Goal: Task Accomplishment & Management: Manage account settings

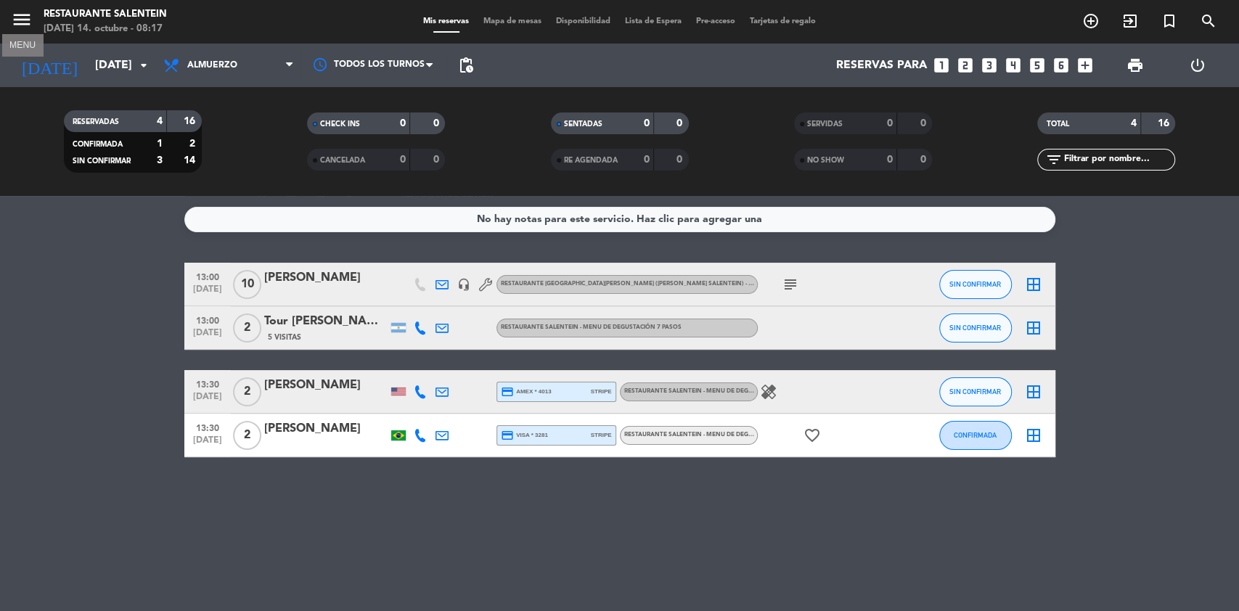
click at [17, 15] on icon "menu" at bounding box center [22, 20] width 22 height 22
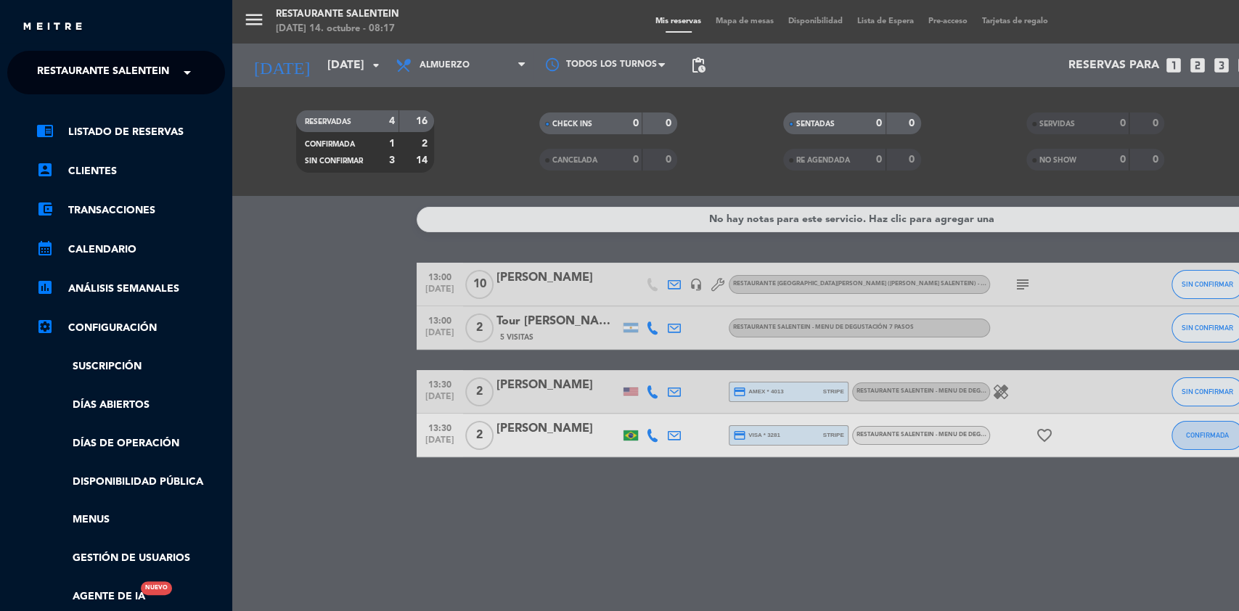
click at [66, 67] on span "Restaurante Salentein" at bounding box center [103, 72] width 132 height 30
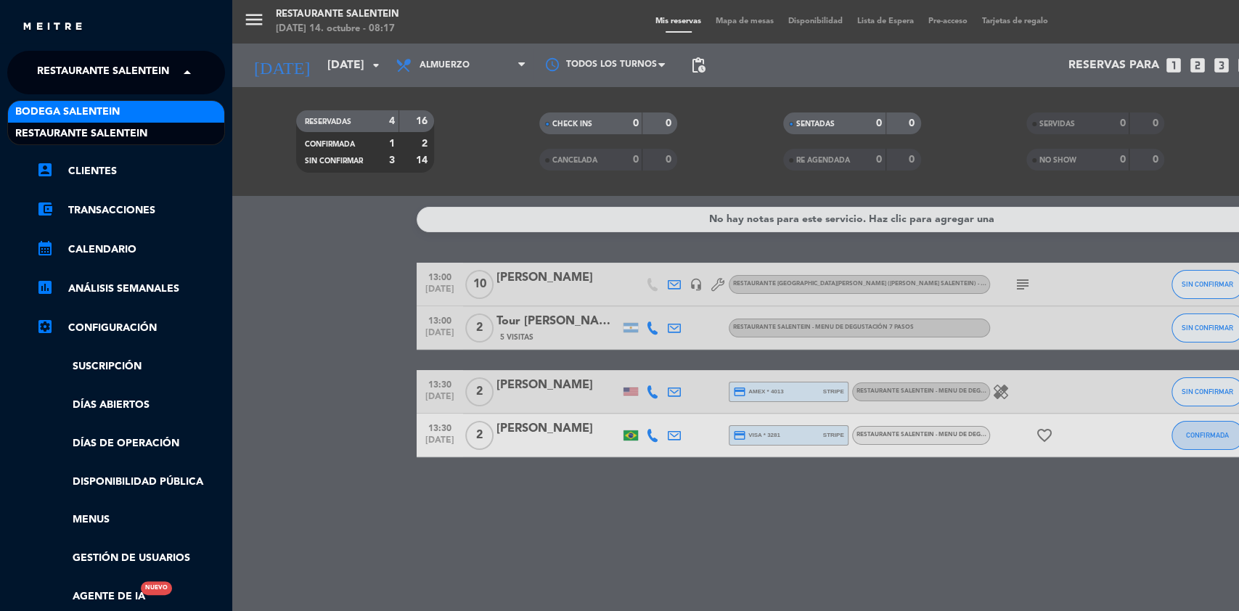
click at [88, 119] on span "Bodega Salentein" at bounding box center [67, 112] width 105 height 17
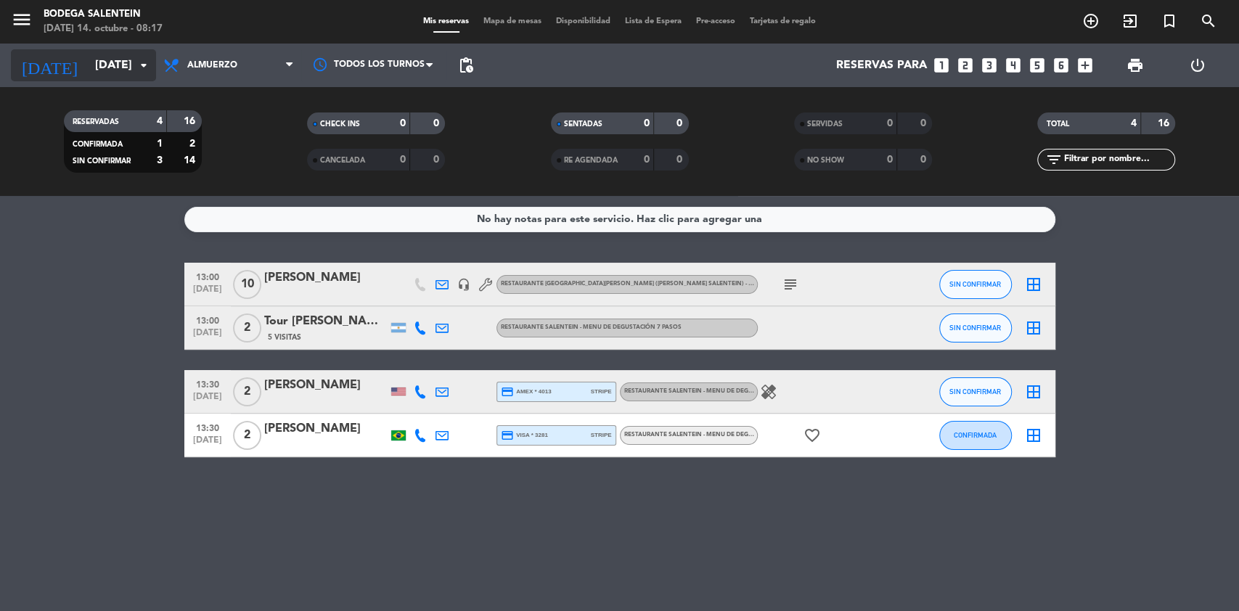
click at [88, 73] on input "[DATE]" at bounding box center [164, 66] width 153 height 28
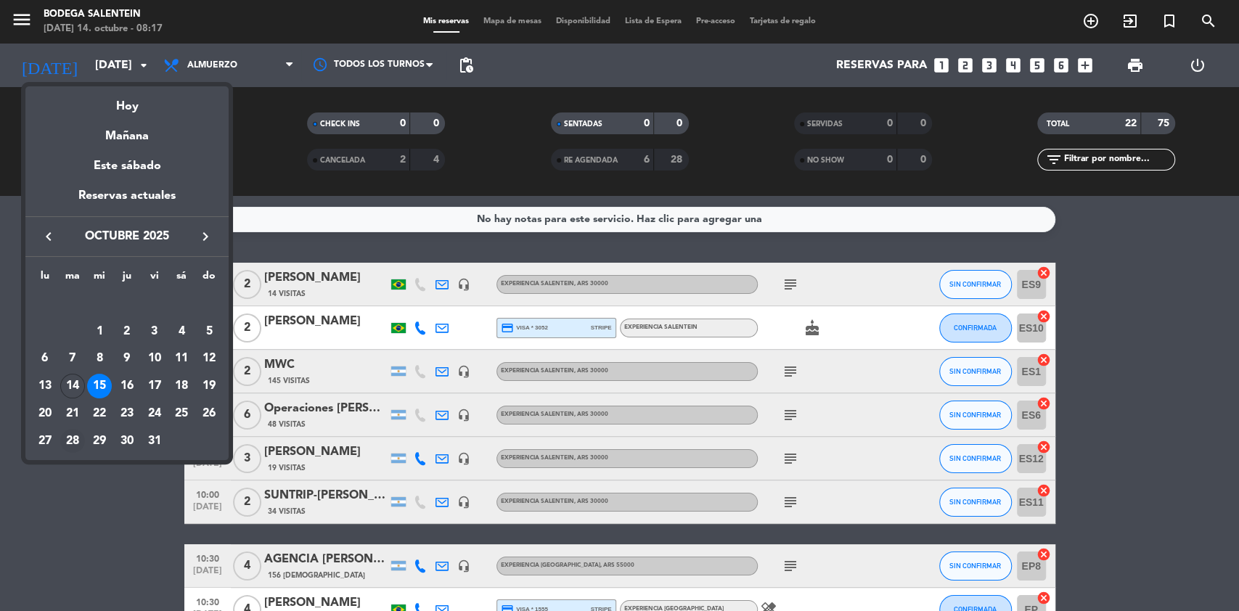
click at [72, 444] on div "28" at bounding box center [72, 441] width 25 height 25
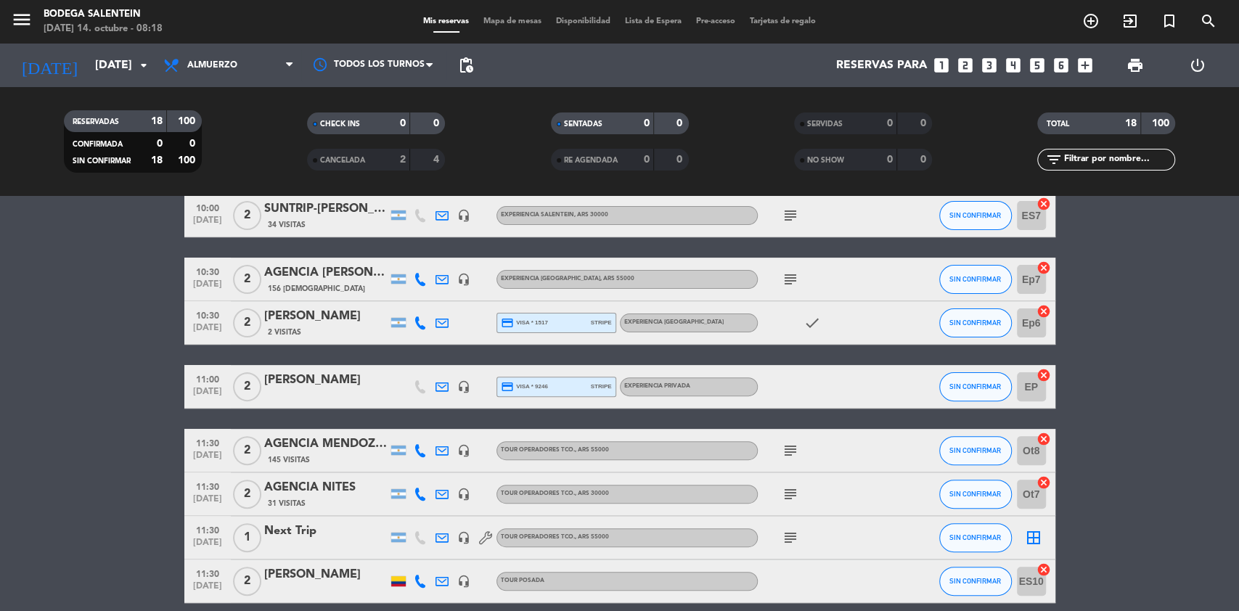
scroll to position [193, 0]
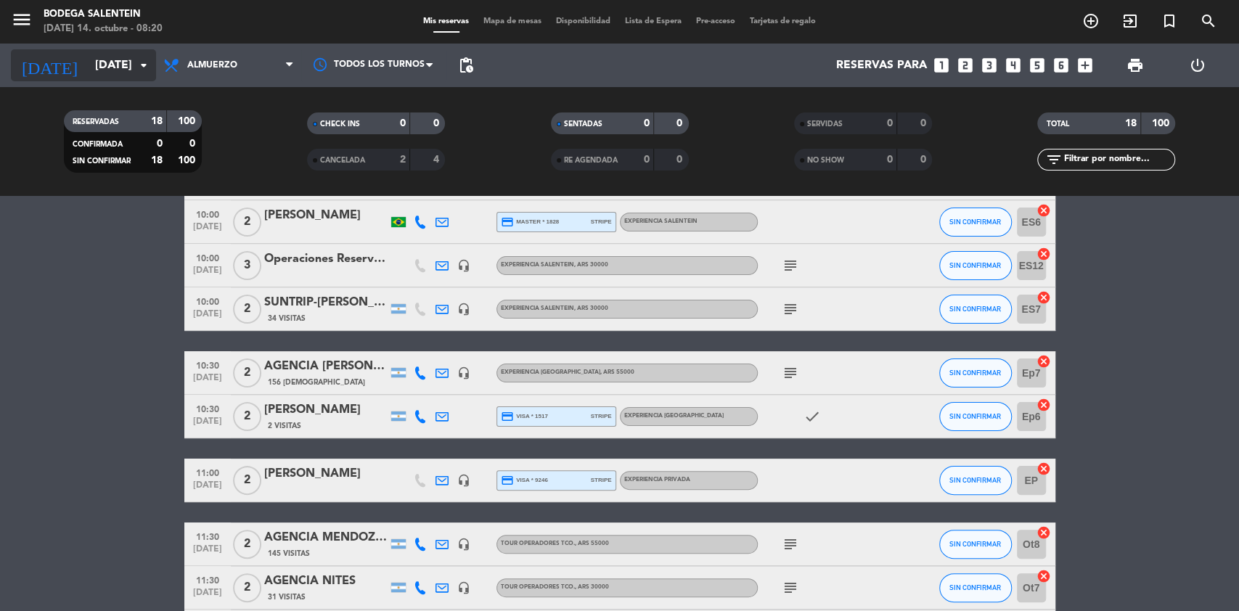
click at [88, 63] on input "[DATE]" at bounding box center [164, 66] width 153 height 28
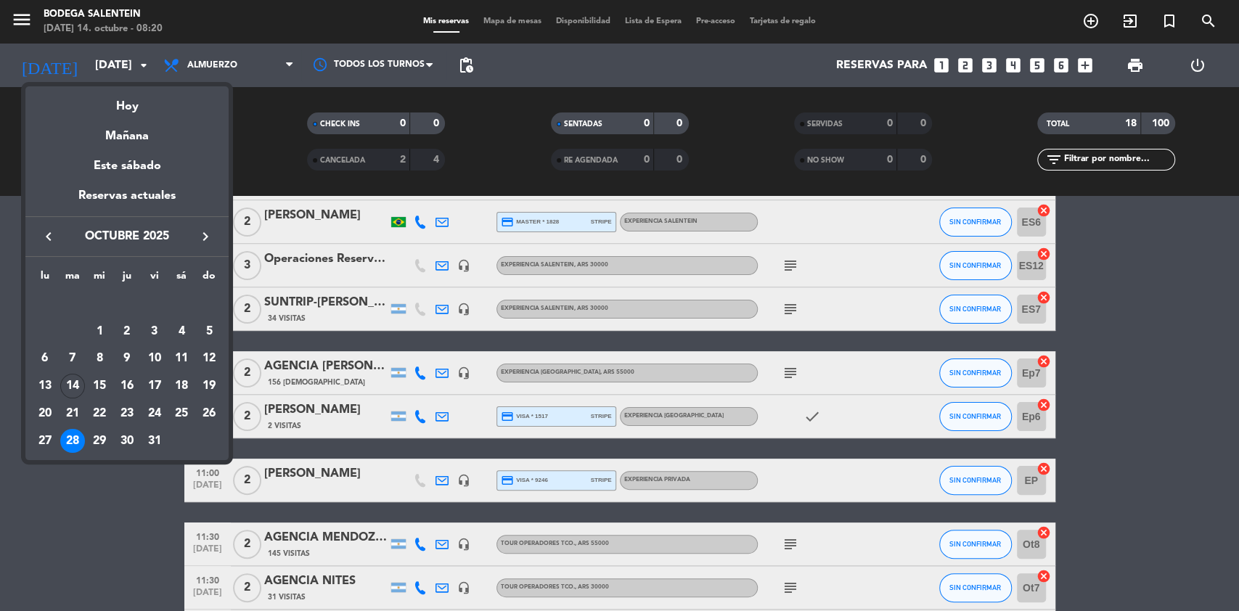
click at [208, 241] on icon "keyboard_arrow_right" at bounding box center [205, 236] width 17 height 17
click at [52, 508] on div at bounding box center [619, 305] width 1239 height 611
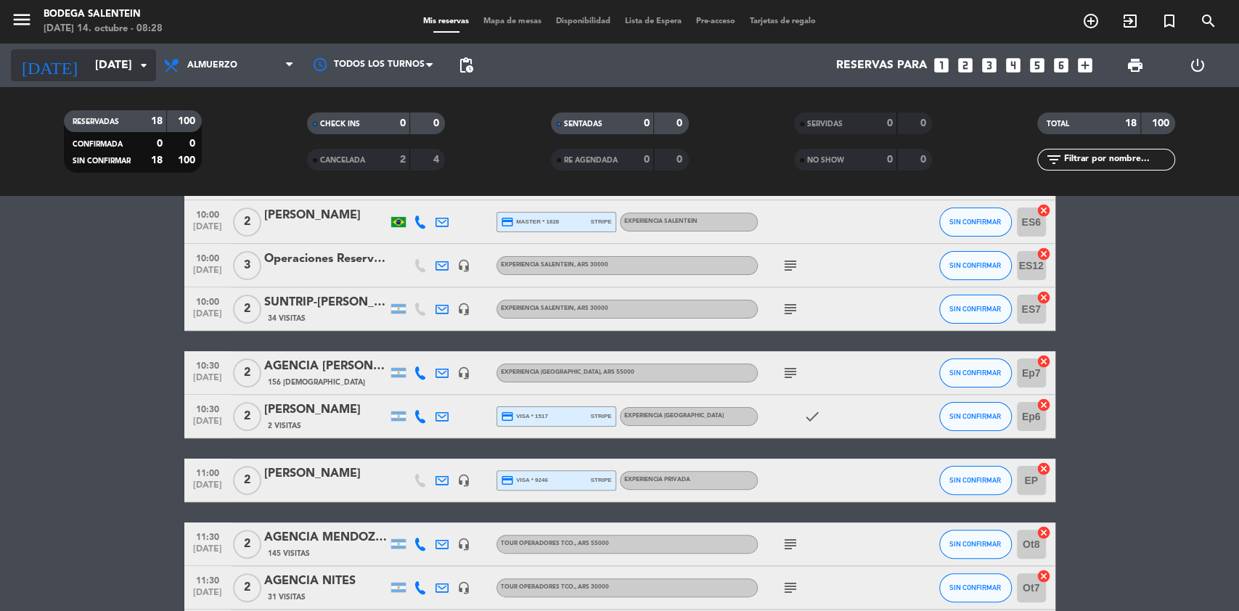
click at [88, 60] on input "[DATE]" at bounding box center [164, 66] width 153 height 28
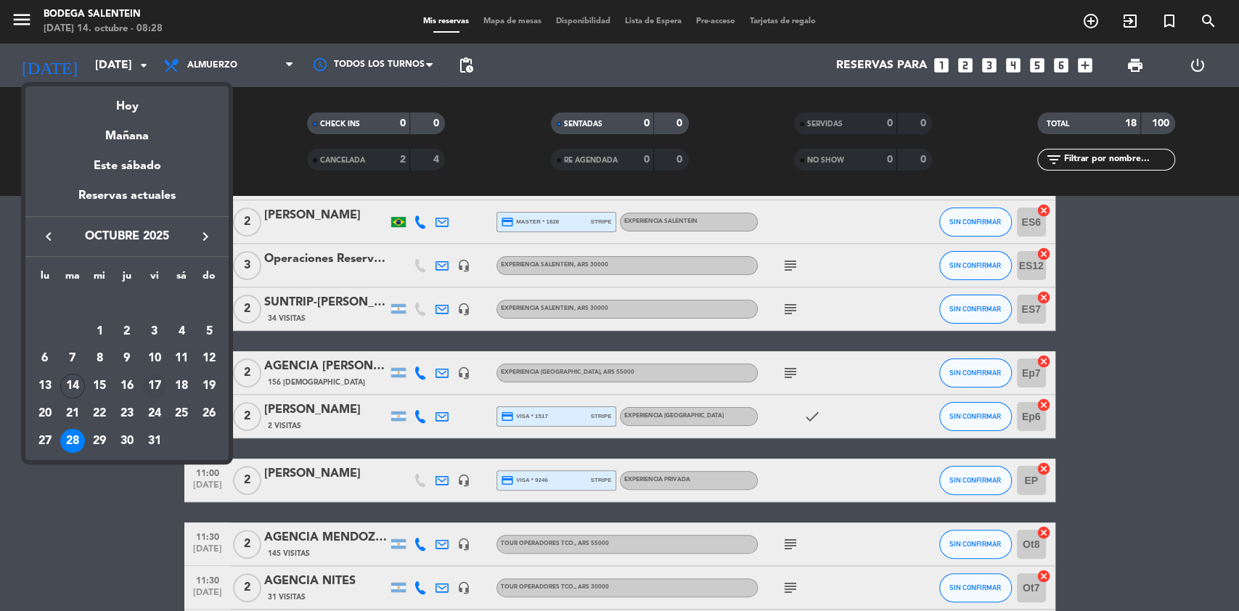
click at [154, 396] on div "17" at bounding box center [154, 386] width 25 height 25
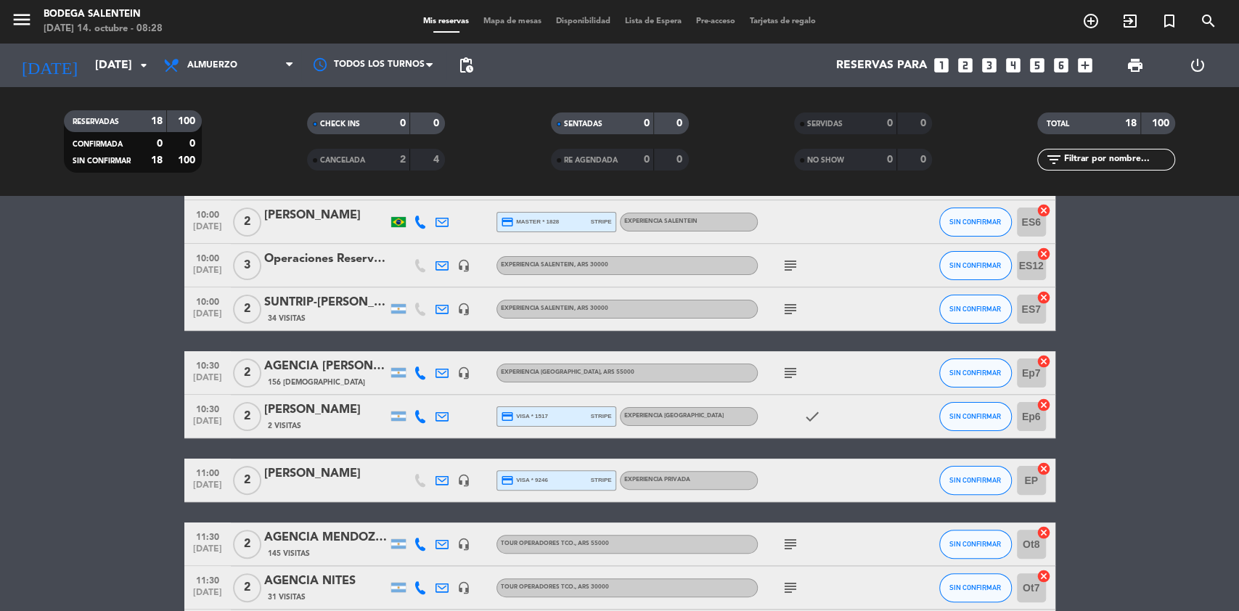
type input "[DATE]"
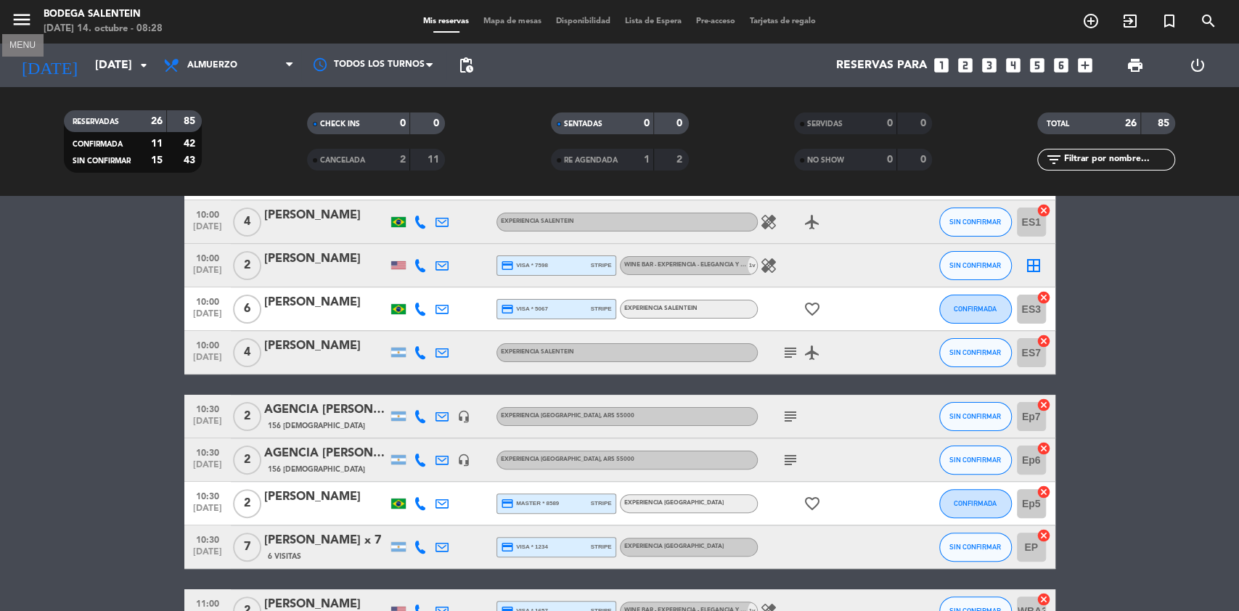
click at [22, 16] on icon "menu" at bounding box center [22, 20] width 22 height 22
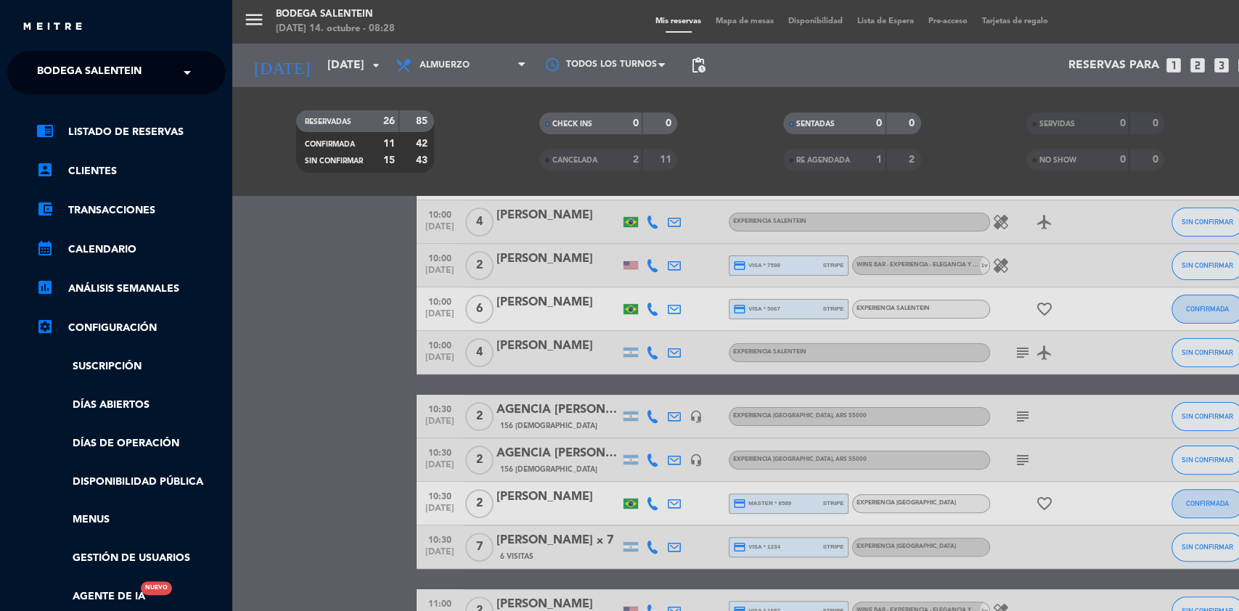
click at [63, 63] on span "Bodega Salentein" at bounding box center [89, 72] width 105 height 30
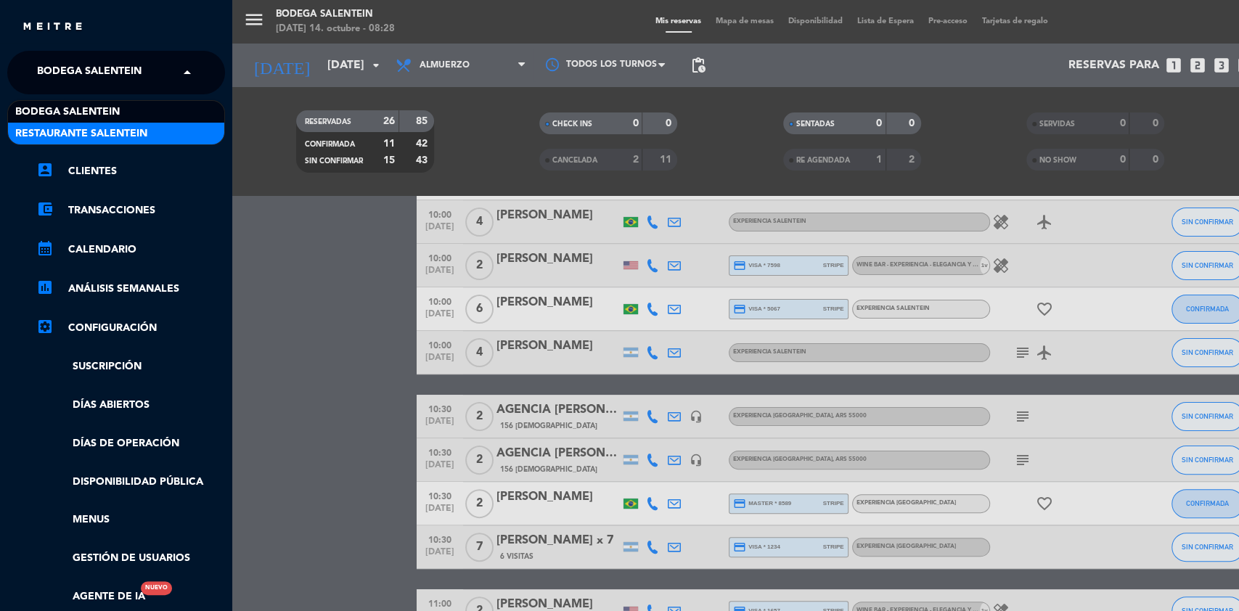
click at [68, 136] on span "Restaurante Salentein" at bounding box center [81, 134] width 132 height 17
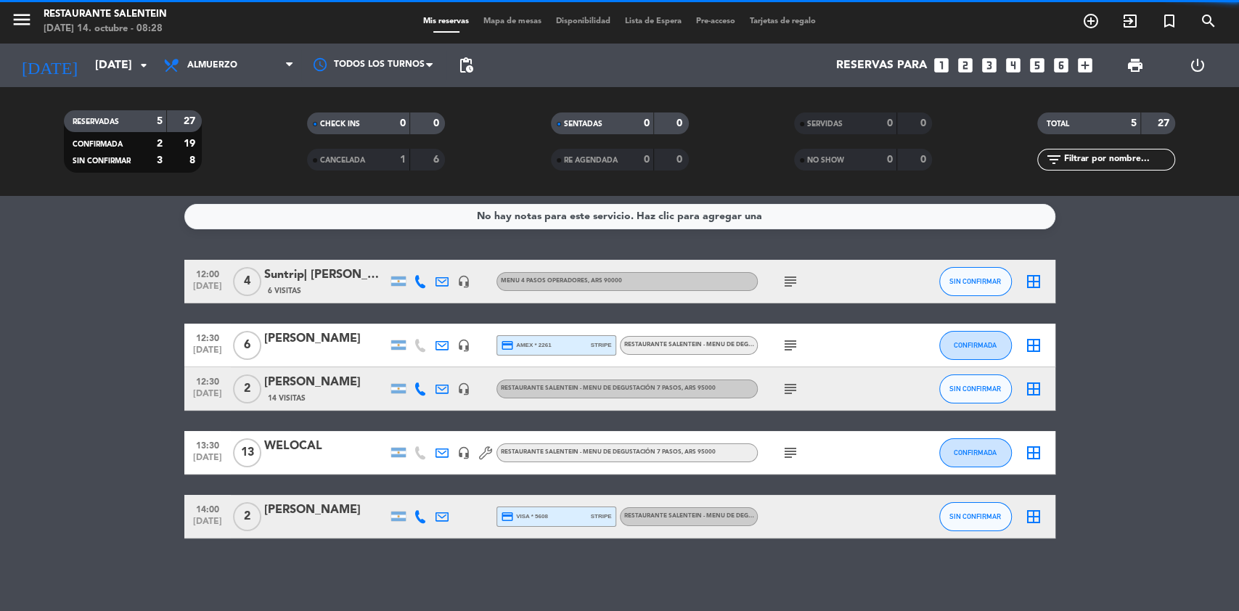
scroll to position [3, 0]
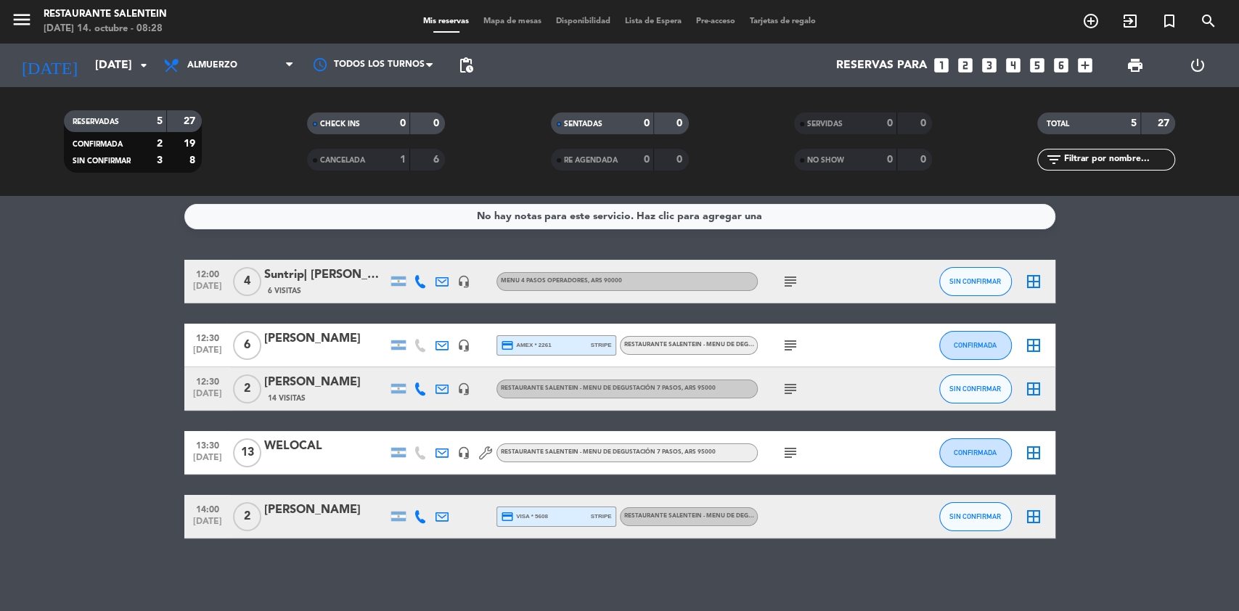
click at [340, 286] on div "6 Visitas" at bounding box center [325, 291] width 123 height 12
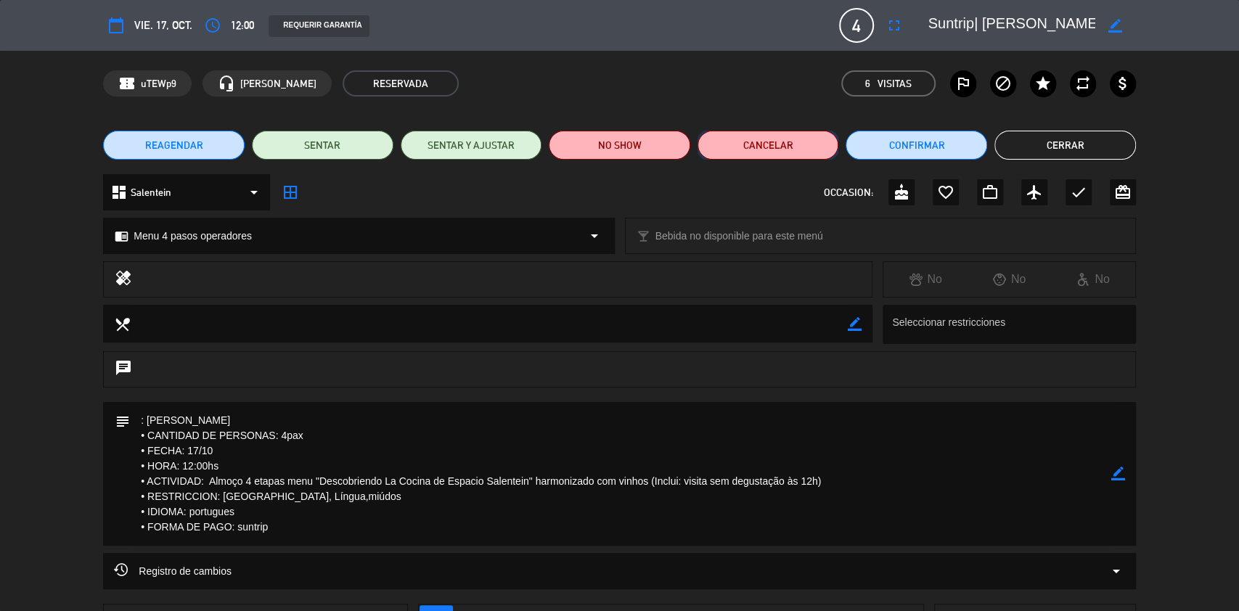
click at [760, 147] on button "Cancelar" at bounding box center [769, 145] width 142 height 29
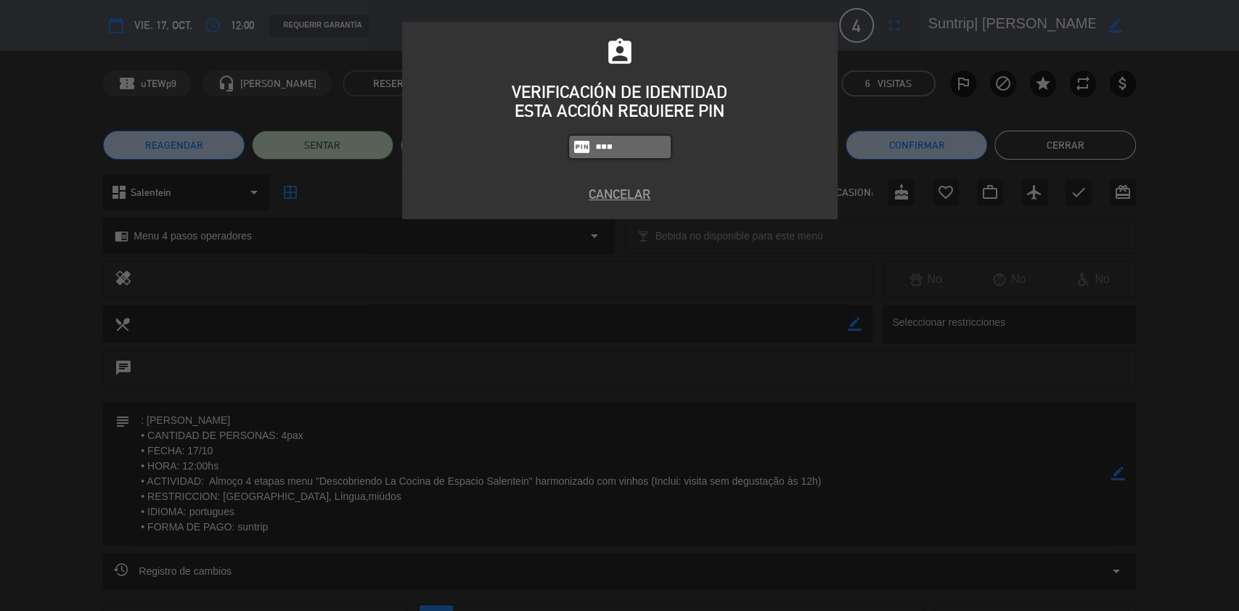
type input "8986"
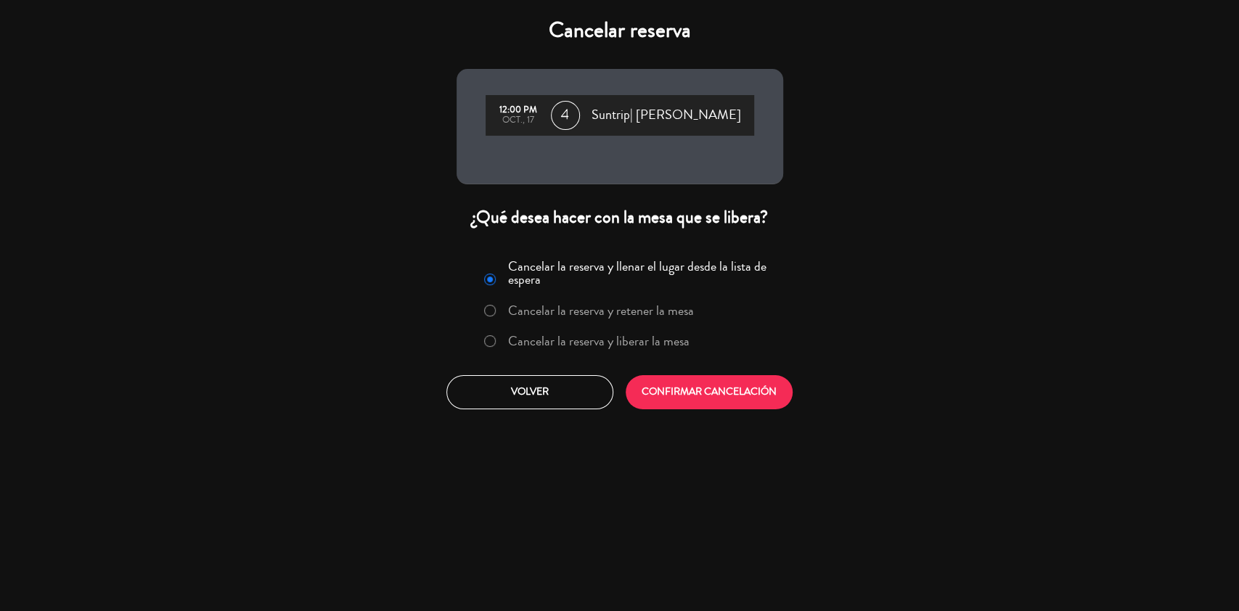
click at [546, 335] on label "Cancelar la reserva y liberar la mesa" at bounding box center [598, 341] width 181 height 13
click at [718, 404] on button "CONFIRMAR CANCELACIÓN" at bounding box center [709, 392] width 167 height 34
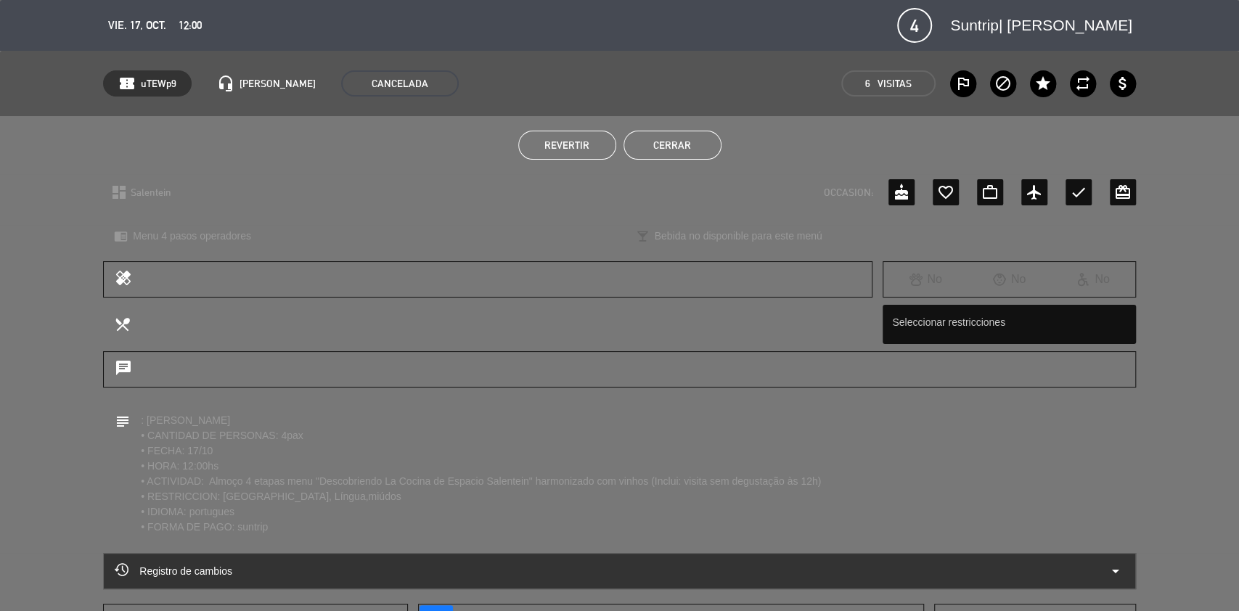
click at [680, 142] on button "Cerrar" at bounding box center [673, 145] width 98 height 29
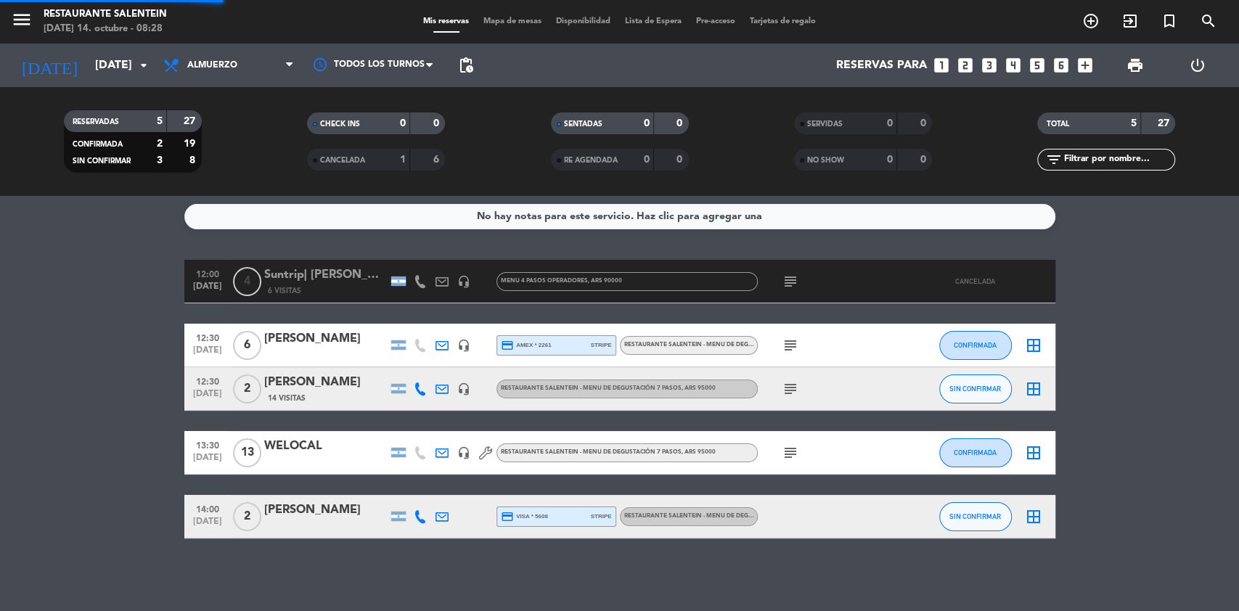
scroll to position [0, 0]
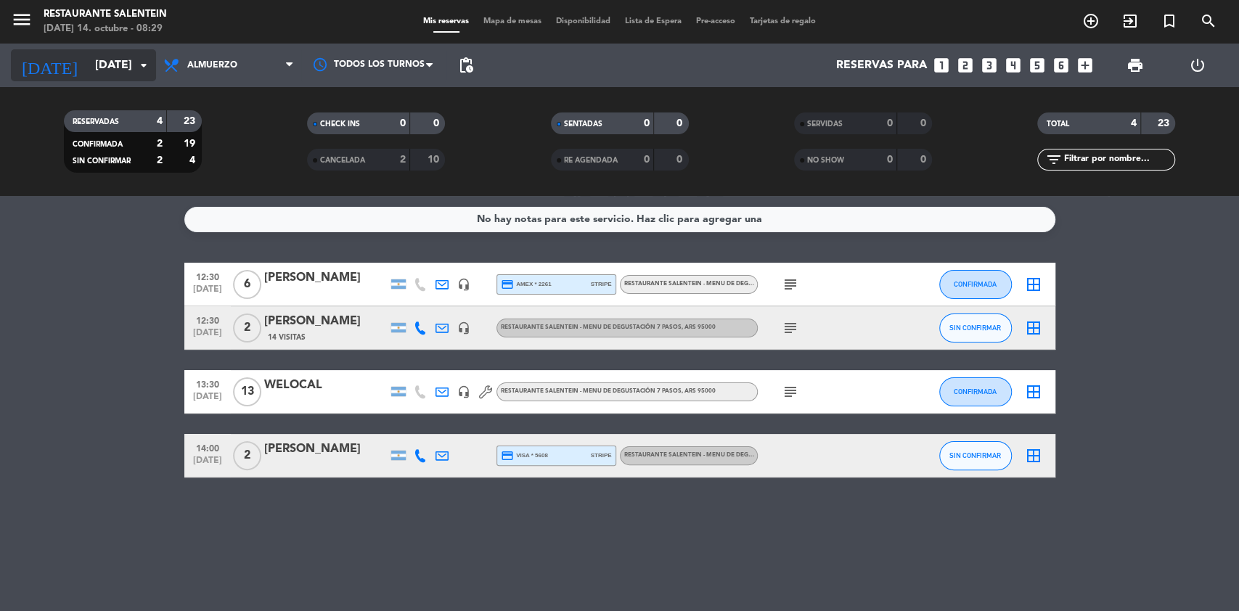
click at [88, 71] on input "[DATE]" at bounding box center [164, 66] width 153 height 28
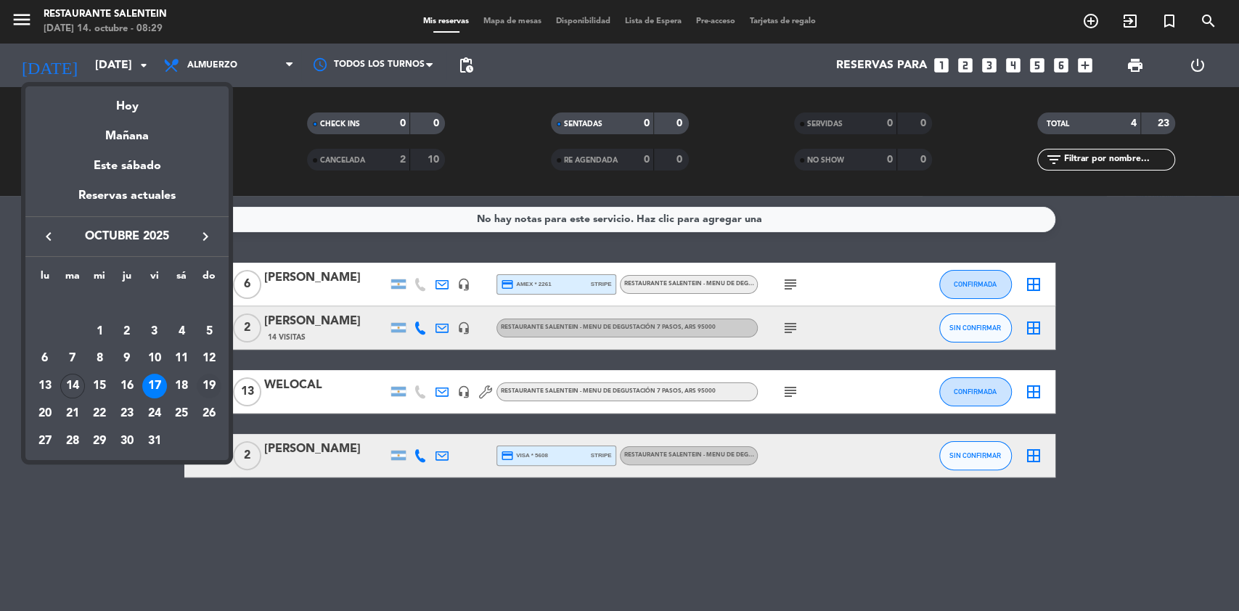
click at [220, 385] on div "19" at bounding box center [209, 386] width 25 height 25
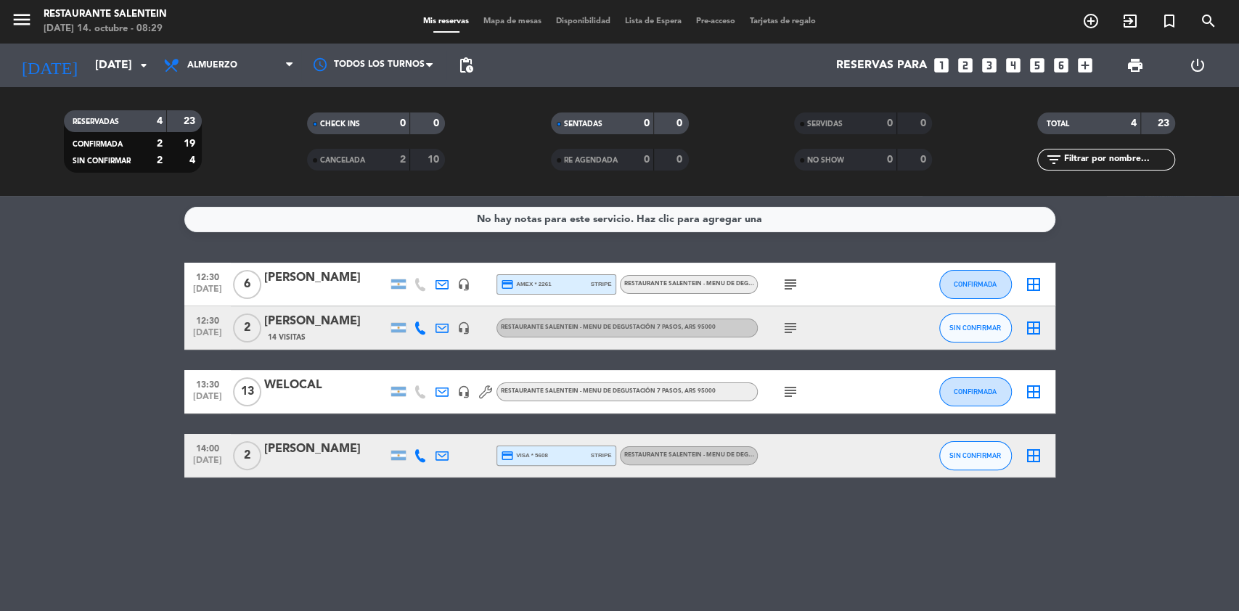
type input "[DATE]"
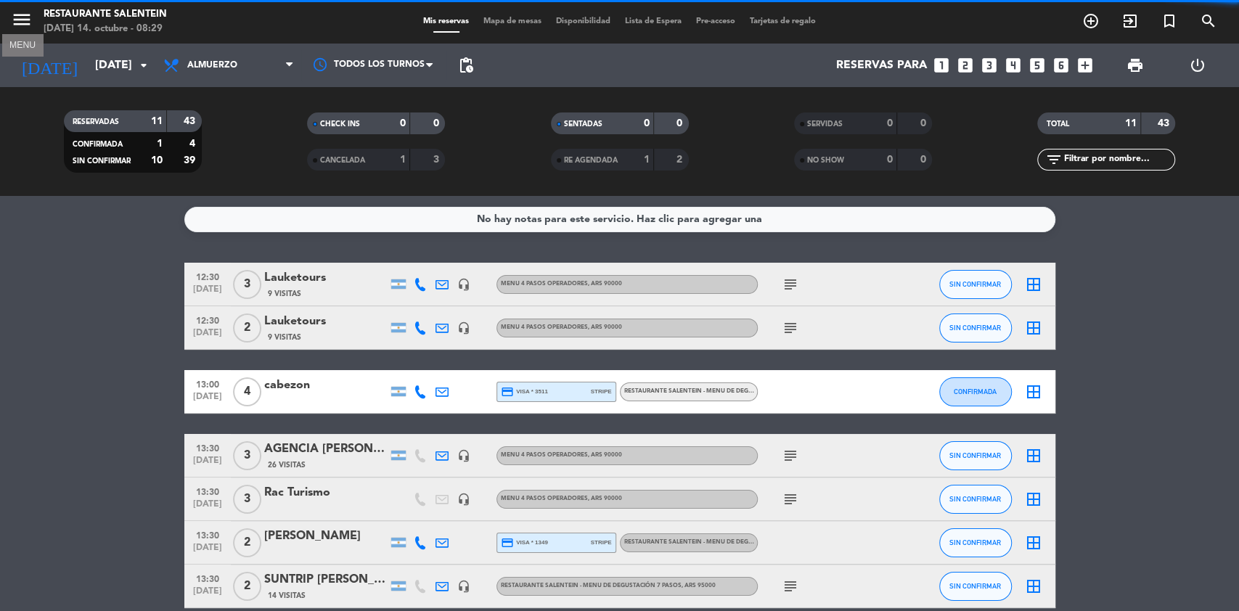
click at [20, 20] on icon "menu" at bounding box center [22, 20] width 22 height 22
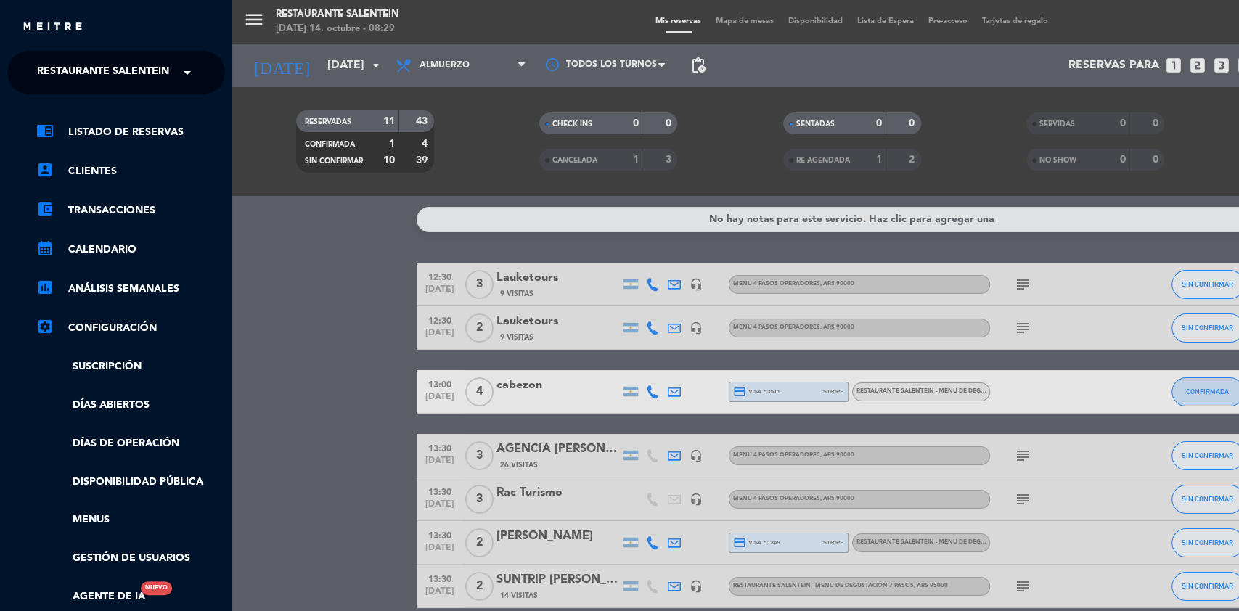
click at [79, 67] on span "Restaurante Salentein" at bounding box center [103, 72] width 132 height 30
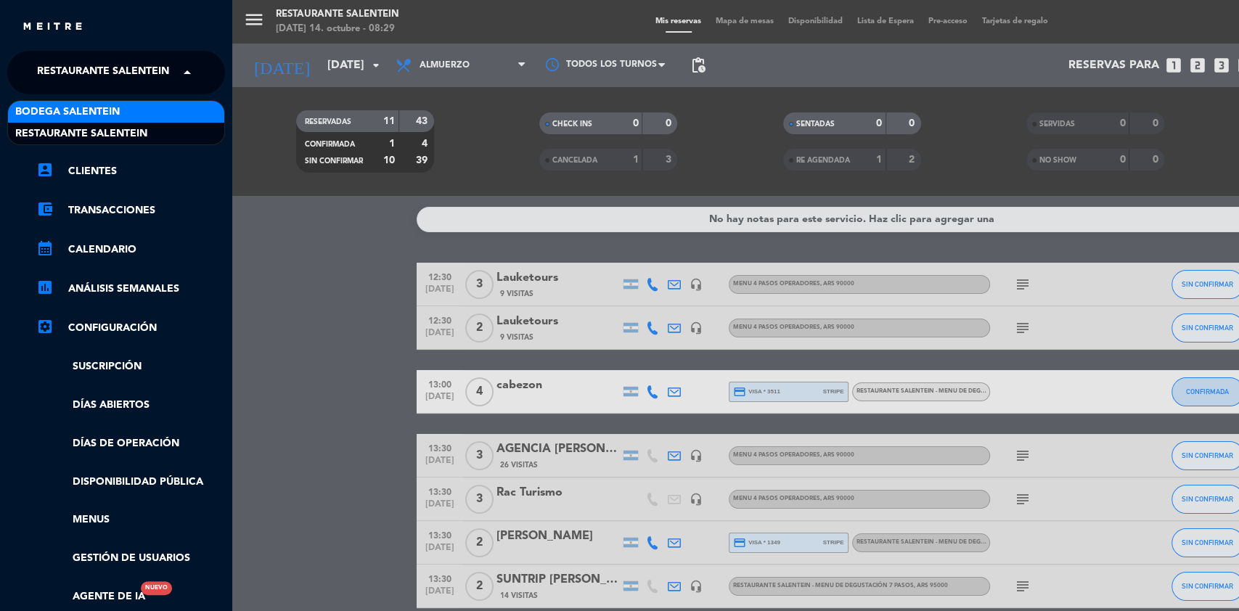
click at [83, 107] on span "Bodega Salentein" at bounding box center [67, 112] width 105 height 17
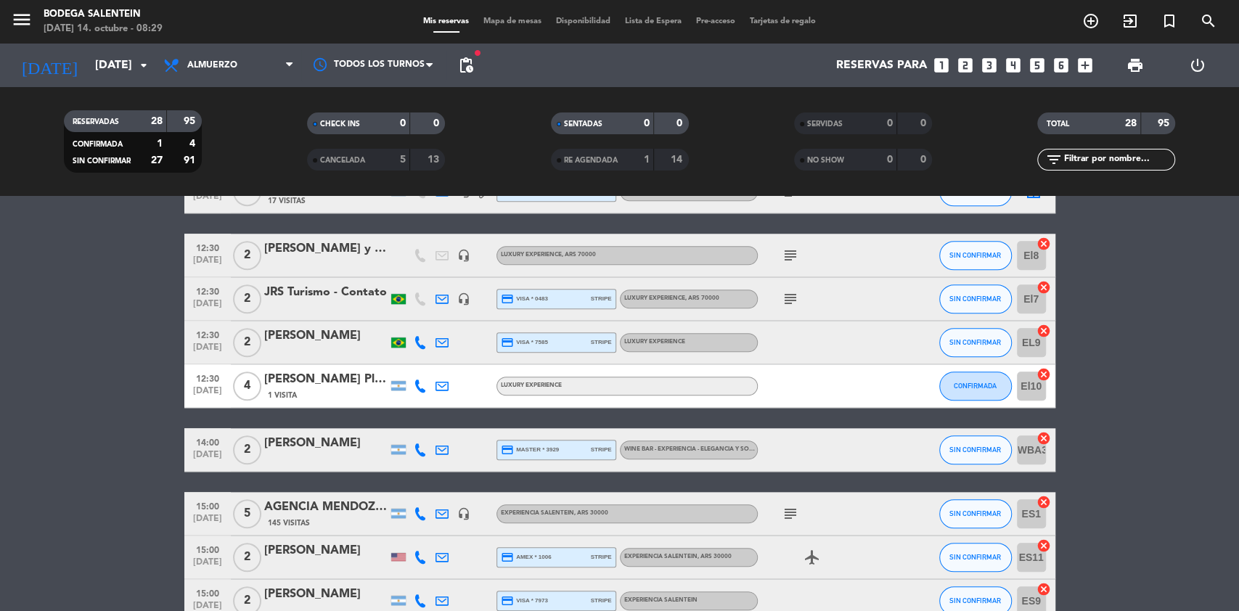
scroll to position [1066, 0]
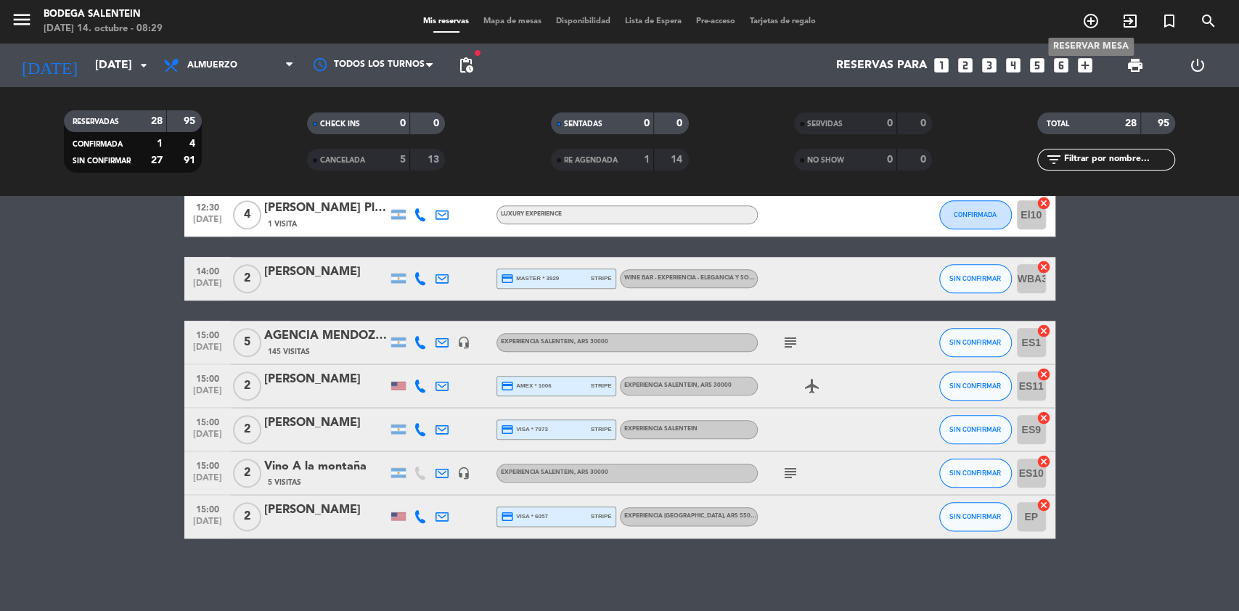
click at [1088, 23] on icon "add_circle_outline" at bounding box center [1090, 20] width 17 height 17
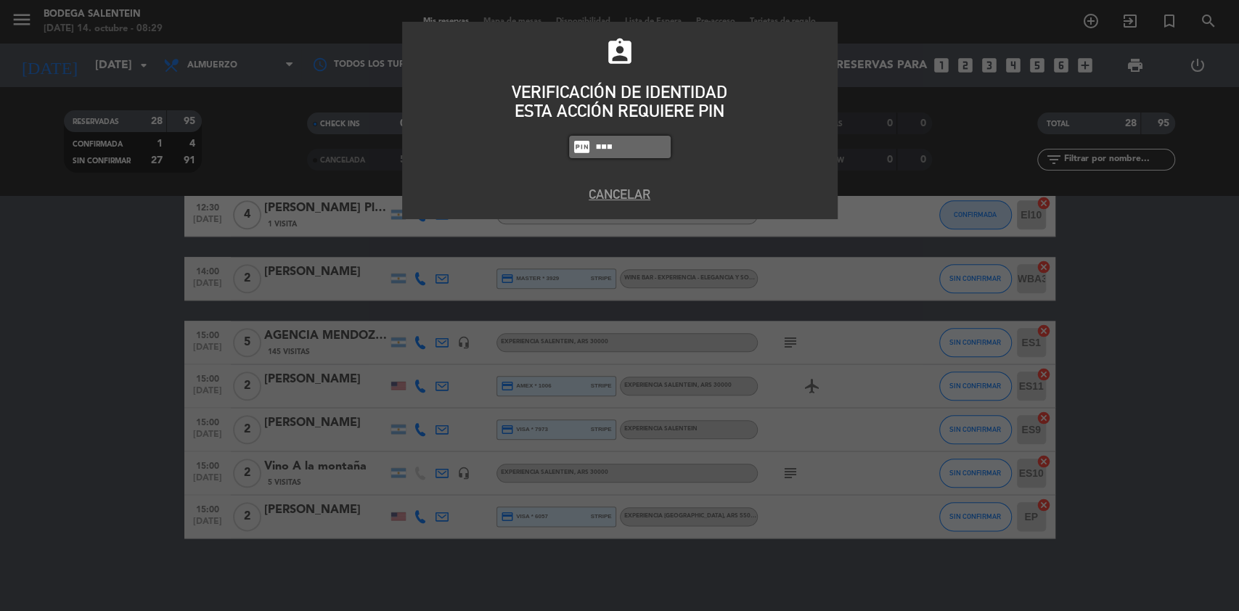
type input "8986"
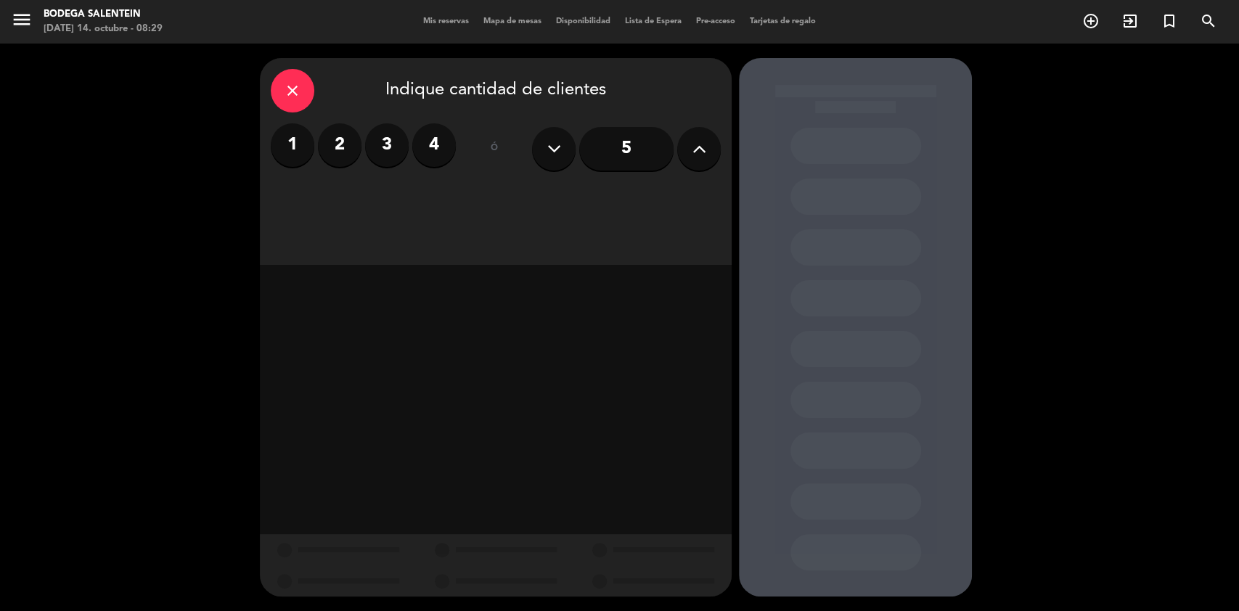
click at [337, 142] on label "2" at bounding box center [340, 145] width 44 height 44
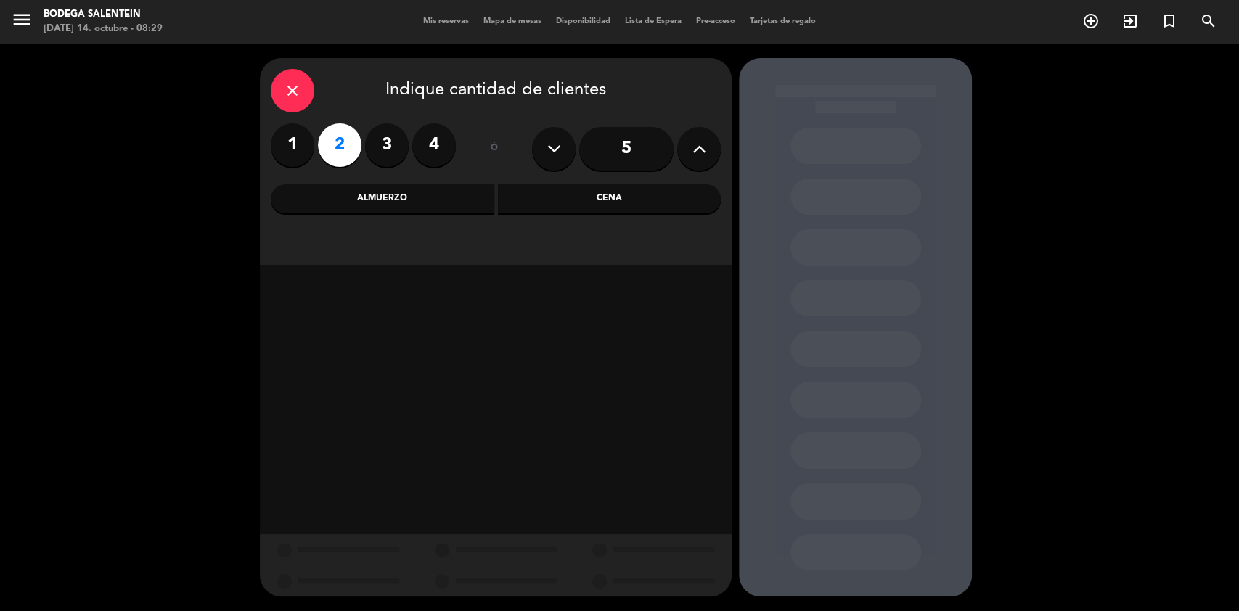
click at [382, 206] on div "Almuerzo" at bounding box center [383, 198] width 224 height 29
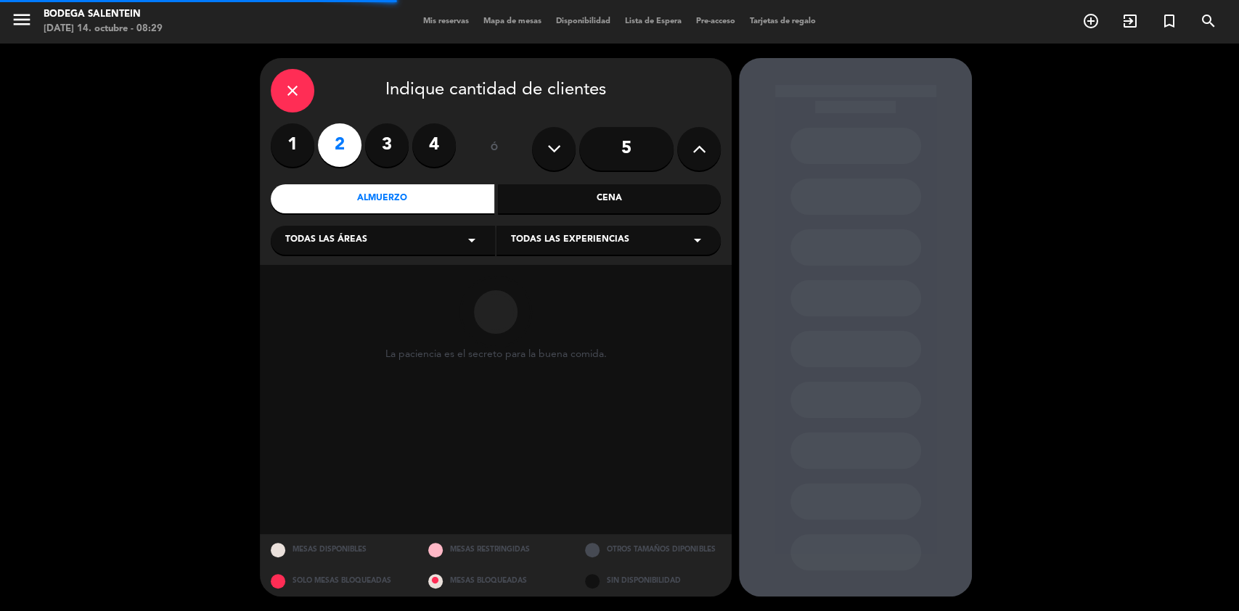
click at [467, 240] on icon "arrow_drop_down" at bounding box center [471, 240] width 17 height 17
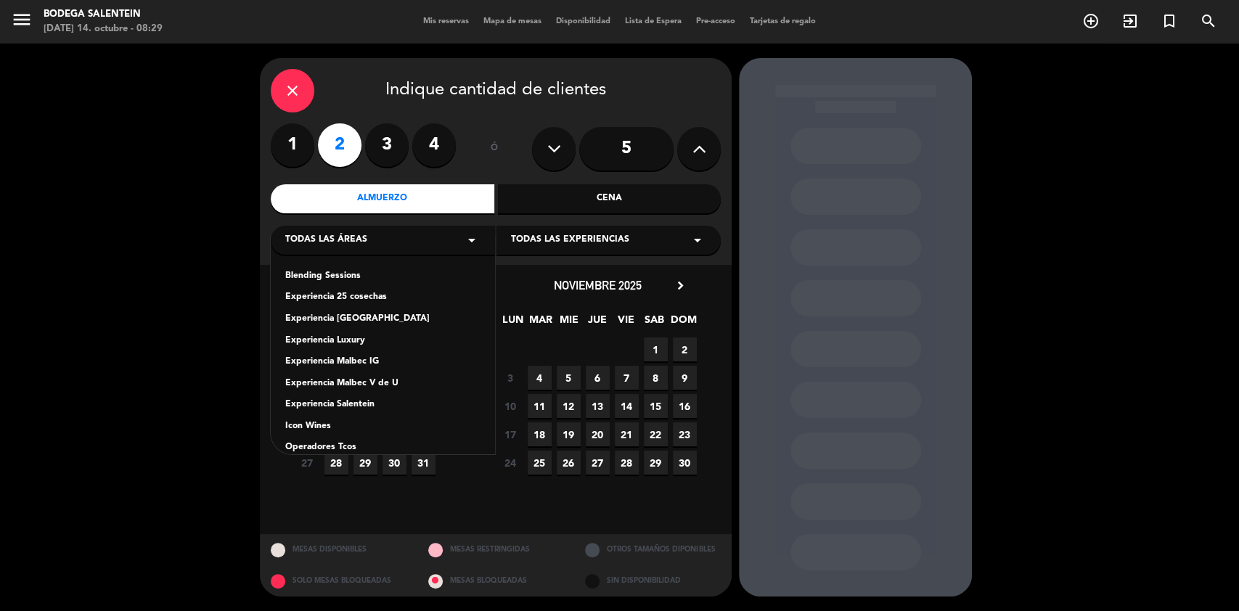
click at [338, 399] on div "Experiencia Salentein" at bounding box center [382, 405] width 195 height 15
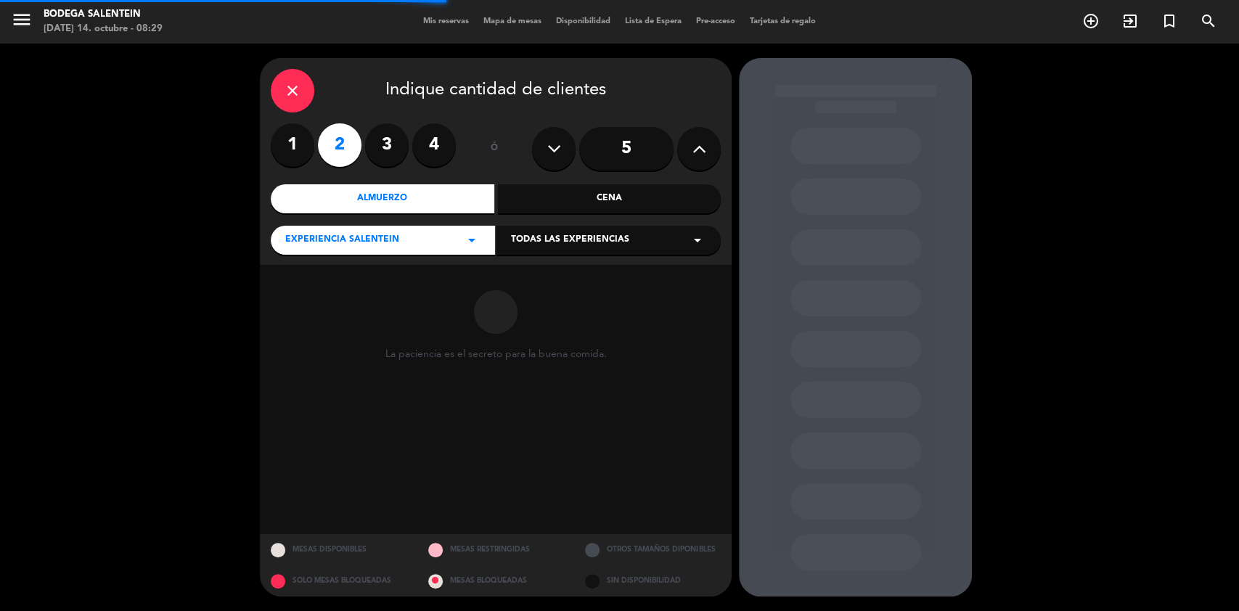
click at [695, 242] on icon "arrow_drop_down" at bounding box center [697, 240] width 17 height 17
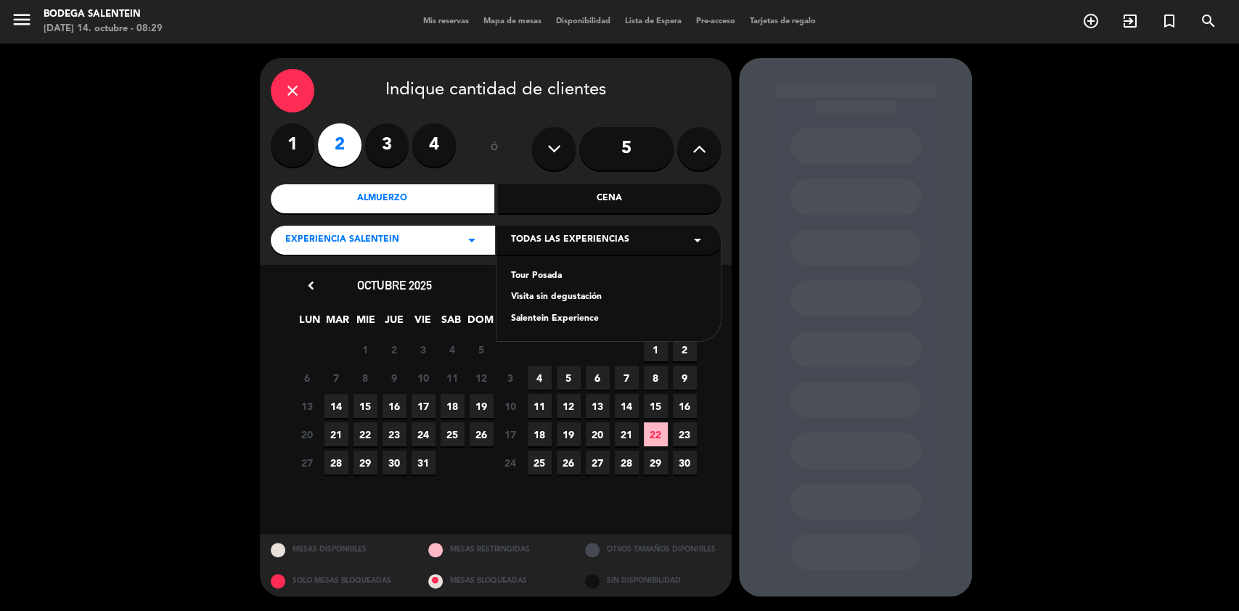
click at [569, 322] on div "Salentein Experience" at bounding box center [608, 319] width 195 height 15
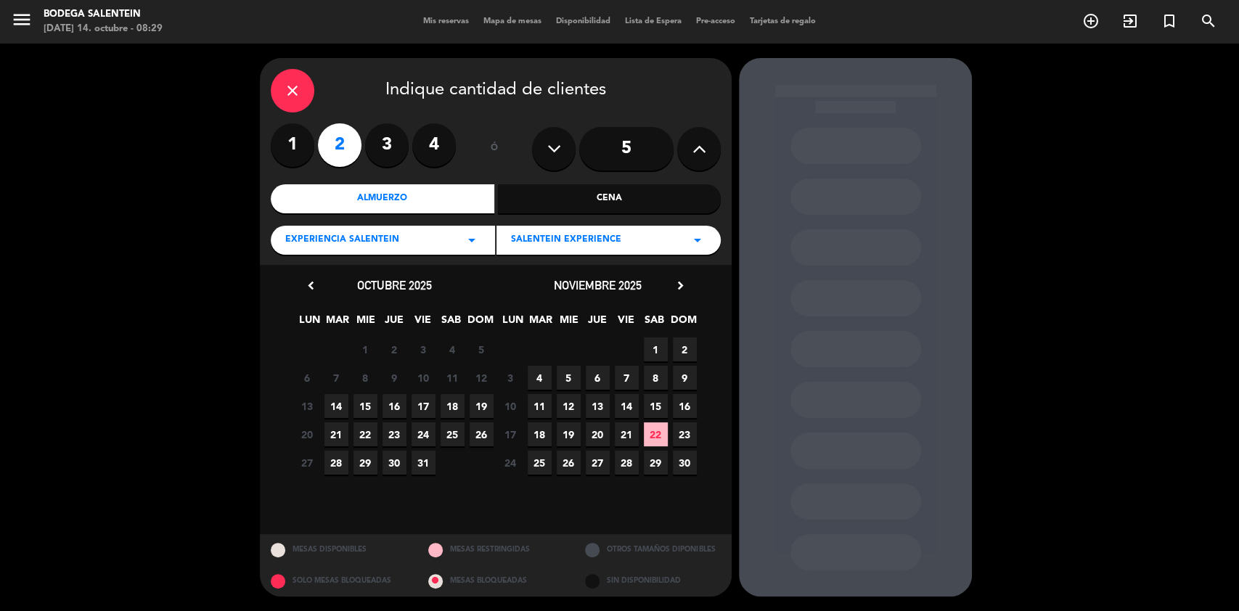
click at [453, 408] on span "18" at bounding box center [453, 406] width 24 height 24
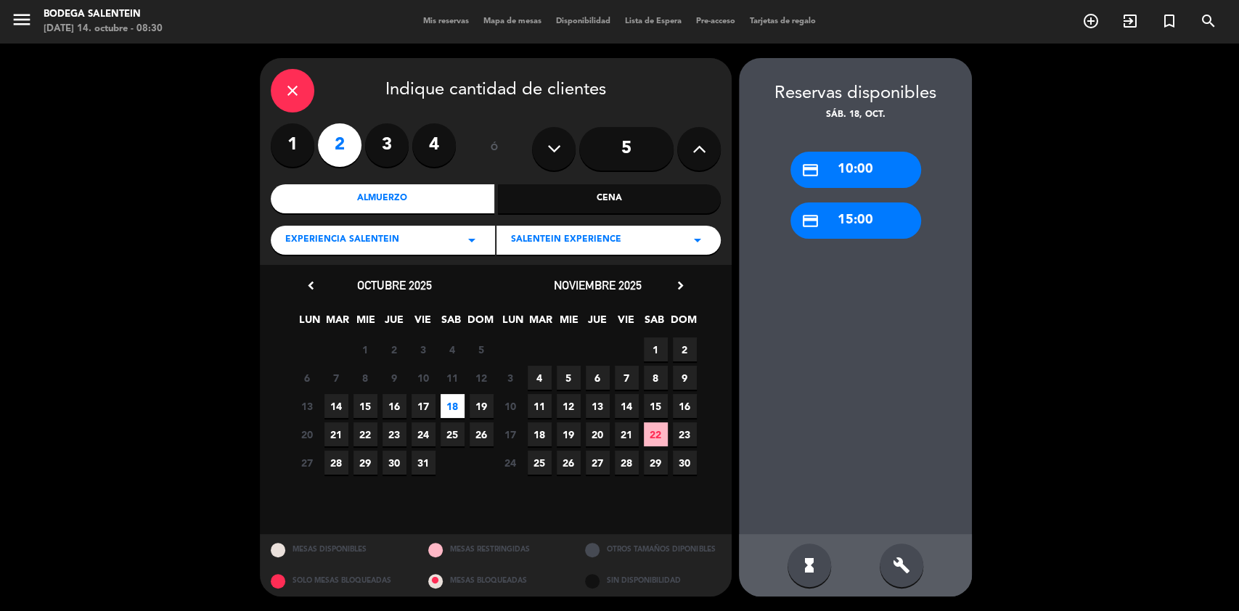
click at [480, 407] on span "19" at bounding box center [482, 406] width 24 height 24
click at [857, 170] on div "credit_card 15:00" at bounding box center [856, 170] width 131 height 36
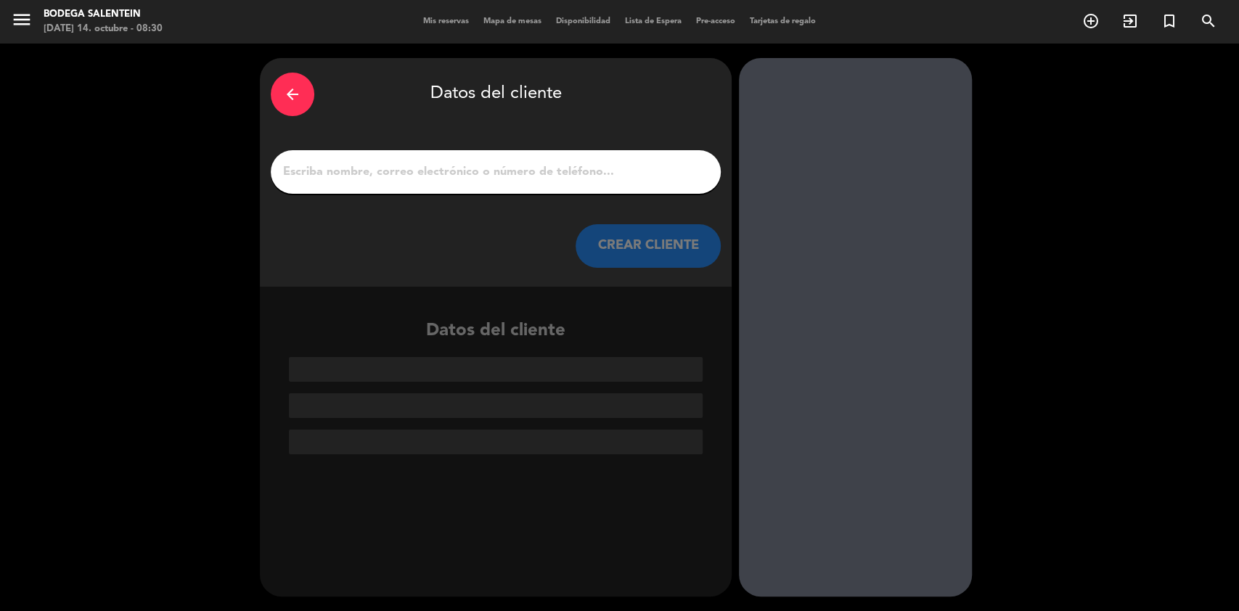
click at [484, 173] on input "1" at bounding box center [496, 172] width 428 height 20
paste input "AGENCIA [PERSON_NAME] <[EMAIL_ADDRESS][DOMAIN_NAME]>"
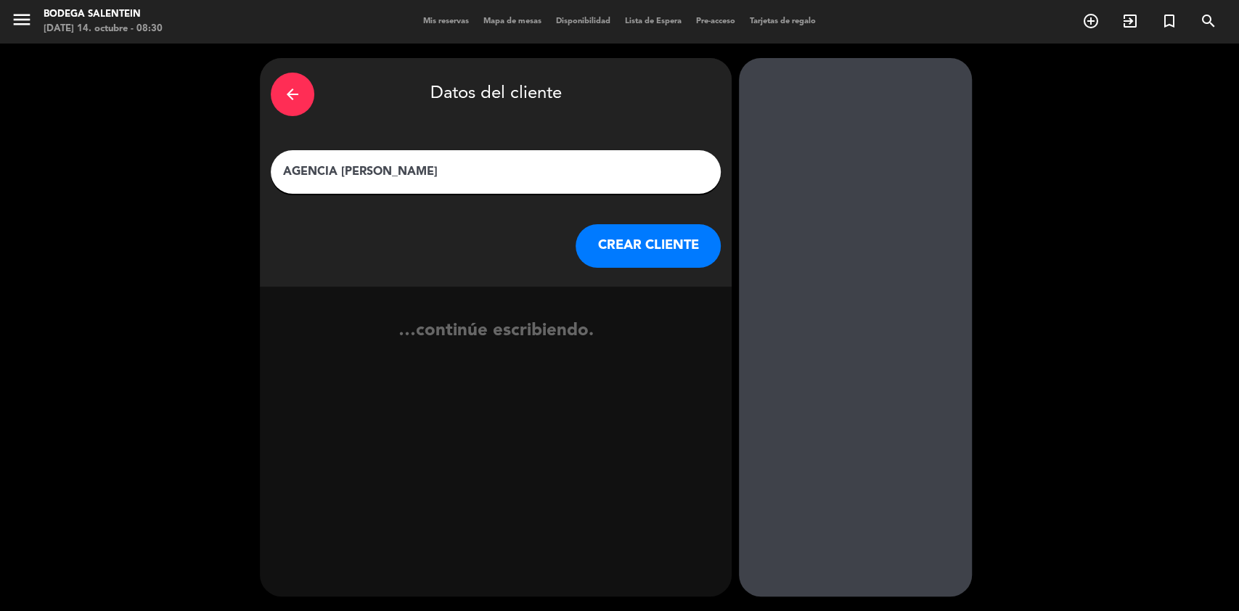
type input "AGENCIA [PERSON_NAME]"
click at [659, 246] on button "CREAR CLIENTE" at bounding box center [648, 246] width 145 height 44
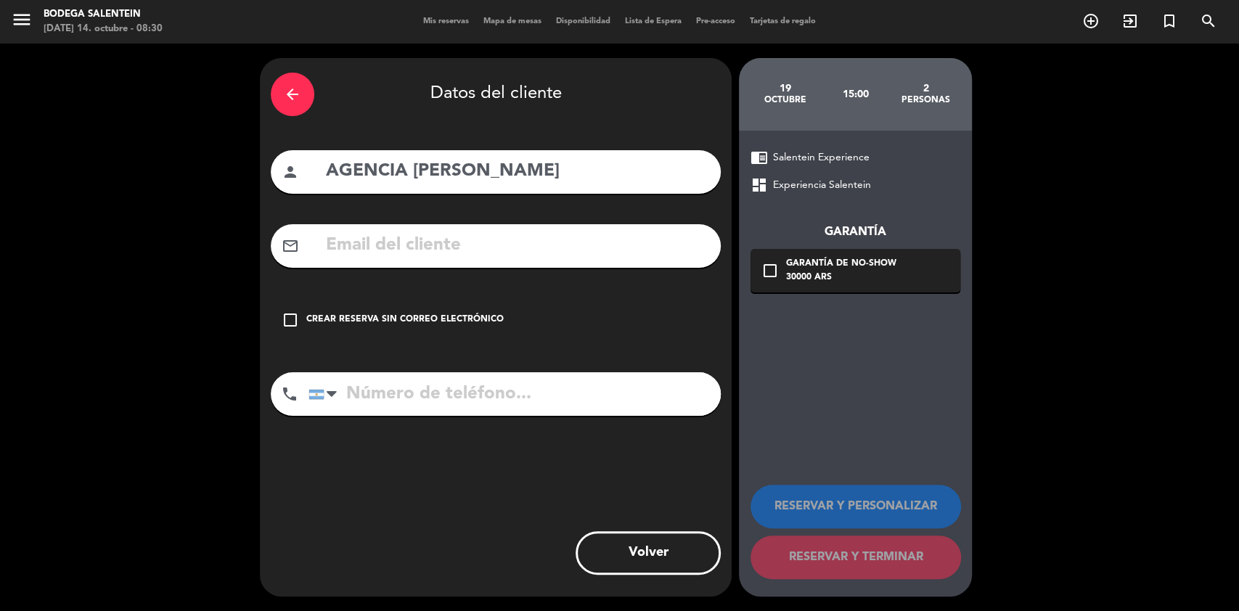
click at [560, 244] on input "text" at bounding box center [516, 246] width 385 height 30
paste input "[EMAIL_ADDRESS][DOMAIN_NAME]"
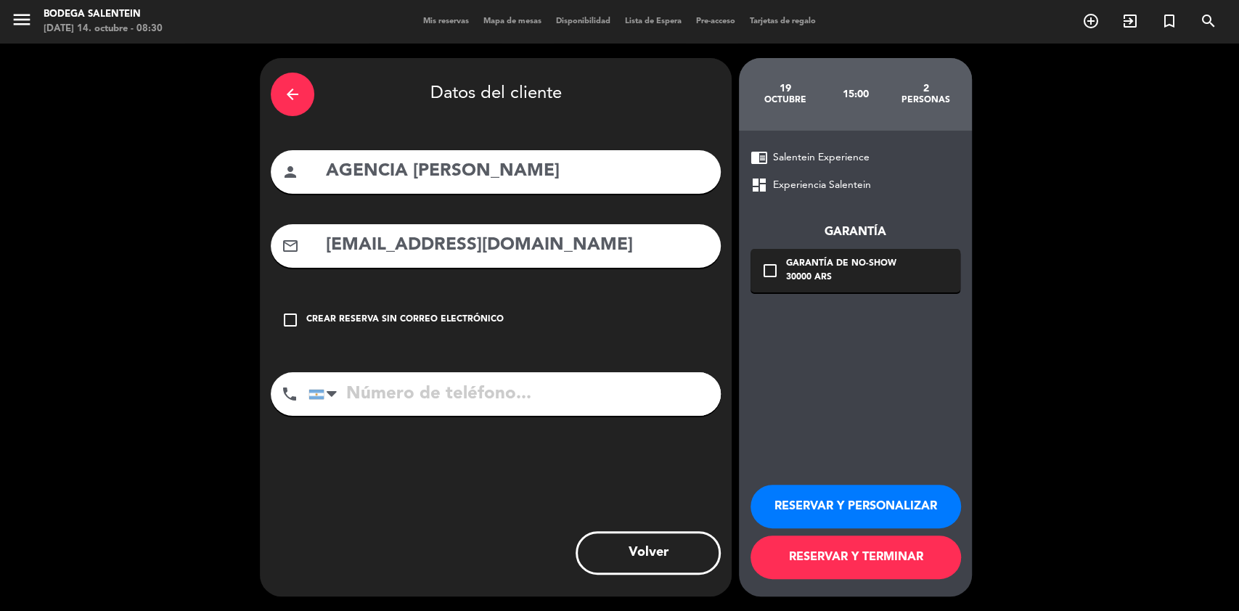
type input "[EMAIL_ADDRESS][DOMAIN_NAME]"
click at [872, 499] on button "RESERVAR Y PERSONALIZAR" at bounding box center [856, 507] width 211 height 44
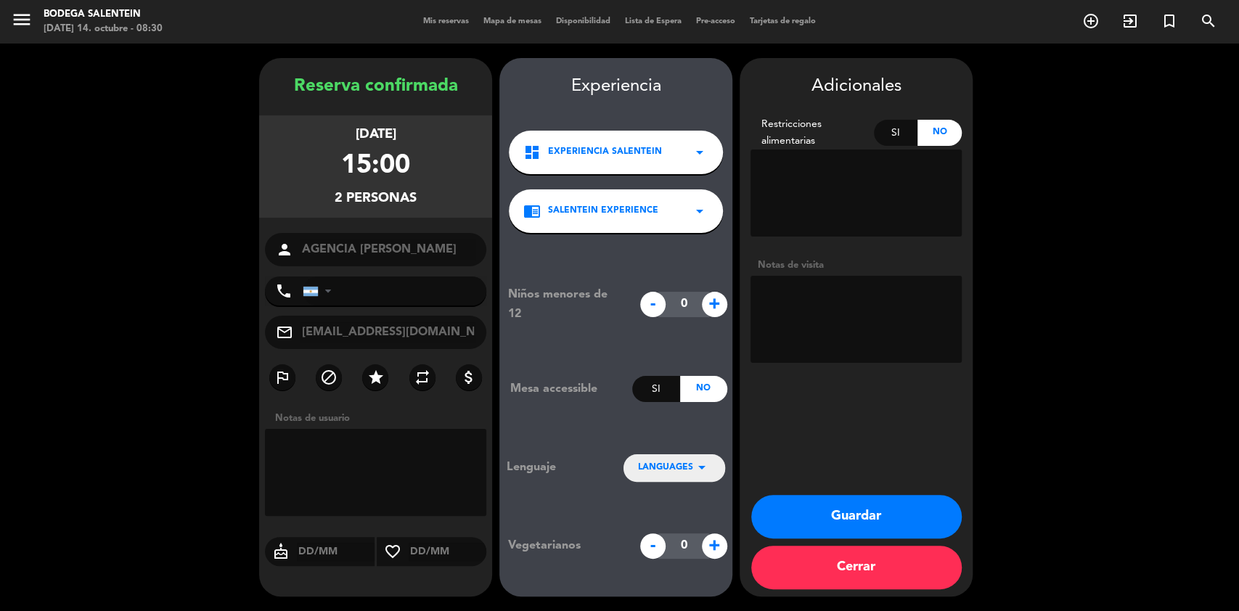
click at [866, 287] on textarea at bounding box center [856, 319] width 211 height 87
paste textarea "[PERSON_NAME]"
paste textarea "Fecha: 19/10 • Horario: 15.30 • Servicio: VISITA EXP [GEOGRAPHIC_DATA] • Cantid…"
type textarea "[PERSON_NAME] Fecha: 19/10 • Horario: 15.30 • Servicio: VISITA EXP [GEOGRAPHIC_…"
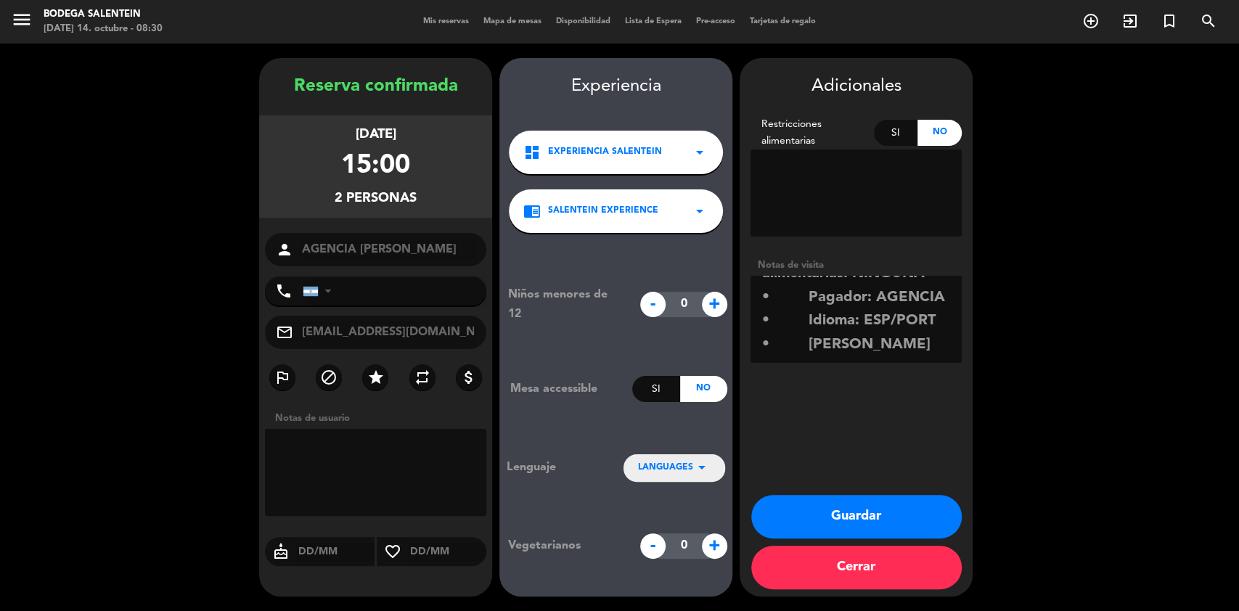
click at [867, 506] on button "Guardar" at bounding box center [856, 517] width 211 height 44
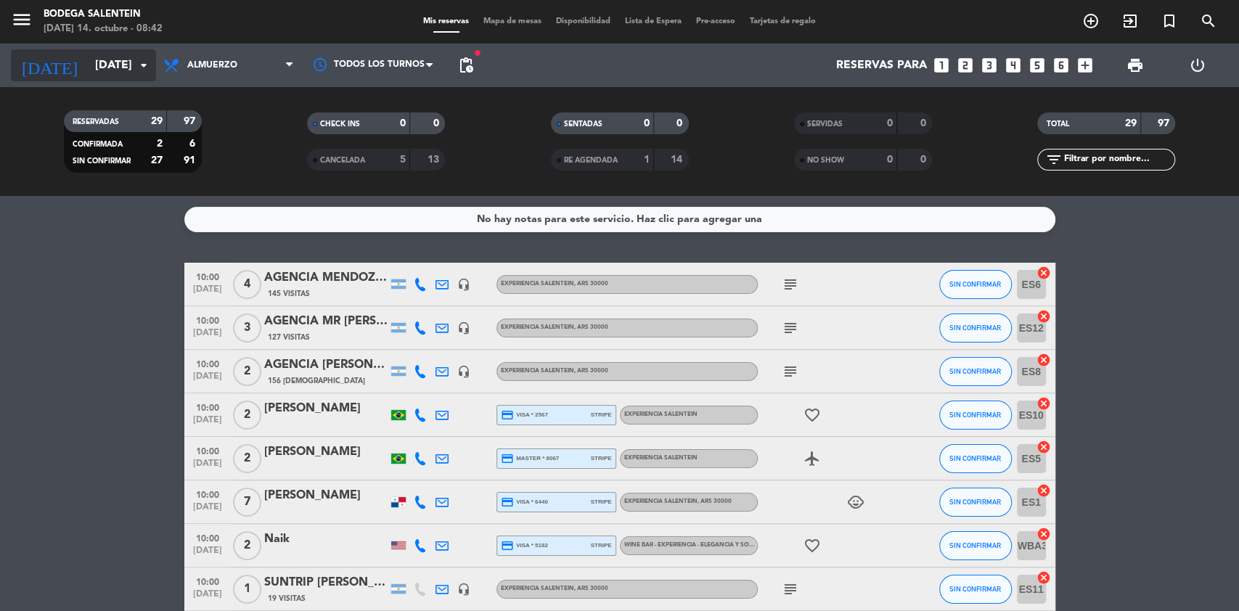
click at [88, 67] on input "[DATE]" at bounding box center [164, 66] width 153 height 28
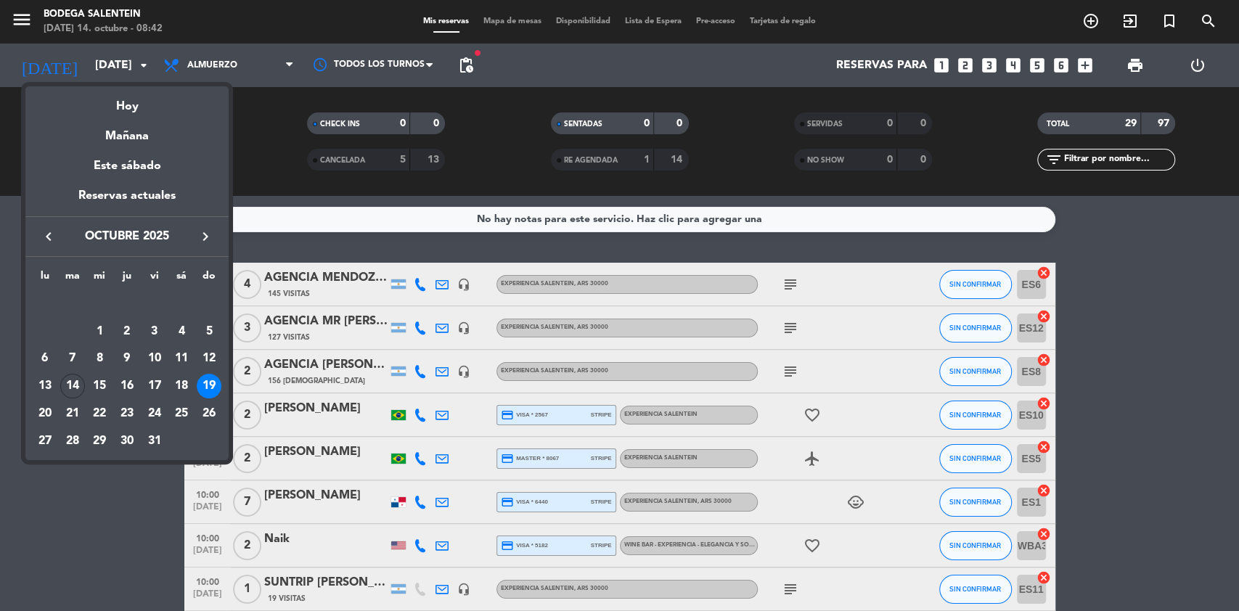
click at [198, 234] on icon "keyboard_arrow_right" at bounding box center [205, 236] width 17 height 17
click at [212, 302] on div "2" at bounding box center [209, 304] width 25 height 25
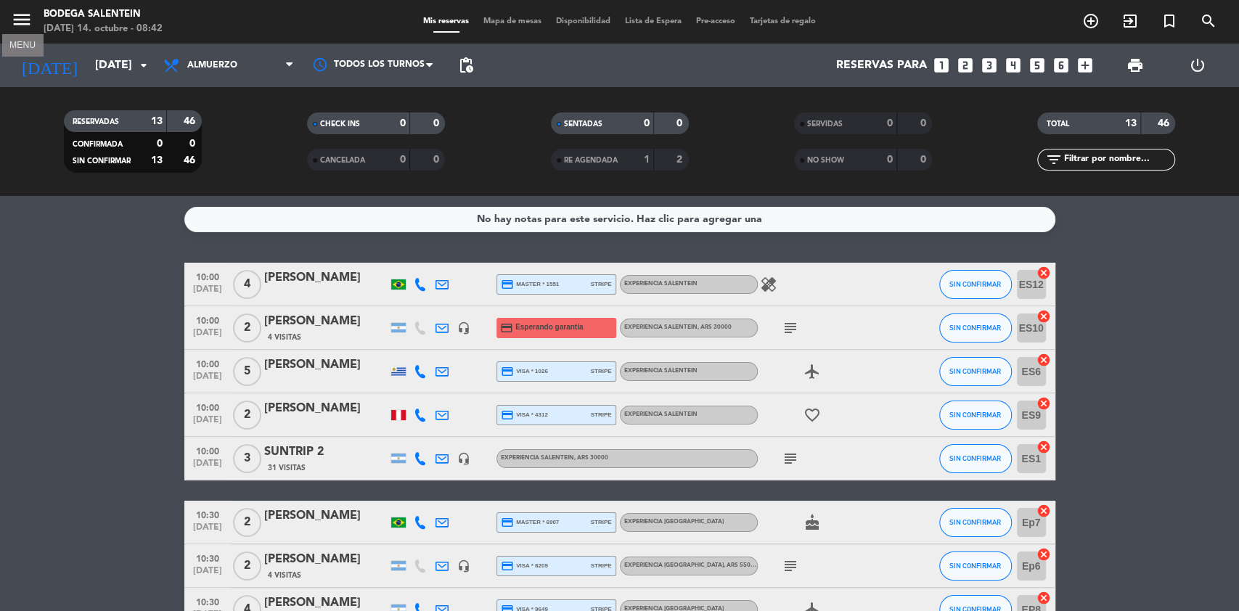
click at [12, 19] on icon "menu" at bounding box center [22, 20] width 22 height 22
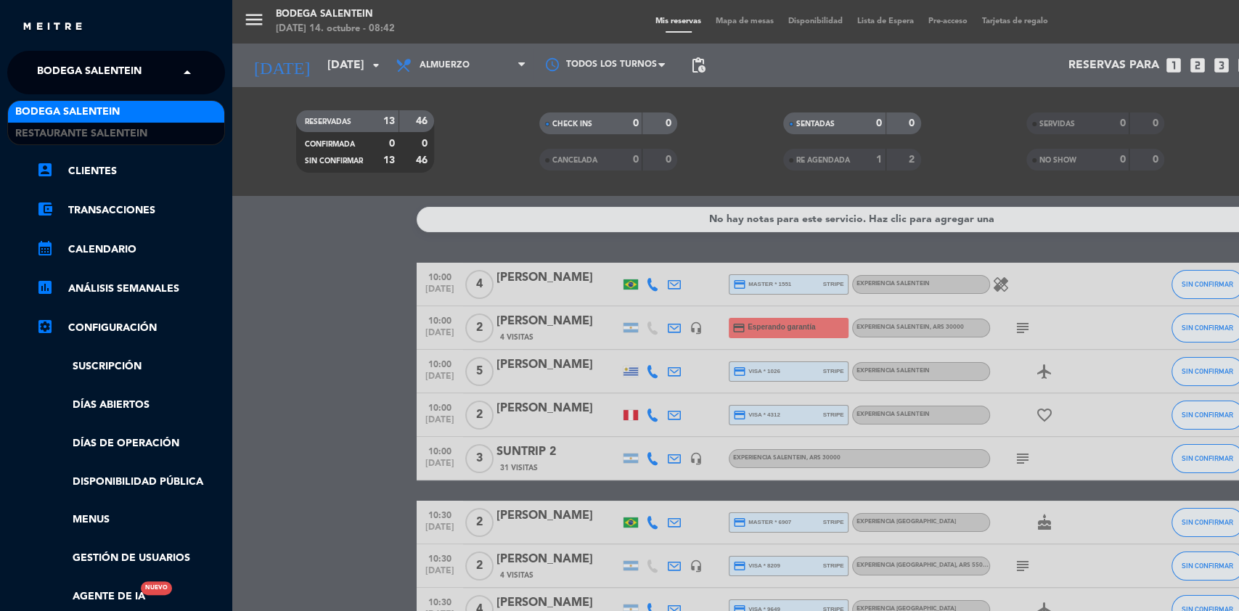
click at [63, 61] on span "Bodega Salentein" at bounding box center [89, 72] width 105 height 30
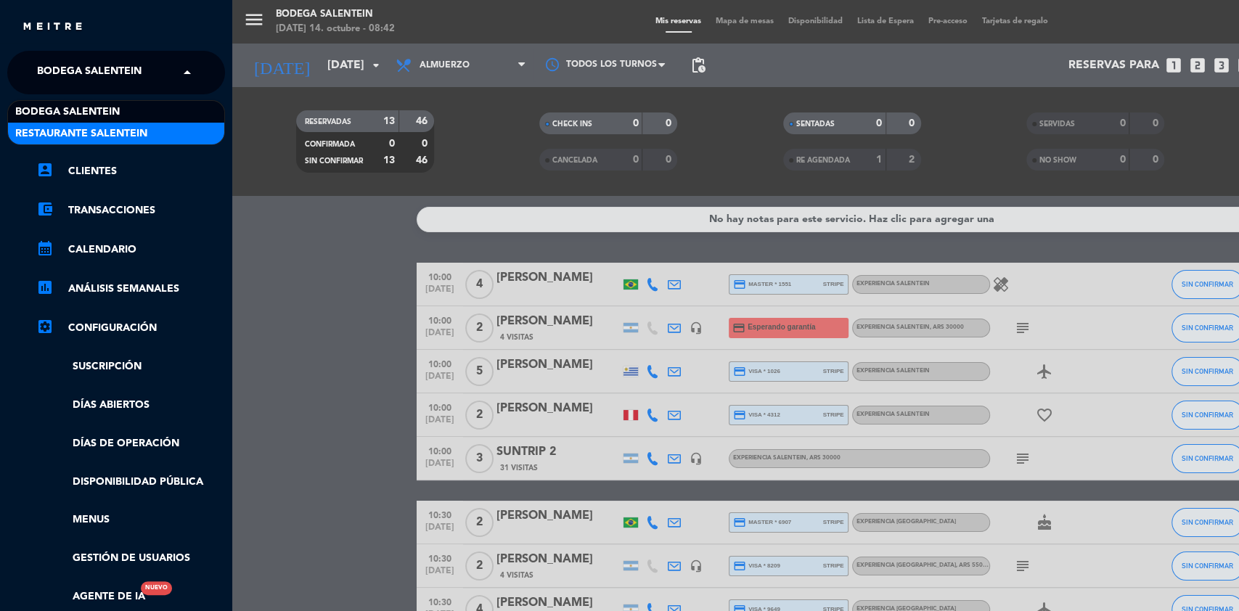
click at [36, 133] on span "Restaurante Salentein" at bounding box center [81, 134] width 132 height 17
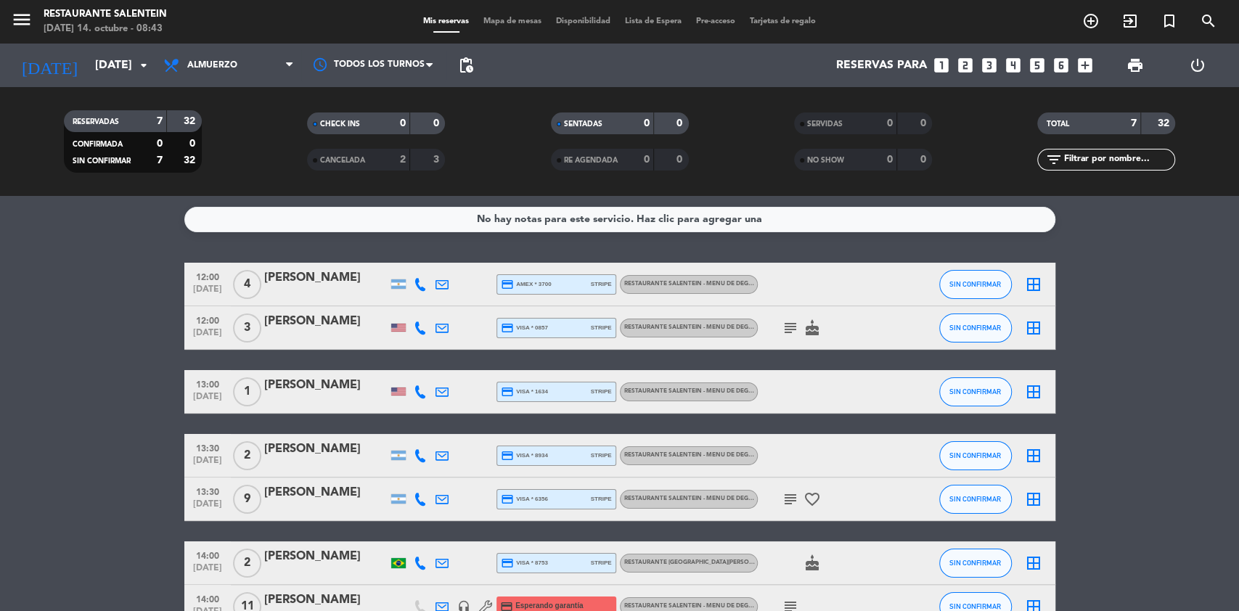
scroll to position [90, 0]
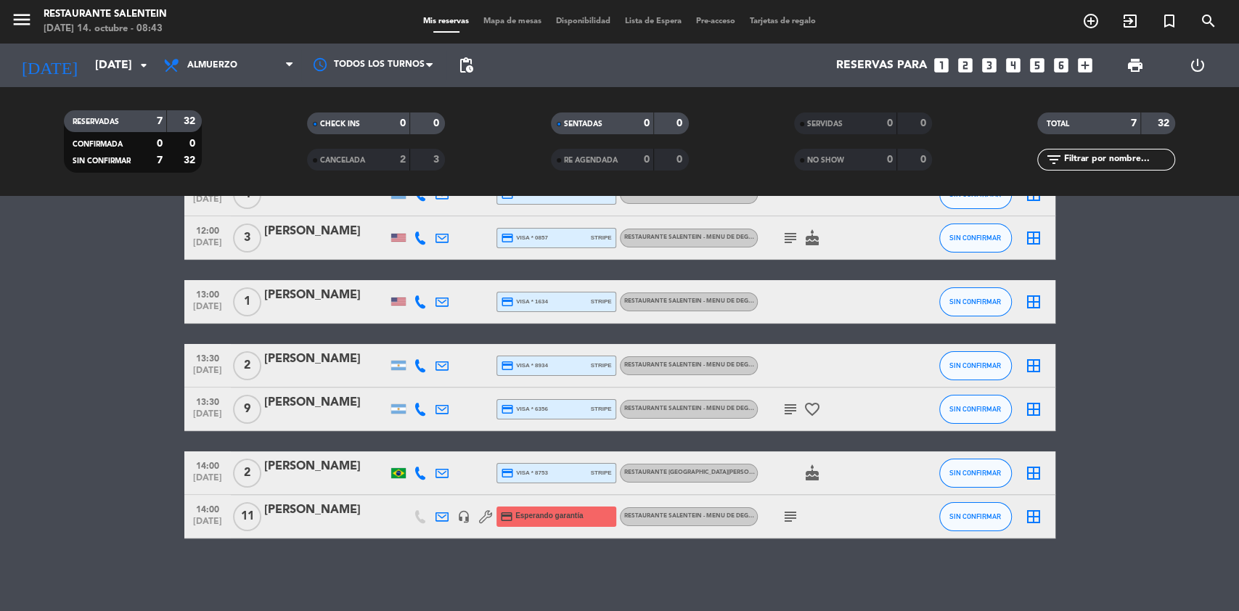
click at [305, 508] on div "[PERSON_NAME]" at bounding box center [325, 510] width 123 height 19
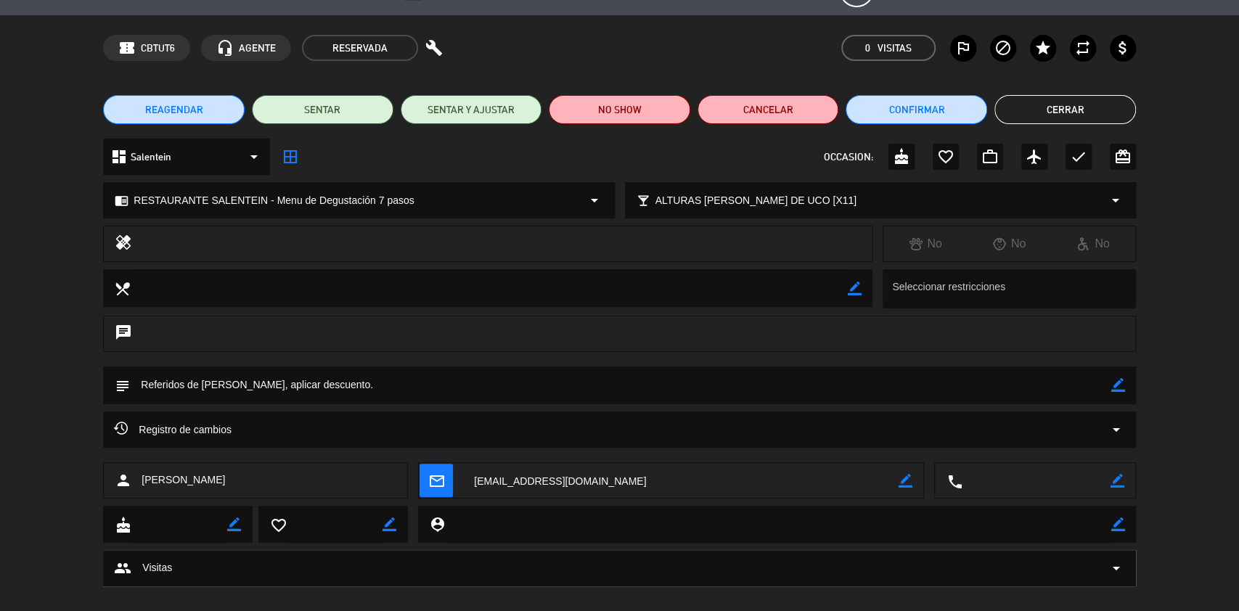
scroll to position [54, 0]
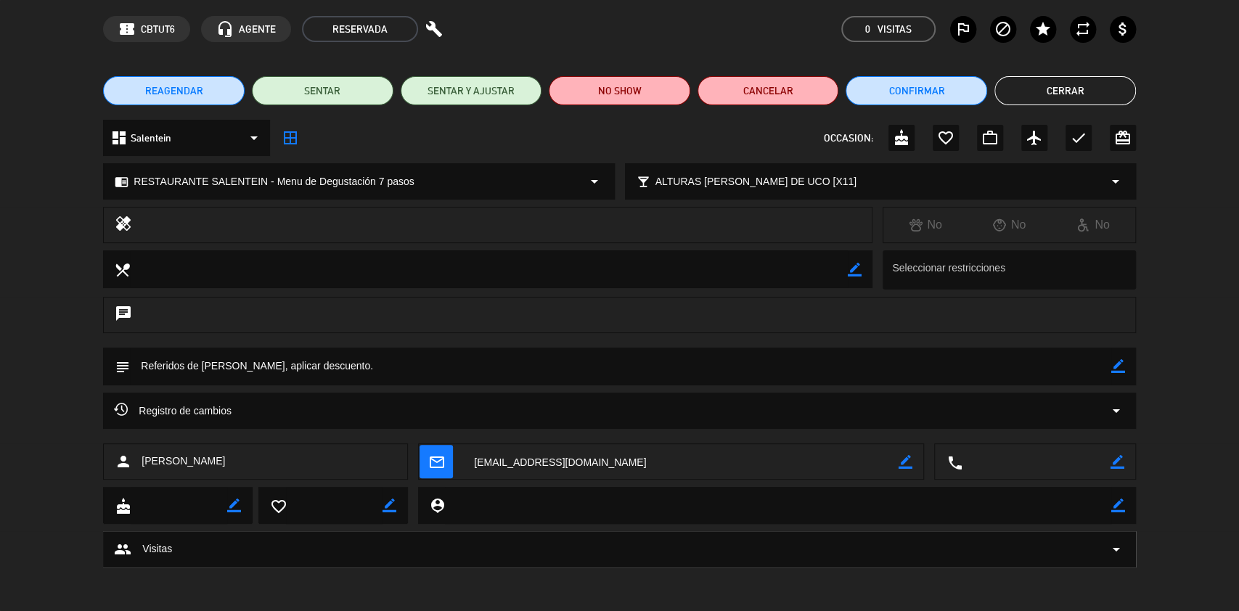
click at [1111, 413] on icon "arrow_drop_down" at bounding box center [1116, 410] width 17 height 17
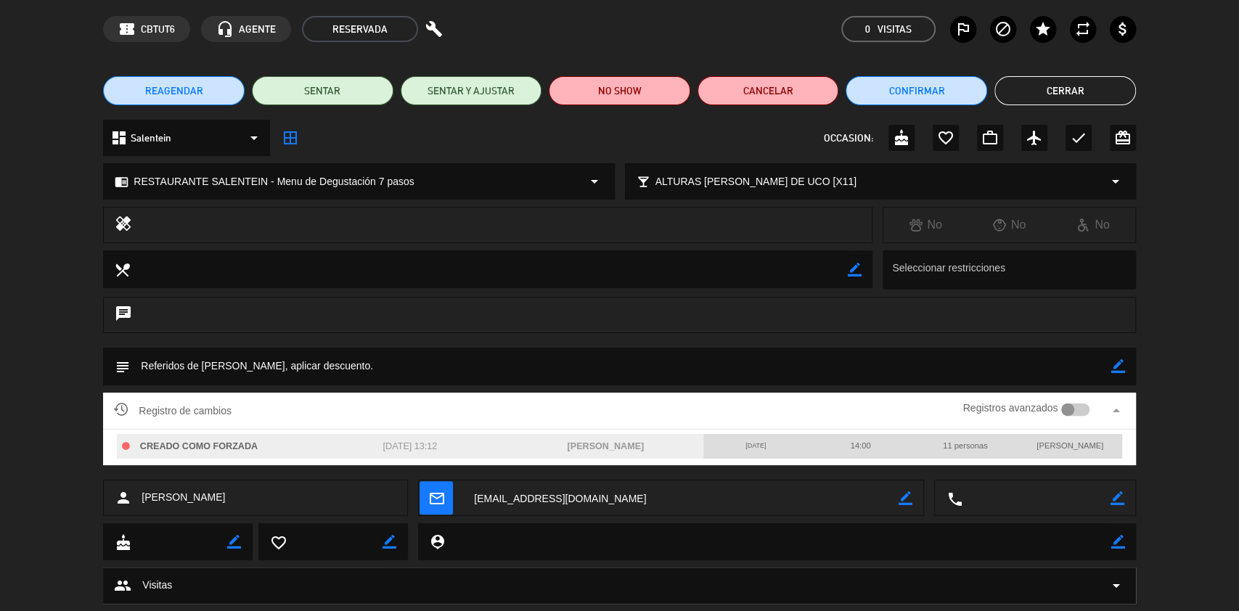
click at [1111, 413] on icon "arrow_drop_up" at bounding box center [1116, 410] width 17 height 17
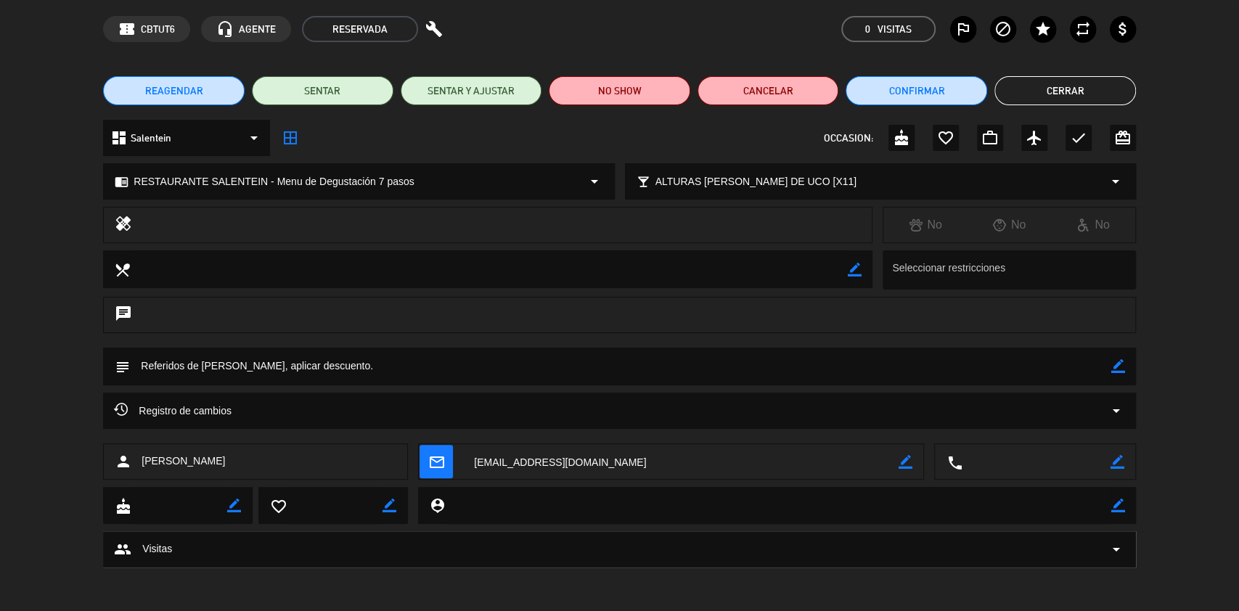
click at [1084, 101] on button "Cerrar" at bounding box center [1065, 90] width 142 height 29
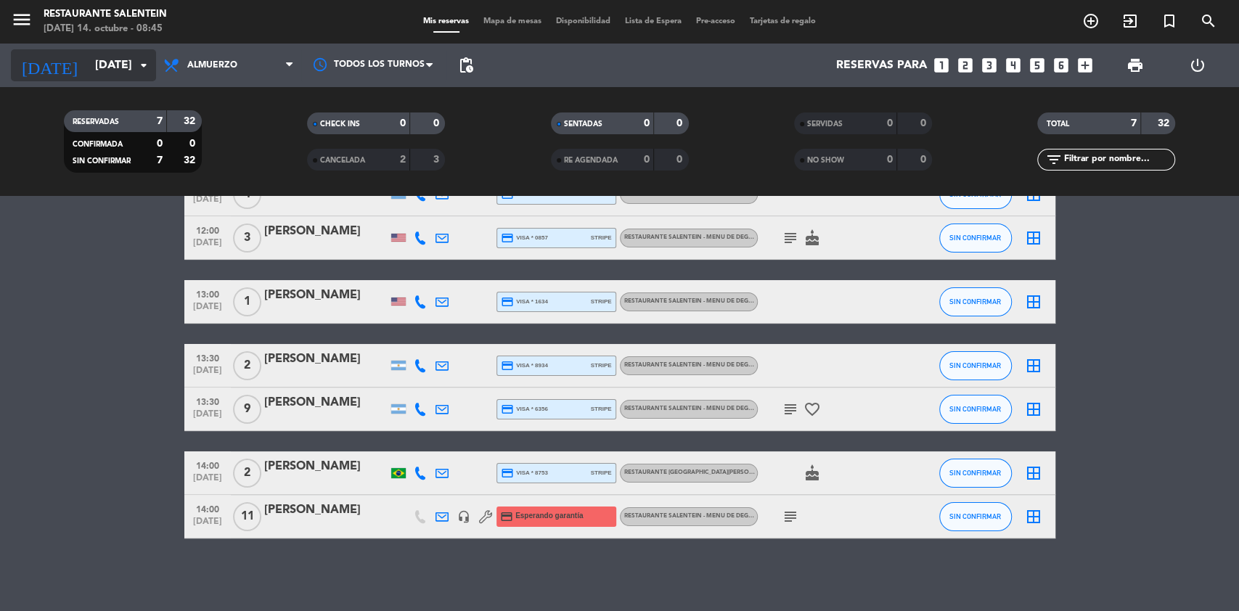
click at [88, 66] on input "[DATE]" at bounding box center [164, 66] width 153 height 28
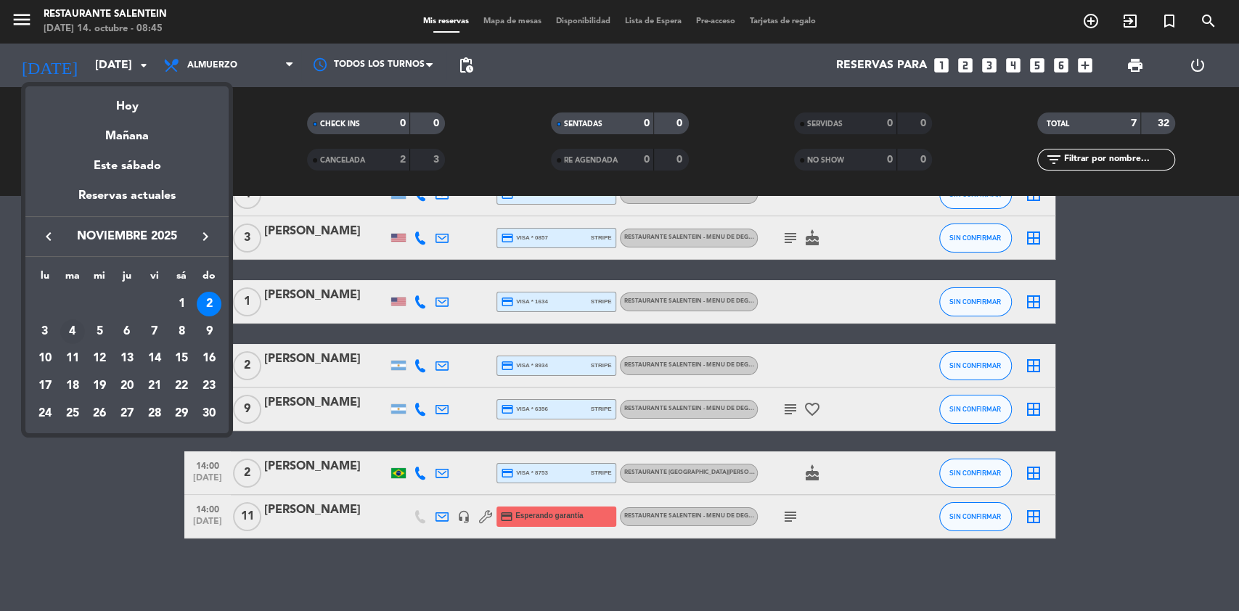
click at [75, 335] on div "4" at bounding box center [72, 331] width 25 height 25
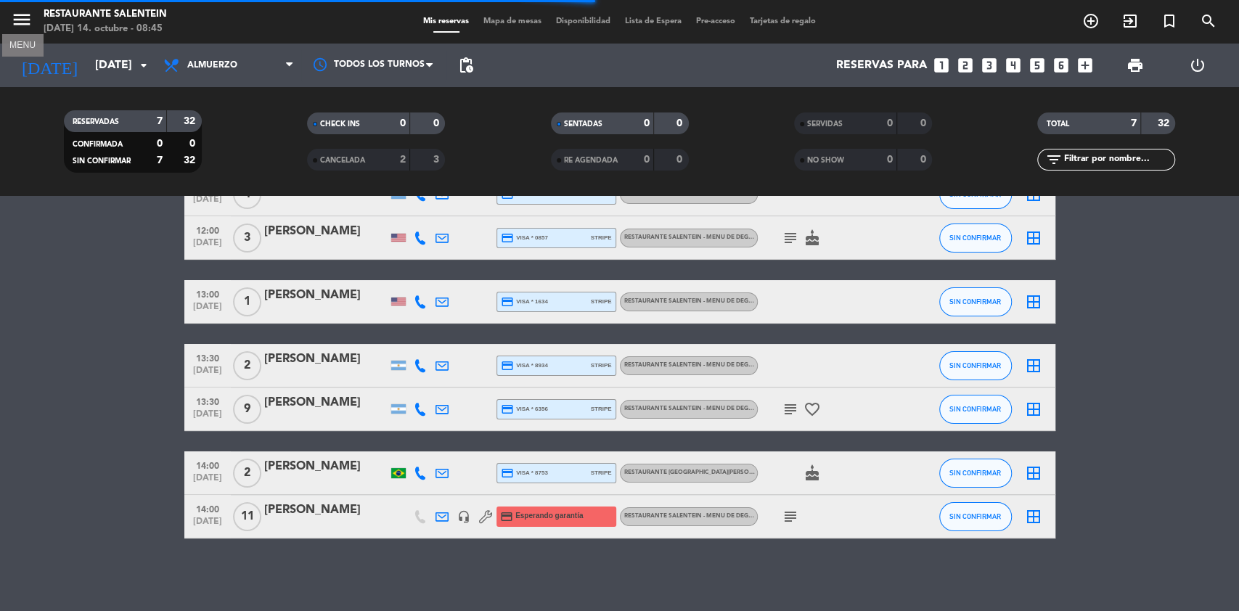
click at [29, 15] on icon "menu" at bounding box center [22, 20] width 22 height 22
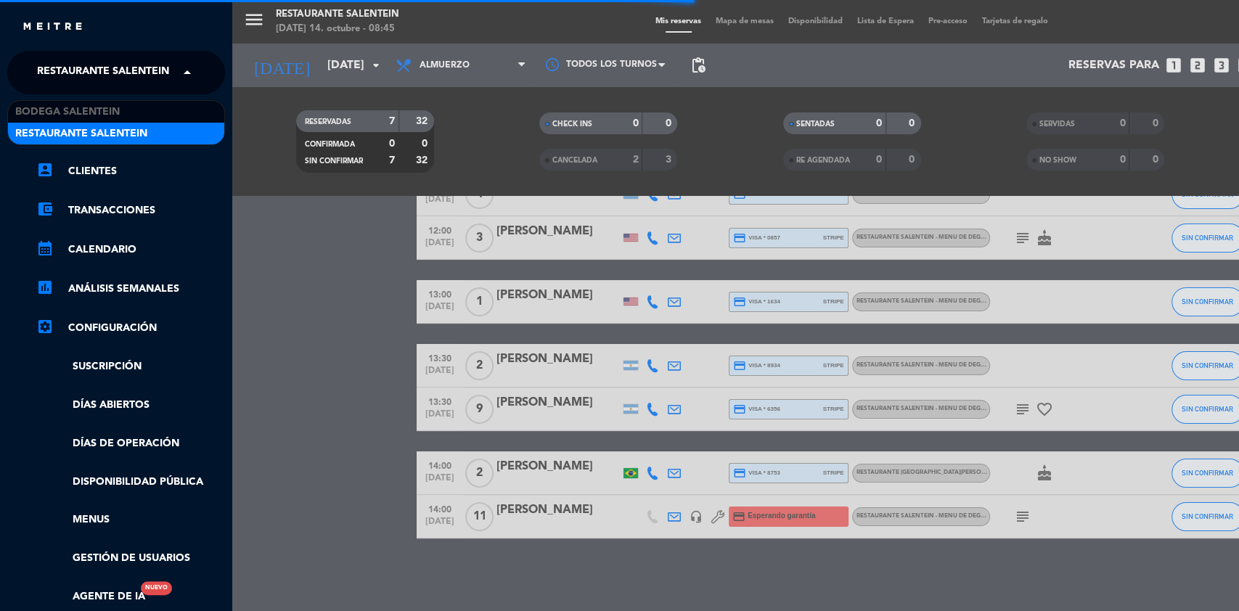
click at [56, 71] on span "Restaurante Salentein" at bounding box center [103, 72] width 132 height 30
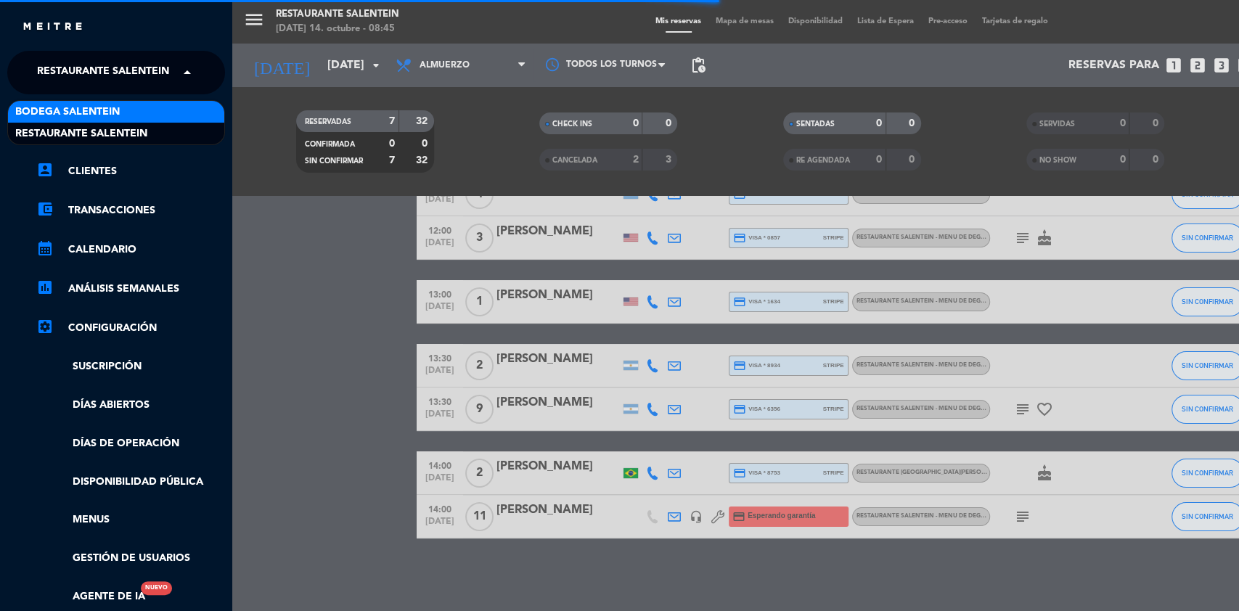
scroll to position [0, 0]
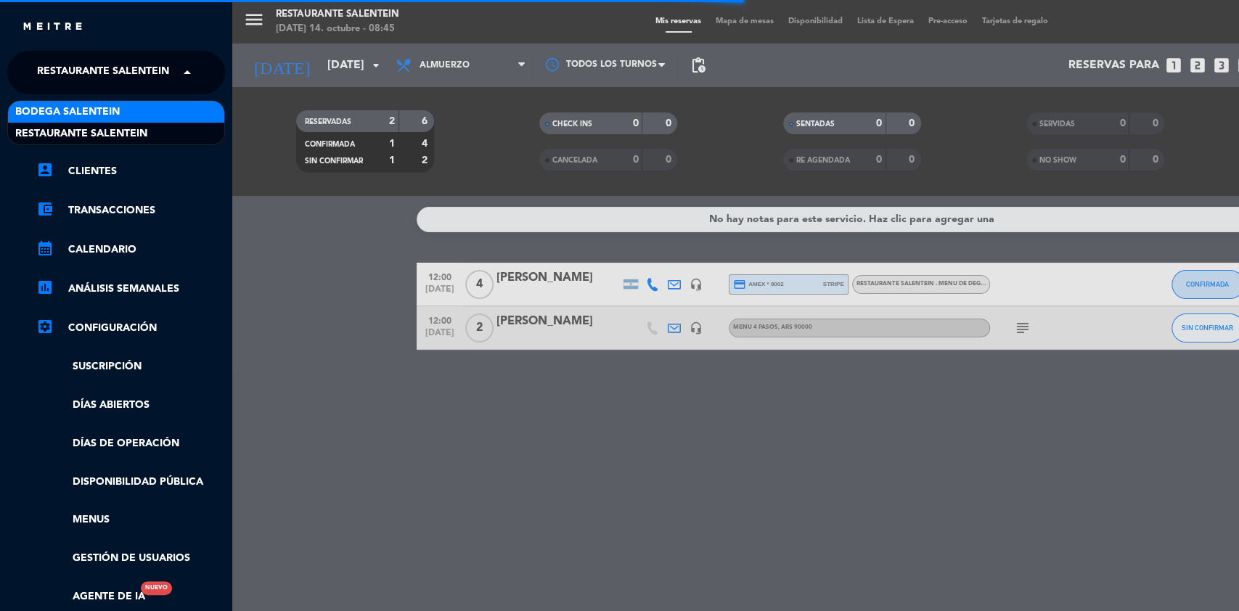
click at [58, 115] on span "Bodega Salentein" at bounding box center [67, 112] width 105 height 17
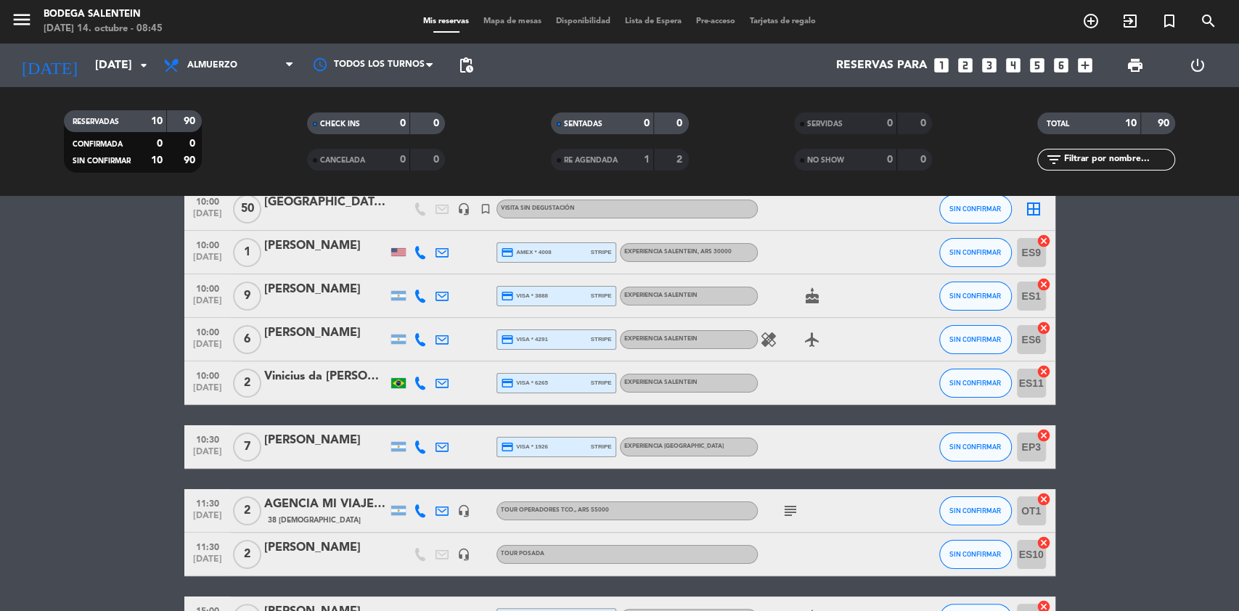
scroll to position [97, 0]
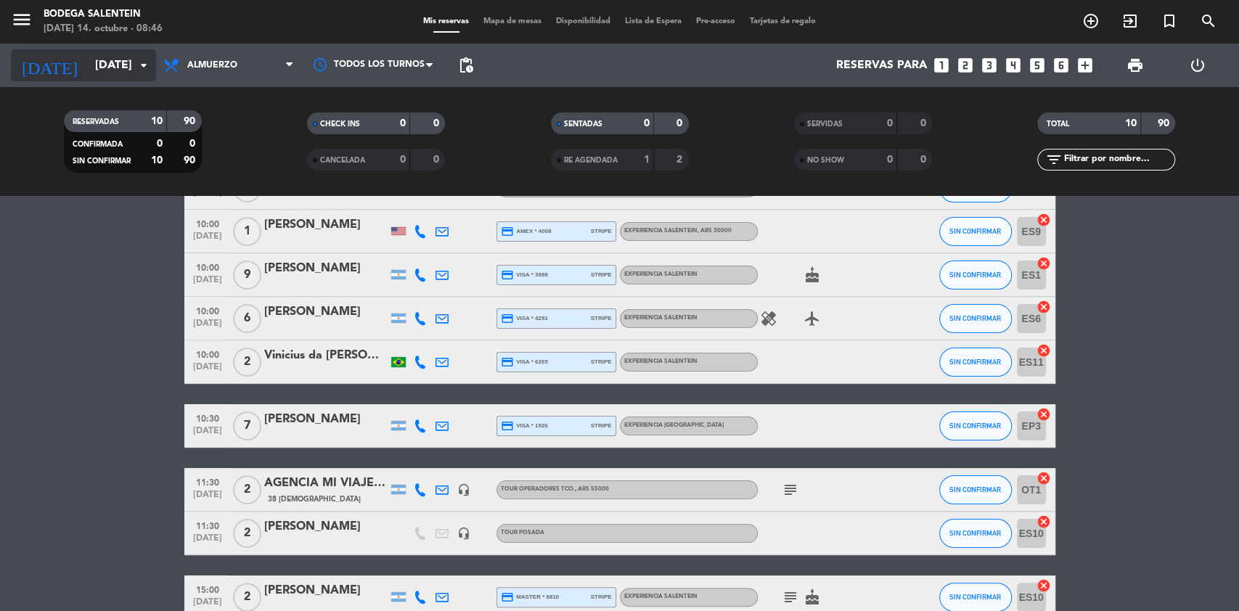
click at [88, 75] on input "[DATE]" at bounding box center [164, 66] width 153 height 28
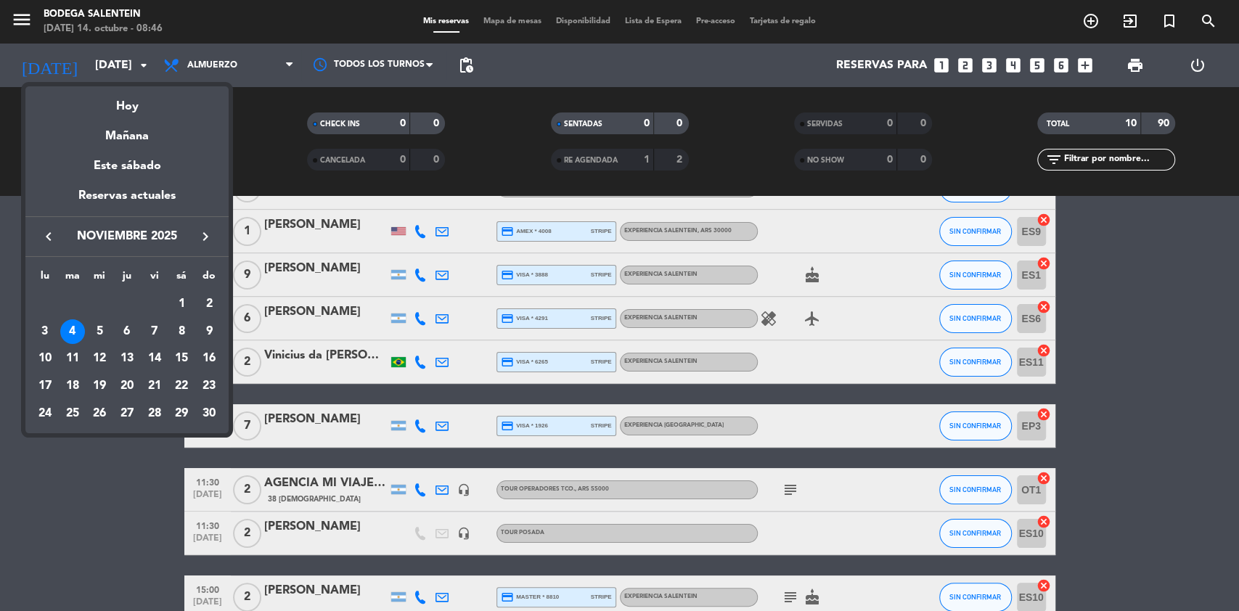
click at [58, 241] on button "keyboard_arrow_left" at bounding box center [49, 236] width 26 height 19
click at [103, 444] on div "29" at bounding box center [99, 441] width 25 height 25
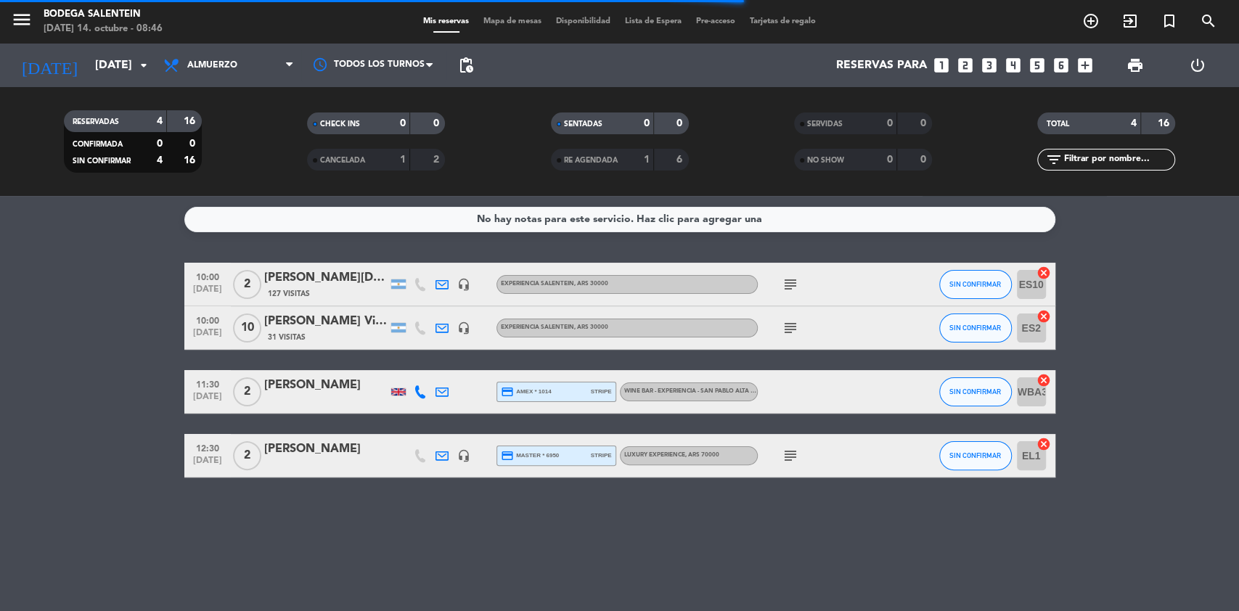
scroll to position [0, 0]
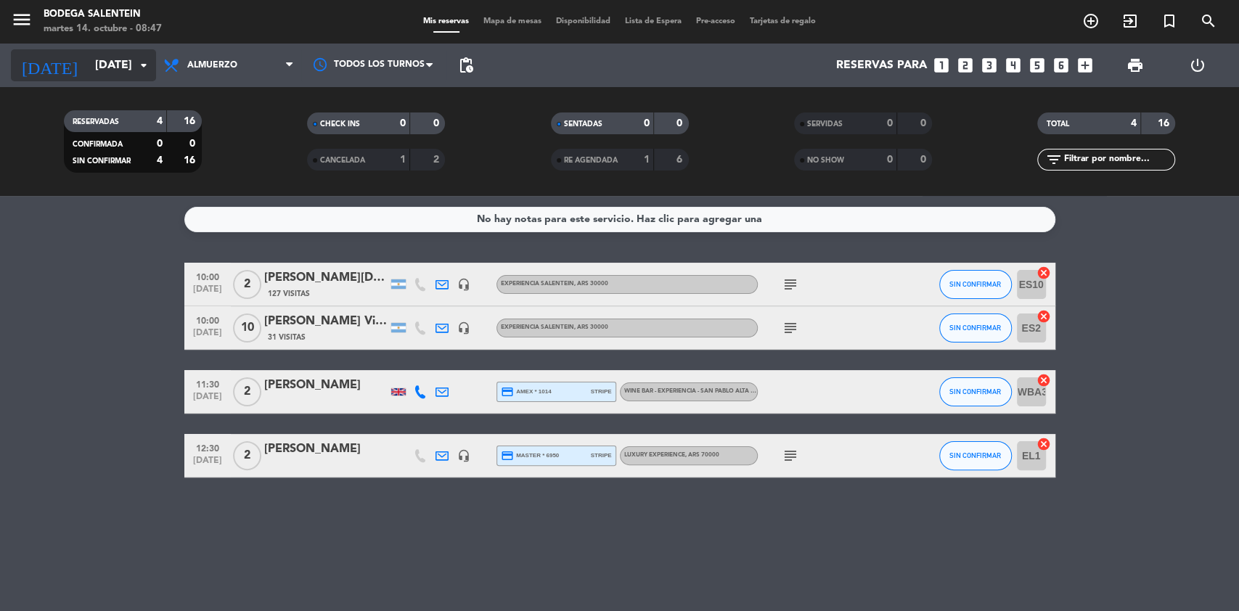
click at [88, 62] on input "[DATE]" at bounding box center [164, 66] width 153 height 28
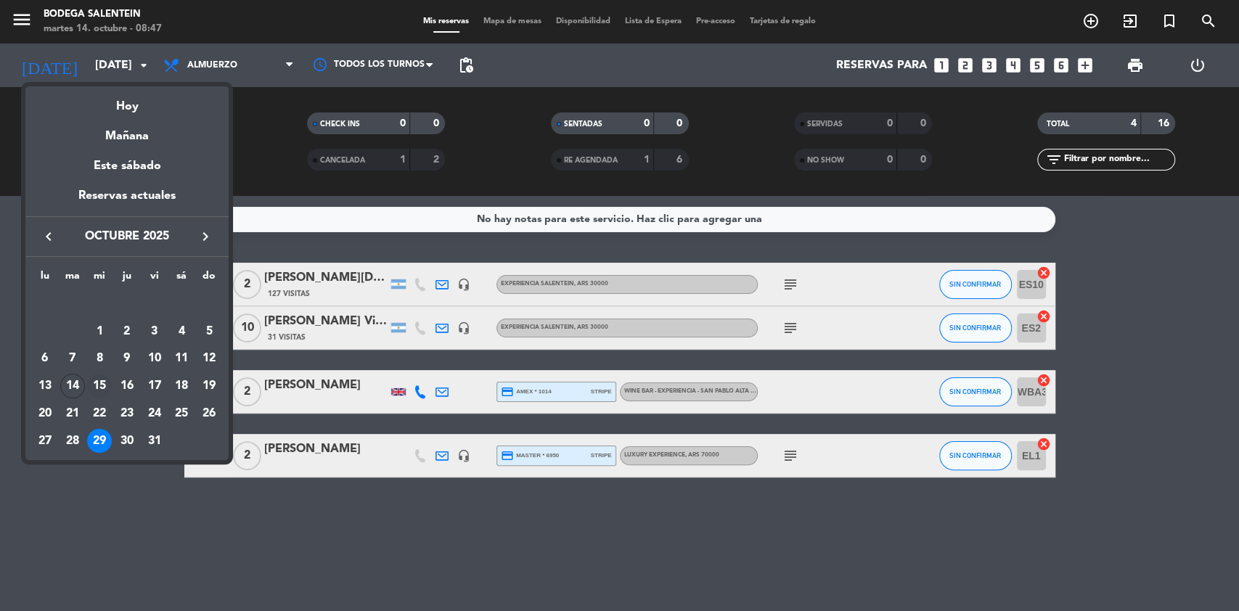
click at [107, 391] on div "15" at bounding box center [99, 386] width 25 height 25
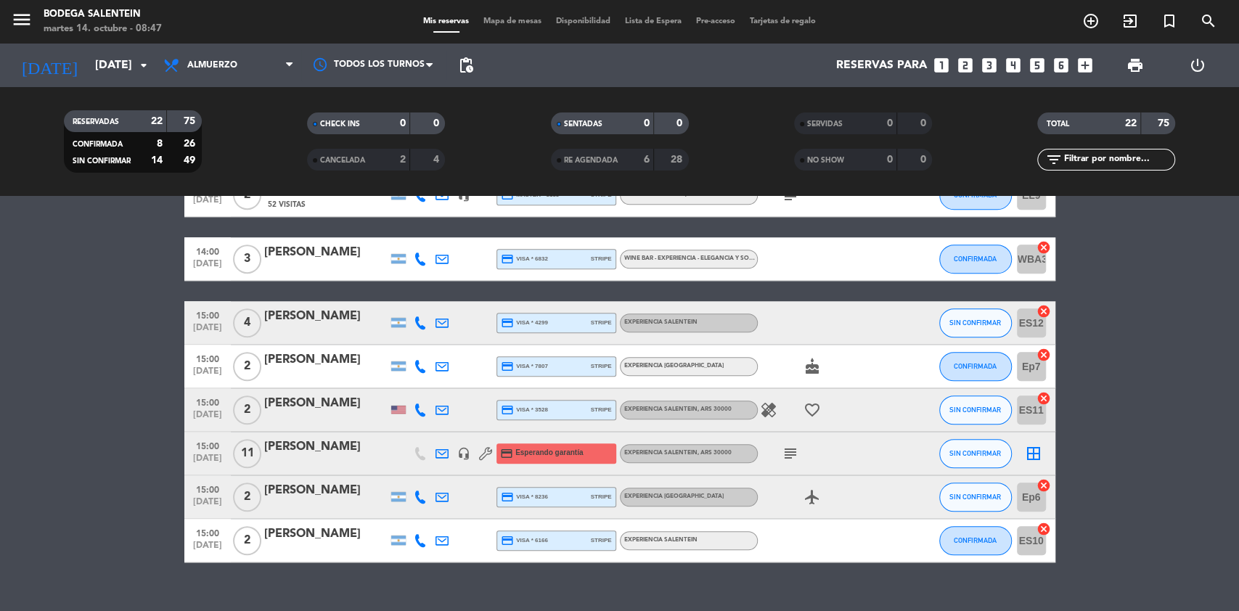
scroll to position [804, 0]
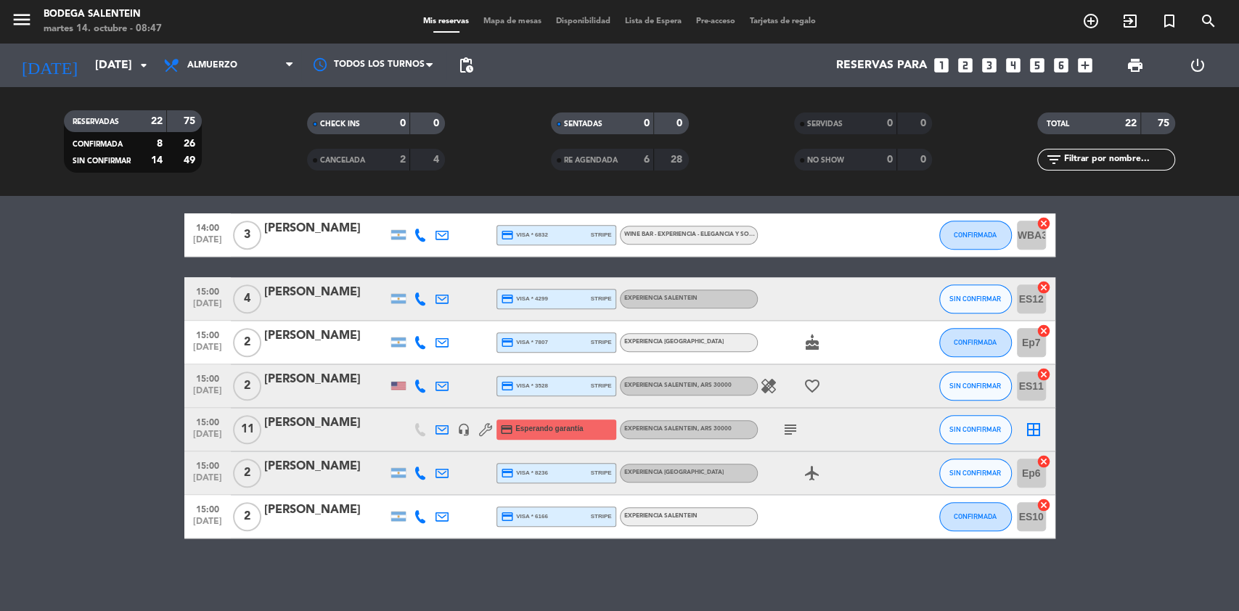
click at [332, 434] on div at bounding box center [325, 439] width 123 height 12
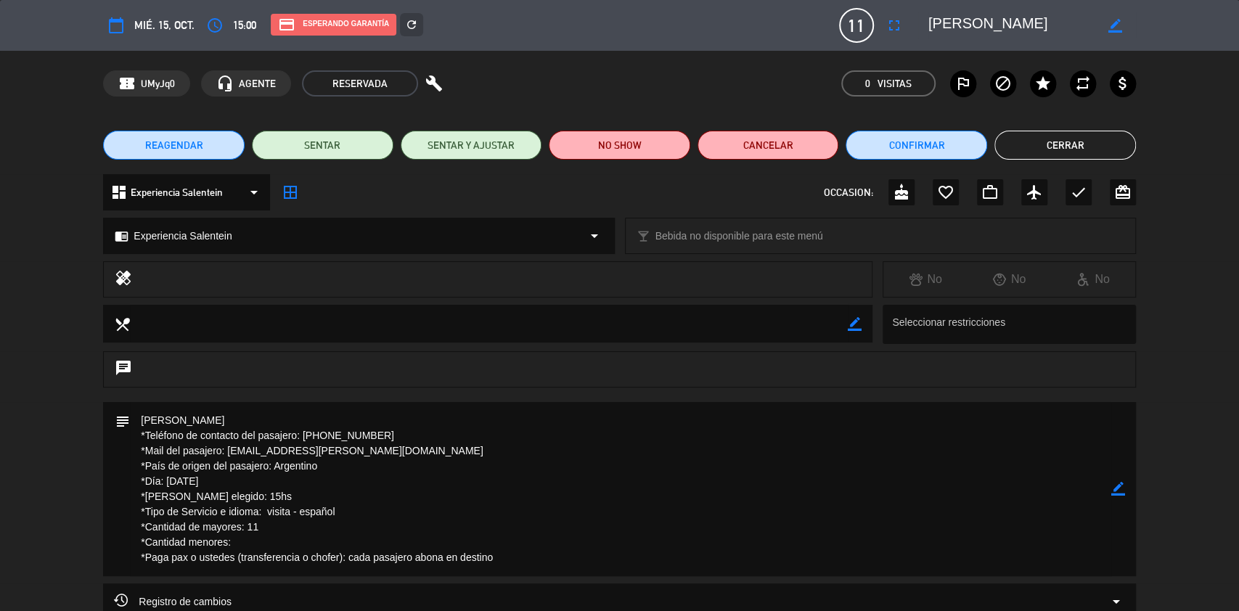
drag, startPoint x: 214, startPoint y: 420, endPoint x: 130, endPoint y: 416, distance: 84.3
click at [130, 416] on textarea at bounding box center [620, 489] width 981 height 174
click at [1047, 154] on button "Cerrar" at bounding box center [1065, 145] width 142 height 29
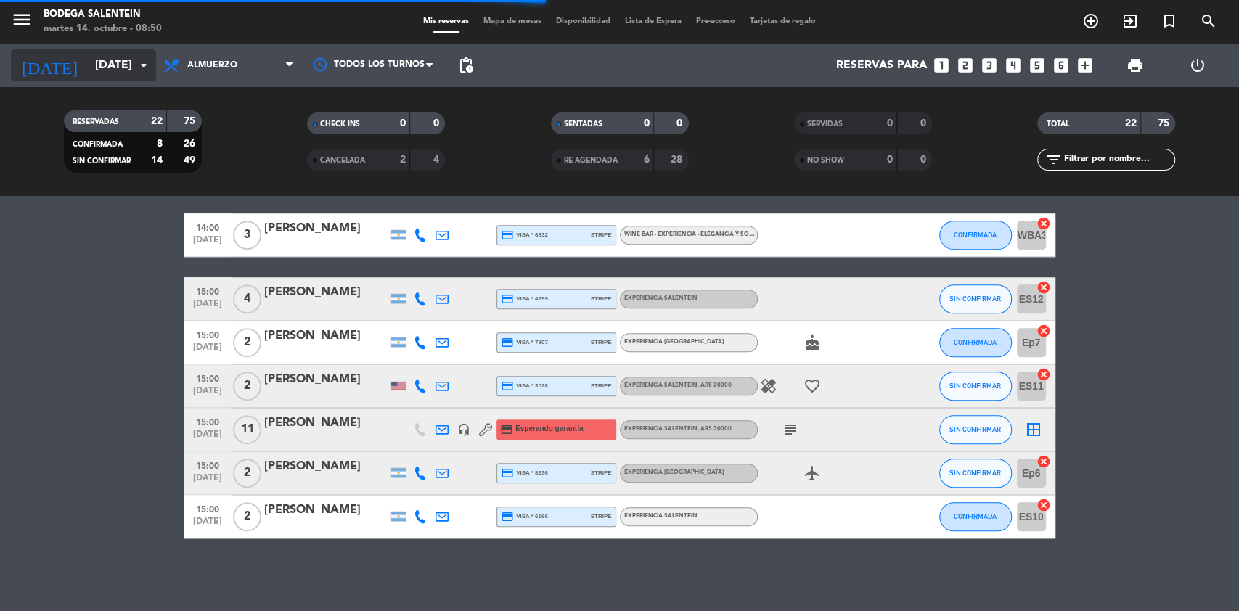
click at [88, 63] on input "[DATE]" at bounding box center [164, 66] width 153 height 28
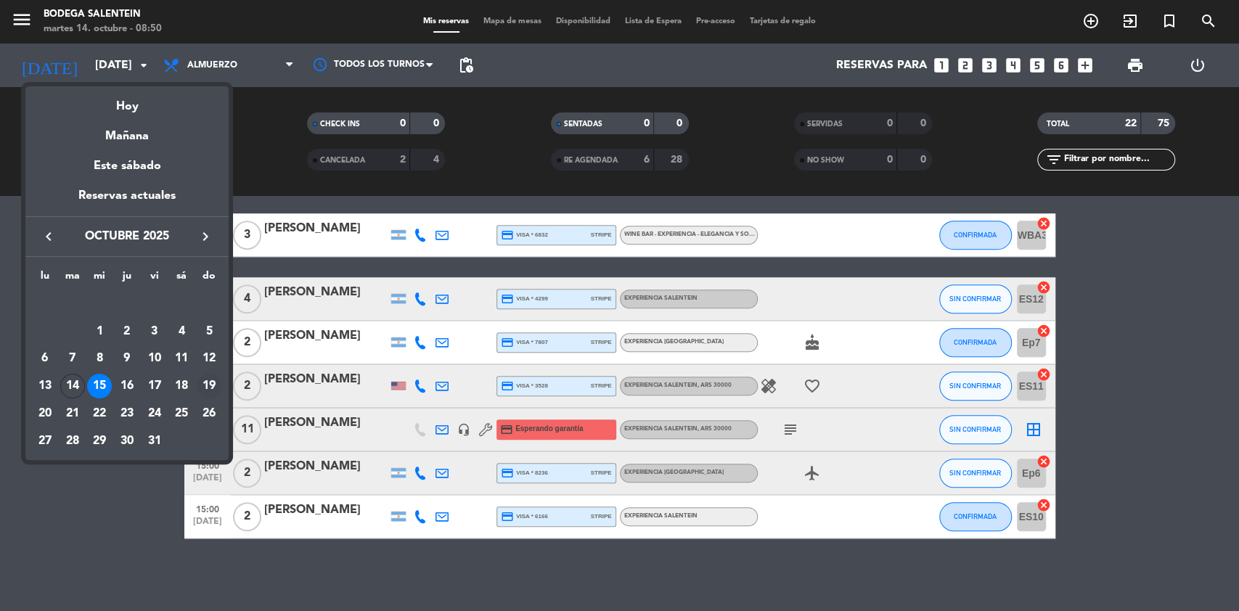
click at [203, 380] on div "19" at bounding box center [209, 386] width 25 height 25
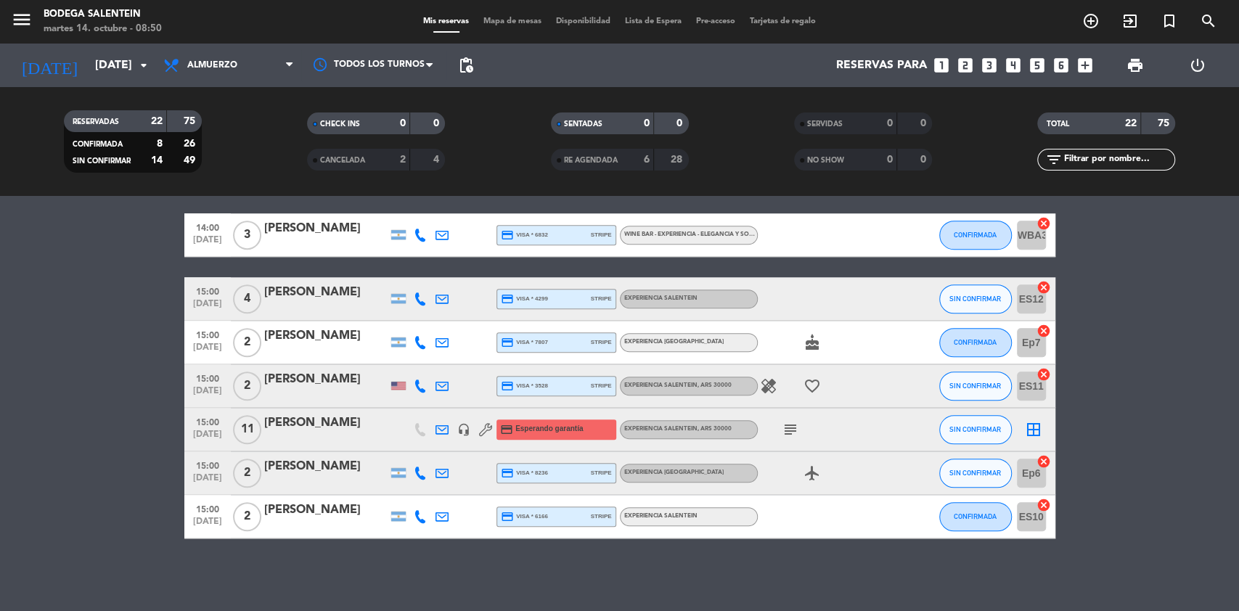
type input "[DATE]"
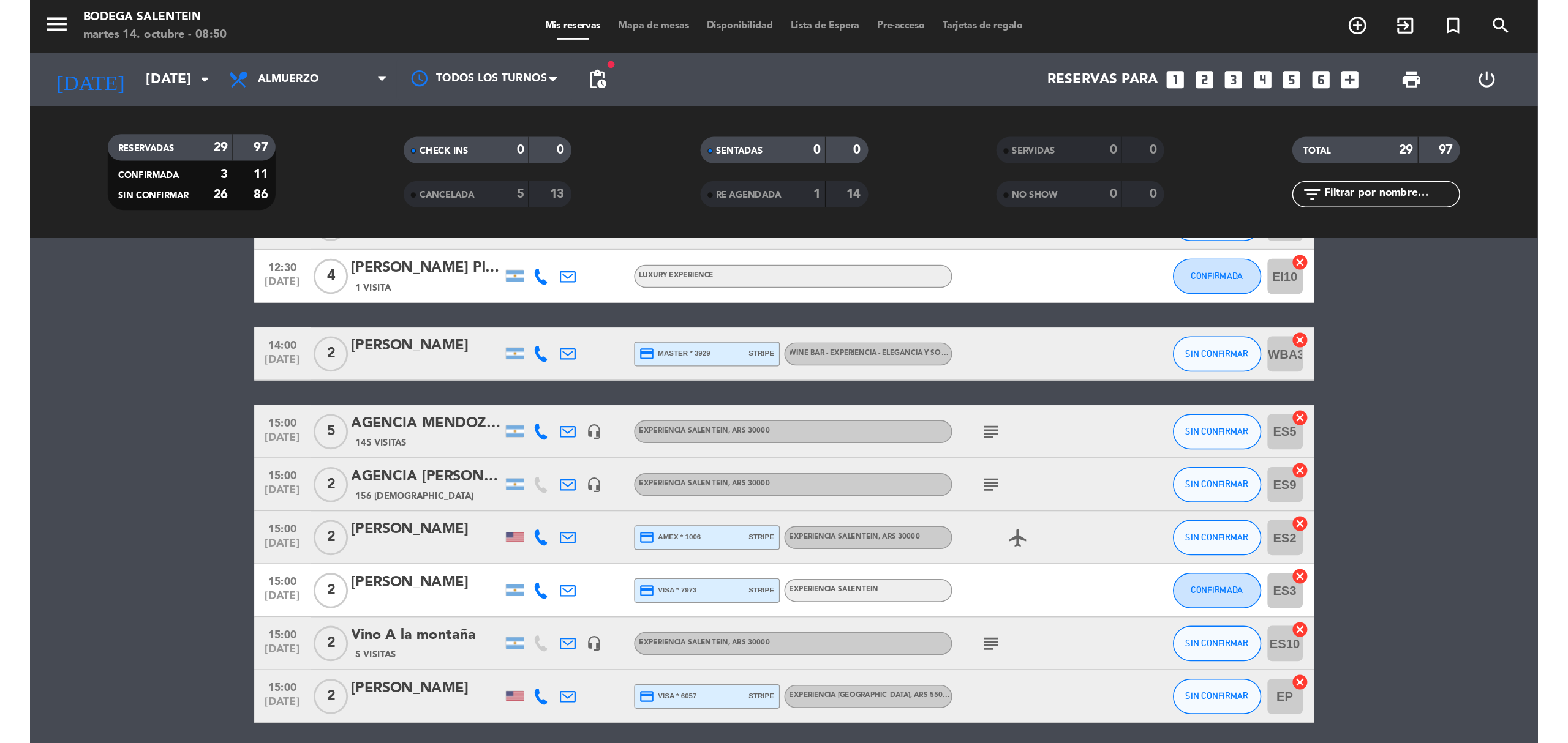
scroll to position [935, 0]
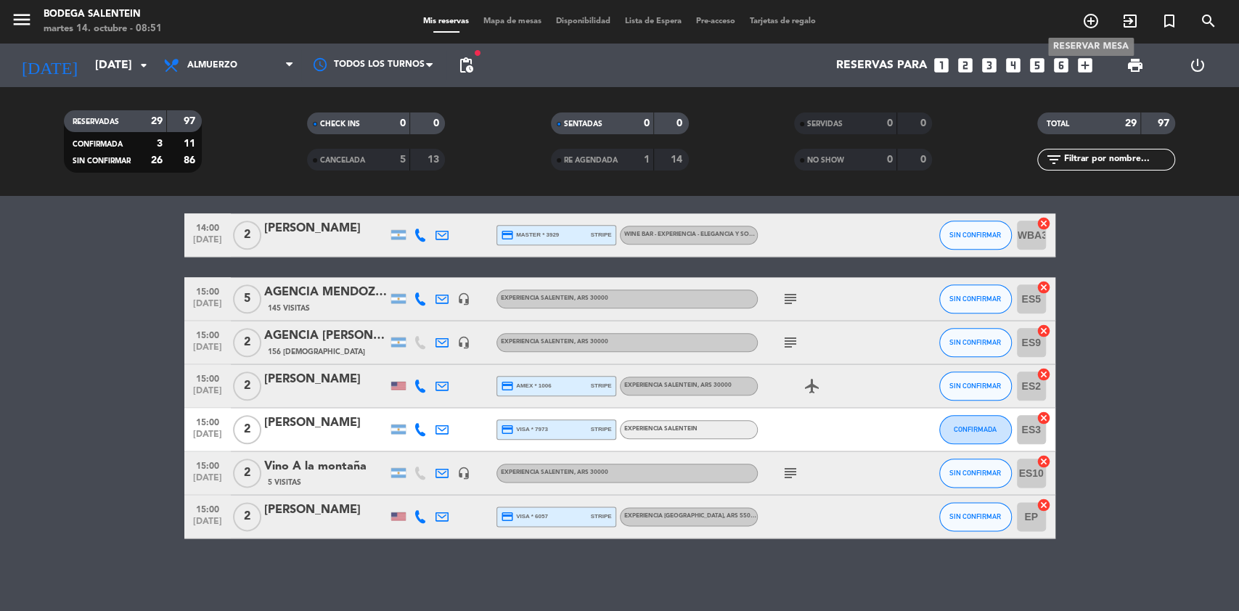
click at [1092, 17] on icon "add_circle_outline" at bounding box center [1090, 20] width 17 height 17
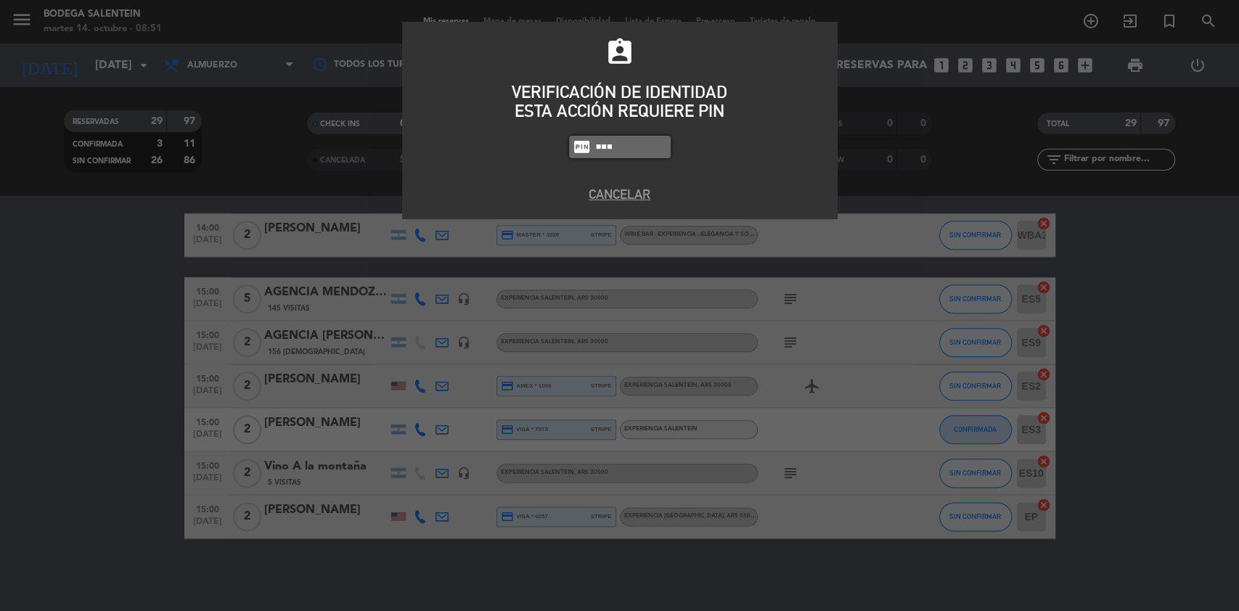
type input "8986"
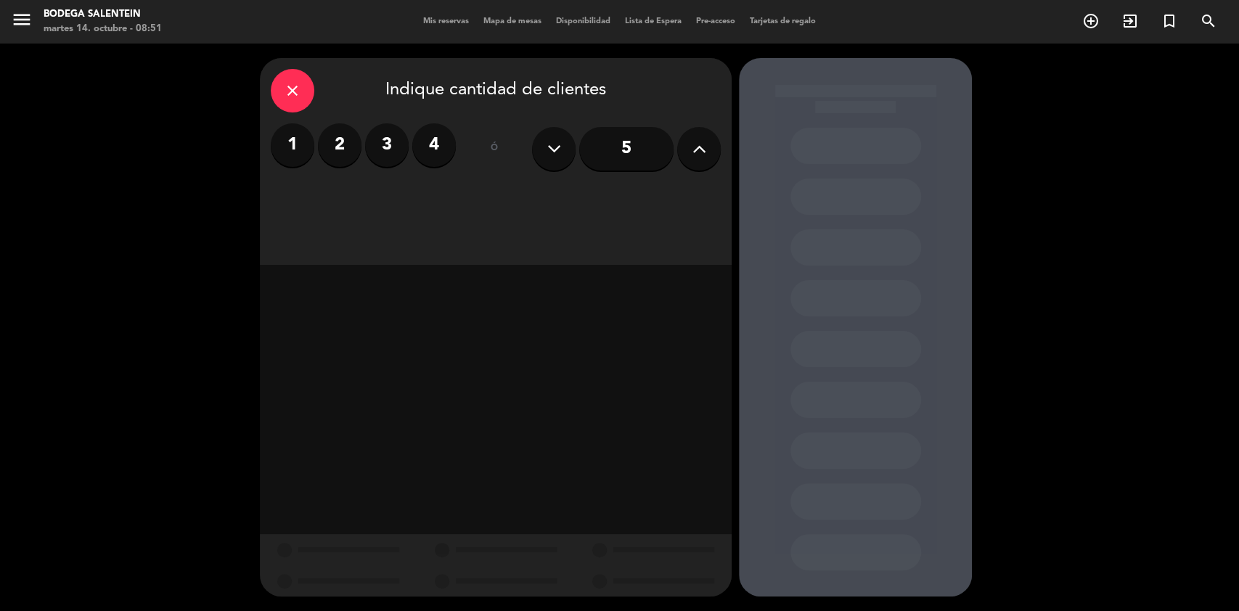
click at [380, 154] on label "3" at bounding box center [387, 145] width 44 height 44
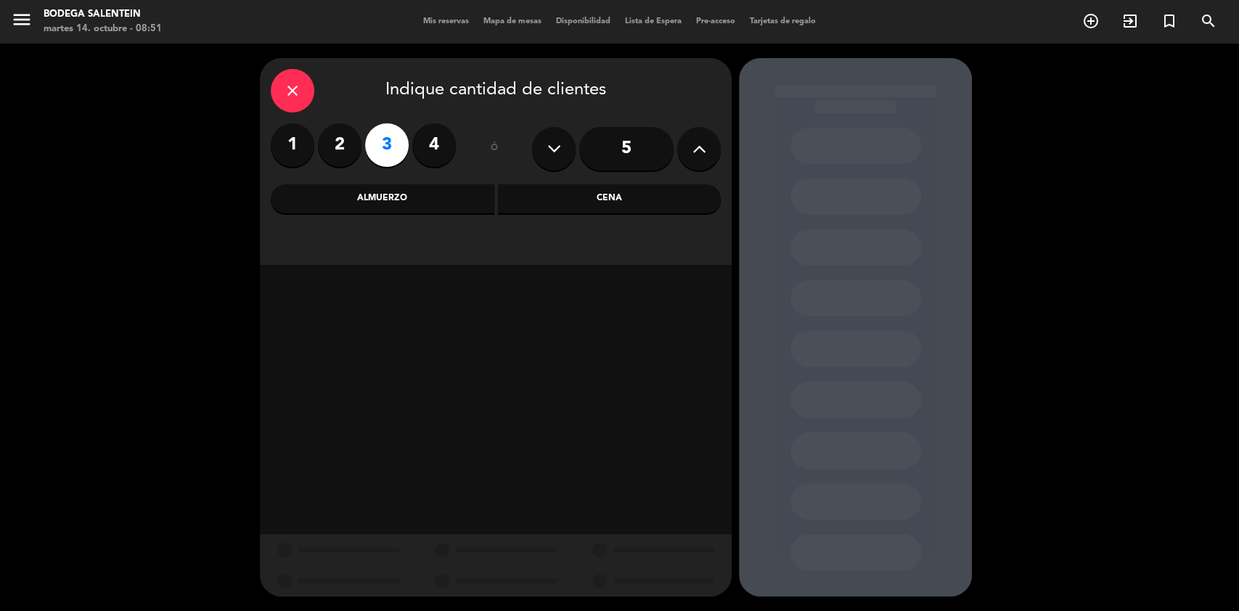
click at [441, 210] on div "Almuerzo" at bounding box center [383, 198] width 224 height 29
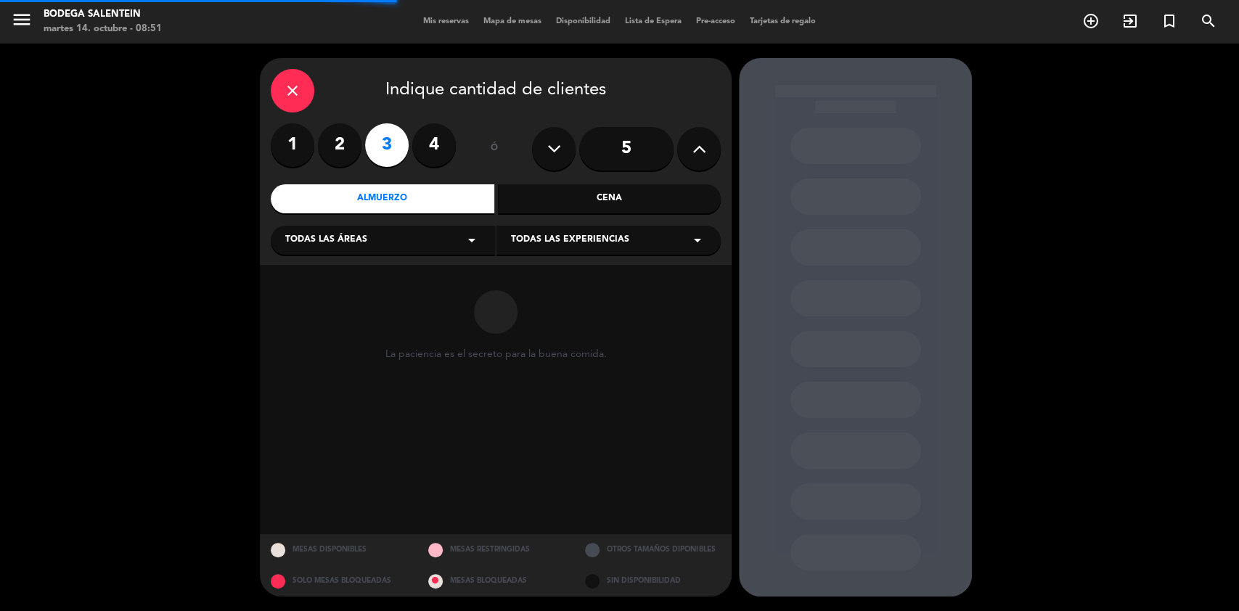
click at [442, 242] on div "Todas las áreas arrow_drop_down" at bounding box center [383, 240] width 224 height 29
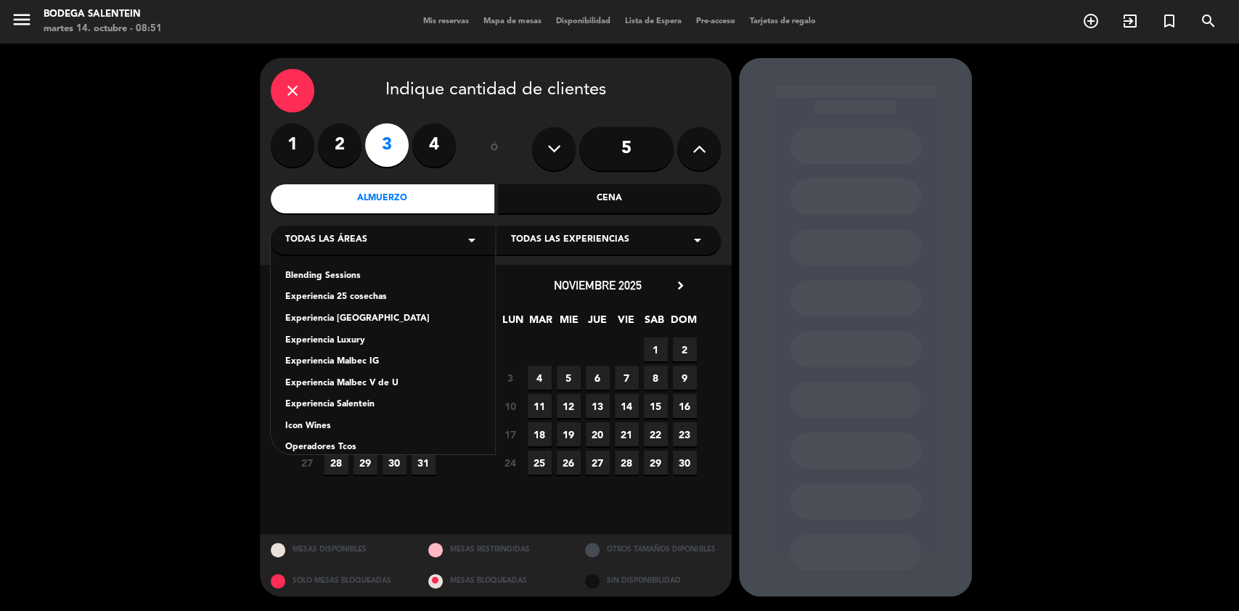
click at [356, 396] on div "Blending Sessions Experiencia 25 cosechas Experiencia La Pampa Experiencia Luxu…" at bounding box center [383, 346] width 224 height 218
click at [356, 404] on div "Experiencia Salentein" at bounding box center [382, 405] width 195 height 15
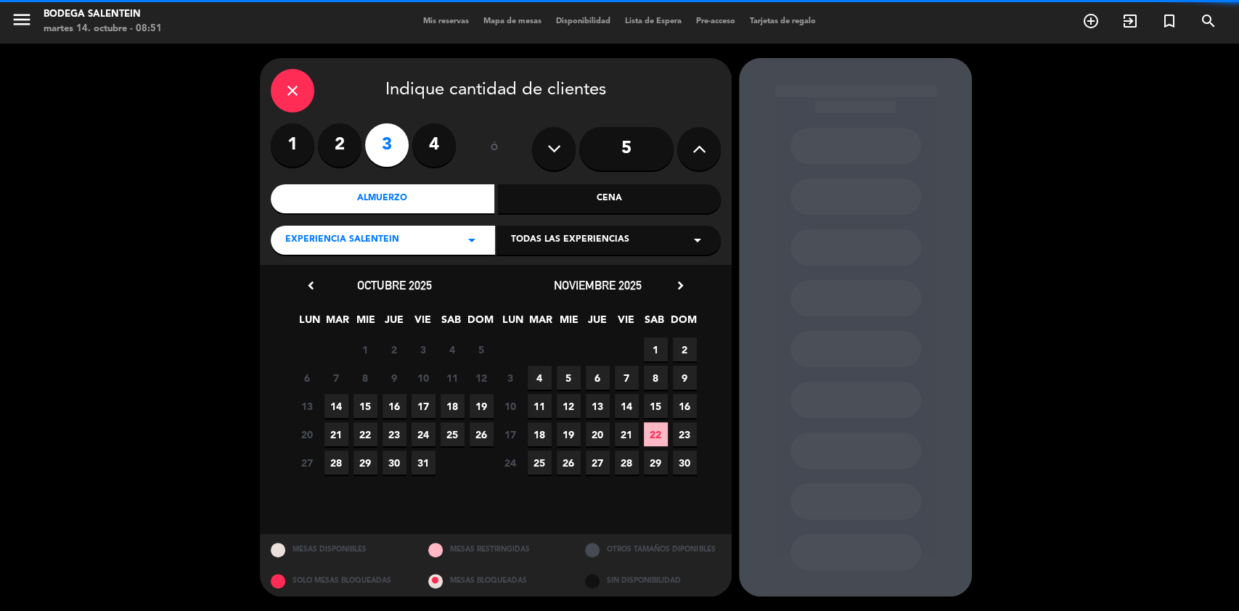
click at [698, 241] on icon "arrow_drop_down" at bounding box center [697, 240] width 17 height 17
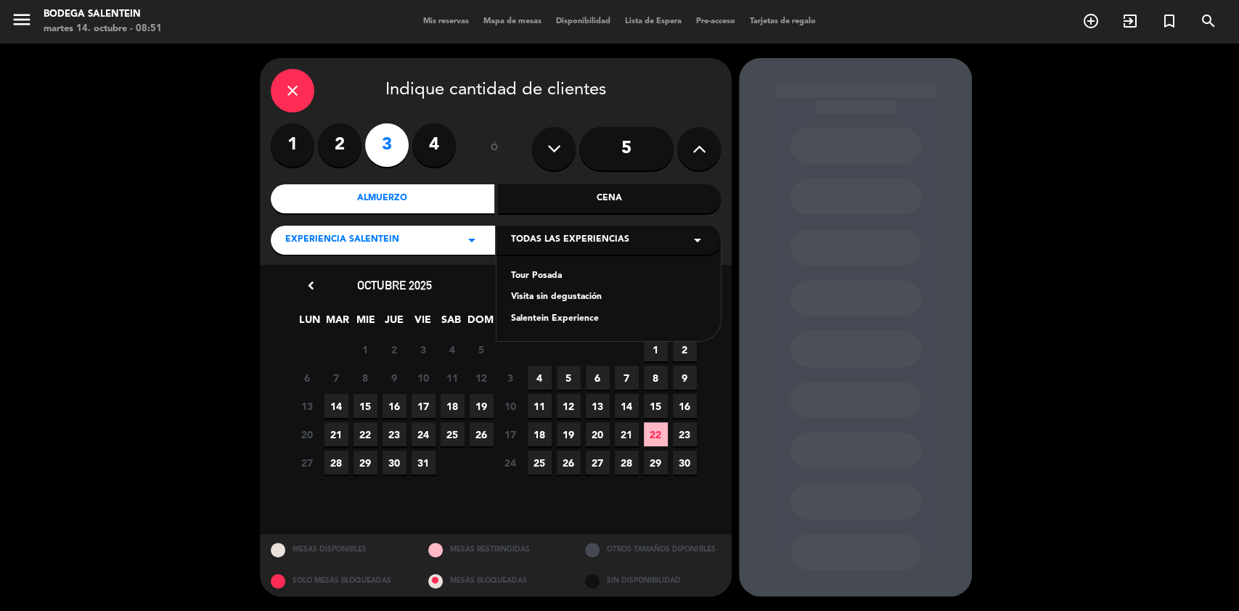
click at [552, 320] on div "Salentein Experience" at bounding box center [608, 319] width 195 height 15
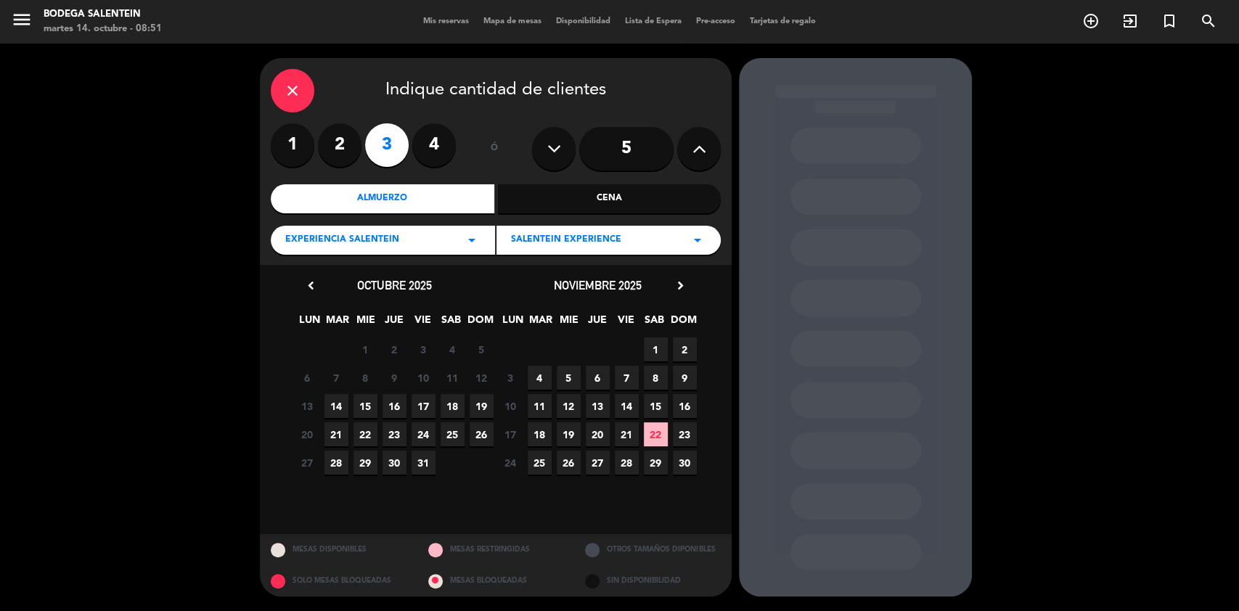
click at [486, 409] on span "19" at bounding box center [482, 406] width 24 height 24
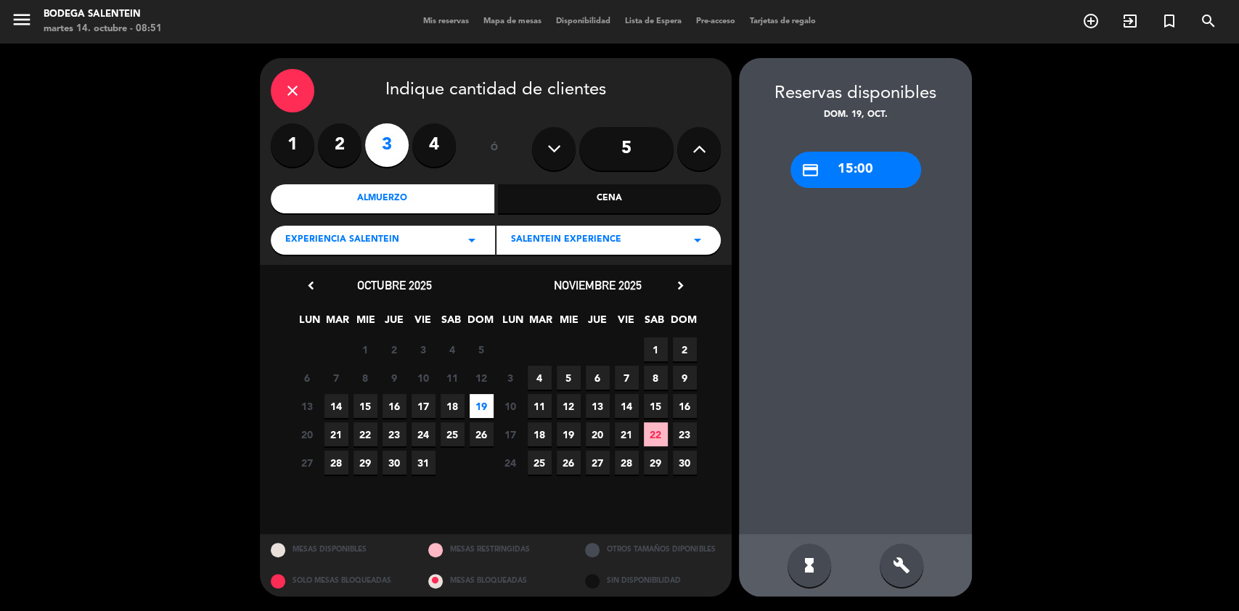
click at [876, 172] on div "credit_card 15:00" at bounding box center [856, 170] width 131 height 36
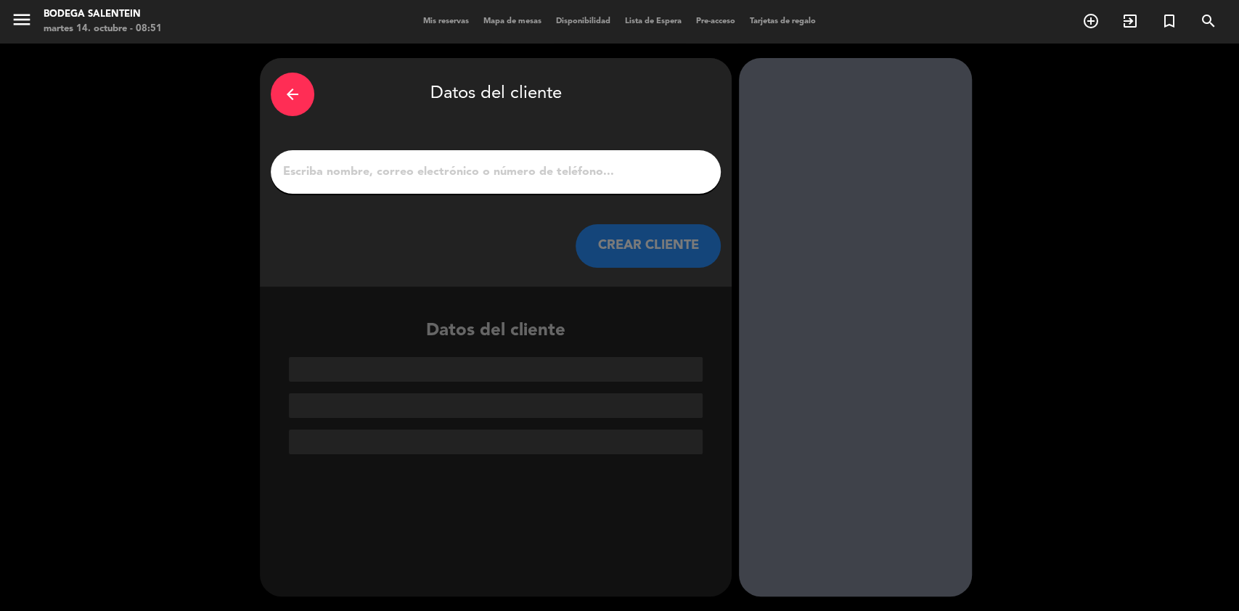
click at [465, 177] on input "1" at bounding box center [496, 172] width 428 height 20
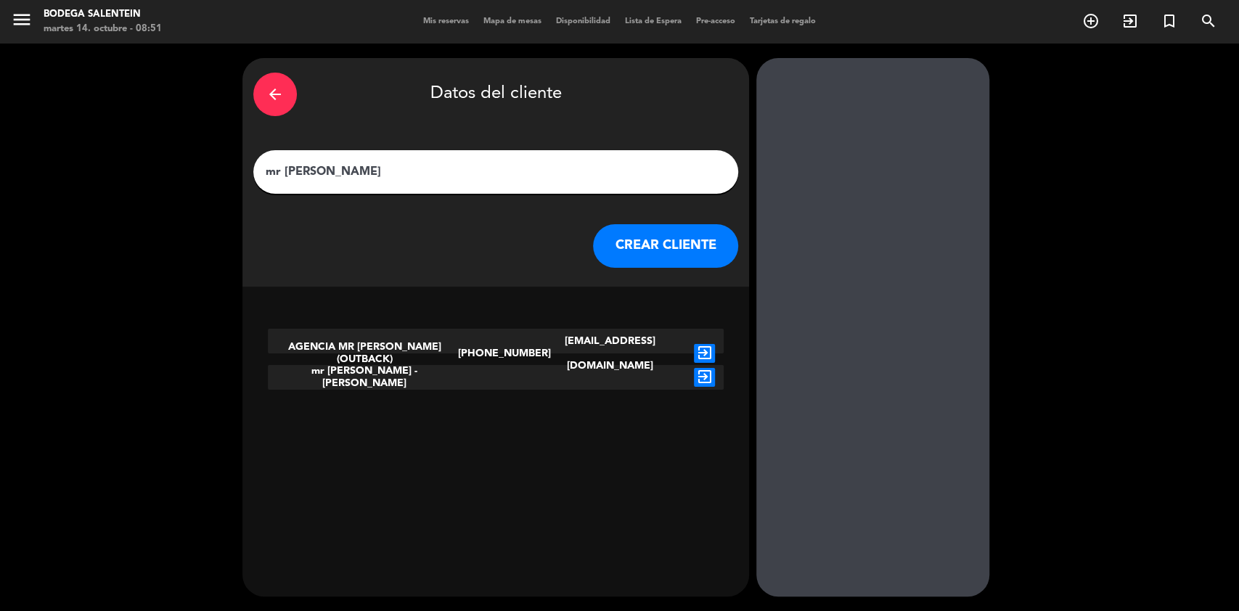
type input "mr [PERSON_NAME]"
click at [694, 344] on icon "exit_to_app" at bounding box center [704, 353] width 21 height 19
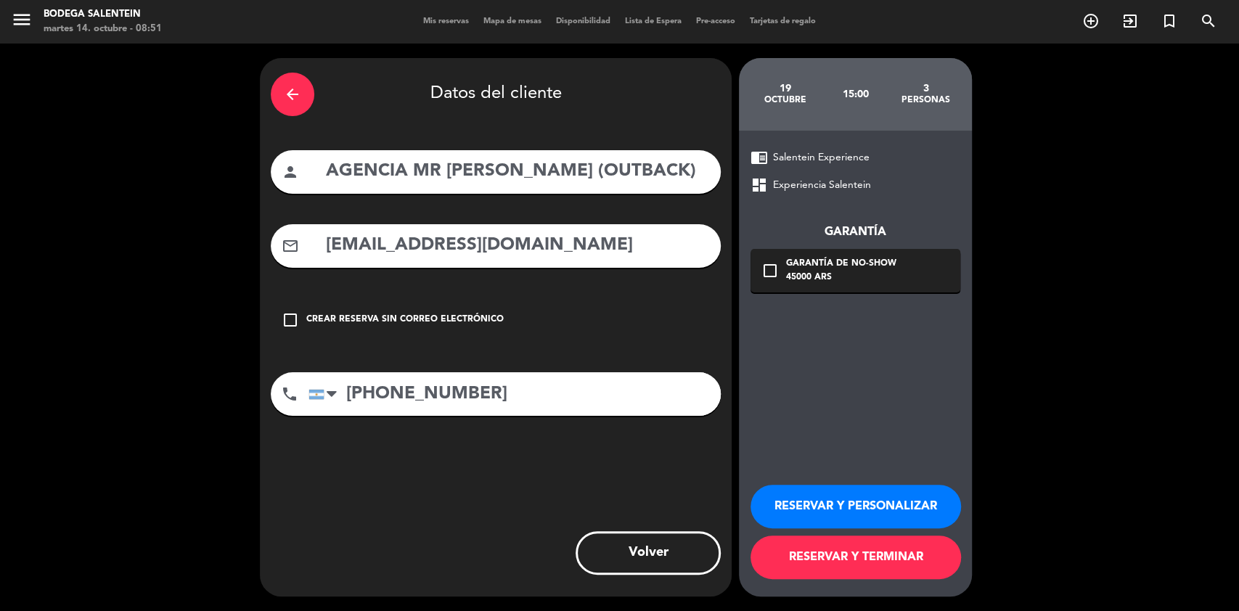
click at [900, 512] on button "RESERVAR Y PERSONALIZAR" at bounding box center [856, 507] width 211 height 44
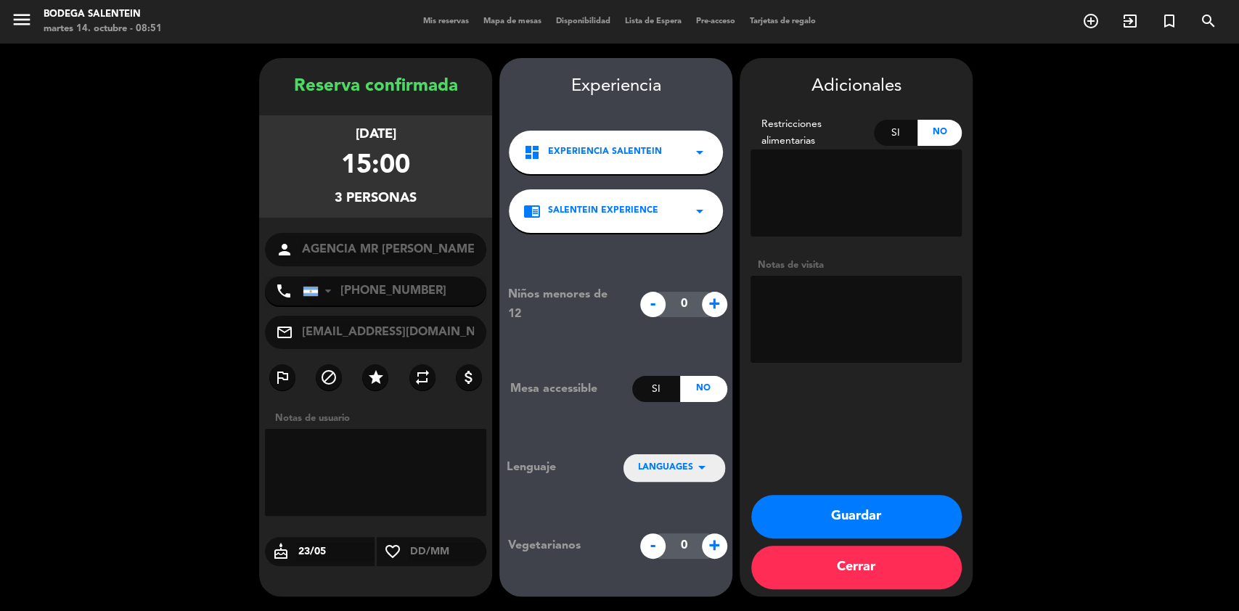
click at [899, 491] on div "Adicionales Restricciones alimentarias Si No Notas de visita Guardar Cerrar" at bounding box center [856, 327] width 233 height 539
click at [895, 514] on button "Guardar" at bounding box center [856, 517] width 211 height 44
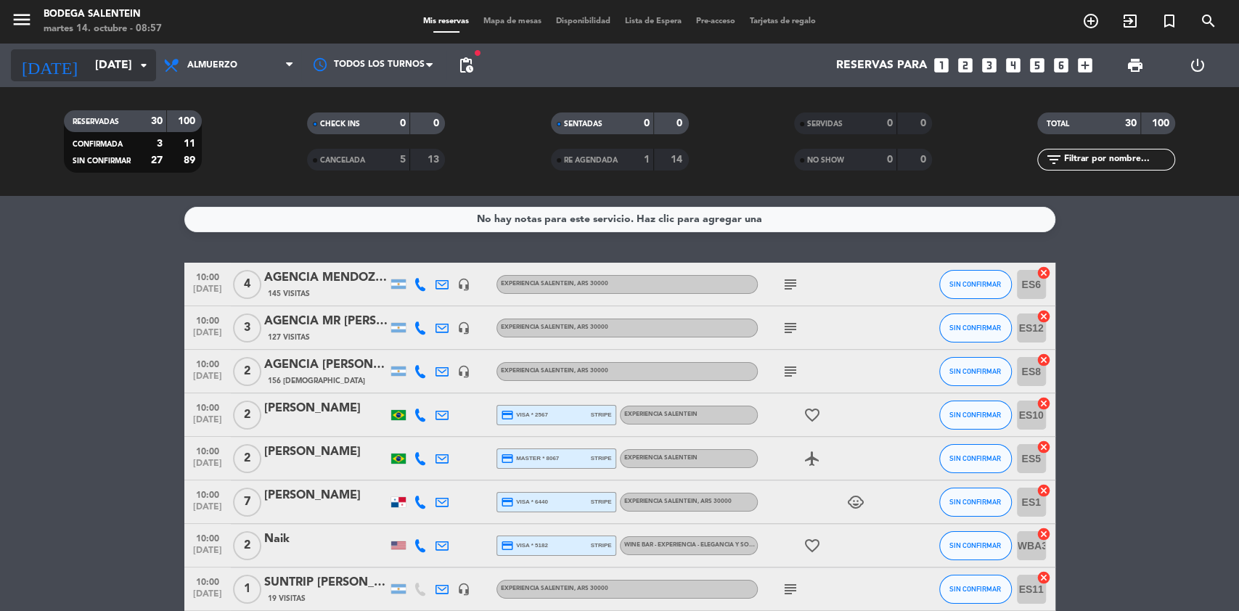
click at [123, 67] on input "[DATE]" at bounding box center [164, 66] width 153 height 28
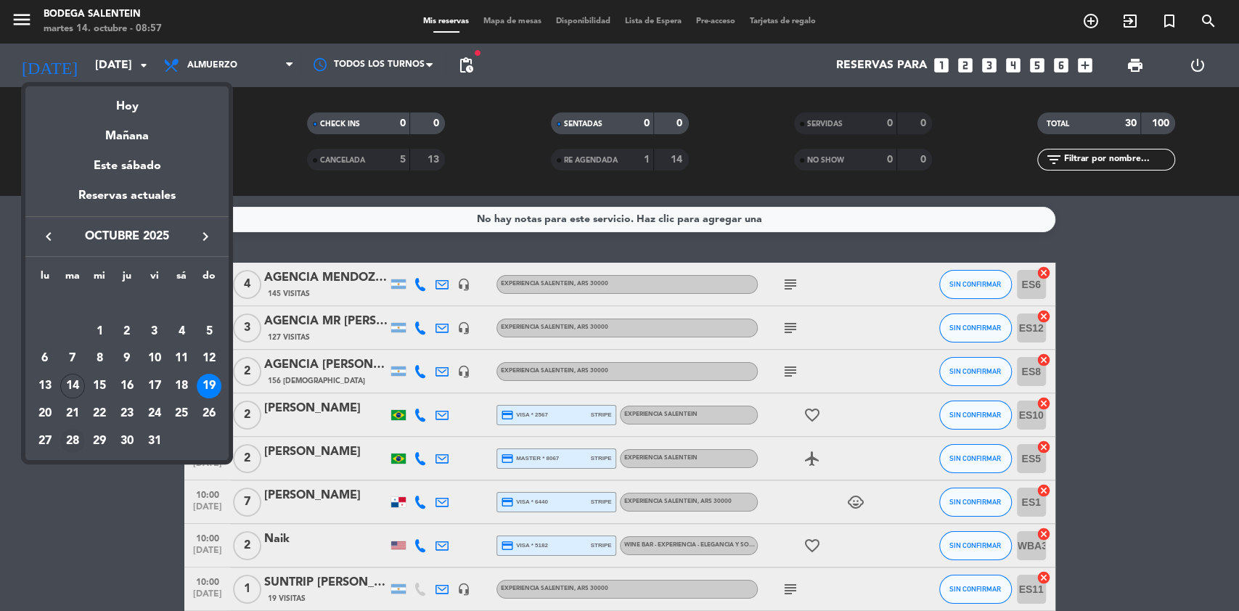
click at [78, 441] on div "28" at bounding box center [72, 441] width 25 height 25
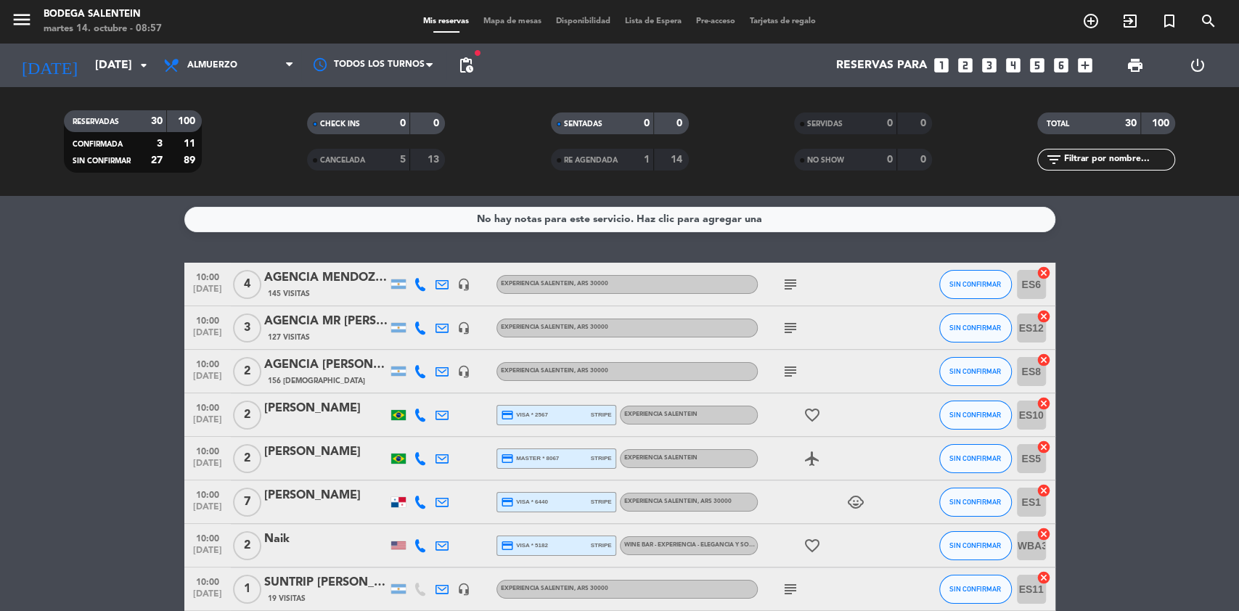
type input "[DATE]"
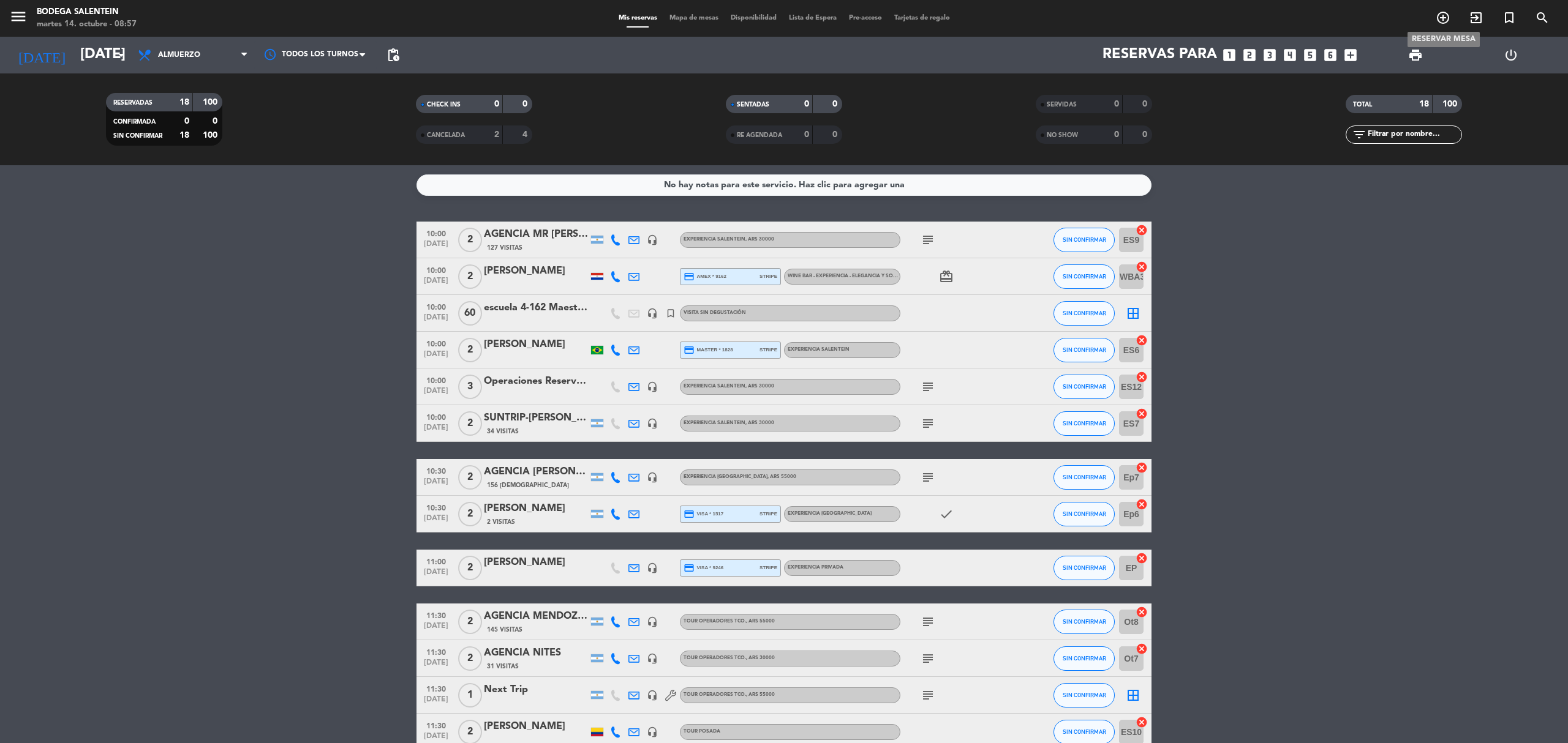
click at [1045, 17] on icon "add_circle_outline" at bounding box center [1443, 17] width 14 height 14
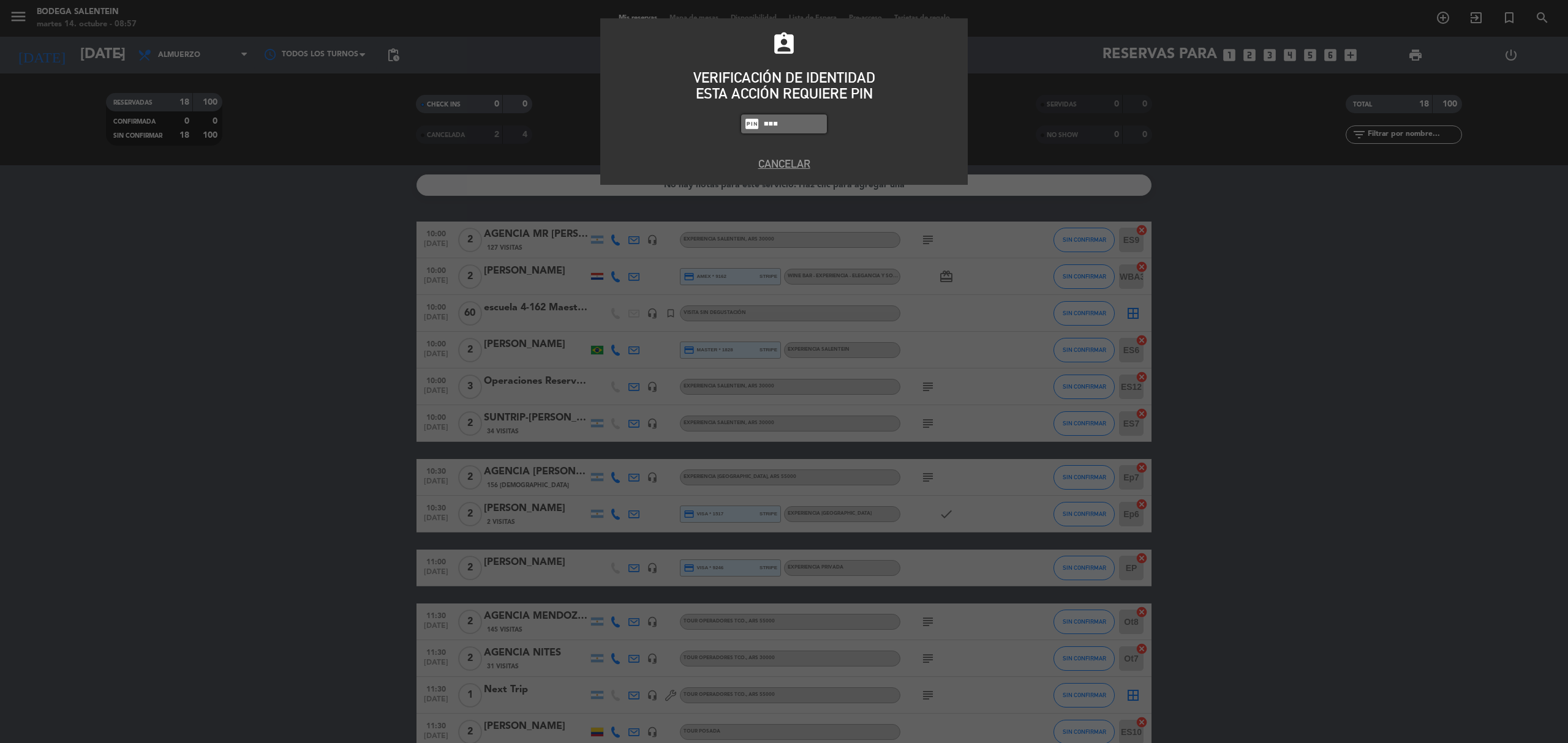
type input "8986"
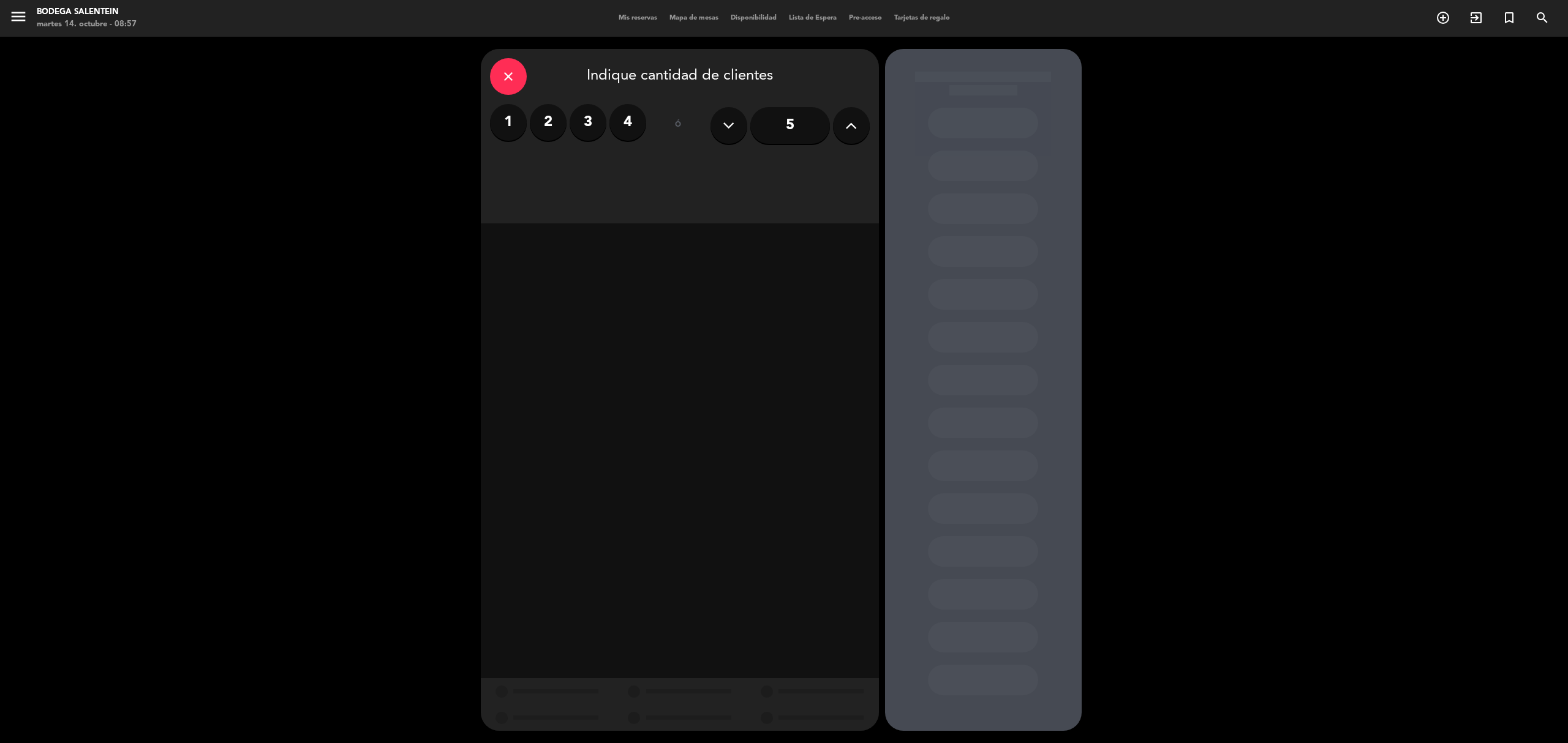
click at [540, 121] on label "2" at bounding box center [549, 122] width 37 height 37
click at [585, 166] on div "Almuerzo" at bounding box center [585, 167] width 189 height 24
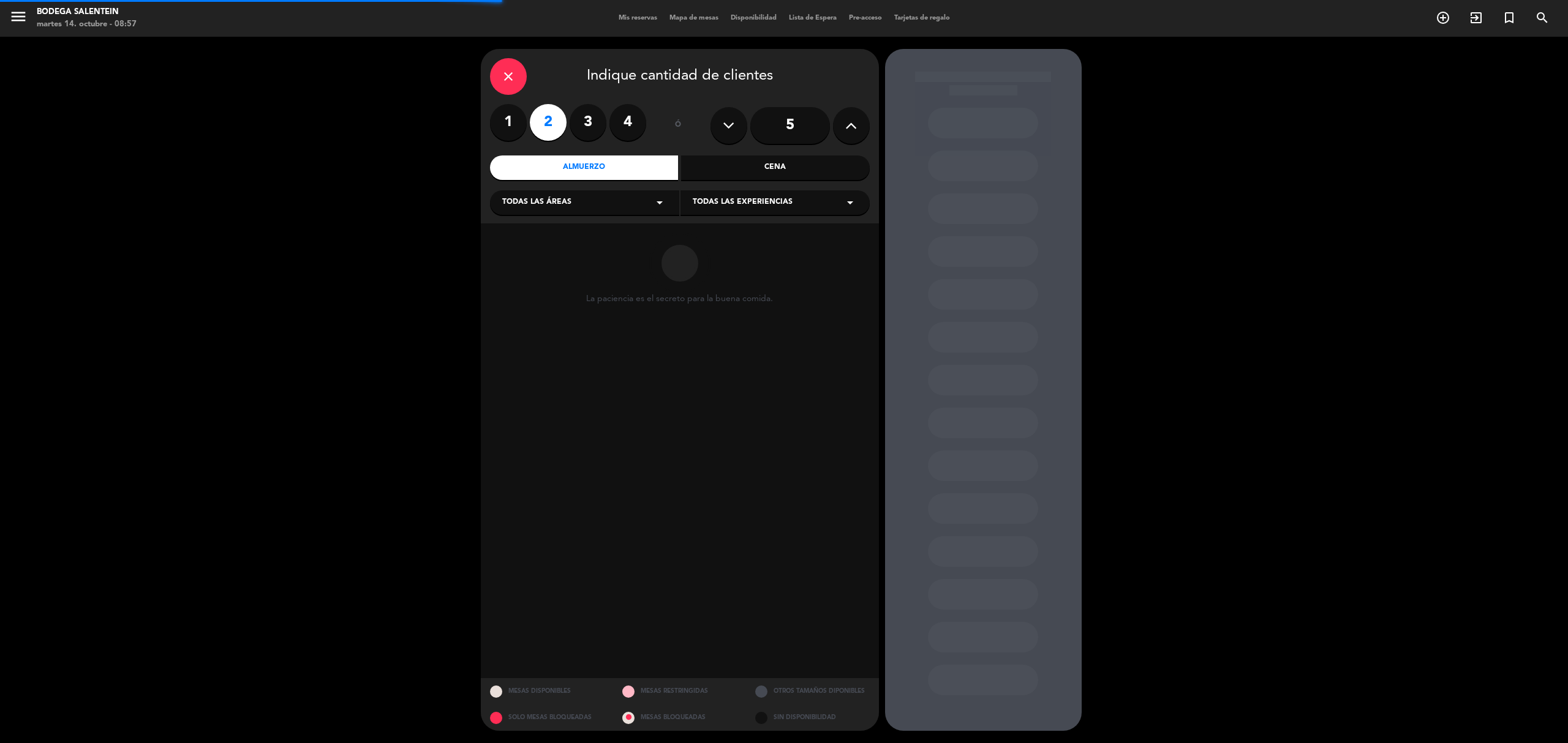
click at [640, 202] on div "Todas las áreas arrow_drop_down" at bounding box center [585, 202] width 189 height 24
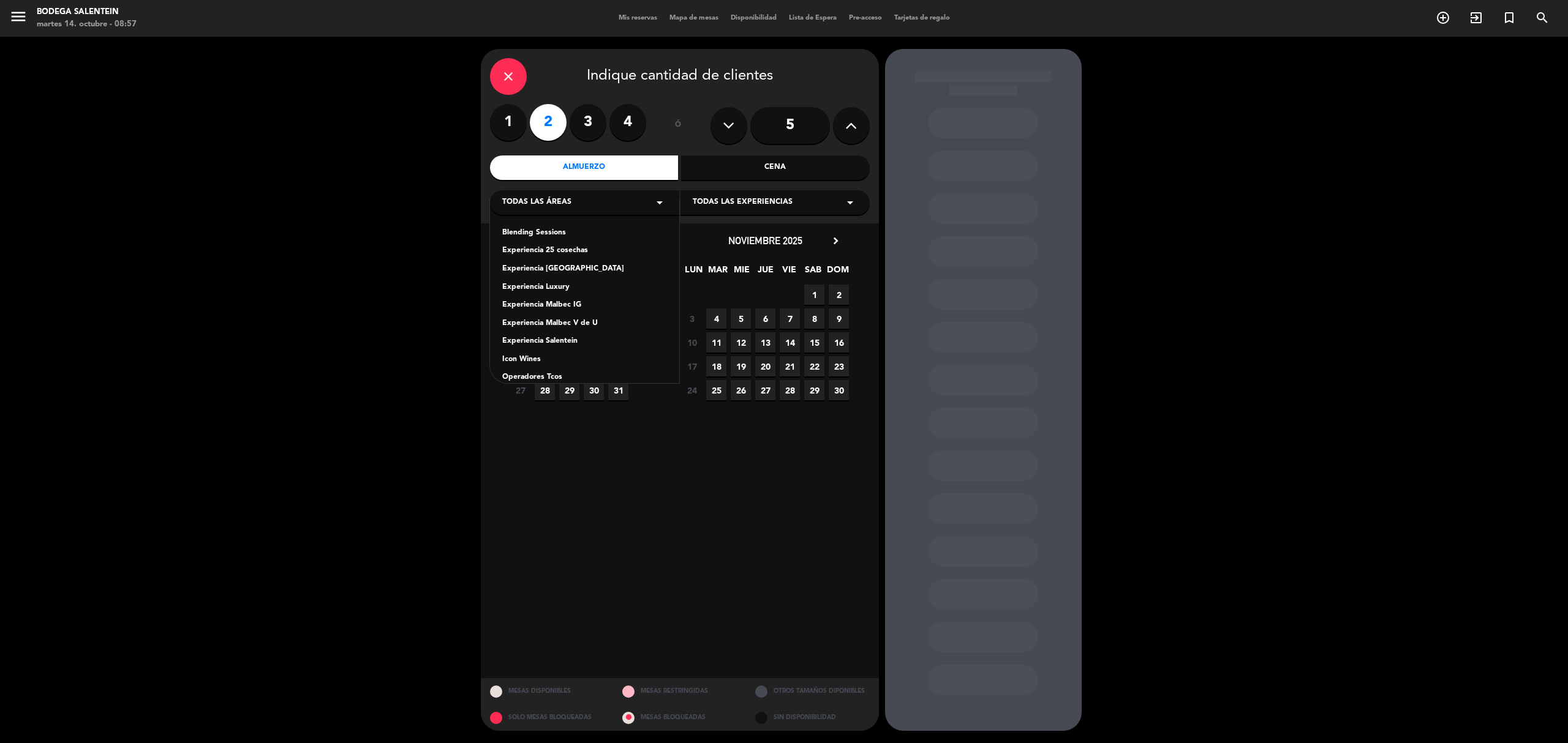
click at [565, 344] on div "Experiencia Salentein" at bounding box center [584, 342] width 165 height 13
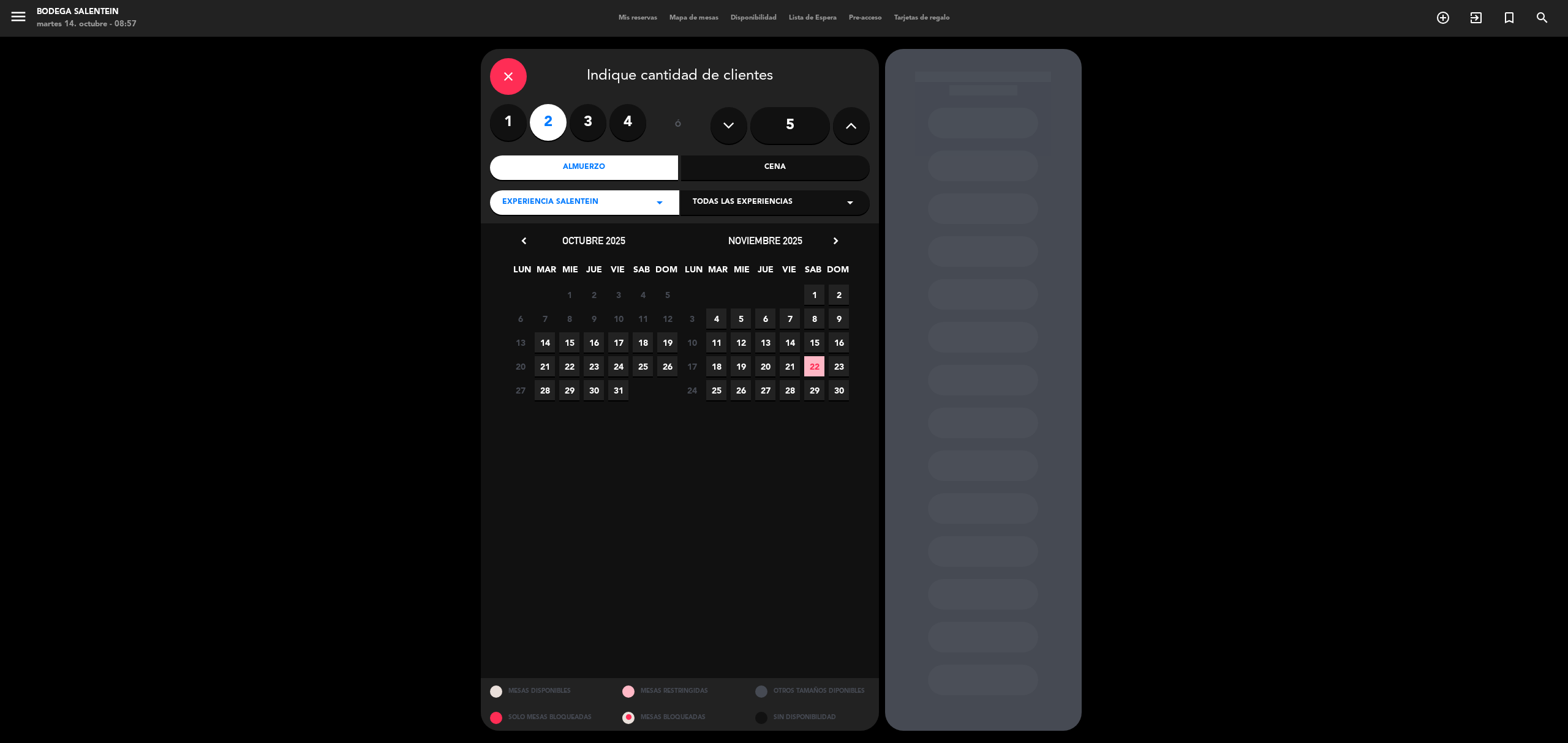
click at [848, 200] on icon "arrow_drop_down" at bounding box center [850, 202] width 14 height 14
click at [736, 265] on div "Salentein Experience" at bounding box center [775, 269] width 165 height 13
click at [540, 387] on span "28" at bounding box center [545, 390] width 20 height 20
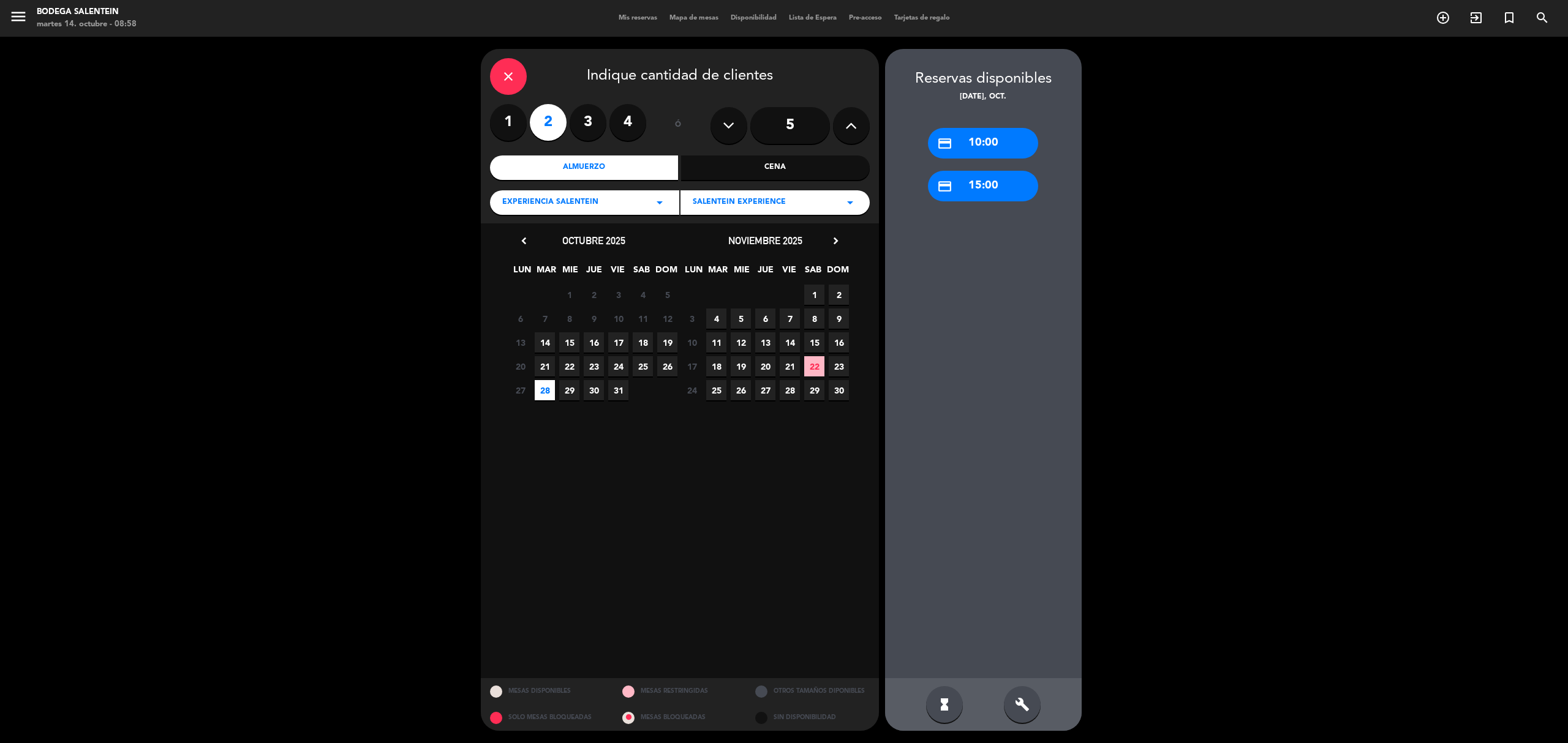
click at [1000, 143] on div "credit_card 10:00" at bounding box center [983, 143] width 111 height 30
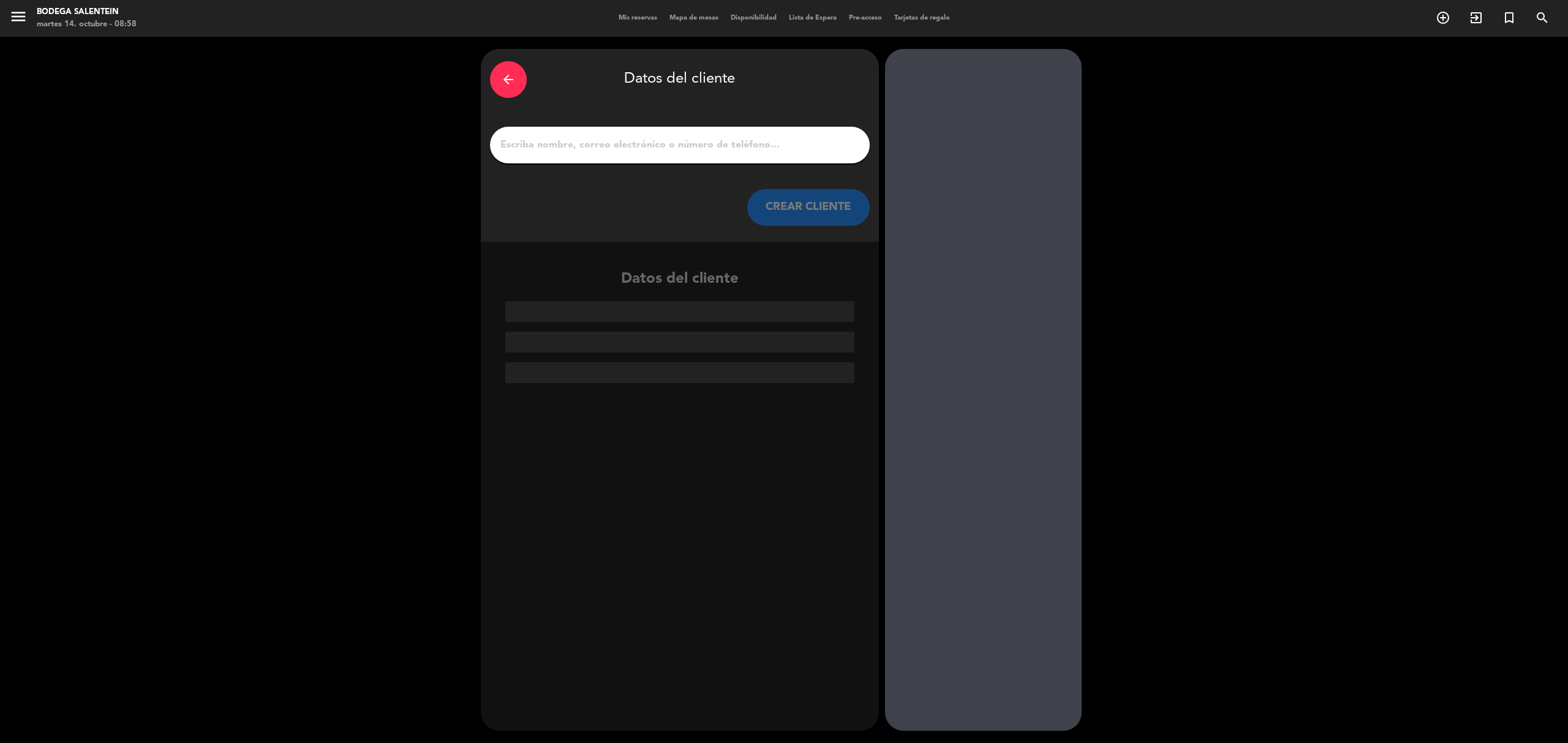
click at [587, 141] on input "1" at bounding box center [680, 145] width 361 height 17
paste input "[PERSON_NAME] <[EMAIL_ADDRESS][DOMAIN_NAME]>"
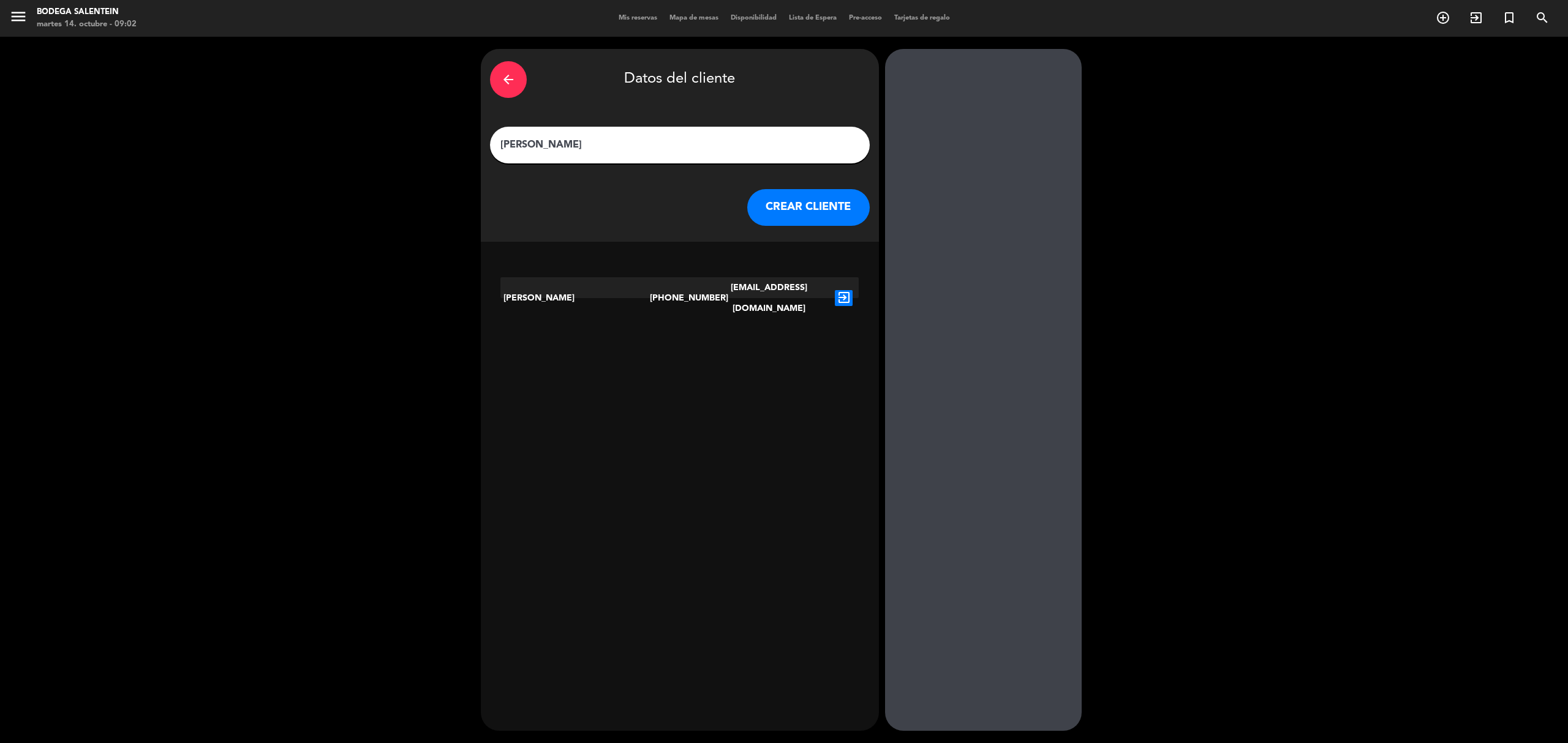
type input "[PERSON_NAME]"
click at [848, 293] on icon "exit_to_app" at bounding box center [843, 298] width 18 height 16
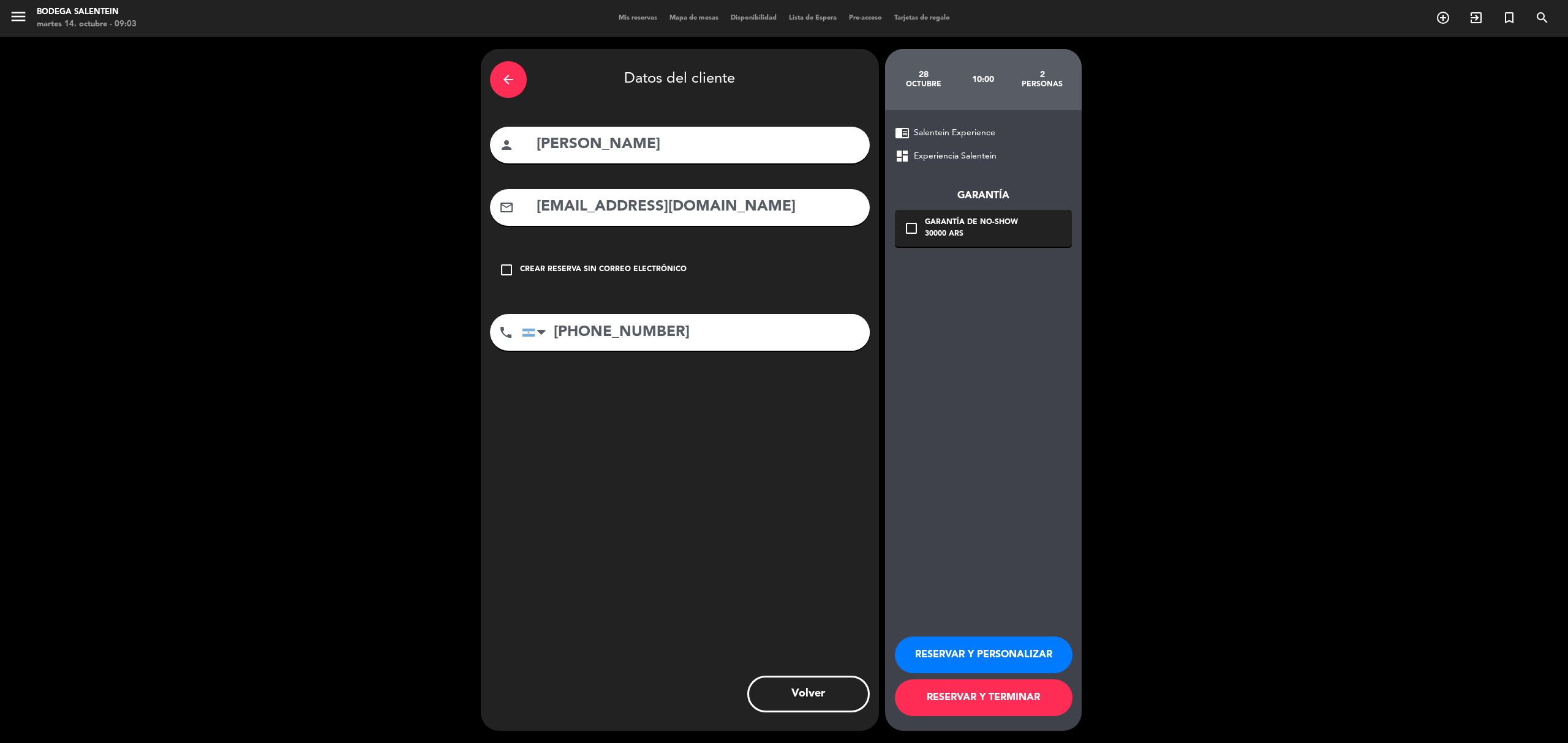
click at [1020, 514] on button "RESERVAR Y PERSONALIZAR" at bounding box center [984, 655] width 178 height 37
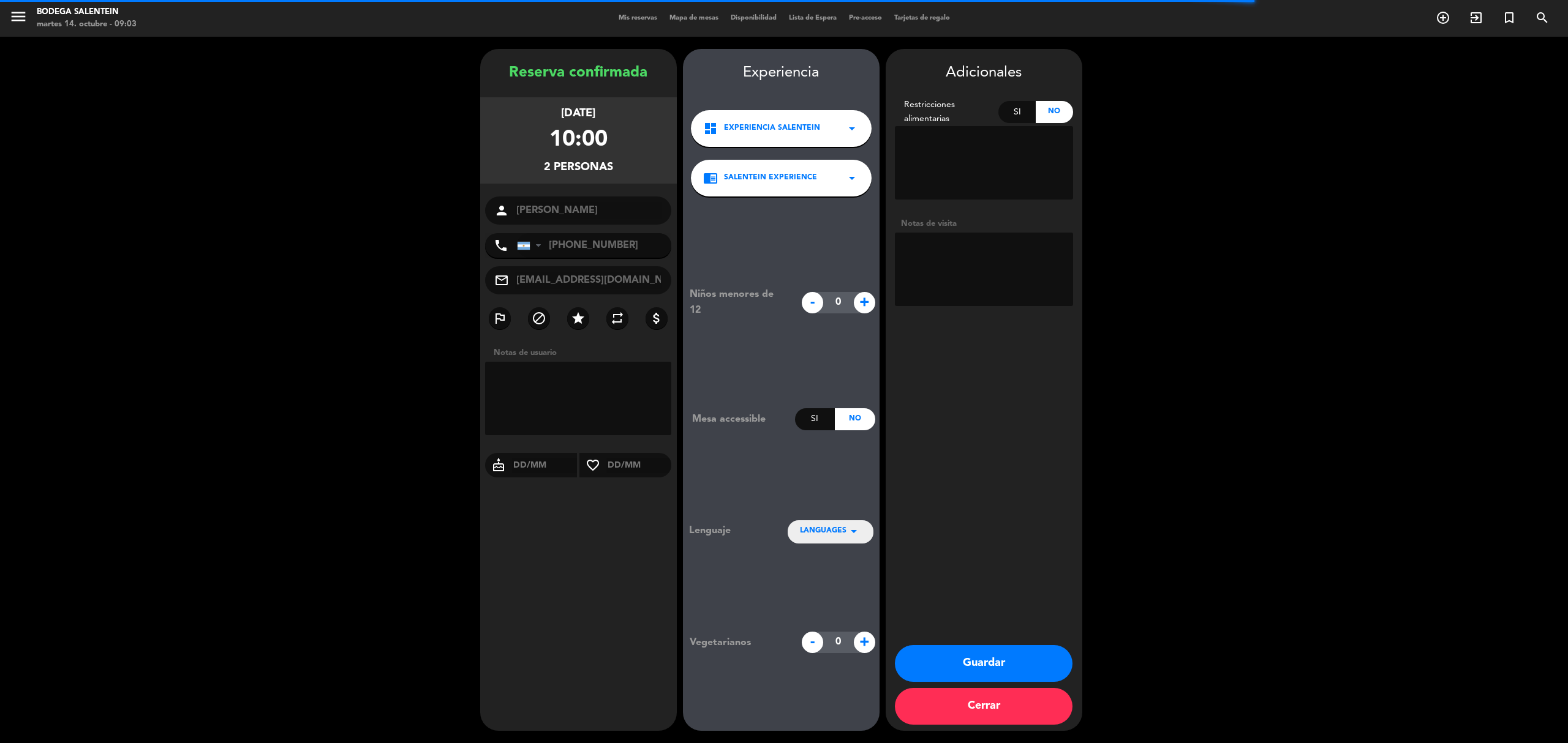
click at [1013, 253] on textarea at bounding box center [984, 269] width 178 height 73
paste textarea "[PERSON_NAME] Cantidad Pax: 2 personas Fecha: [DATE] 11 am Correo: [EMAIL_ADDRE…"
click at [922, 268] on textarea at bounding box center [984, 269] width 178 height 73
type textarea "[PERSON_NAME] Cantidad Pax: 2 personas Fecha: [DATE] 10 am Correo: [EMAIL_ADDRE…"
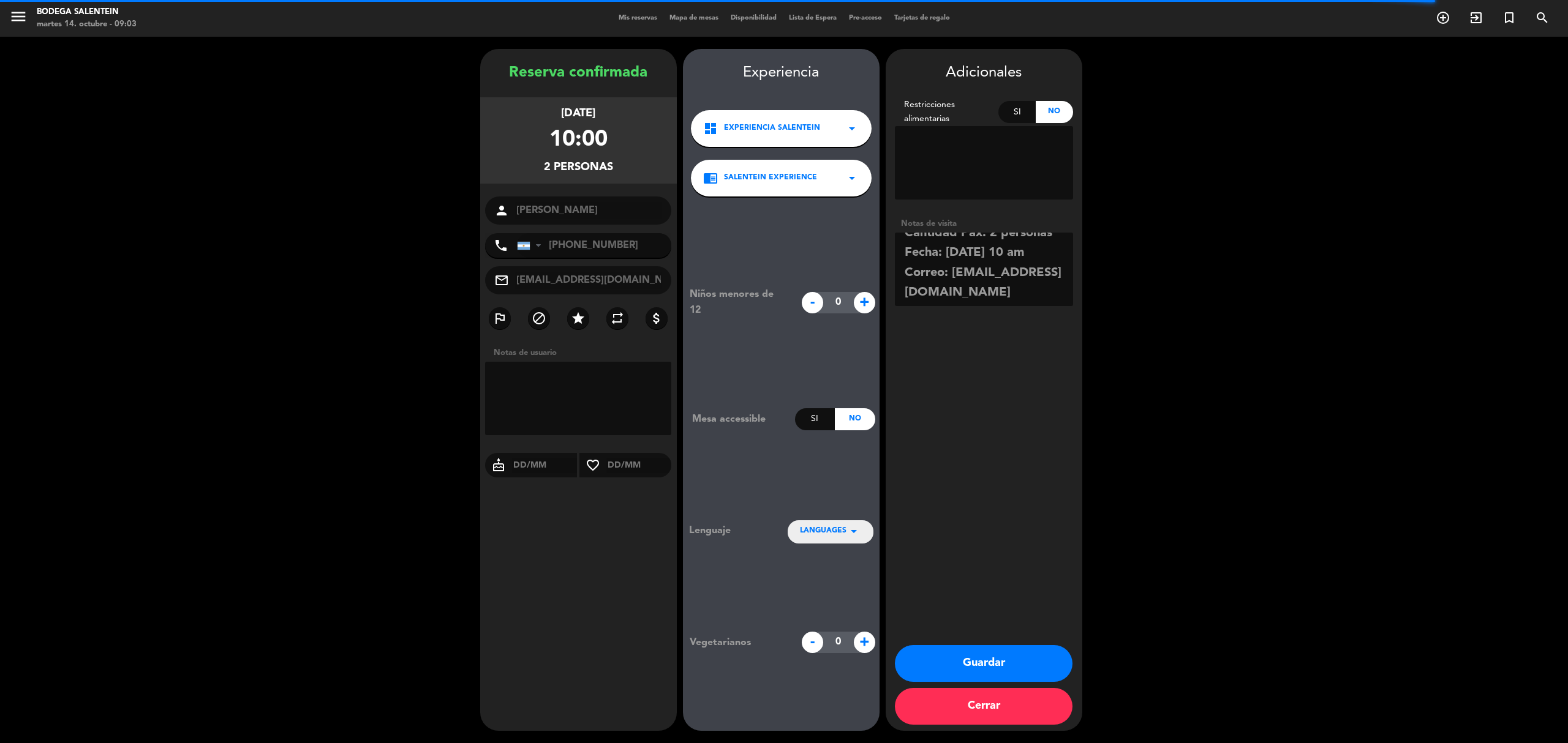
click at [988, 514] on button "Guardar" at bounding box center [984, 664] width 178 height 37
click at [991, 514] on button "Guardar" at bounding box center [984, 664] width 178 height 37
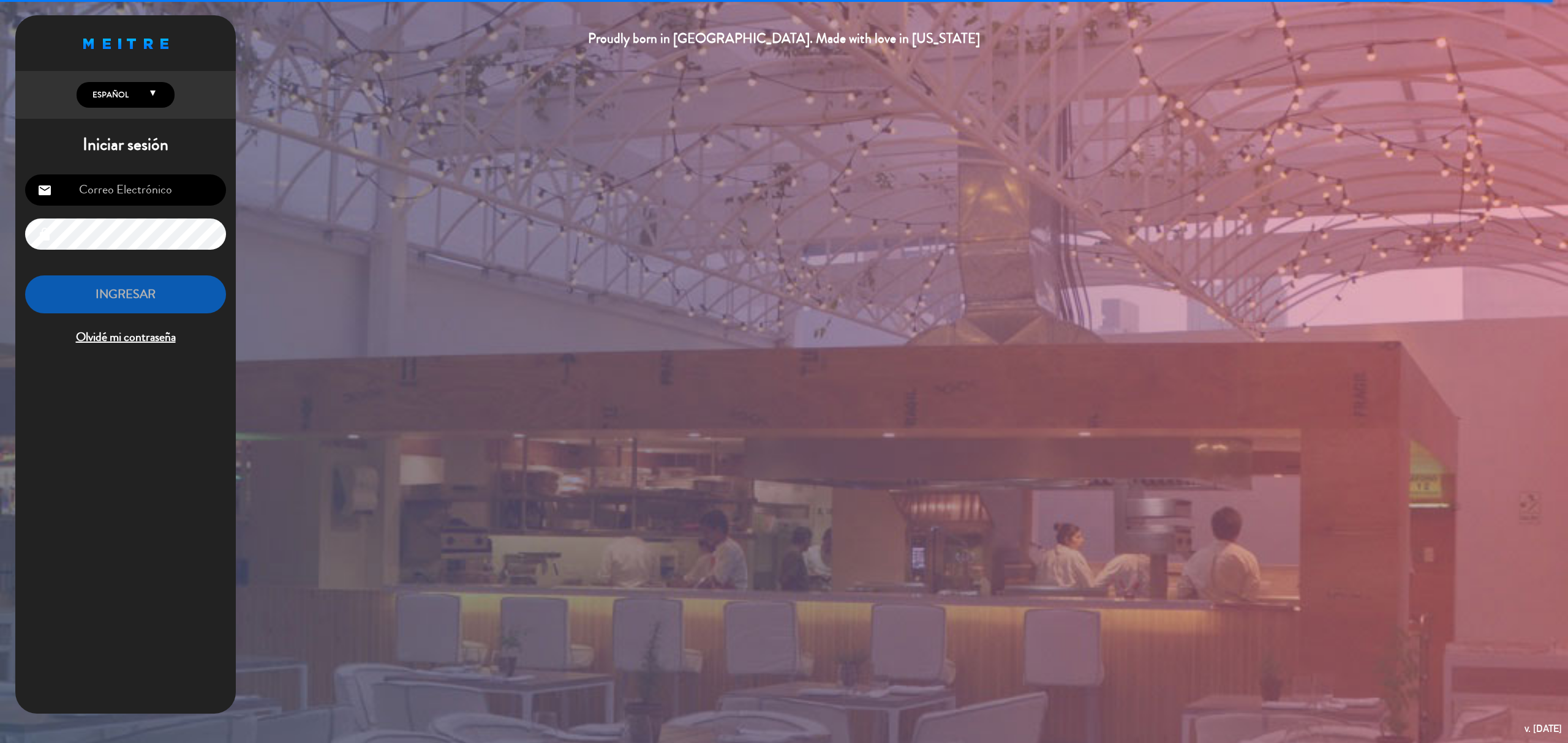
type input "[EMAIL_ADDRESS][DOMAIN_NAME]"
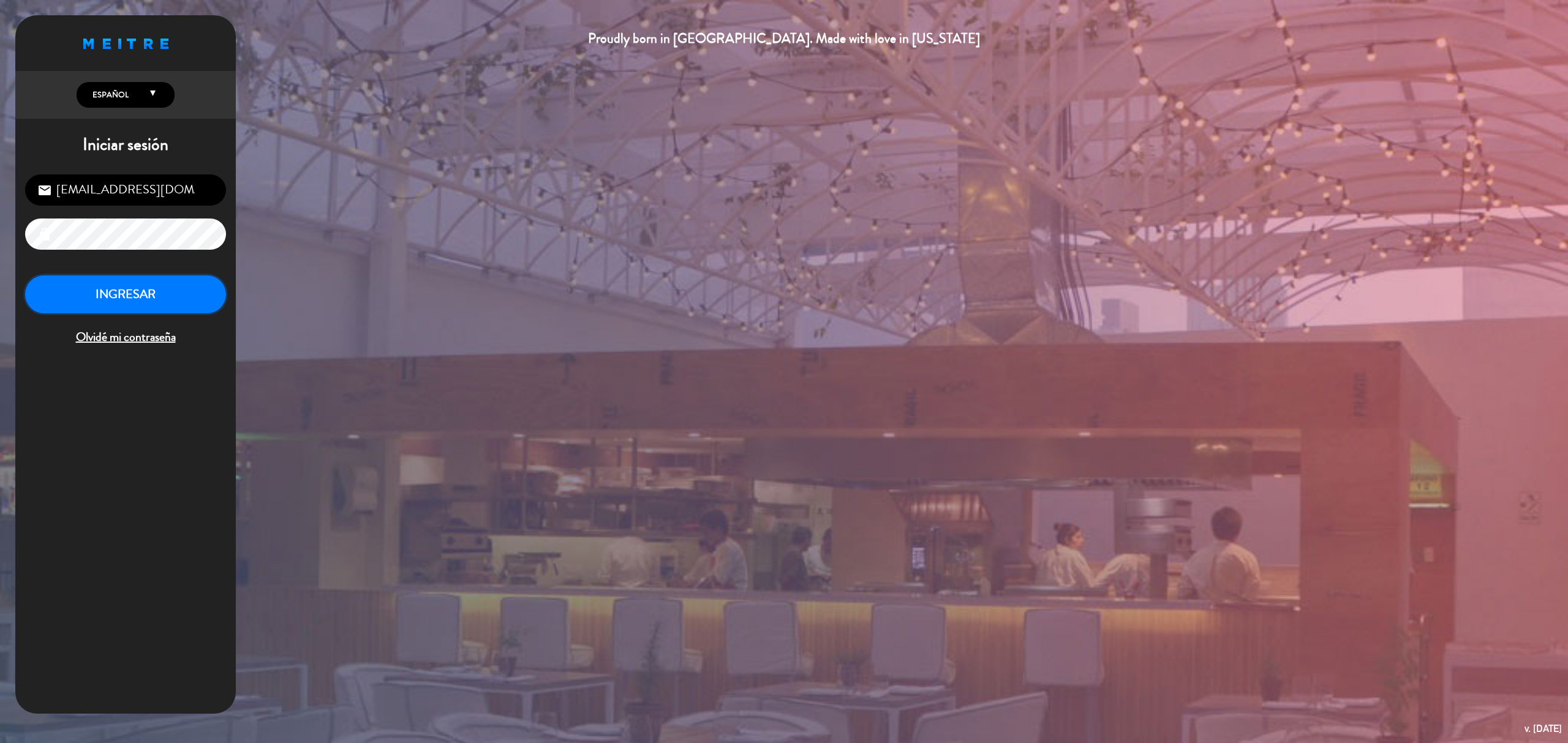
click at [128, 293] on button "INGRESAR" at bounding box center [126, 295] width 201 height 39
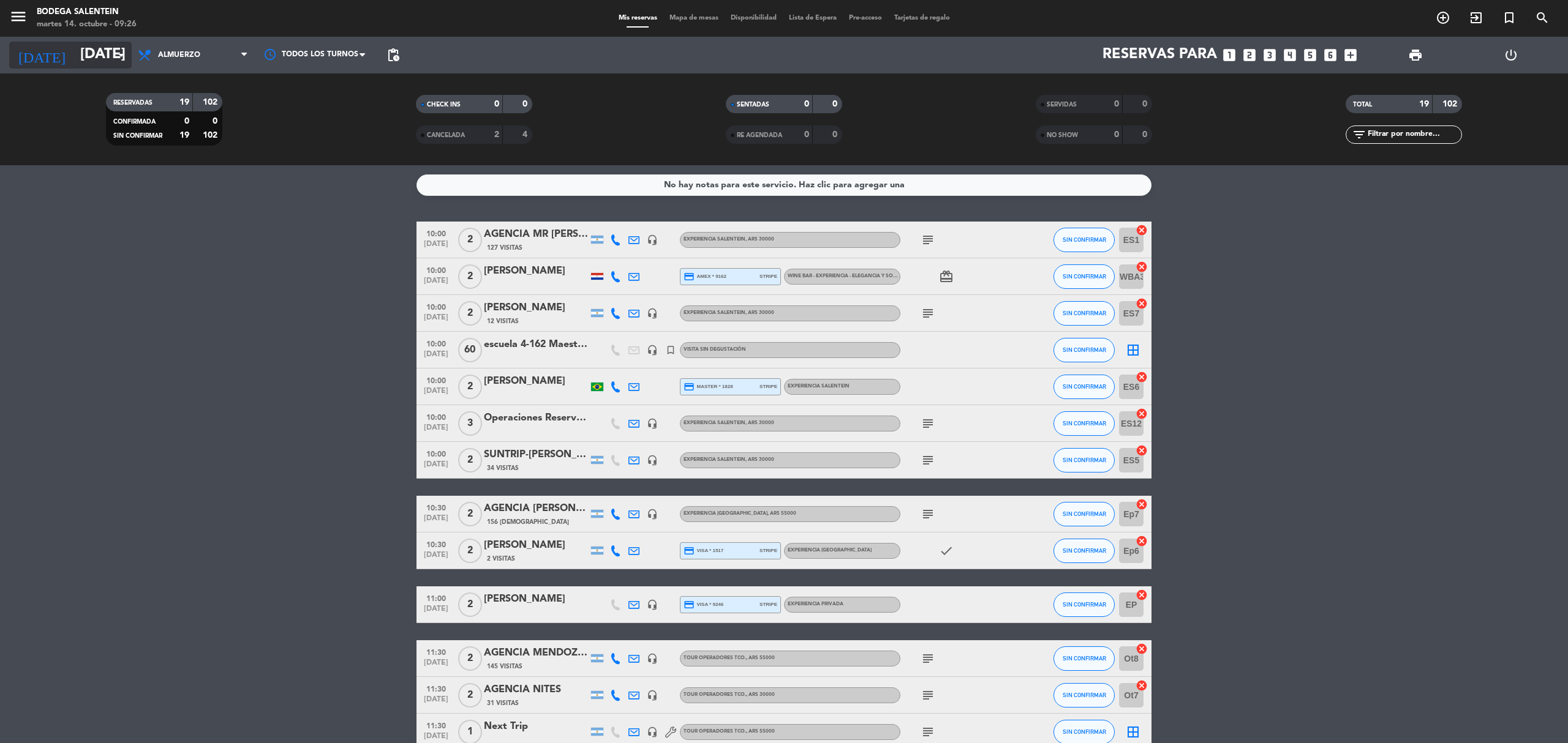
click at [86, 57] on input "[DATE]" at bounding box center [165, 55] width 182 height 30
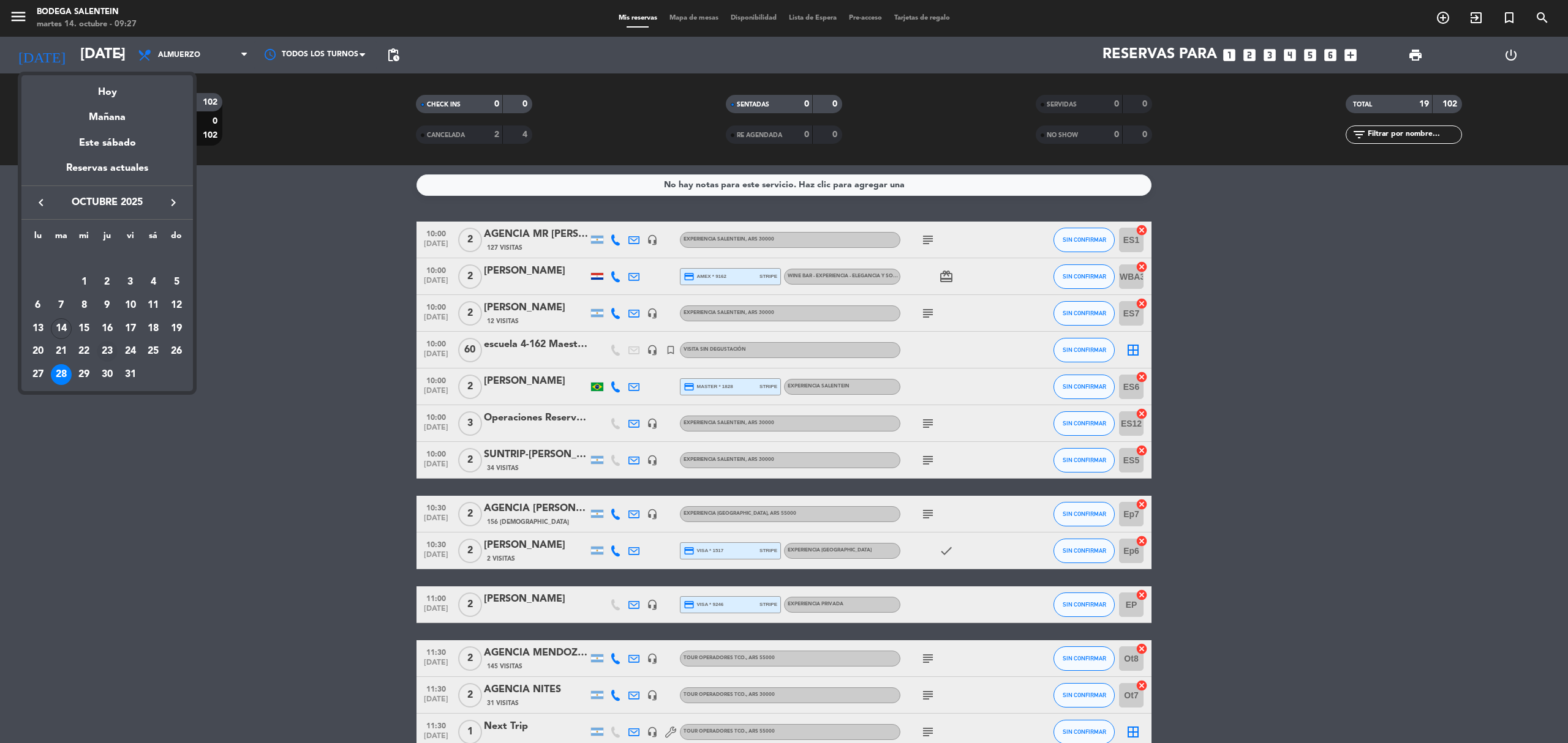
click at [111, 353] on div "23" at bounding box center [107, 351] width 21 height 21
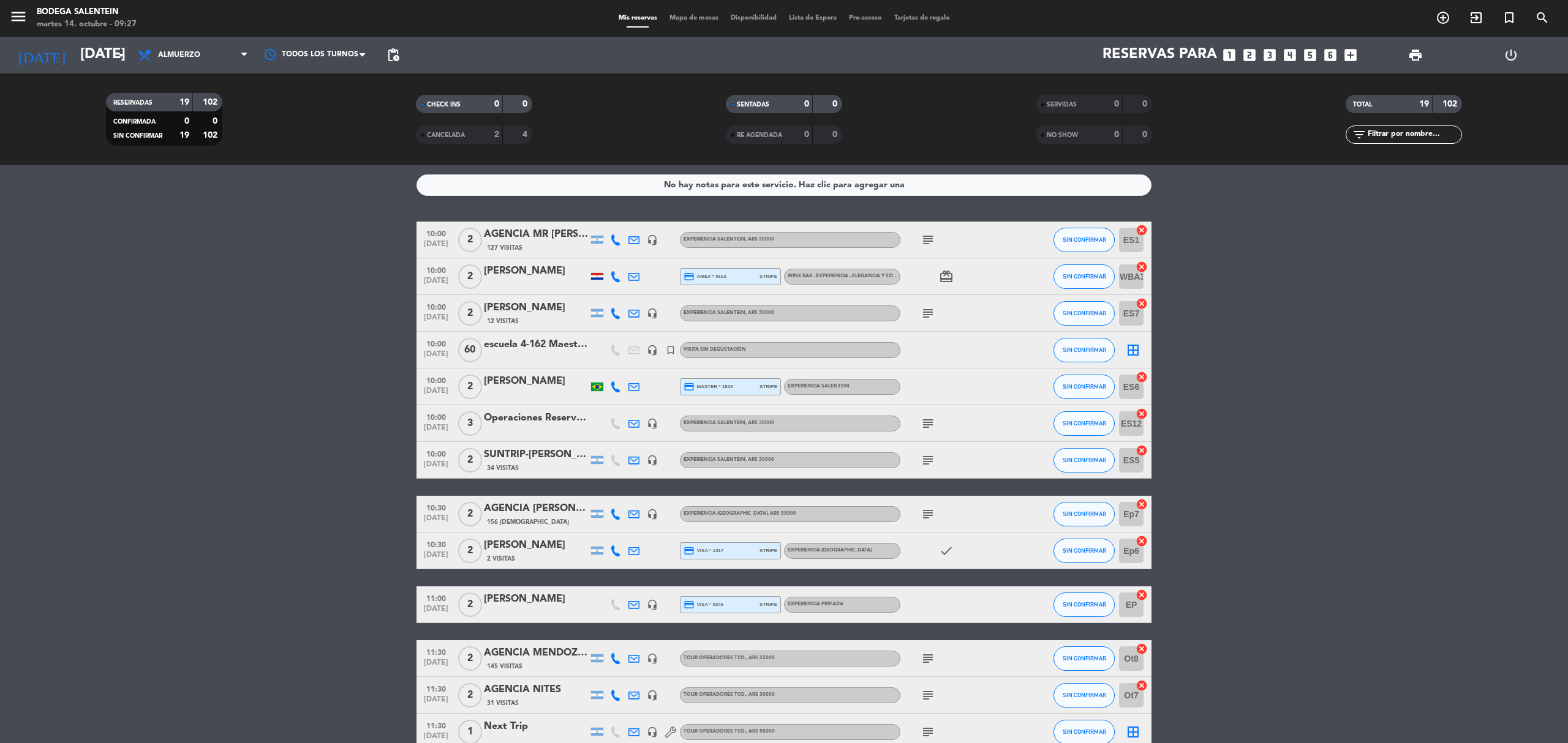
type input "[DEMOGRAPHIC_DATA][DATE]"
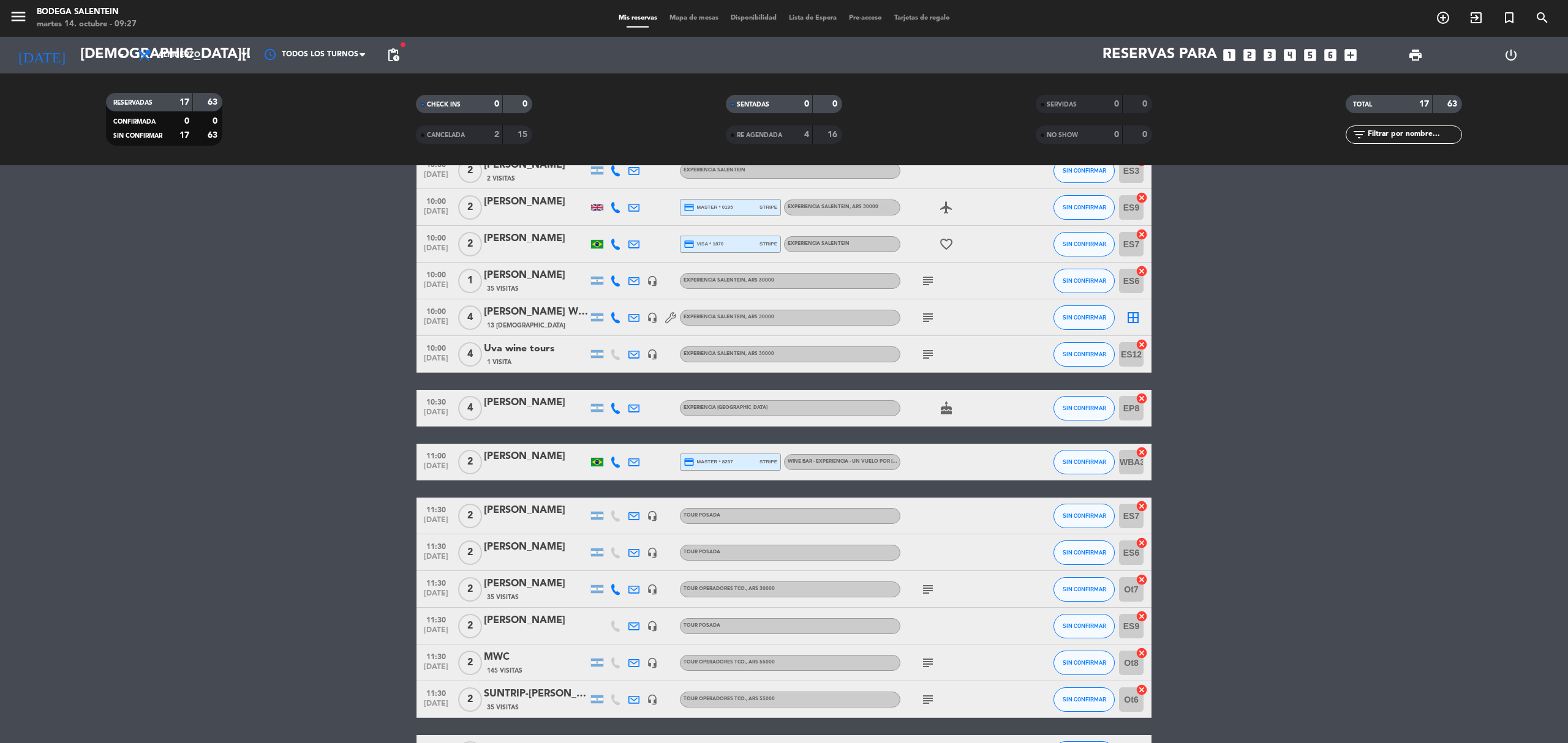
scroll to position [231, 0]
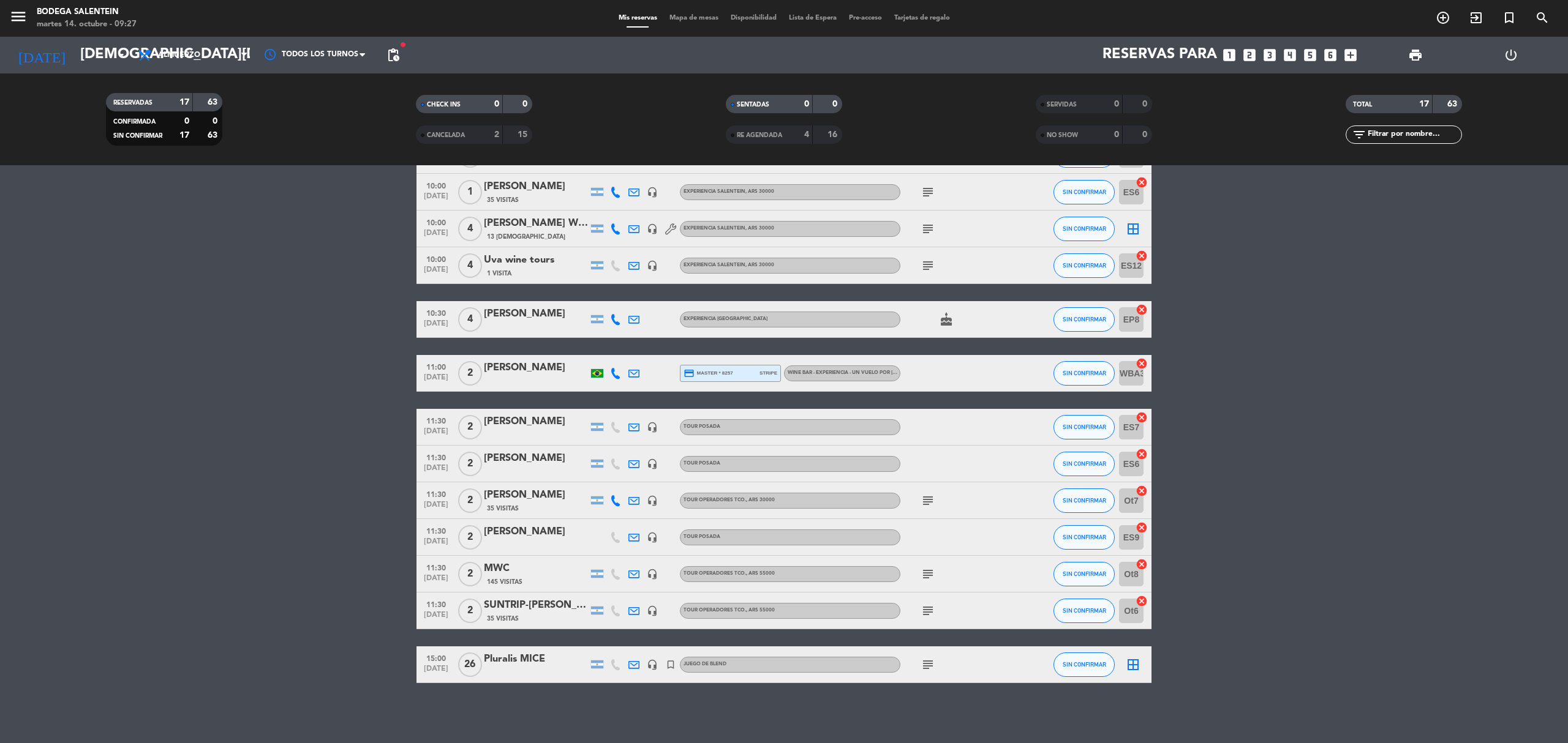
click at [493, 514] on div "Pluralis MICE" at bounding box center [535, 659] width 104 height 16
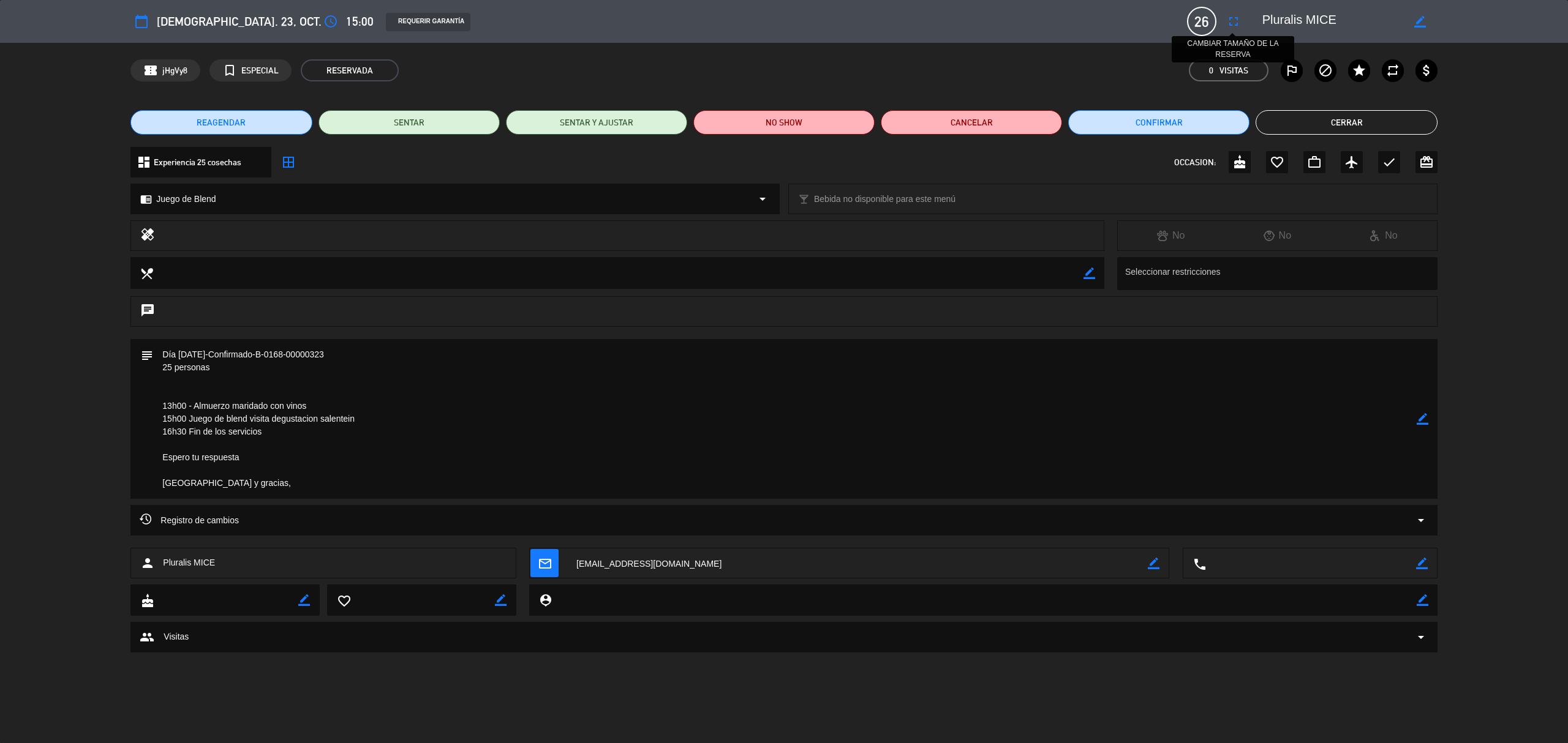
click at [1045, 30] on button "fullscreen" at bounding box center [1234, 21] width 22 height 22
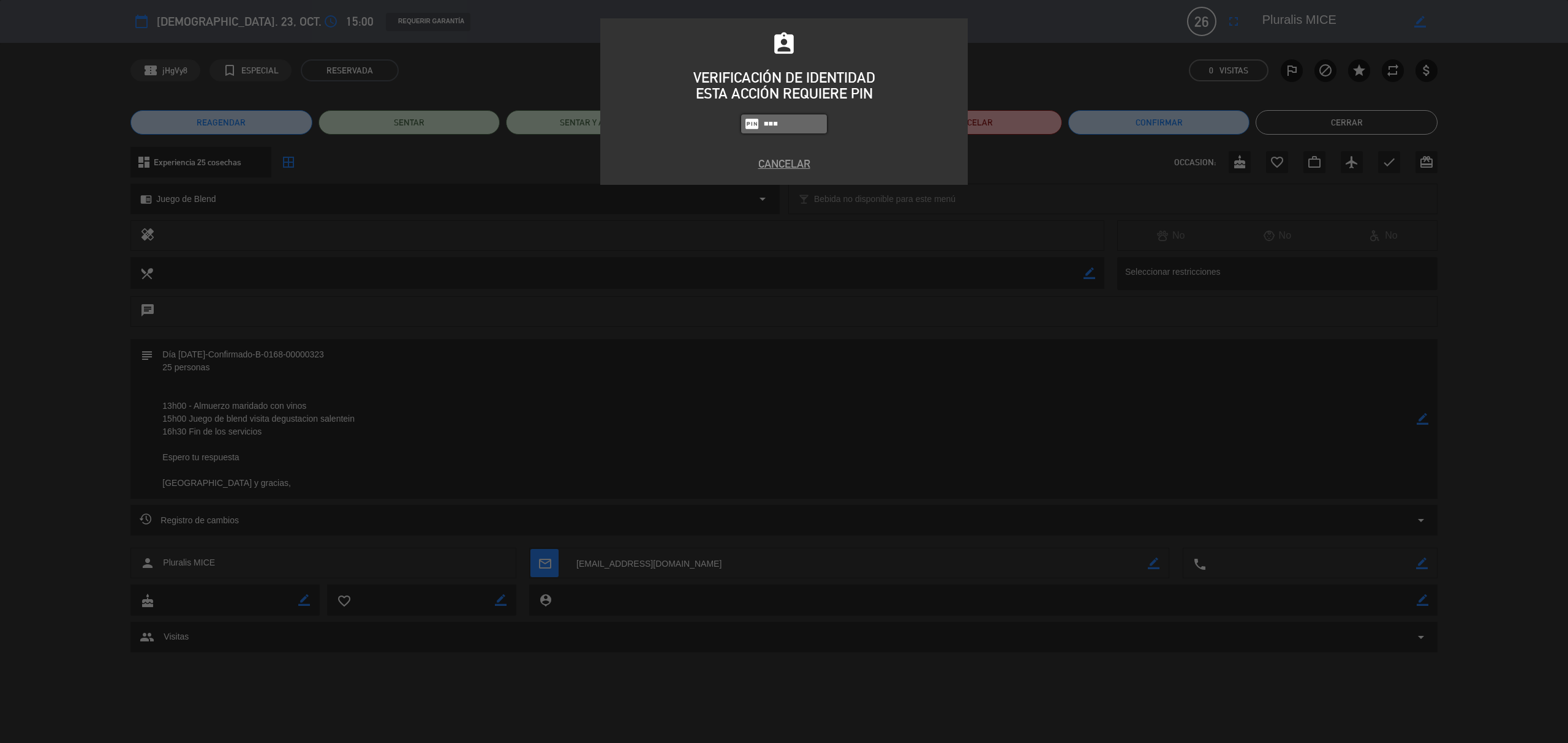
type input "8986"
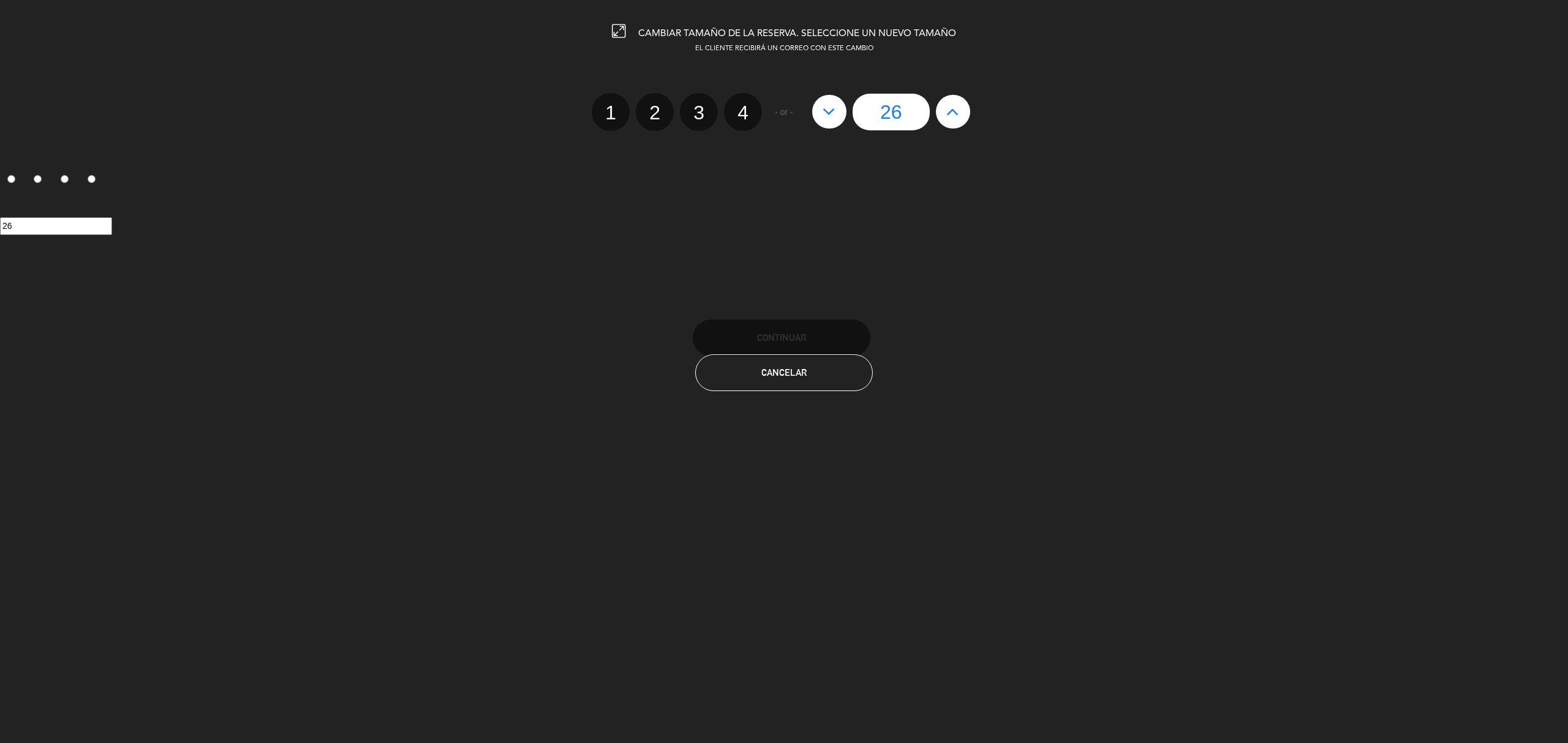
click at [947, 106] on icon at bounding box center [953, 110] width 13 height 19
type input "27"
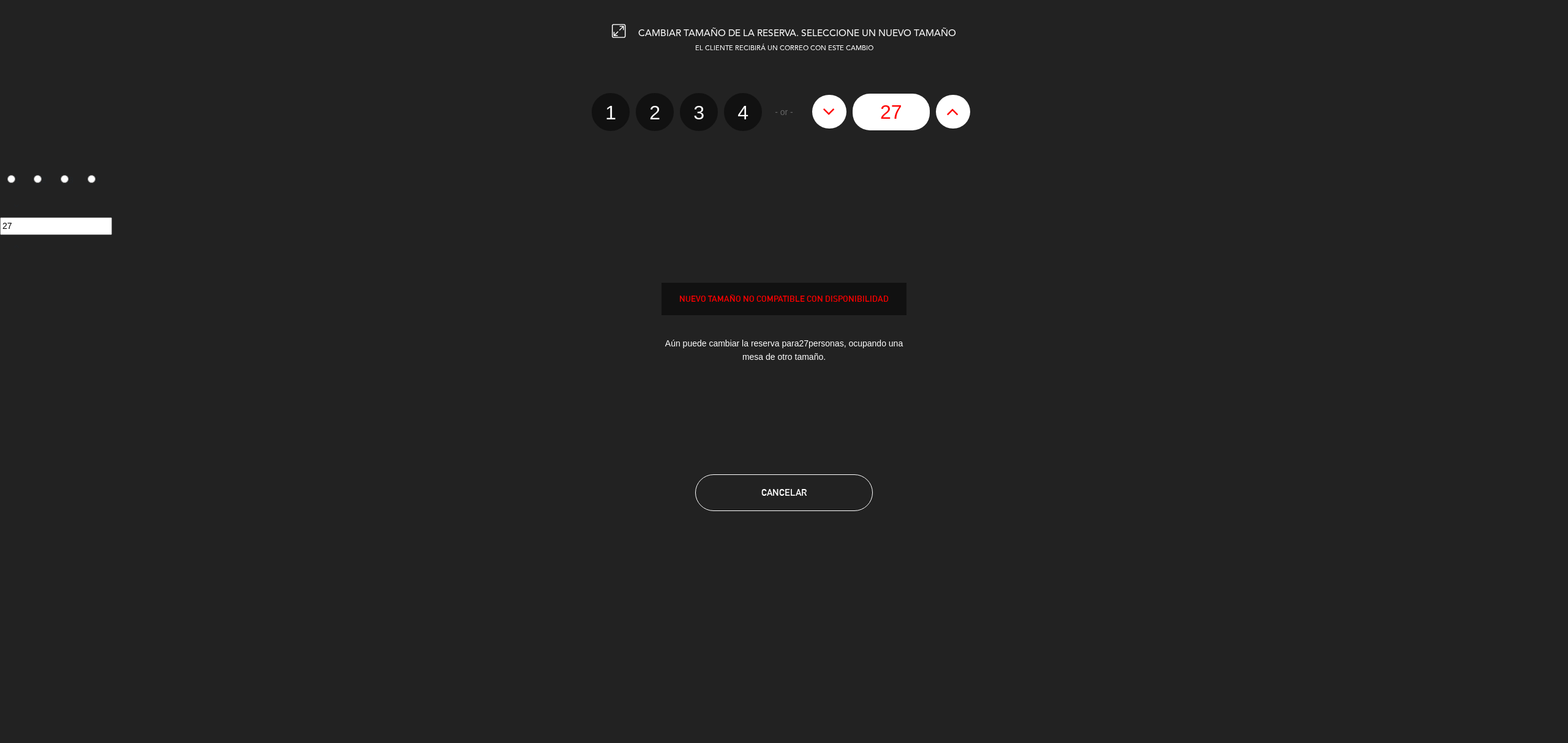
click at [947, 106] on icon at bounding box center [953, 110] width 13 height 19
type input "28"
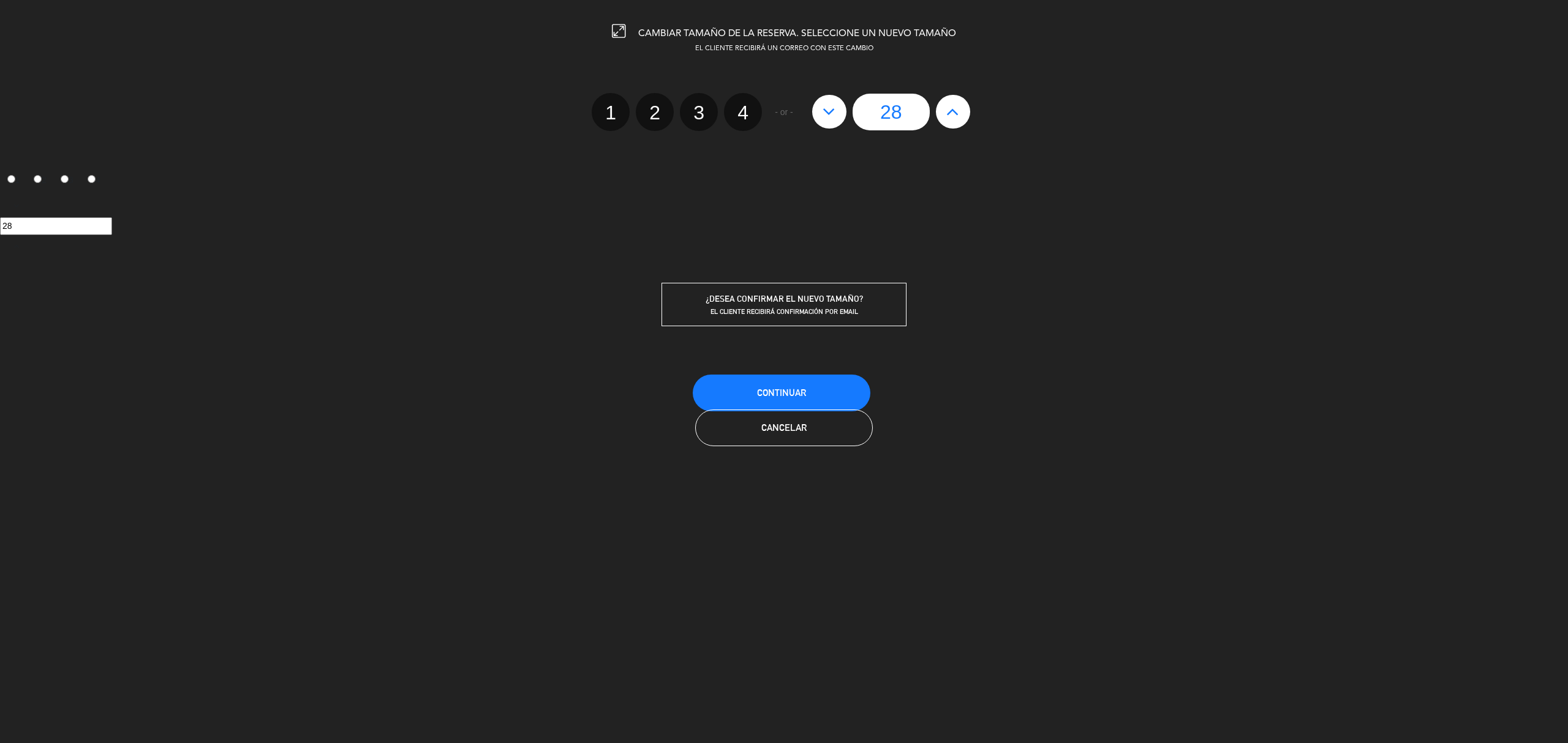
click at [947, 106] on icon at bounding box center [953, 110] width 13 height 19
type input "29"
click at [947, 106] on icon at bounding box center [953, 110] width 13 height 19
type input "30"
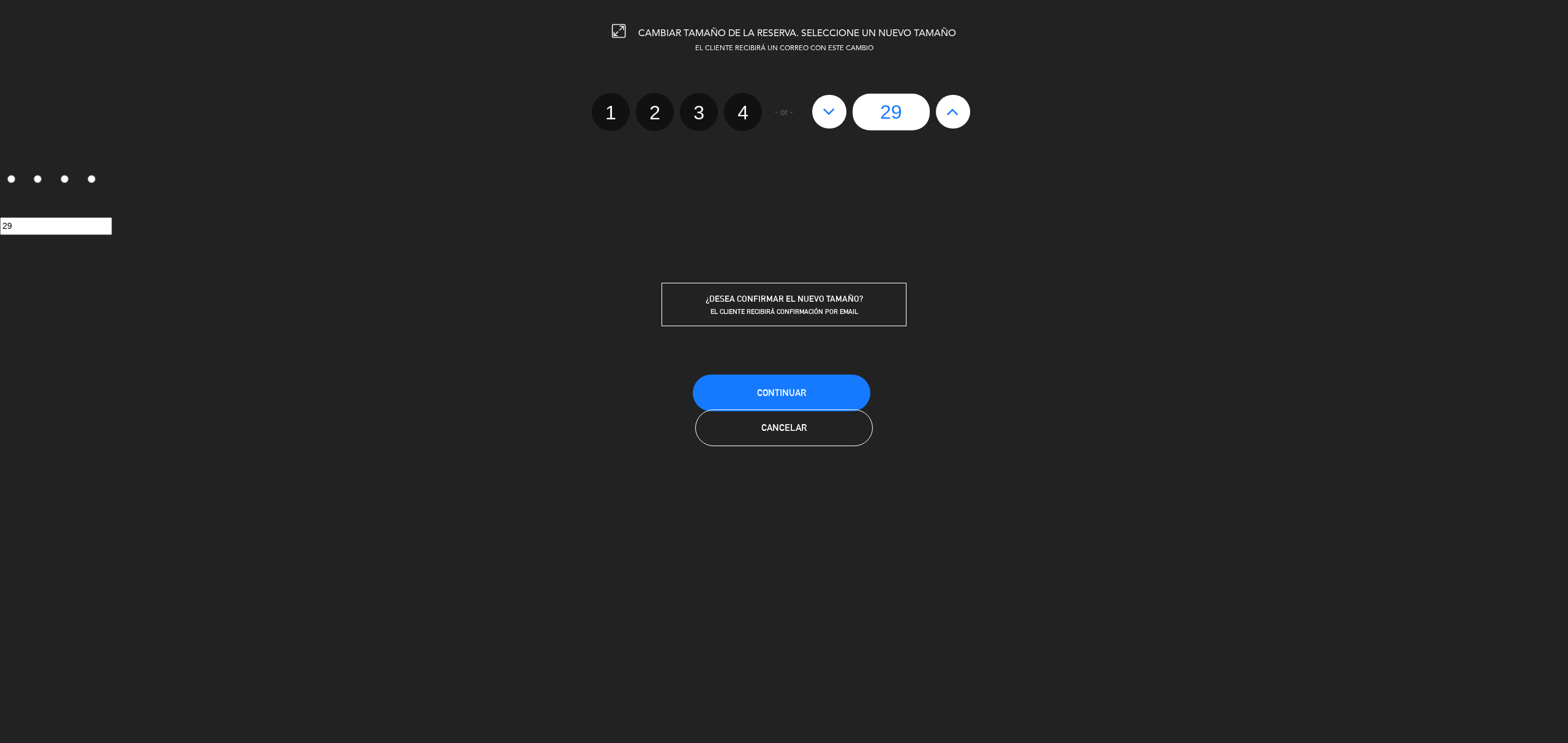
type input "30"
click at [807, 388] on button "Continuar" at bounding box center [781, 393] width 178 height 37
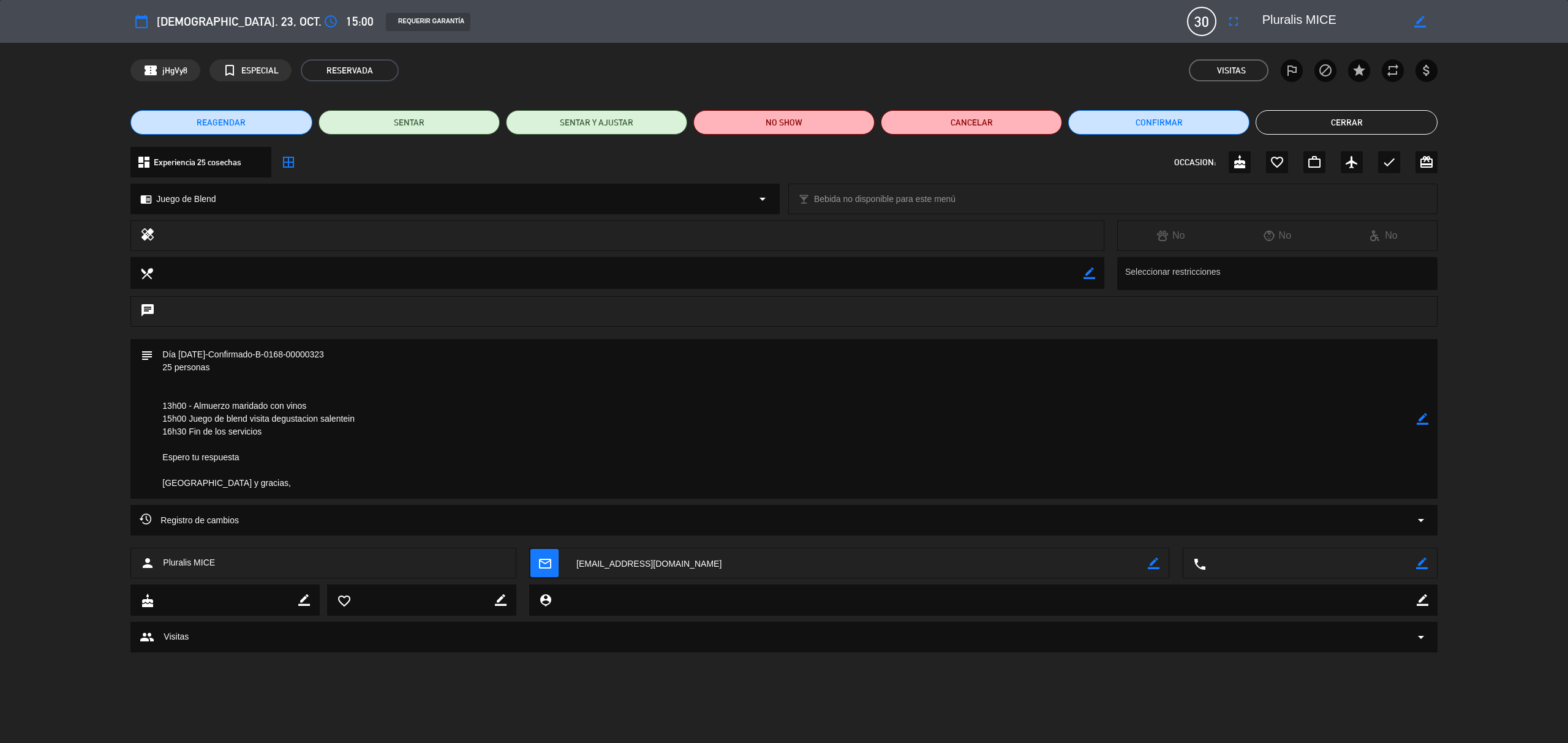
click at [1045, 125] on button "Cerrar" at bounding box center [1346, 122] width 181 height 24
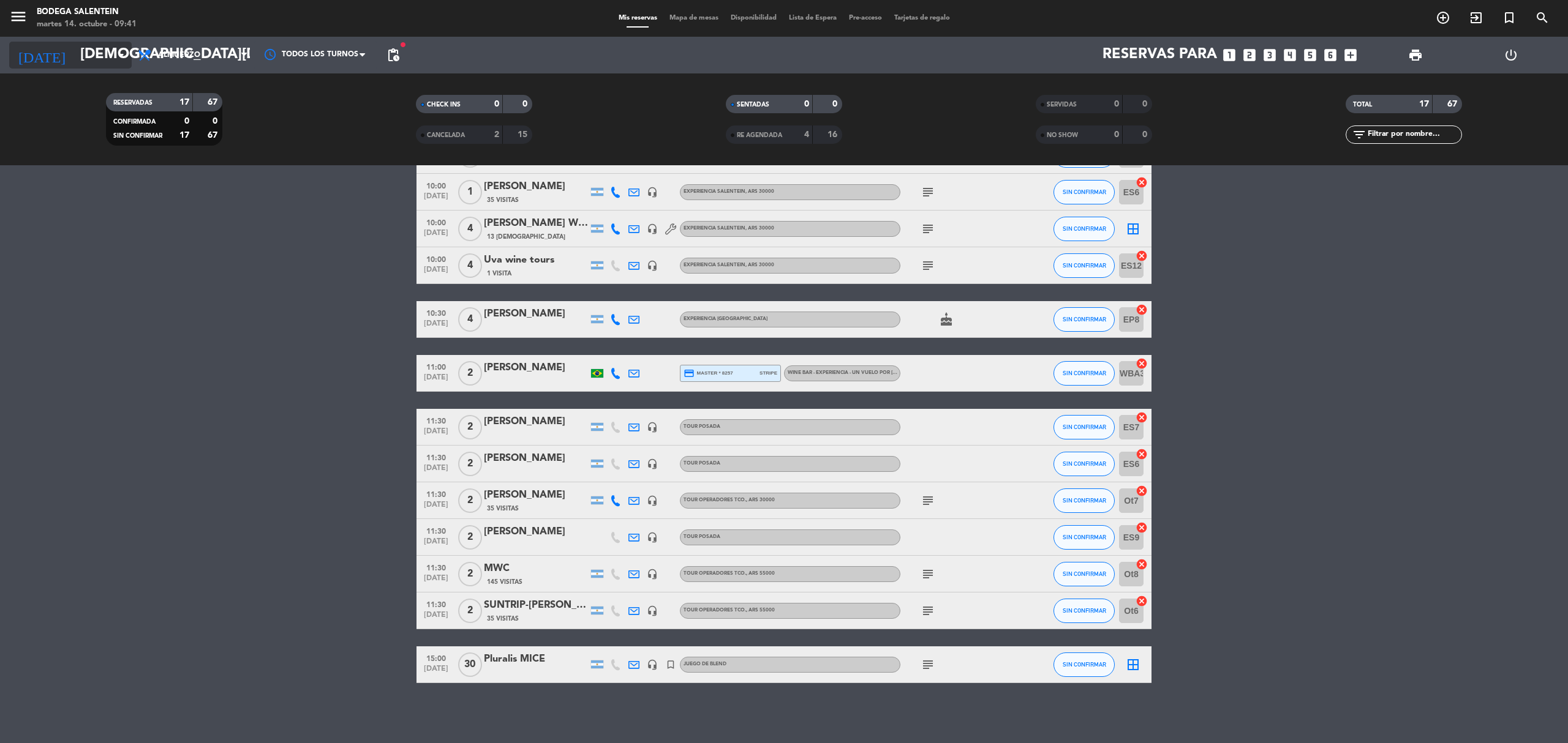
click at [74, 54] on input "[DEMOGRAPHIC_DATA][DATE]" at bounding box center [165, 55] width 182 height 30
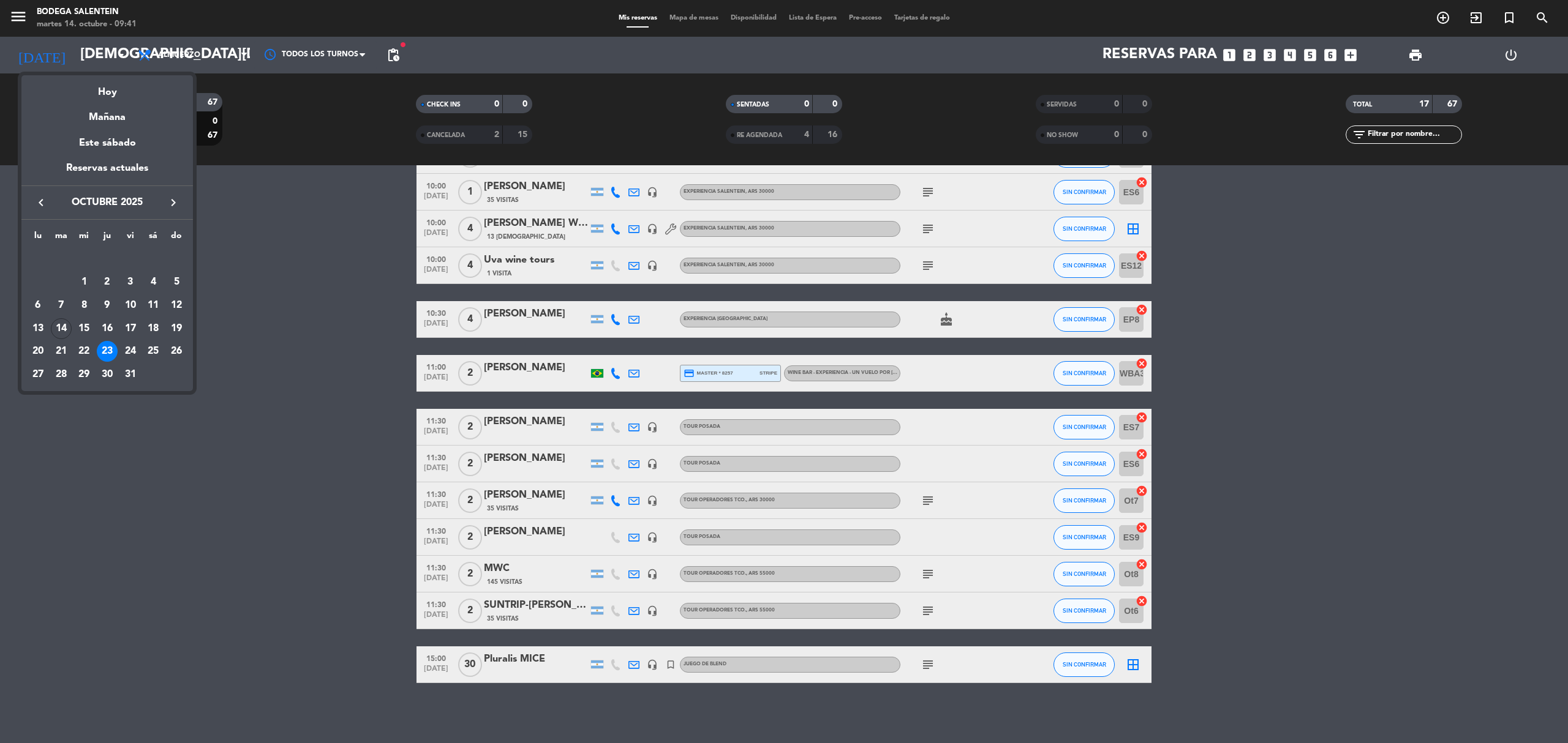
click at [172, 199] on icon "keyboard_arrow_right" at bounding box center [173, 202] width 14 height 14
click at [84, 331] on div "19" at bounding box center [84, 328] width 21 height 21
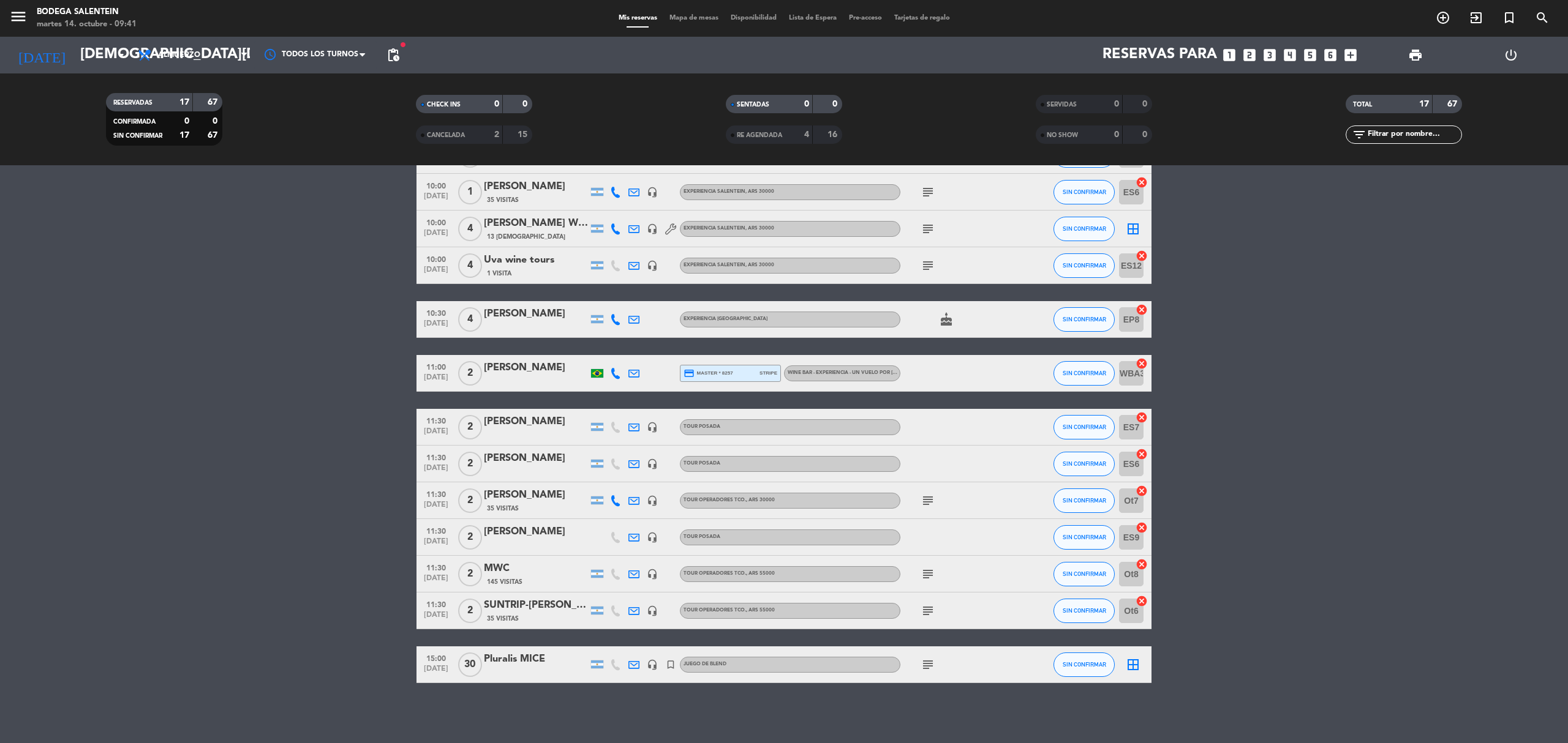
type input "[DATE]"
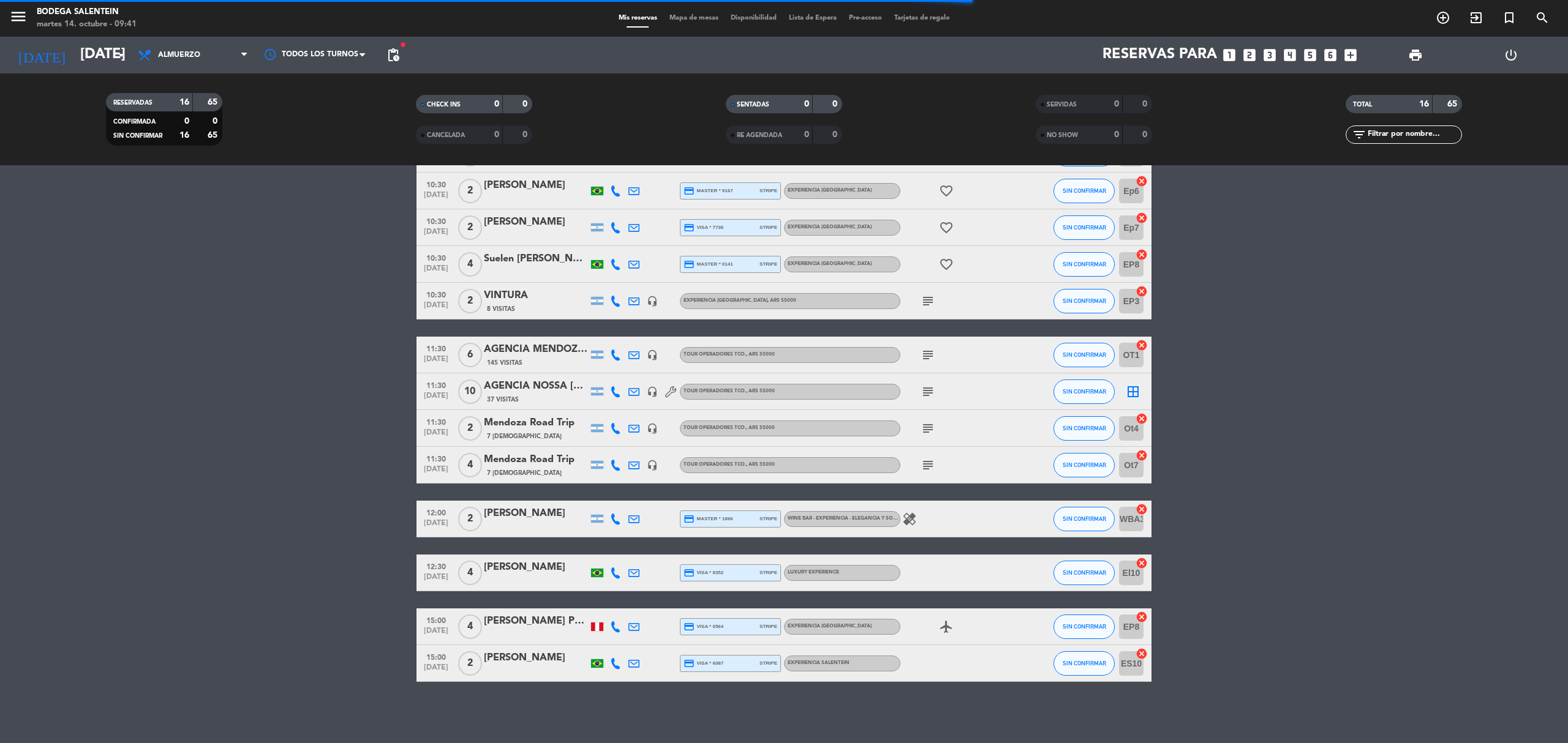
scroll to position [212, 0]
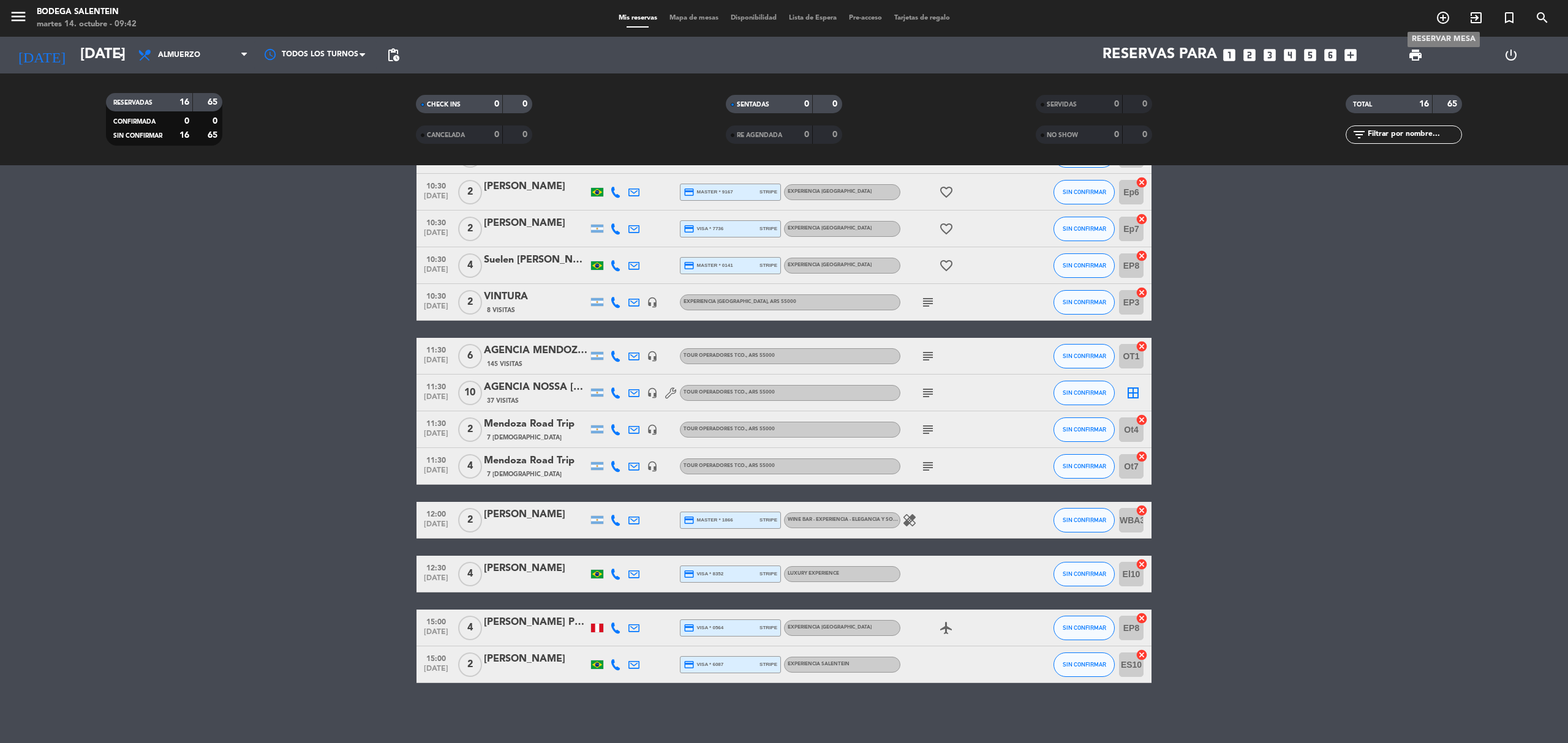
click at [1045, 17] on icon "add_circle_outline" at bounding box center [1443, 17] width 14 height 14
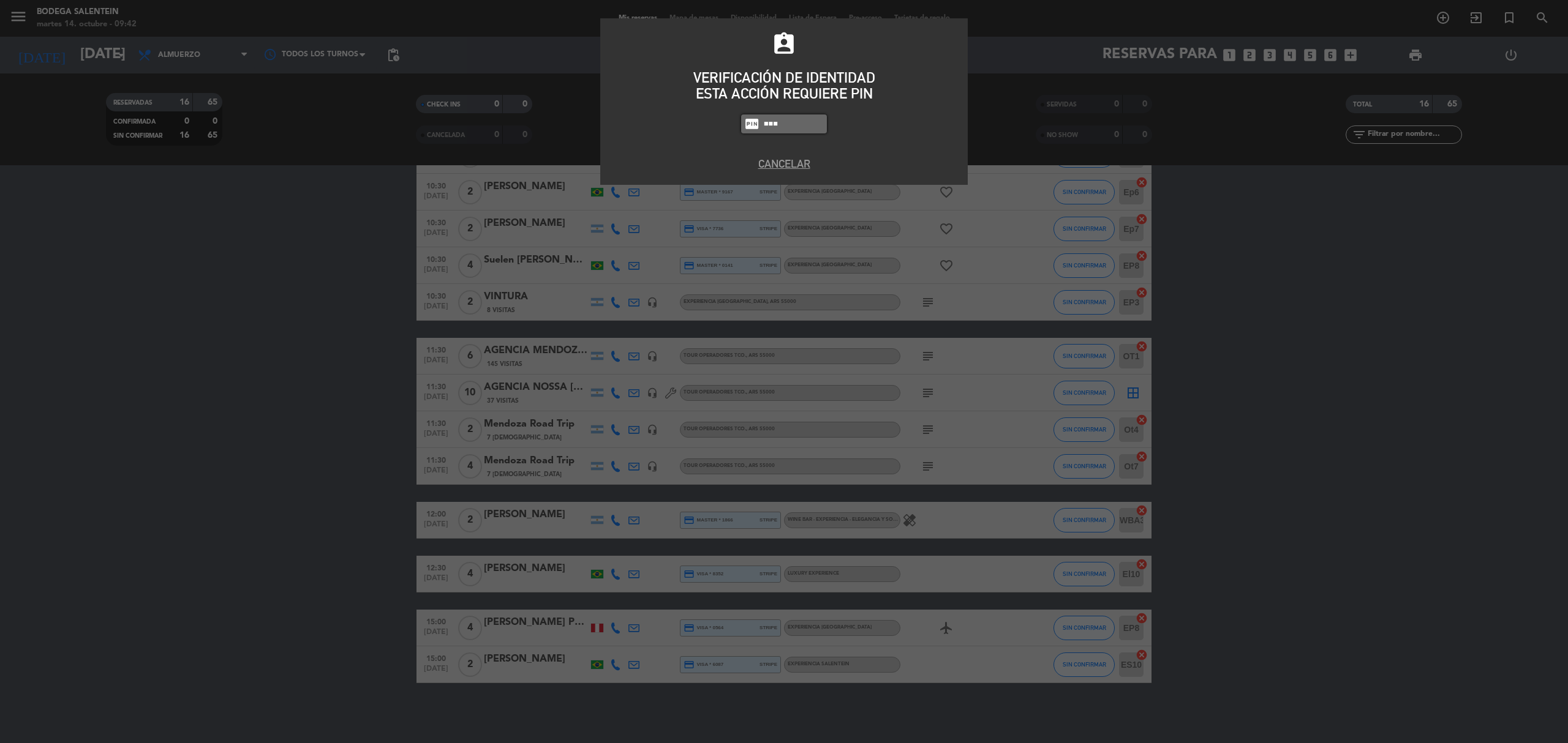
type input "8986"
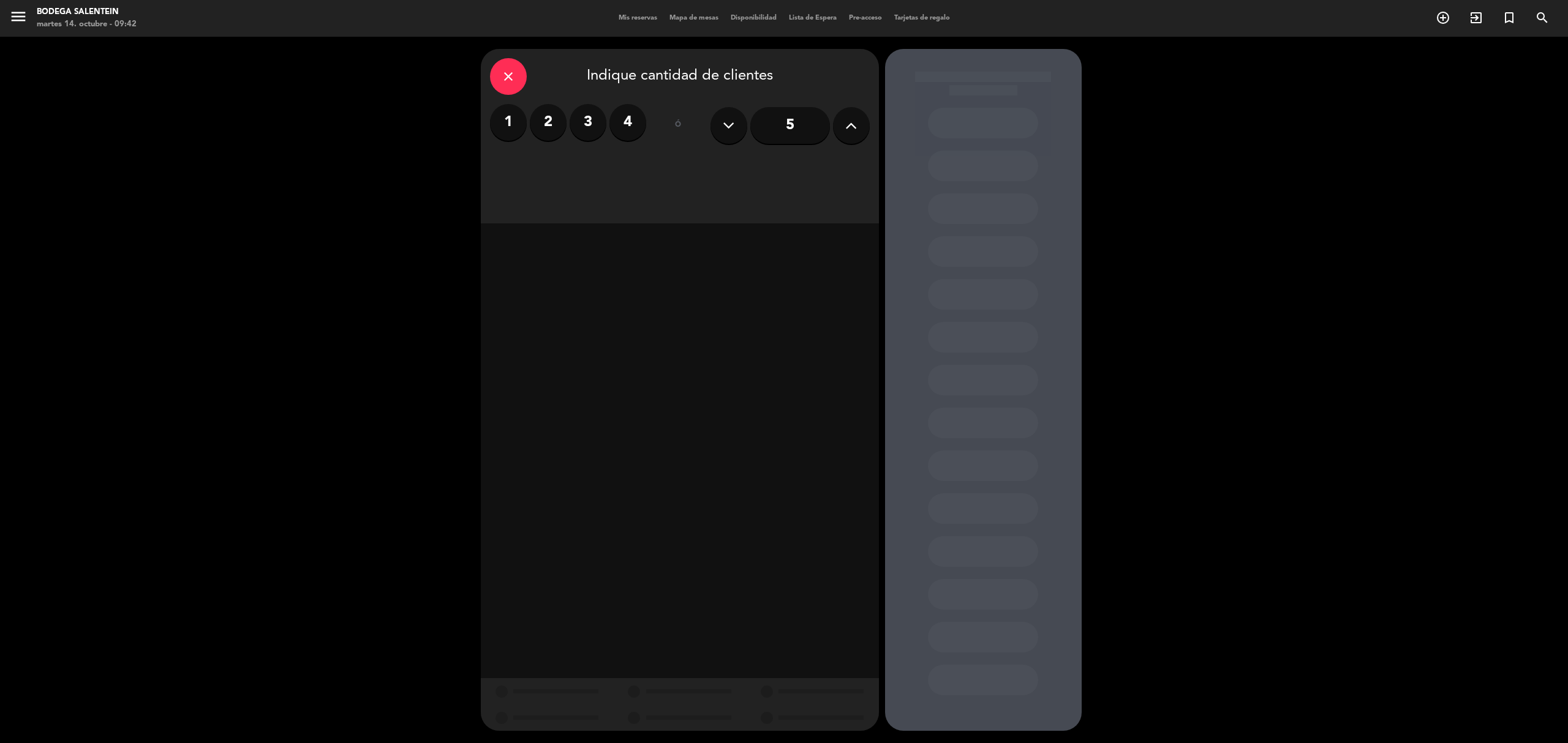
click at [625, 121] on label "4" at bounding box center [628, 122] width 37 height 37
click at [607, 164] on div "Almuerzo" at bounding box center [585, 167] width 189 height 24
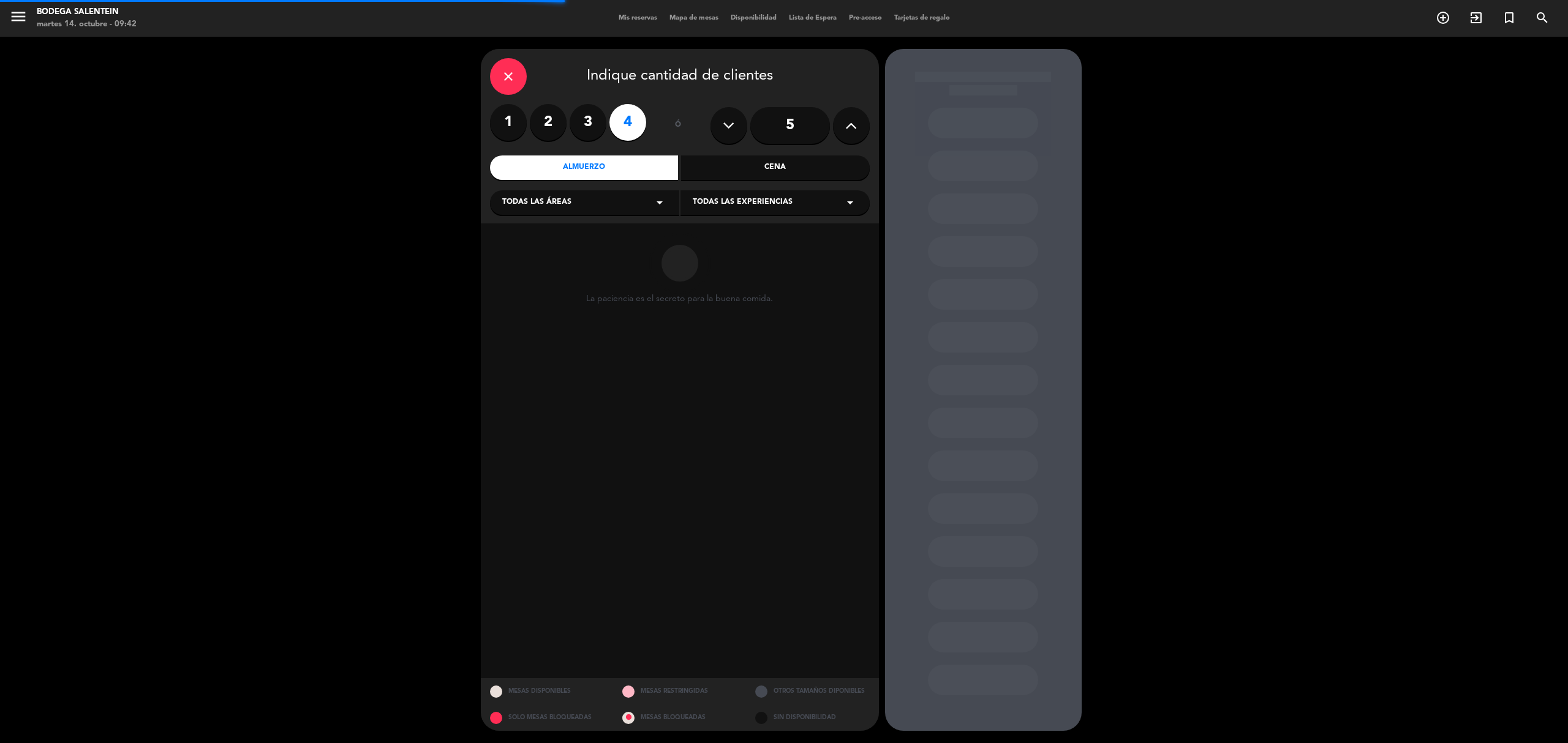
click at [647, 207] on div "Todas las áreas arrow_drop_down" at bounding box center [585, 202] width 189 height 24
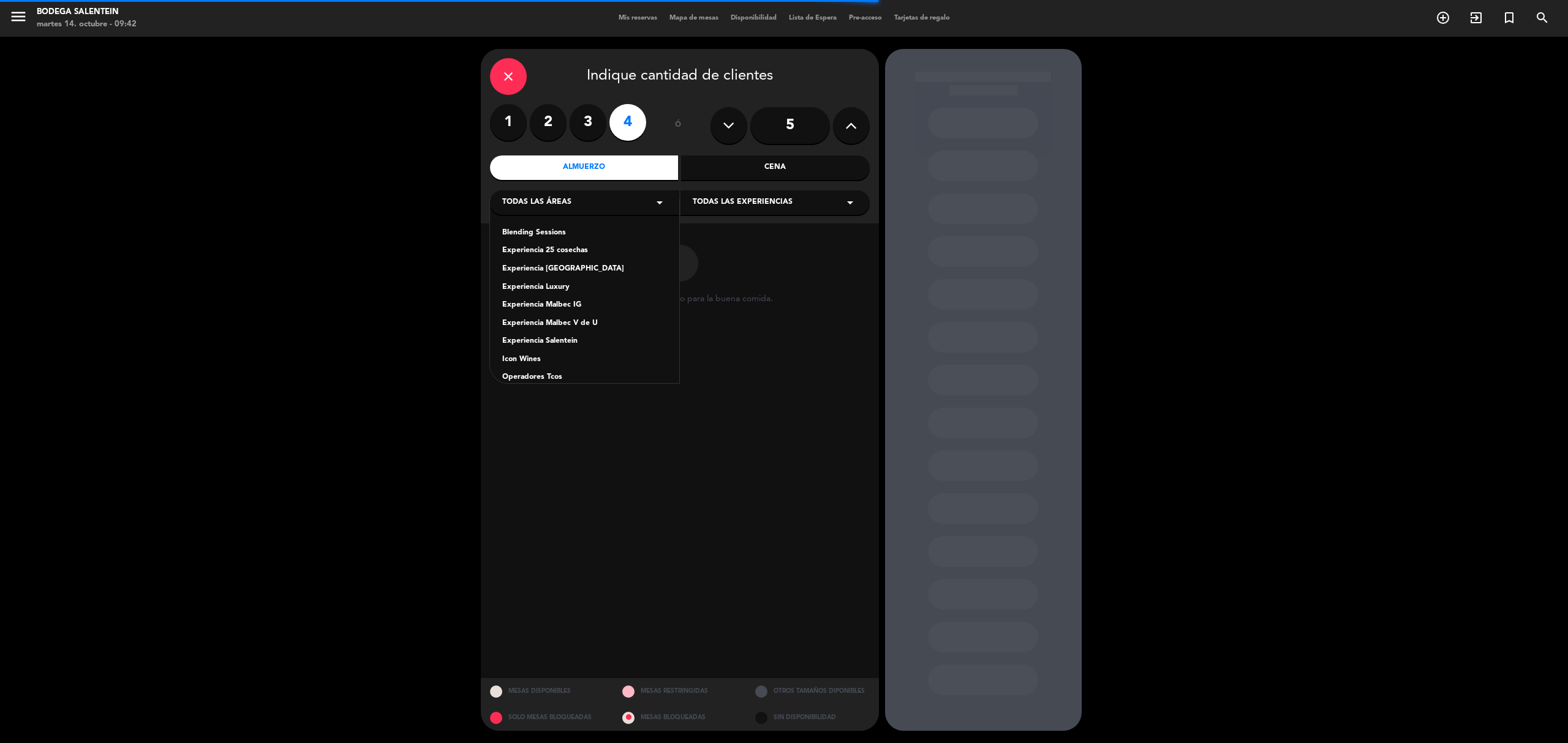
click at [544, 341] on div "Experiencia Salentein" at bounding box center [584, 342] width 165 height 13
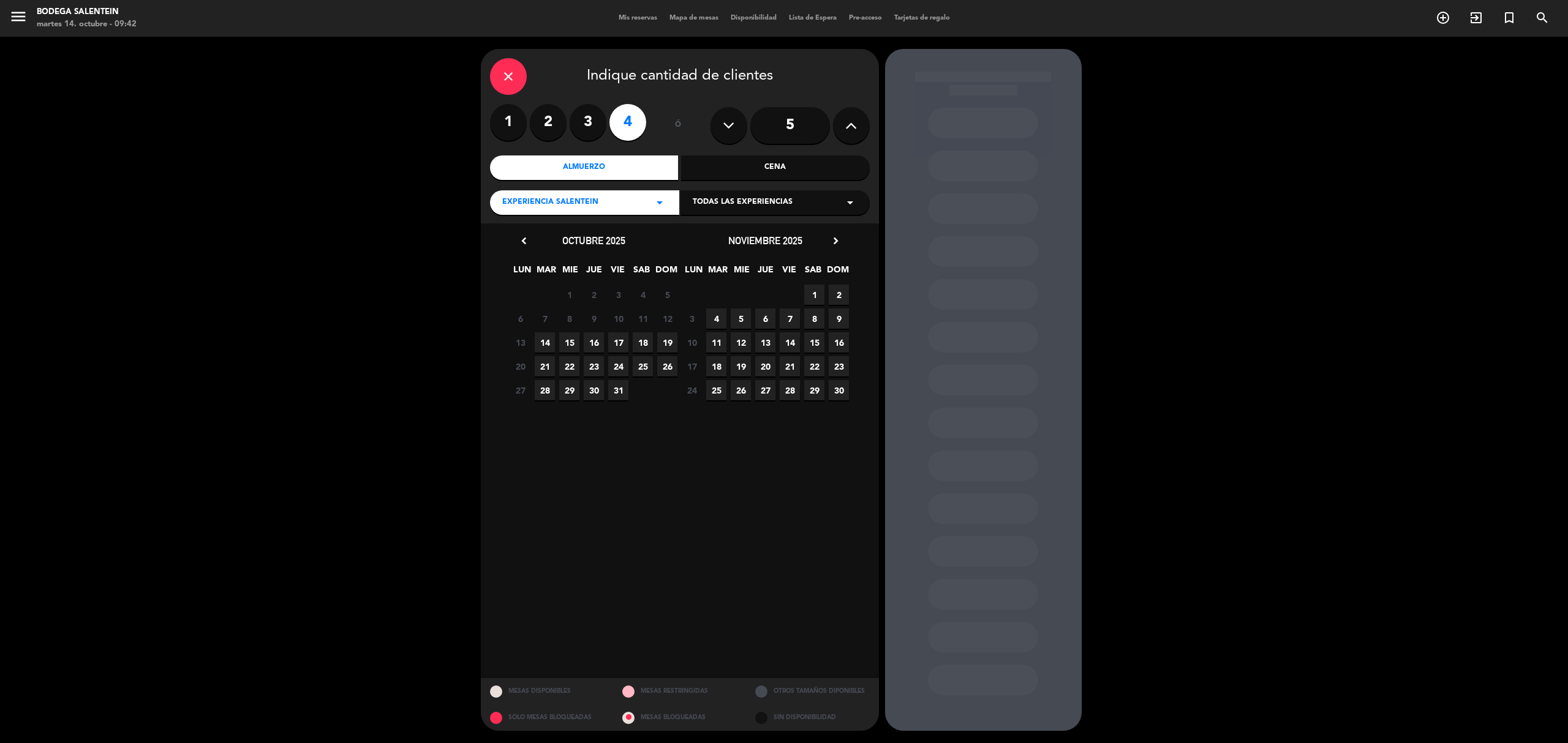
click at [846, 208] on icon "arrow_drop_down" at bounding box center [850, 202] width 14 height 14
click at [723, 265] on div "Salentein Experience" at bounding box center [775, 269] width 165 height 13
click at [738, 363] on span "19" at bounding box center [741, 366] width 20 height 20
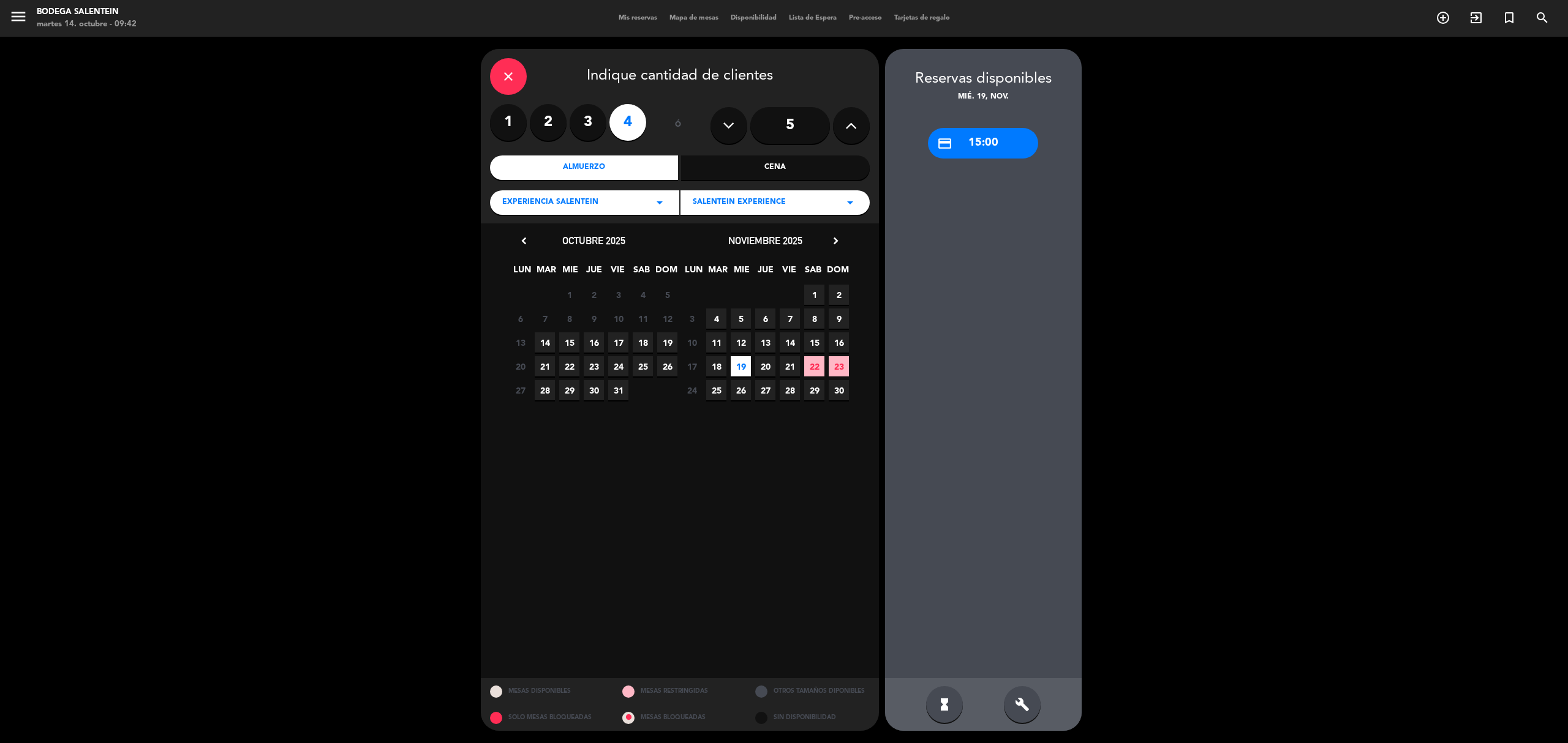
click at [987, 140] on div "credit_card 15:00" at bounding box center [983, 143] width 111 height 30
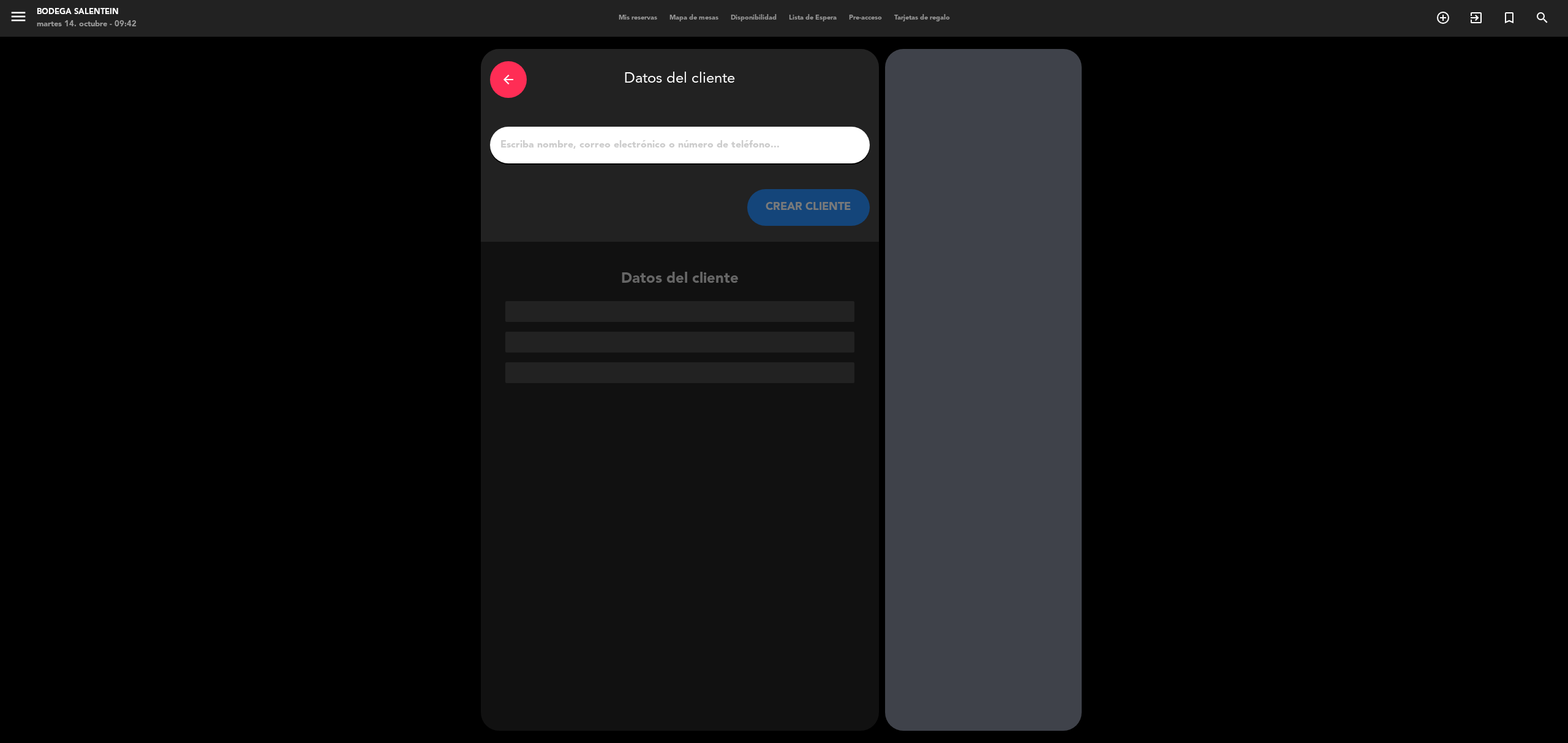
click at [580, 148] on input "1" at bounding box center [680, 145] width 361 height 17
paste input "[PERSON_NAME] - [DOMAIN_NAME] <[EMAIL_ADDRESS][DOMAIN_NAME]>"
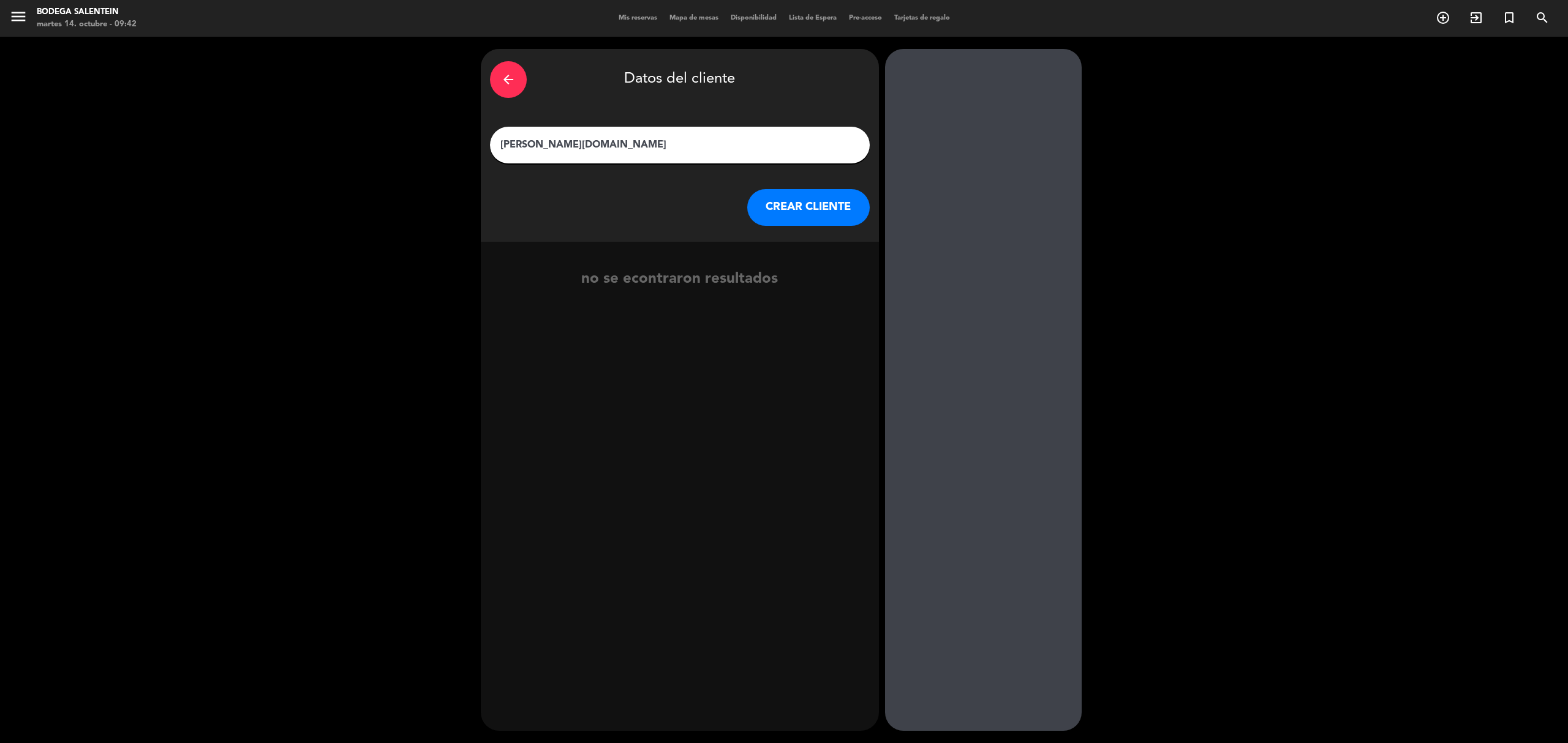
type input "[PERSON_NAME][DOMAIN_NAME]"
click at [813, 197] on button "CREAR CLIENTE" at bounding box center [808, 207] width 122 height 37
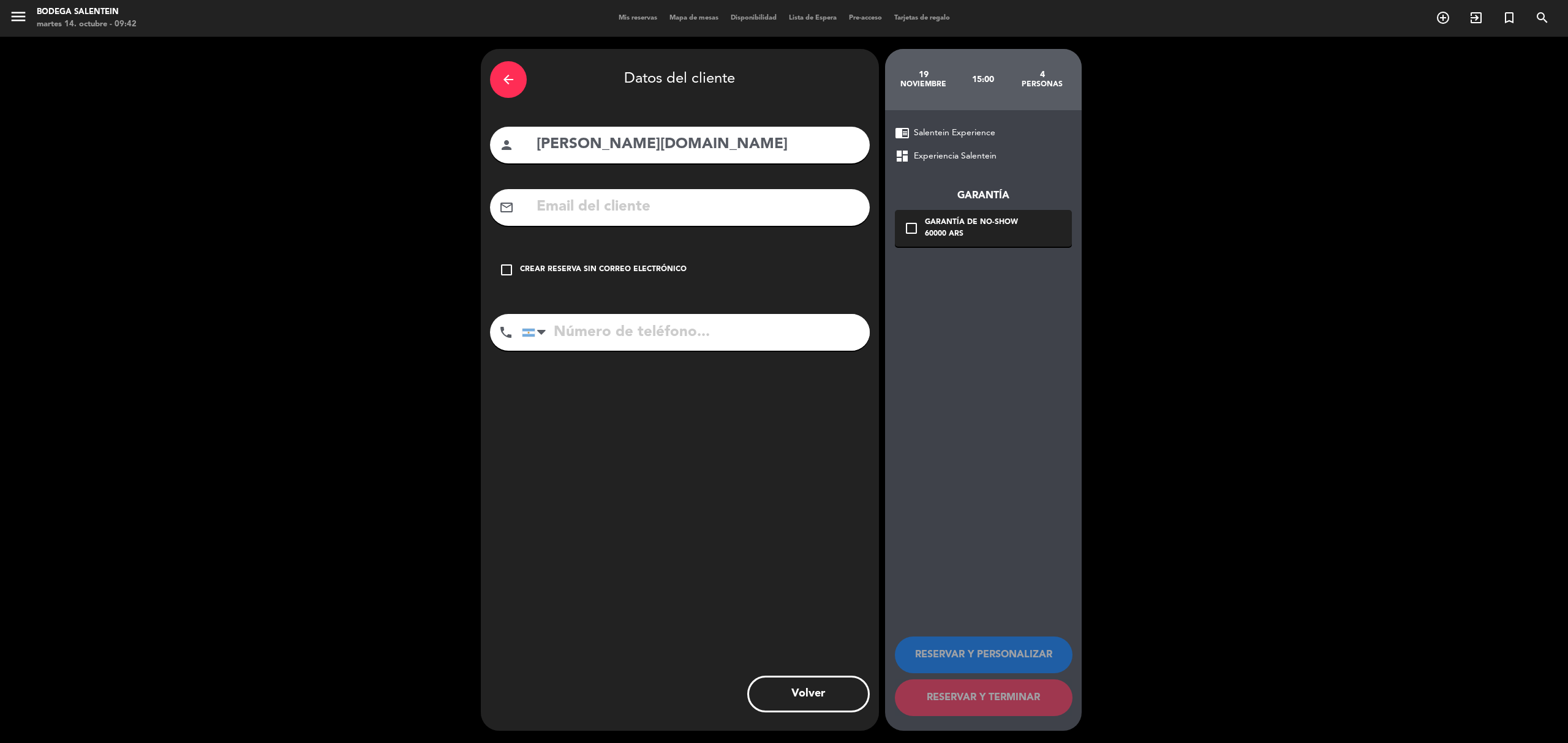
click at [669, 216] on input "text" at bounding box center [697, 207] width 325 height 25
paste input "[EMAIL_ADDRESS][DOMAIN_NAME]"
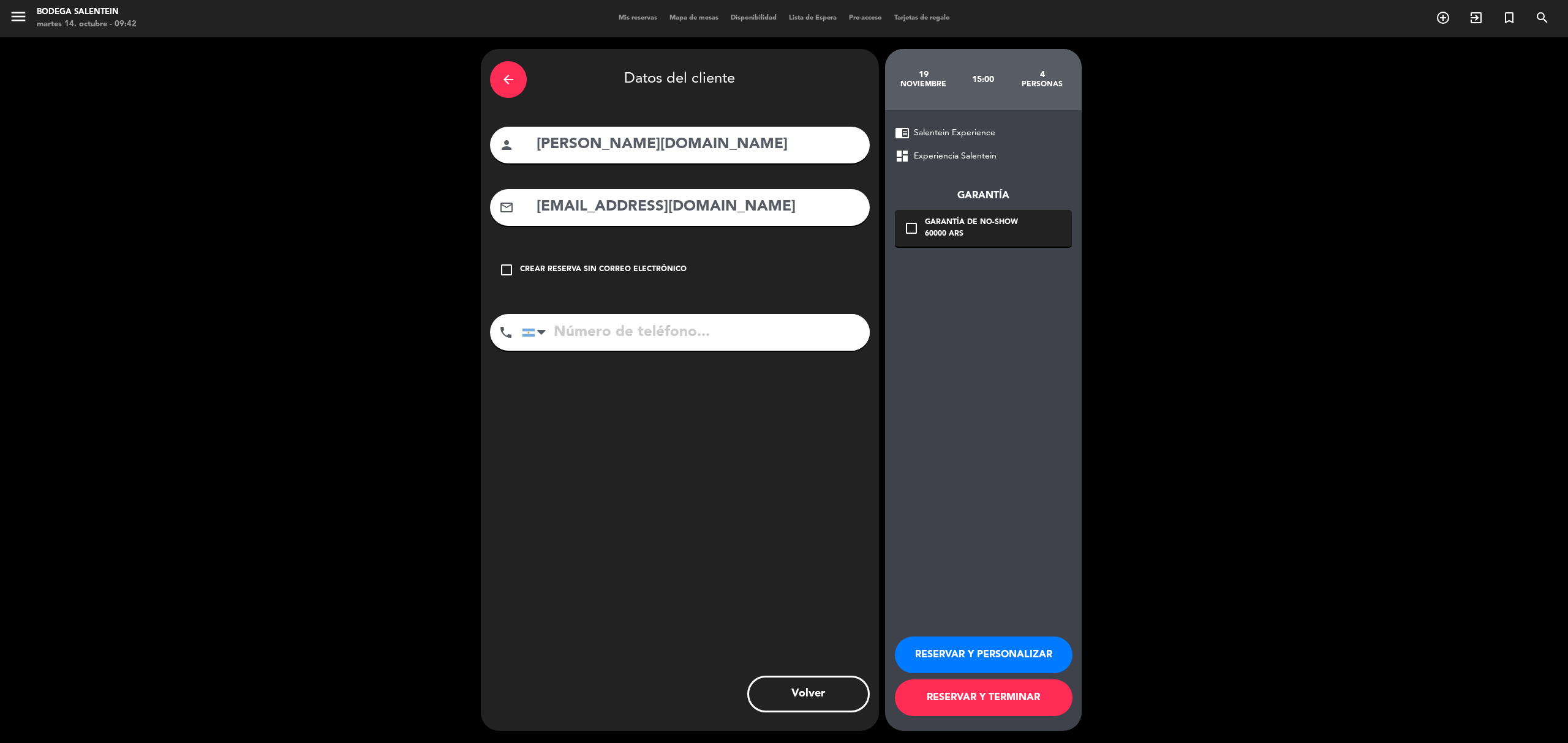
type input "[EMAIL_ADDRESS][DOMAIN_NAME]"
click at [981, 514] on button "RESERVAR Y PERSONALIZAR" at bounding box center [984, 655] width 178 height 37
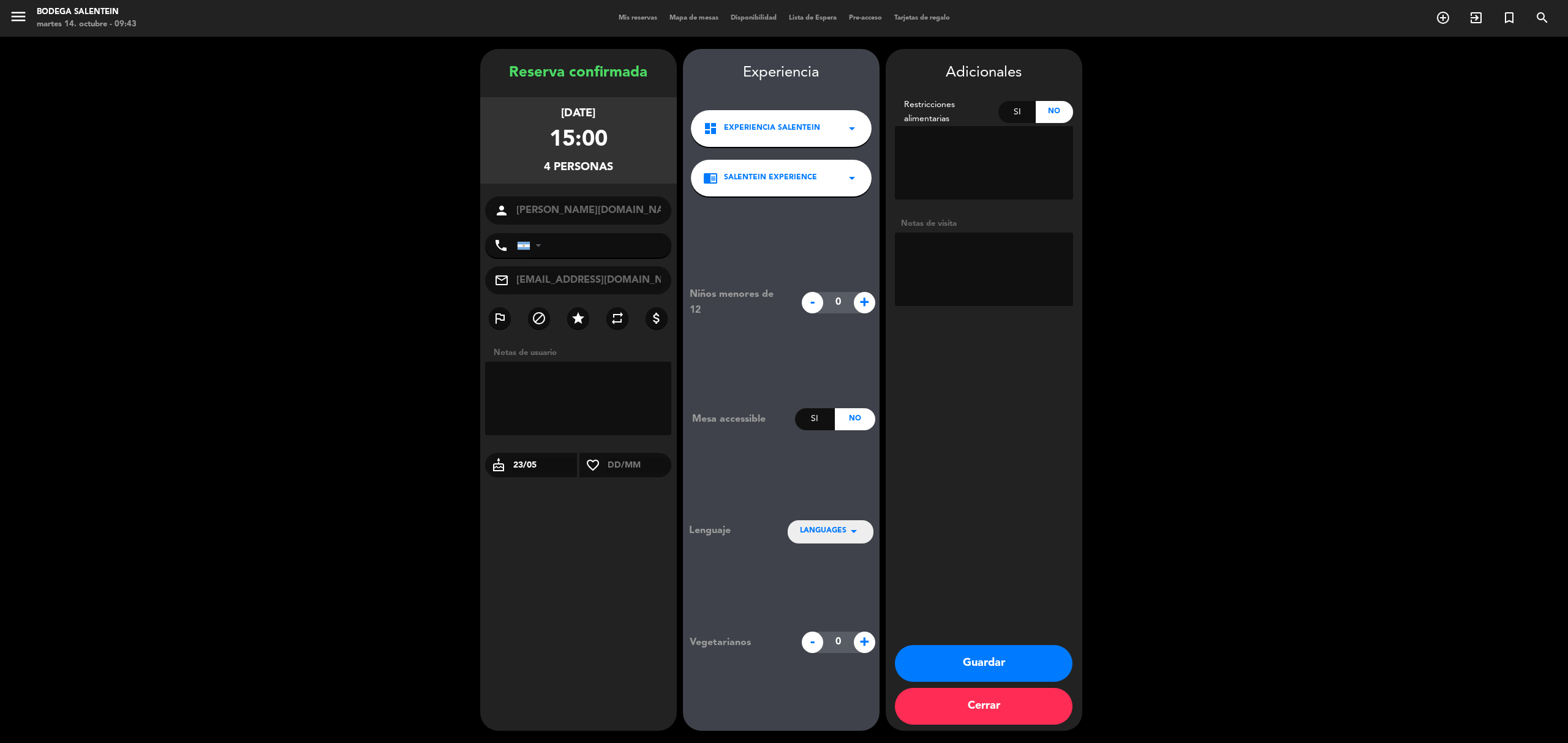
click at [976, 254] on textarea at bounding box center [984, 269] width 178 height 73
paste textarea "[PERSON_NAME]: [DATE] Cantidad: 4 paxs Hora: 15hs Degustación: Exp Salentein Id…"
type textarea "[PERSON_NAME]: [DATE] Cantidad: 4 paxs Hora: 15hs Degustación: Exp Salentein Id…"
click at [851, 514] on icon "arrow_drop_down" at bounding box center [853, 530] width 14 height 14
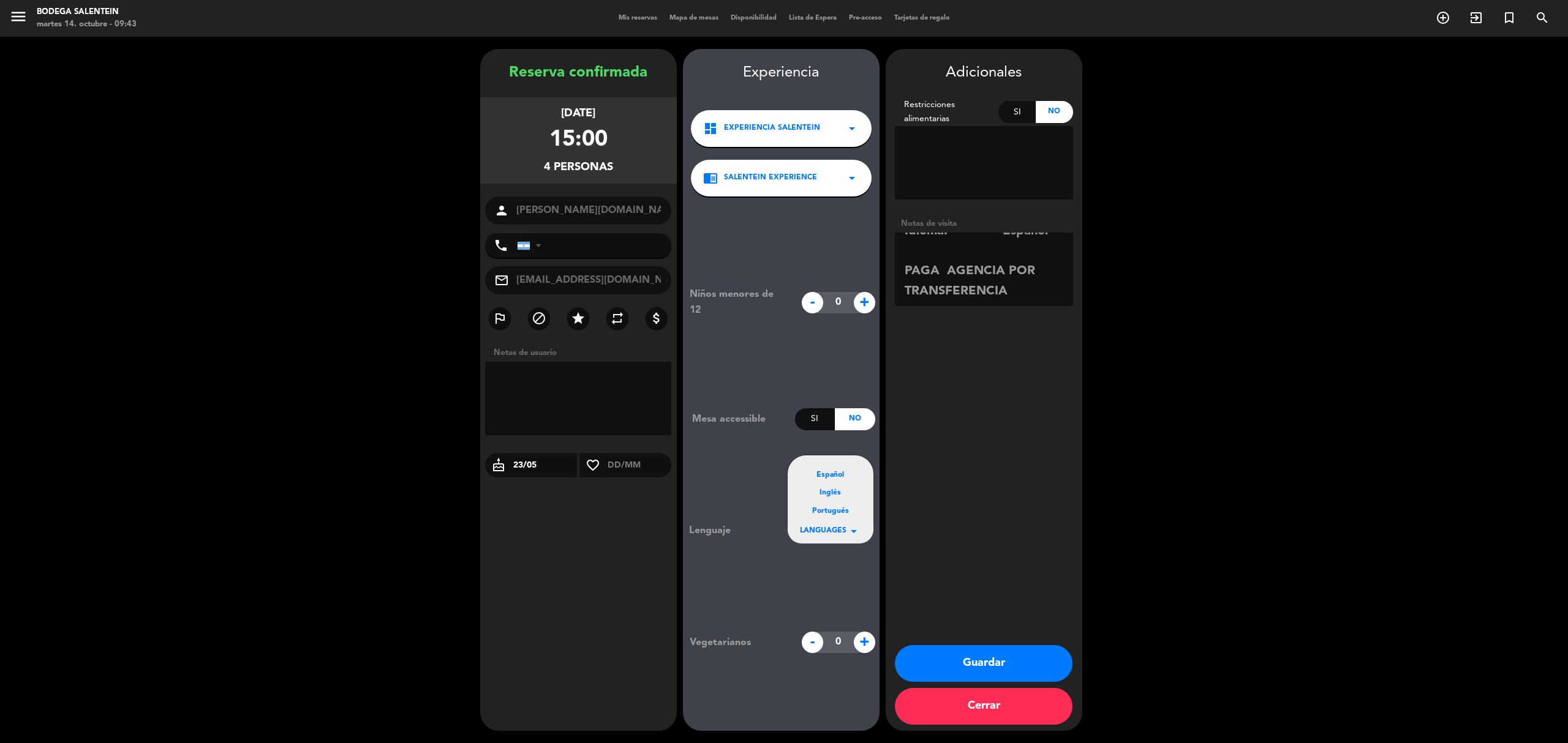
click at [831, 471] on div "Español" at bounding box center [830, 476] width 62 height 13
click at [1003, 514] on button "Guardar" at bounding box center [984, 664] width 178 height 37
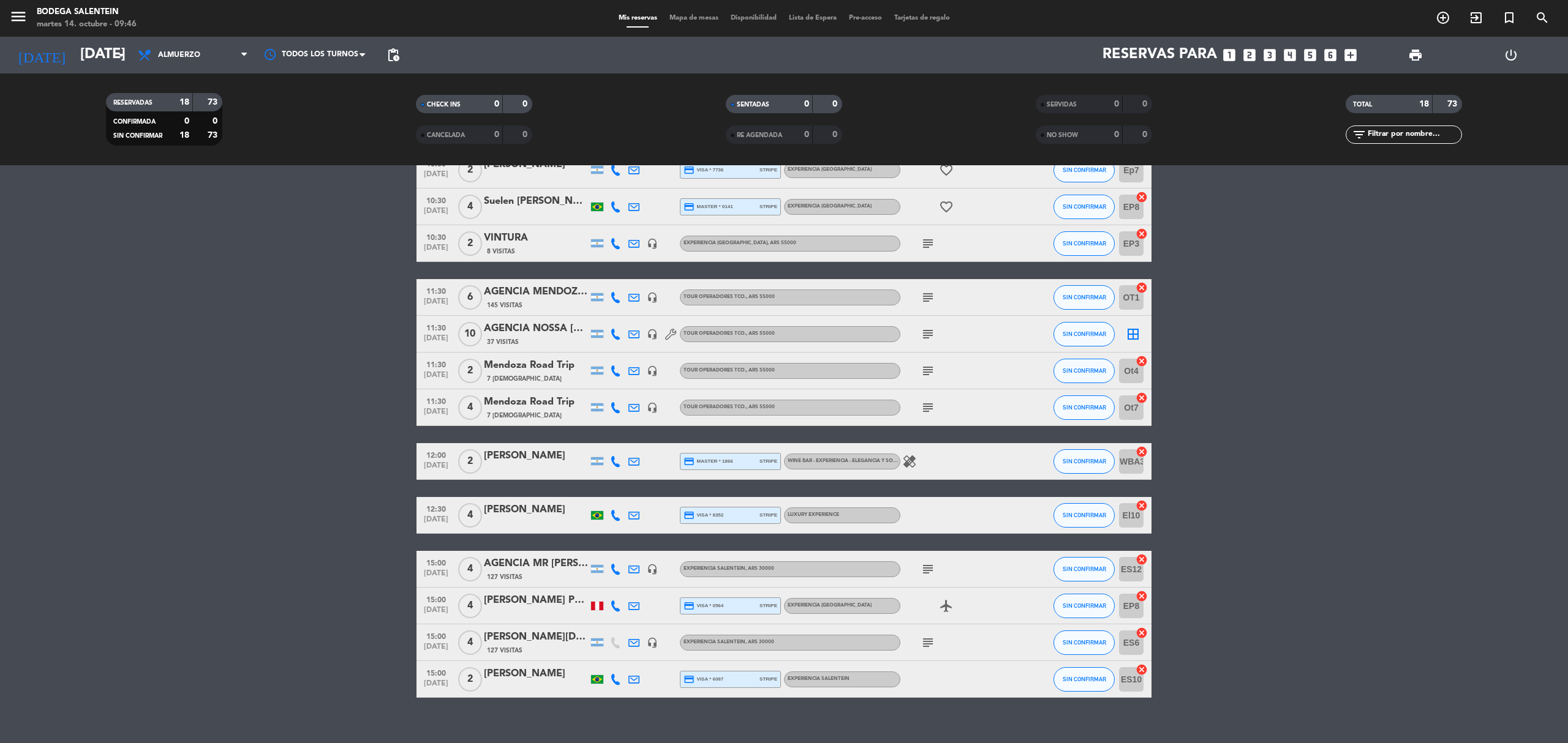
scroll to position [285, 0]
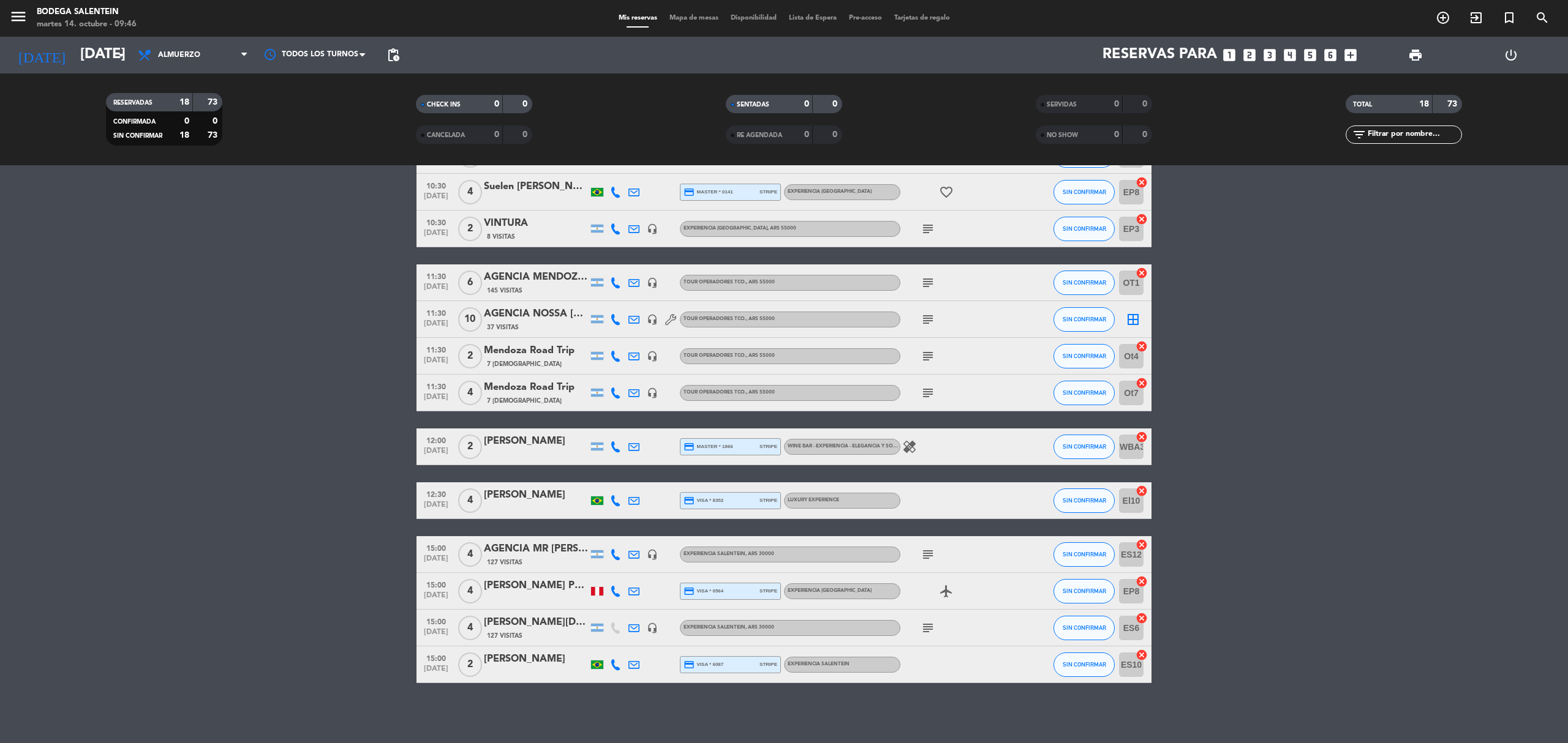
click at [524, 514] on div "[PERSON_NAME][DOMAIN_NAME]" at bounding box center [535, 622] width 104 height 16
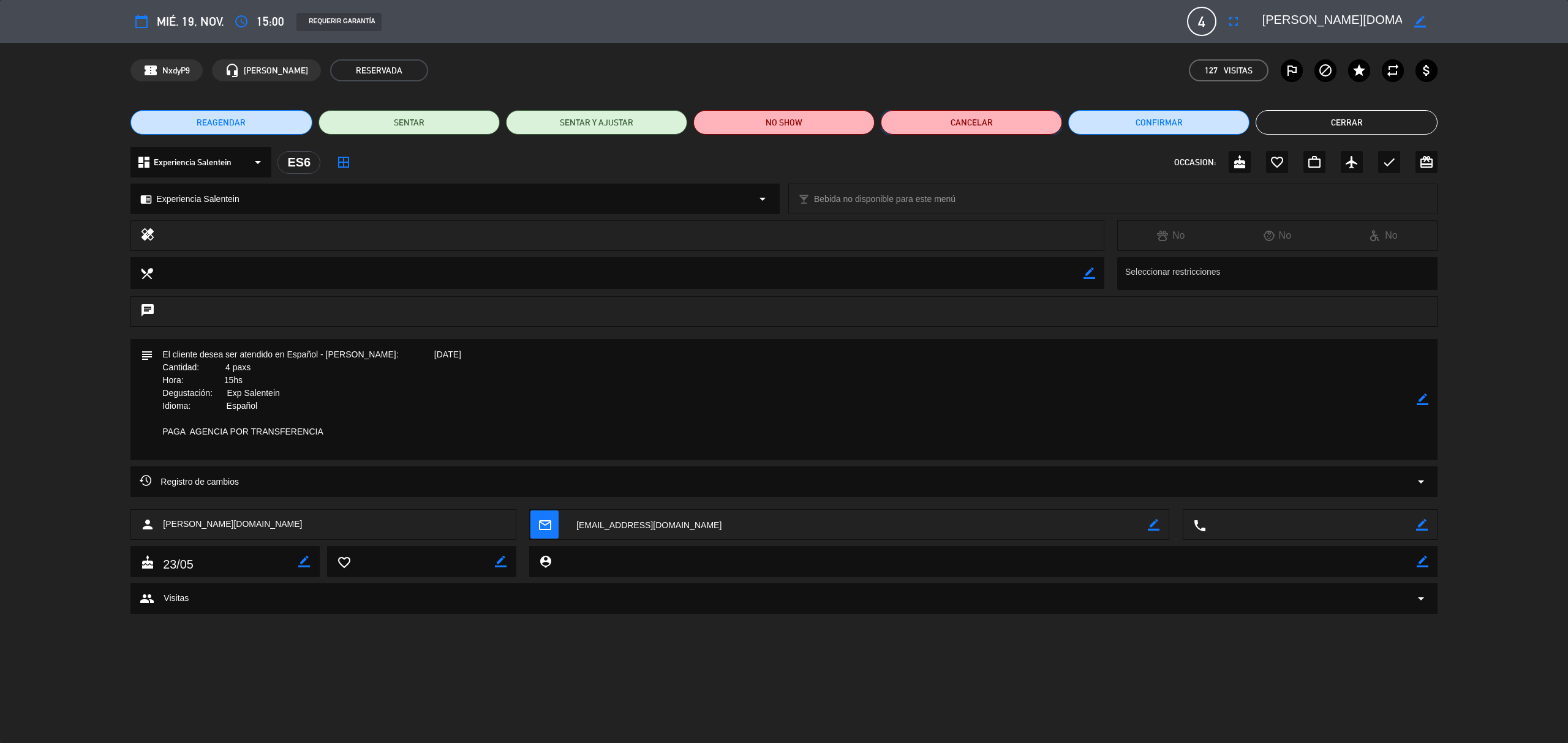
click at [958, 121] on button "Cancelar" at bounding box center [971, 122] width 181 height 24
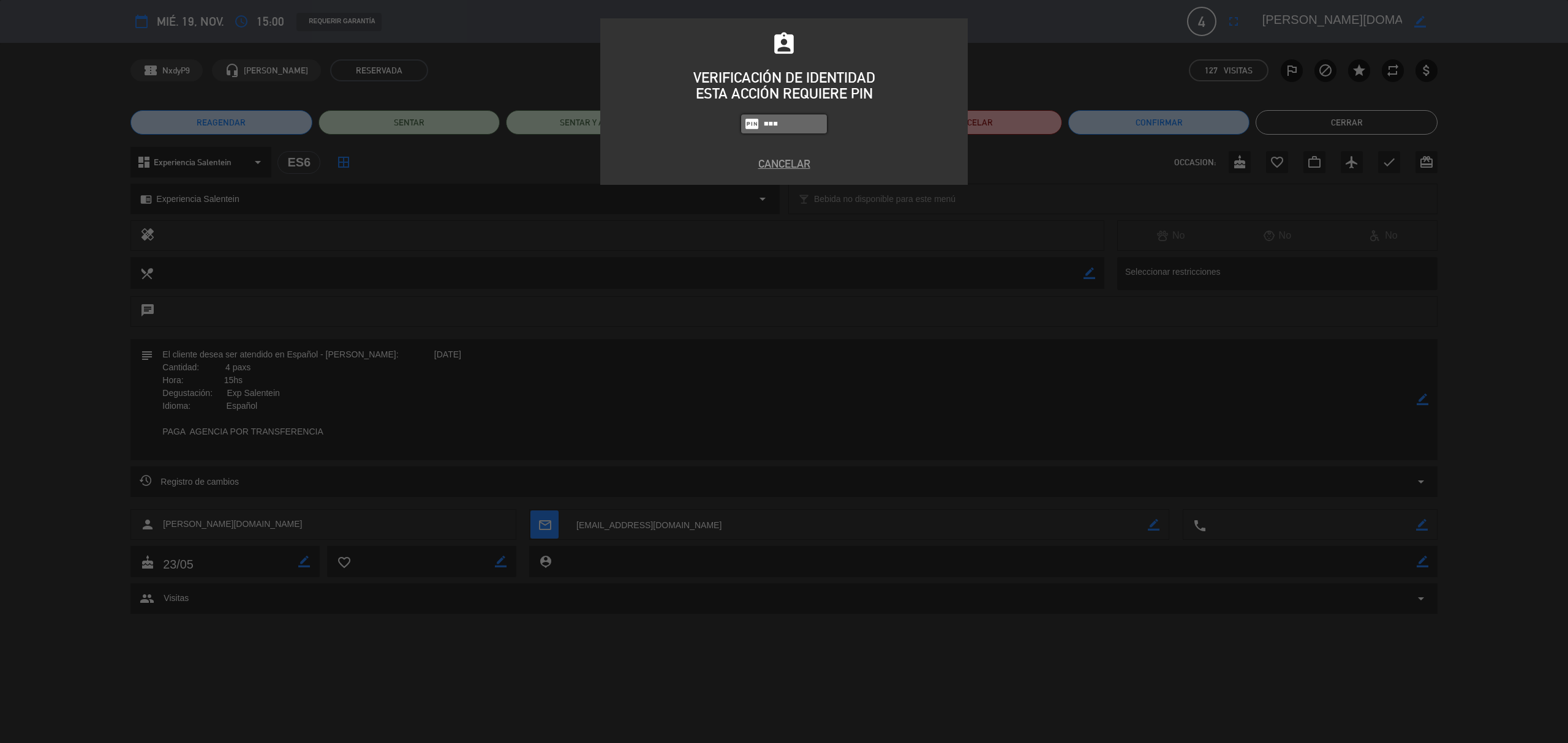
type input "8986"
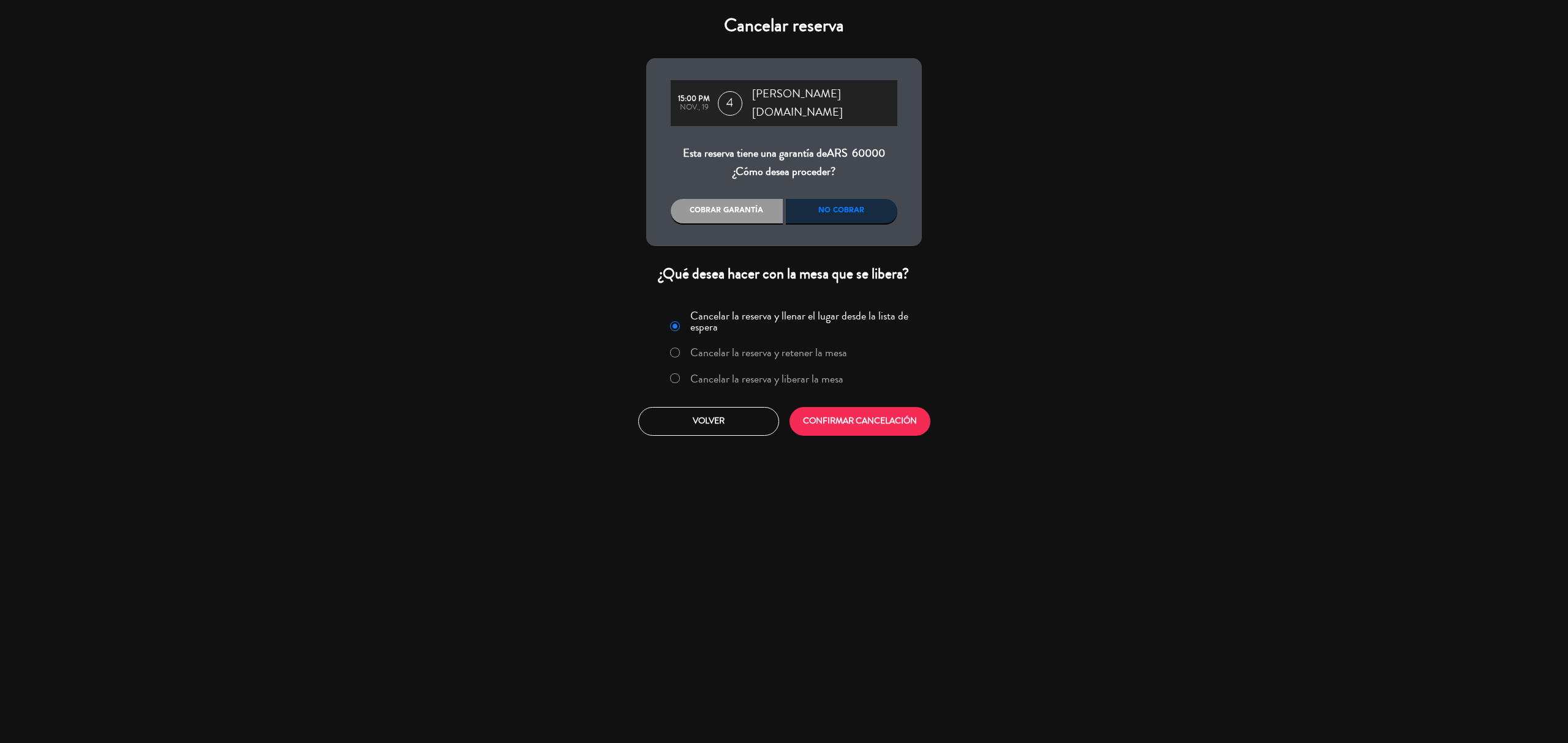
click at [760, 374] on label "Cancelar la reserva y liberar la mesa" at bounding box center [766, 379] width 153 height 11
click at [837, 417] on button "CONFIRMAR CANCELACIÓN" at bounding box center [860, 422] width 141 height 29
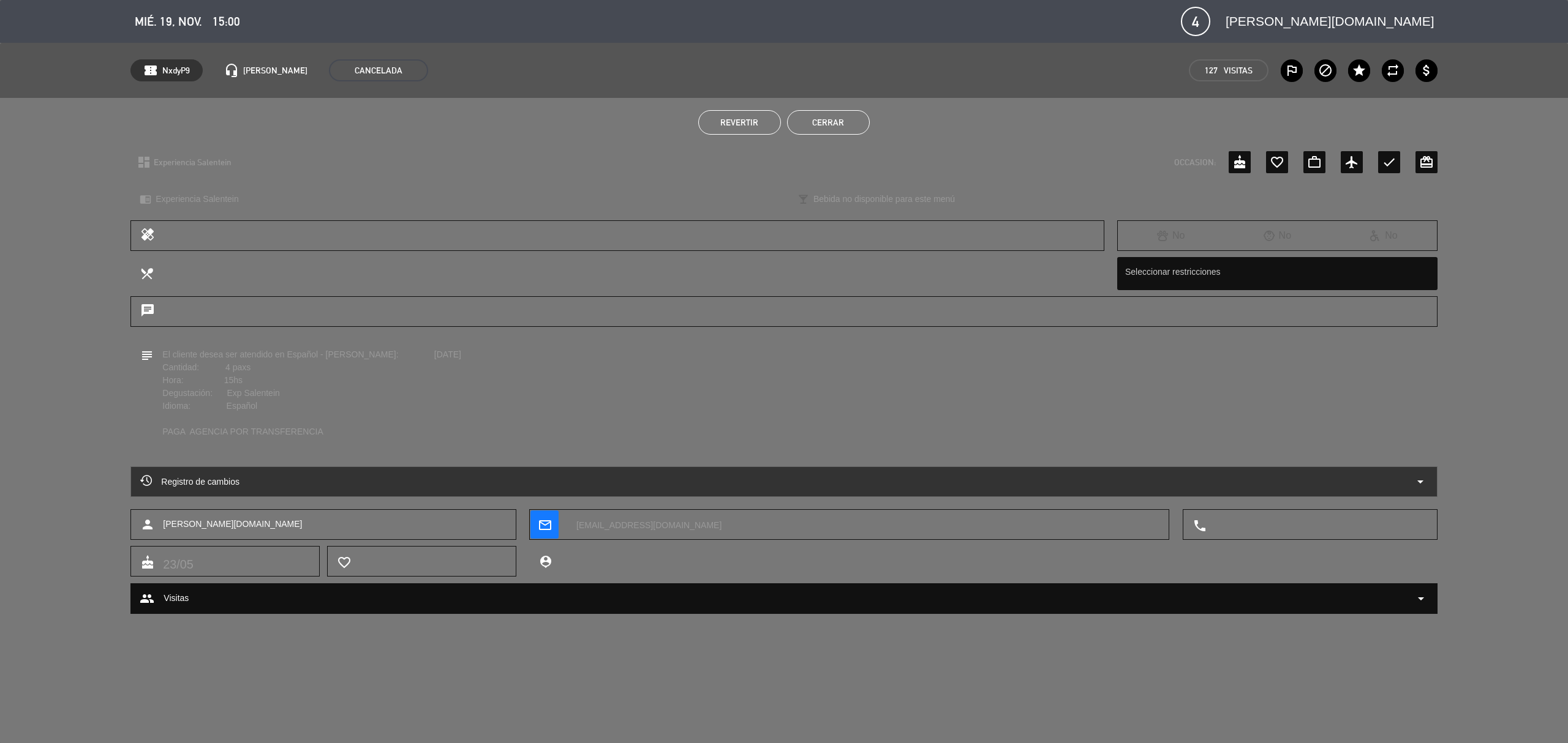
click at [854, 116] on button "Cerrar" at bounding box center [829, 122] width 83 height 24
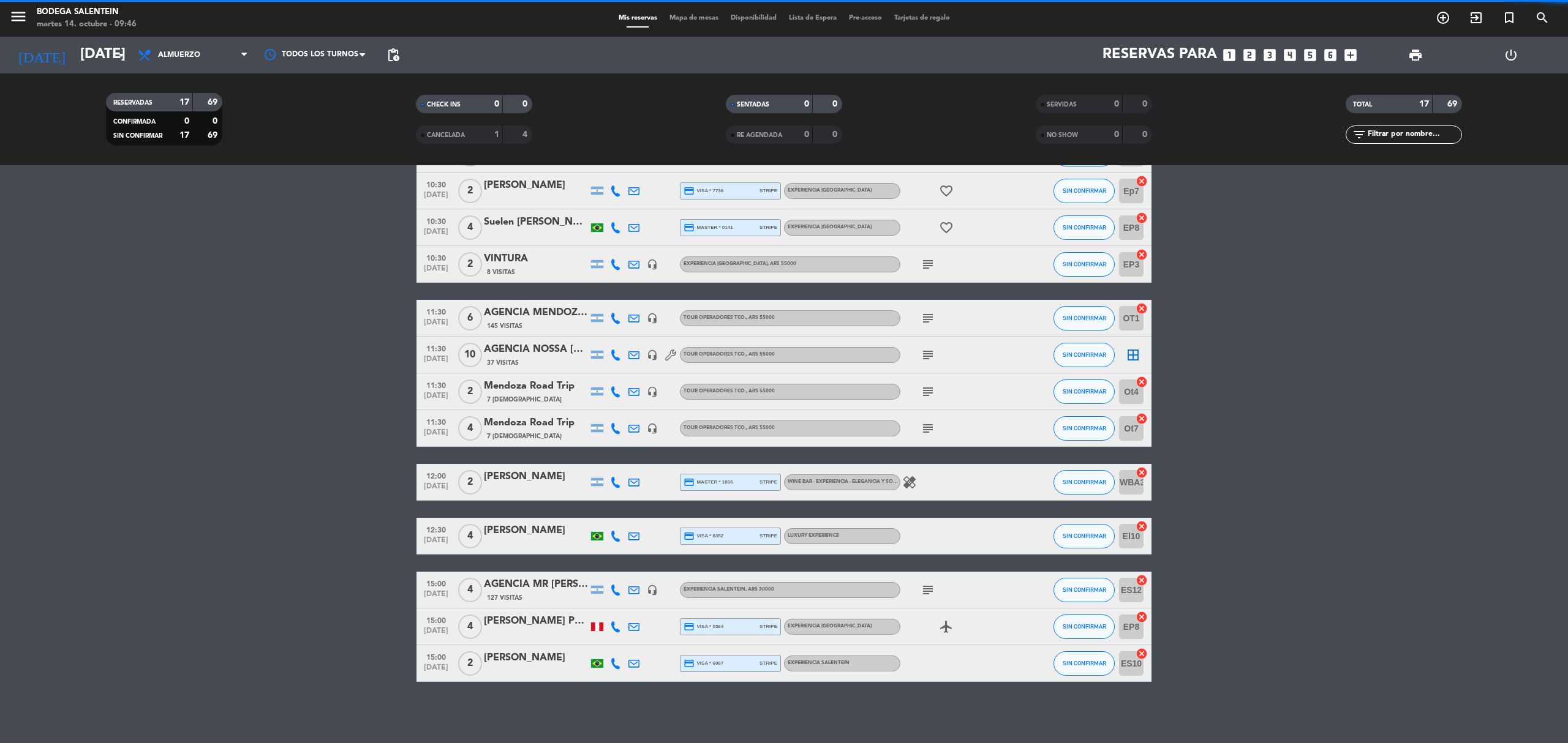
scroll to position [249, 0]
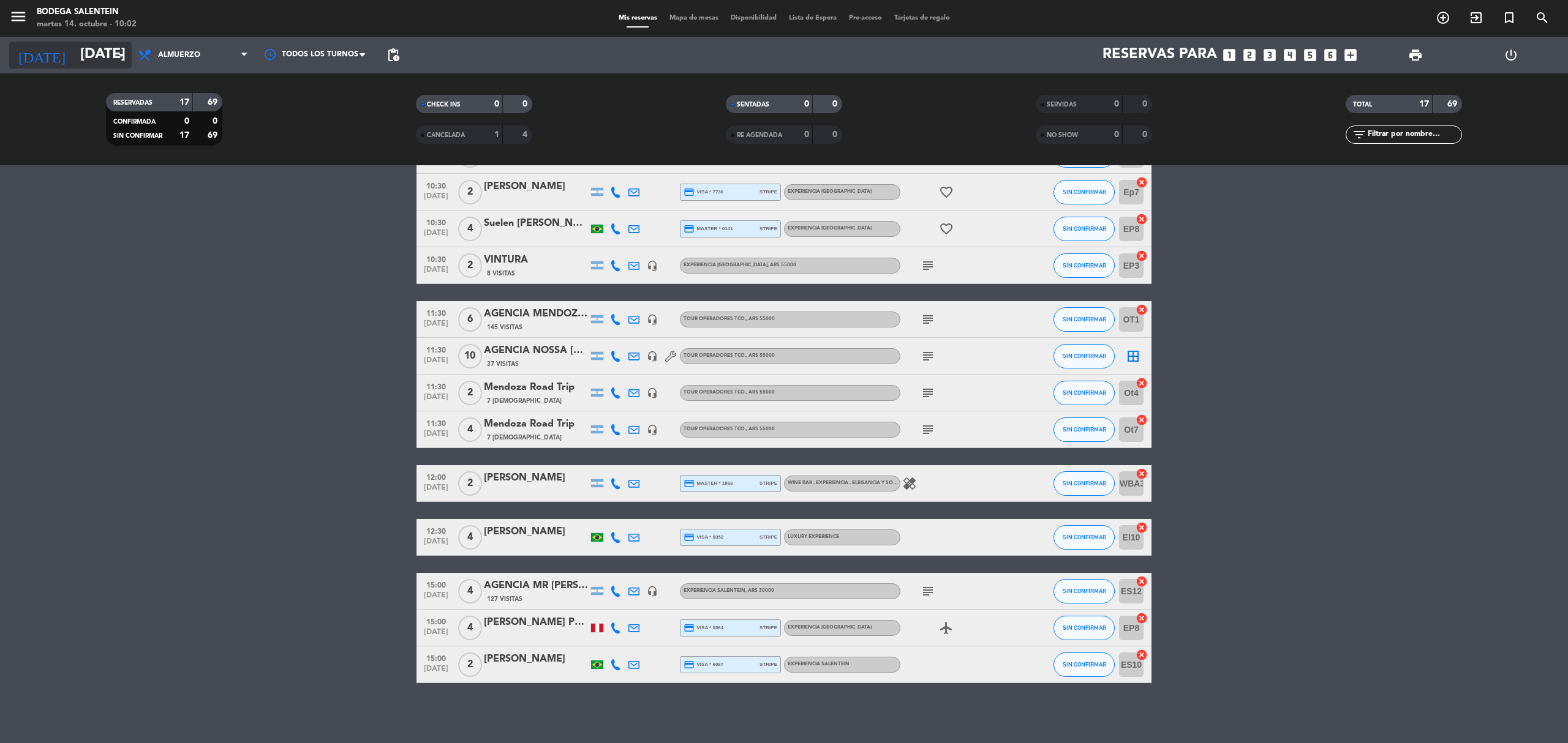
click at [78, 49] on input "[DATE]" at bounding box center [165, 55] width 182 height 30
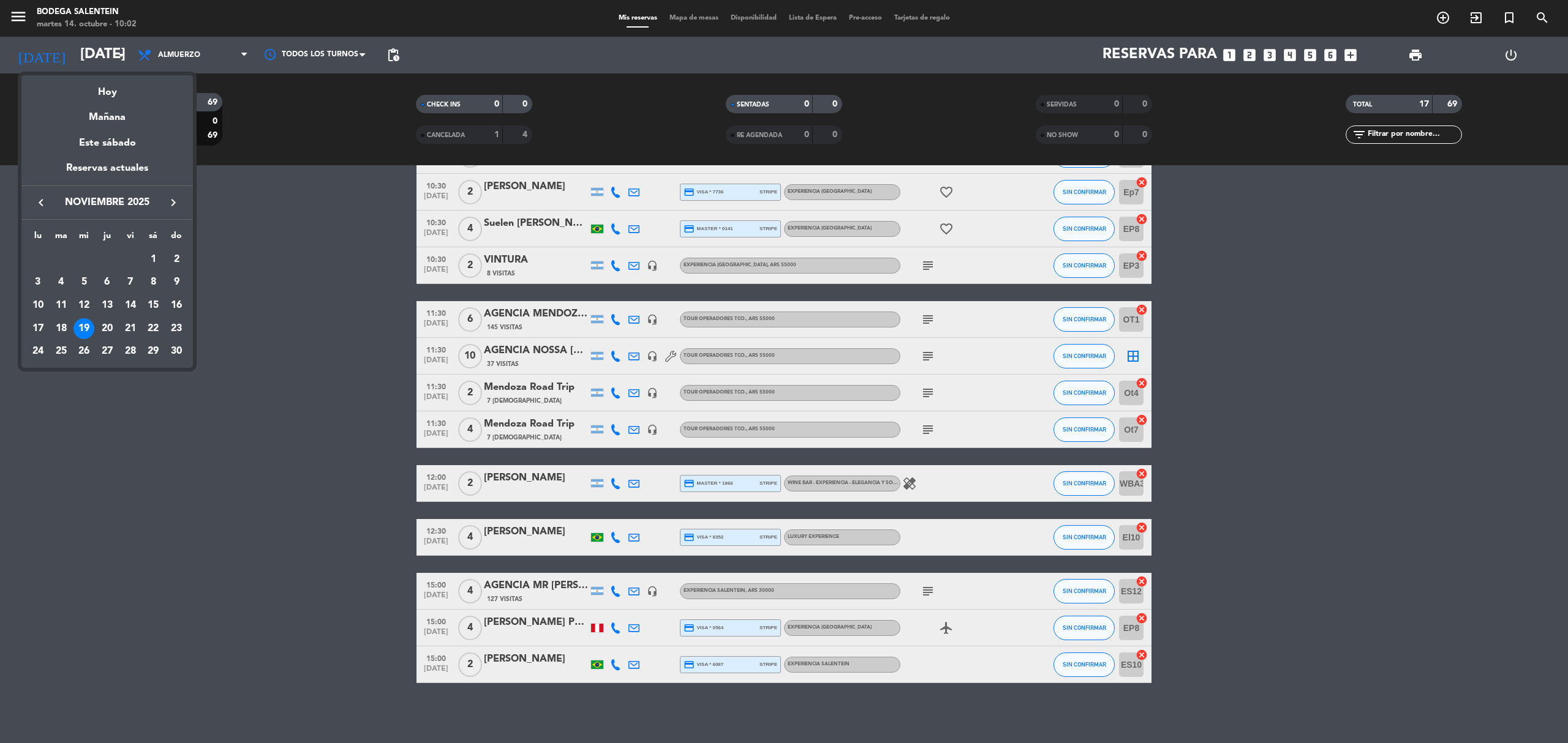
click at [38, 200] on icon "keyboard_arrow_left" at bounding box center [41, 202] width 14 height 14
click at [148, 328] on div "18" at bounding box center [153, 328] width 21 height 21
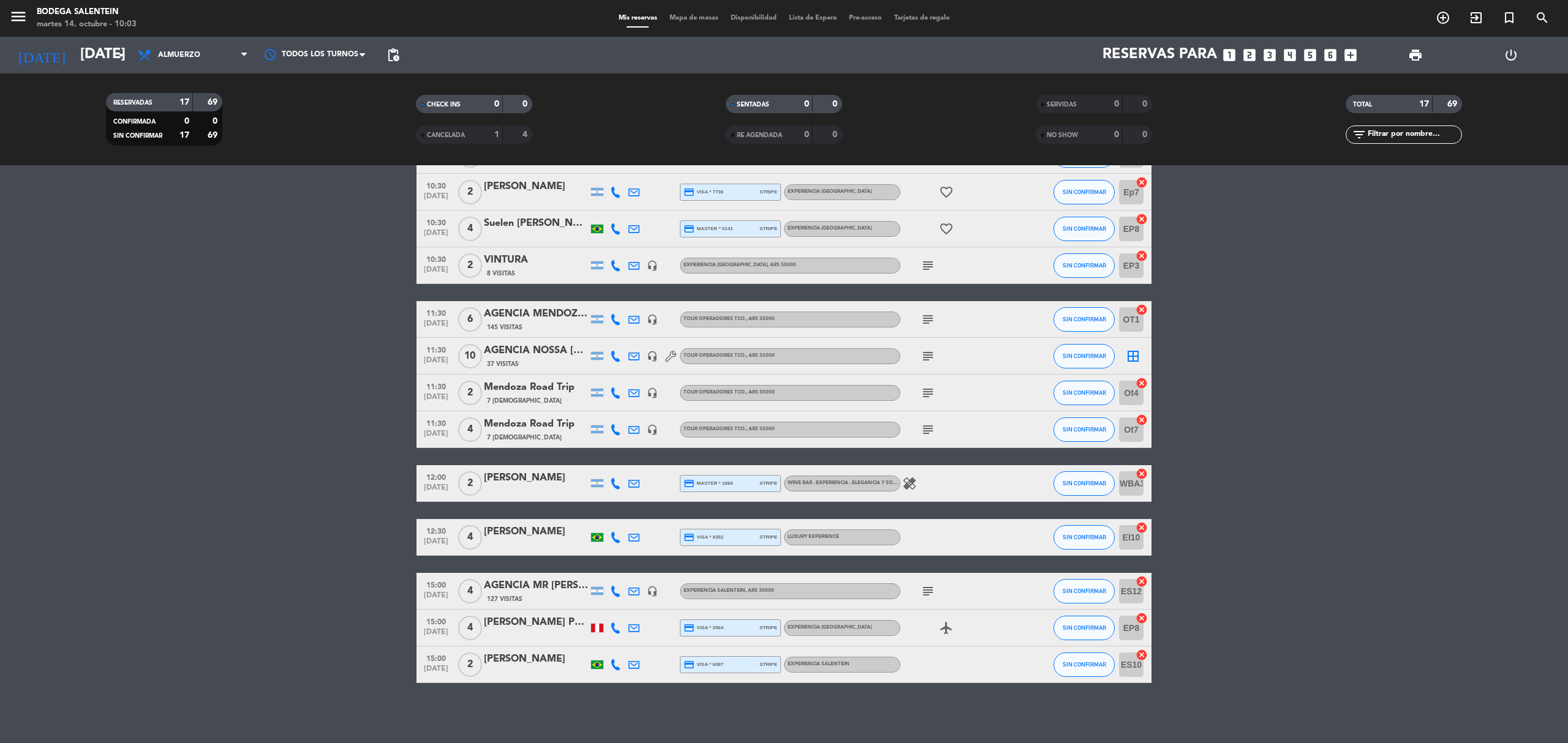
type input "[DATE]"
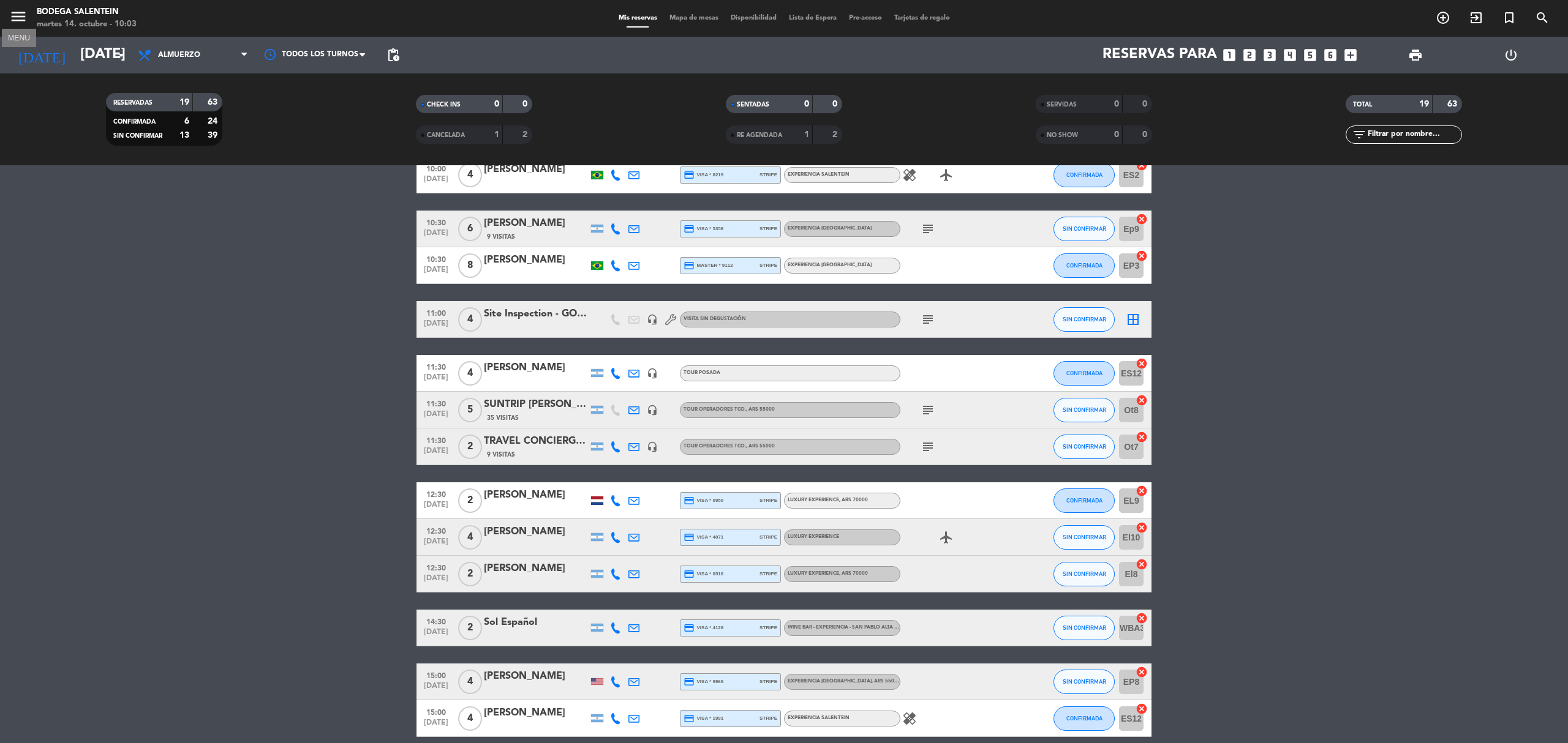
click at [14, 22] on icon "menu" at bounding box center [19, 17] width 19 height 19
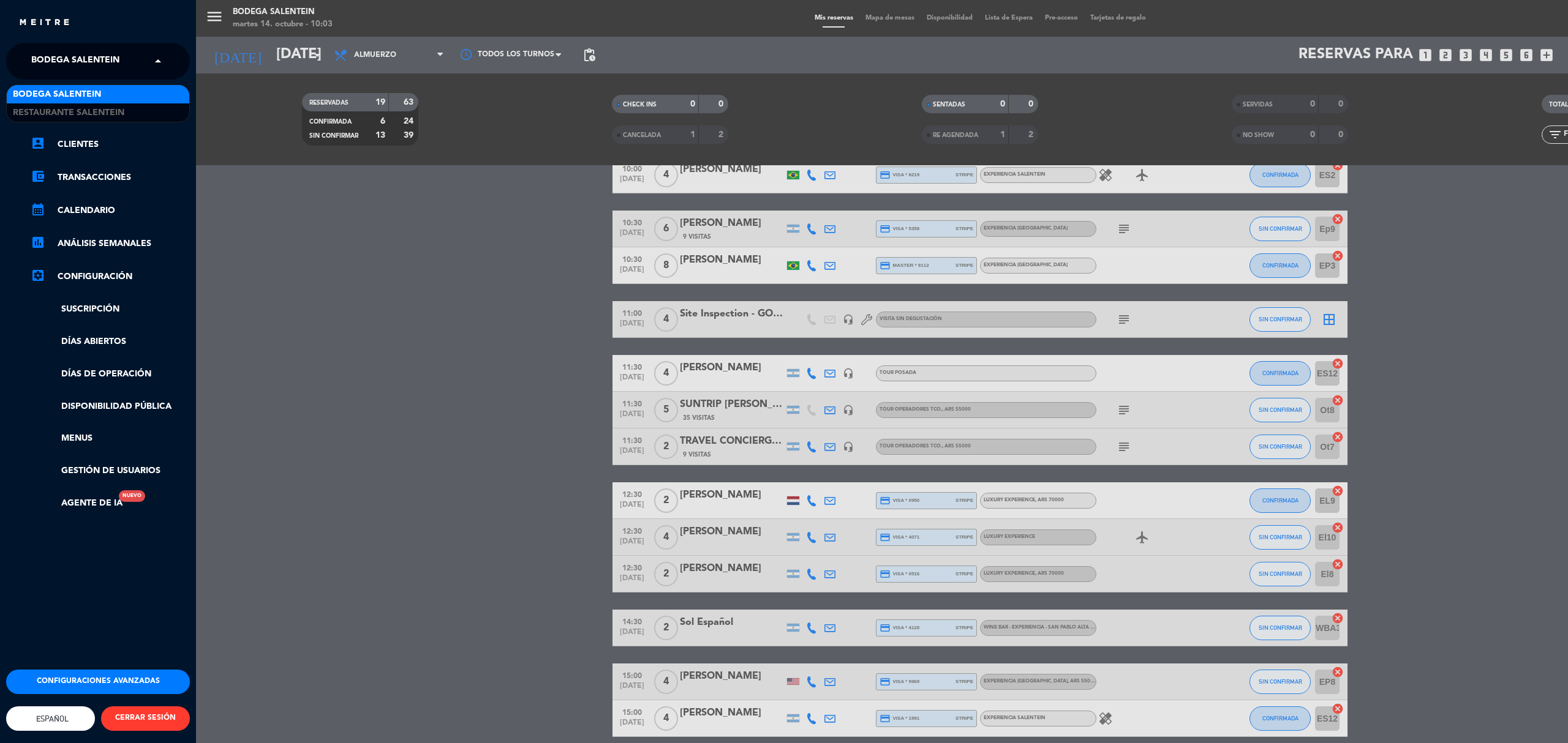
click at [68, 51] on span "Bodega Salentein" at bounding box center [75, 61] width 89 height 25
click at [59, 111] on span "Restaurante Salentein" at bounding box center [68, 113] width 111 height 14
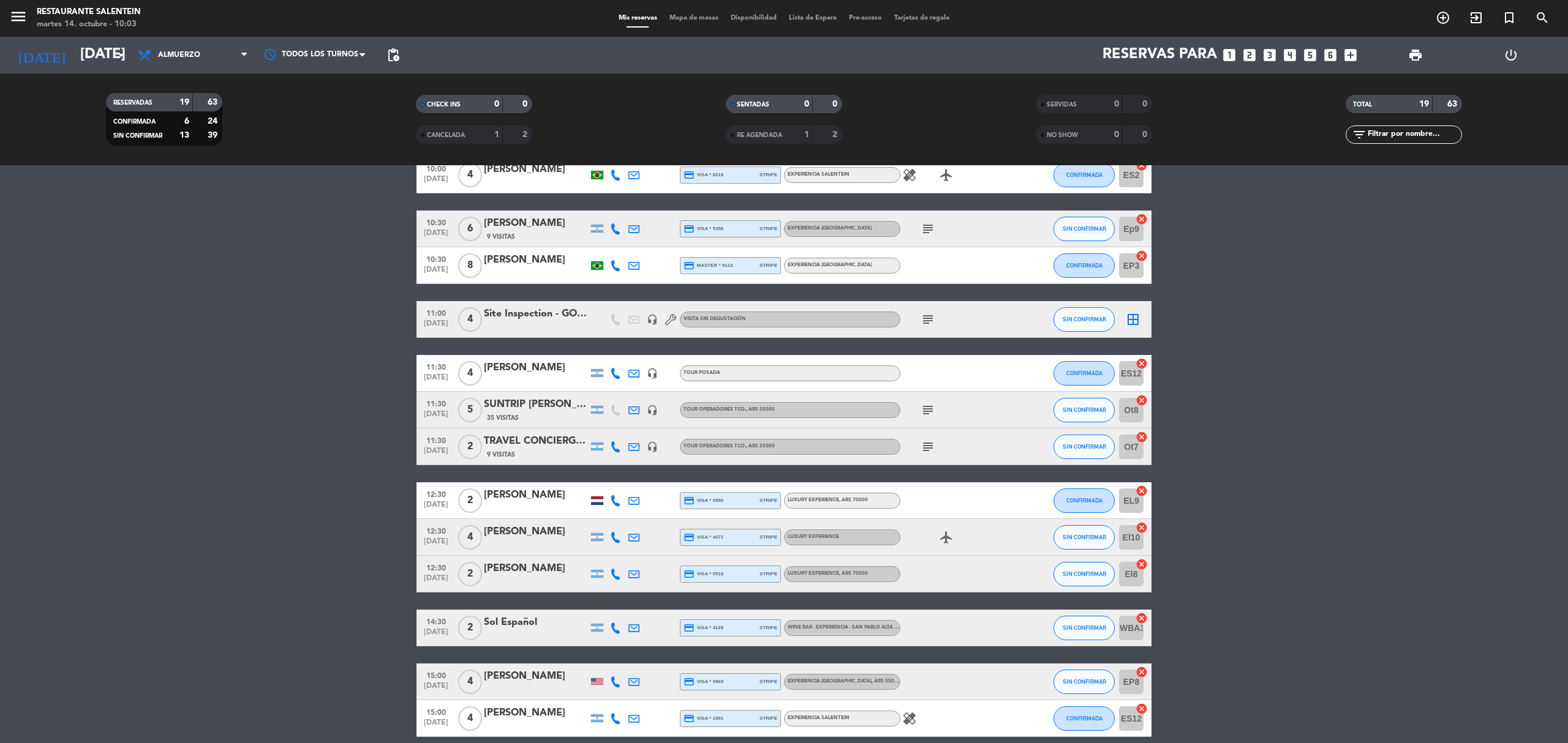
scroll to position [0, 0]
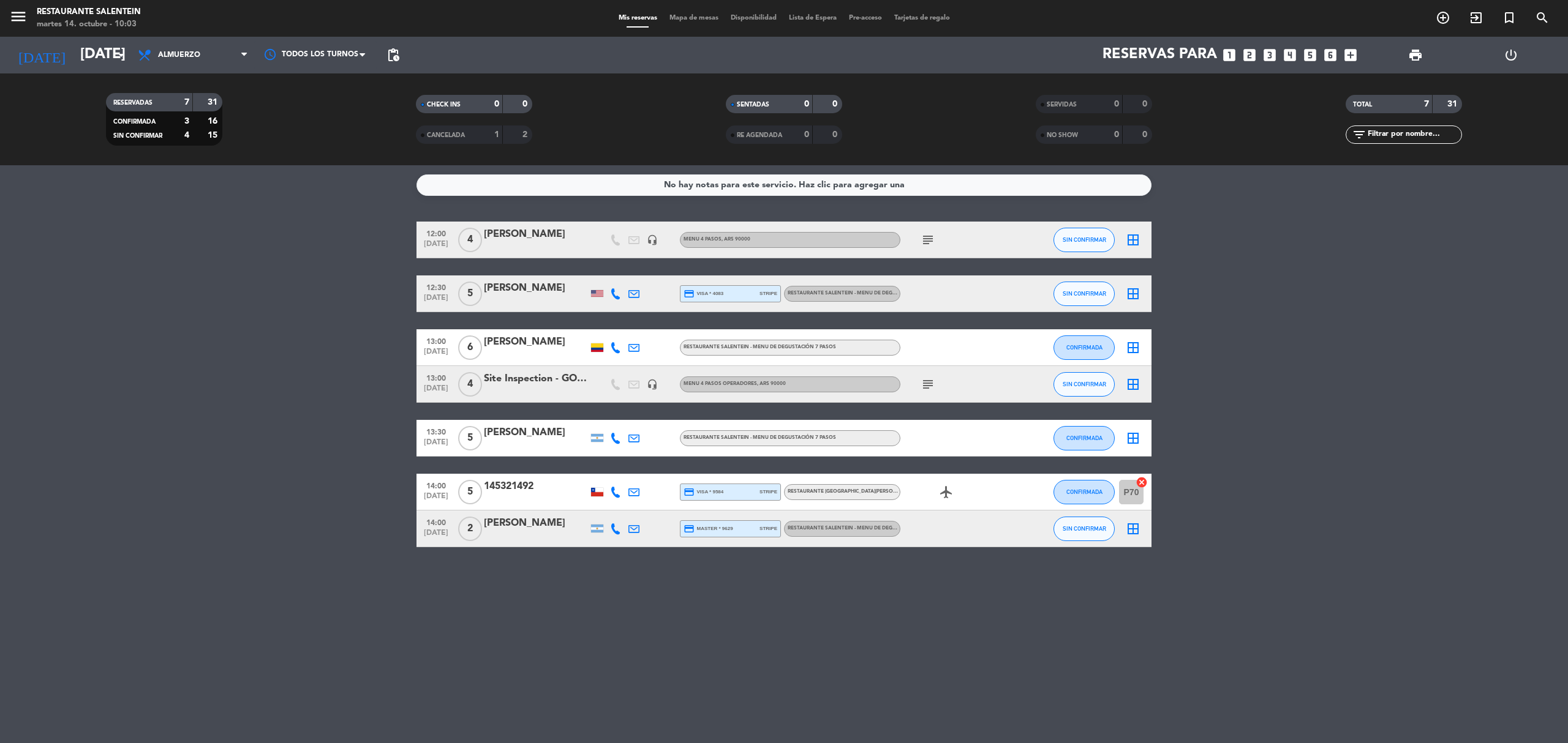
click at [525, 376] on div "Site Inspection - GOAT x3 - Salentein" at bounding box center [535, 379] width 104 height 16
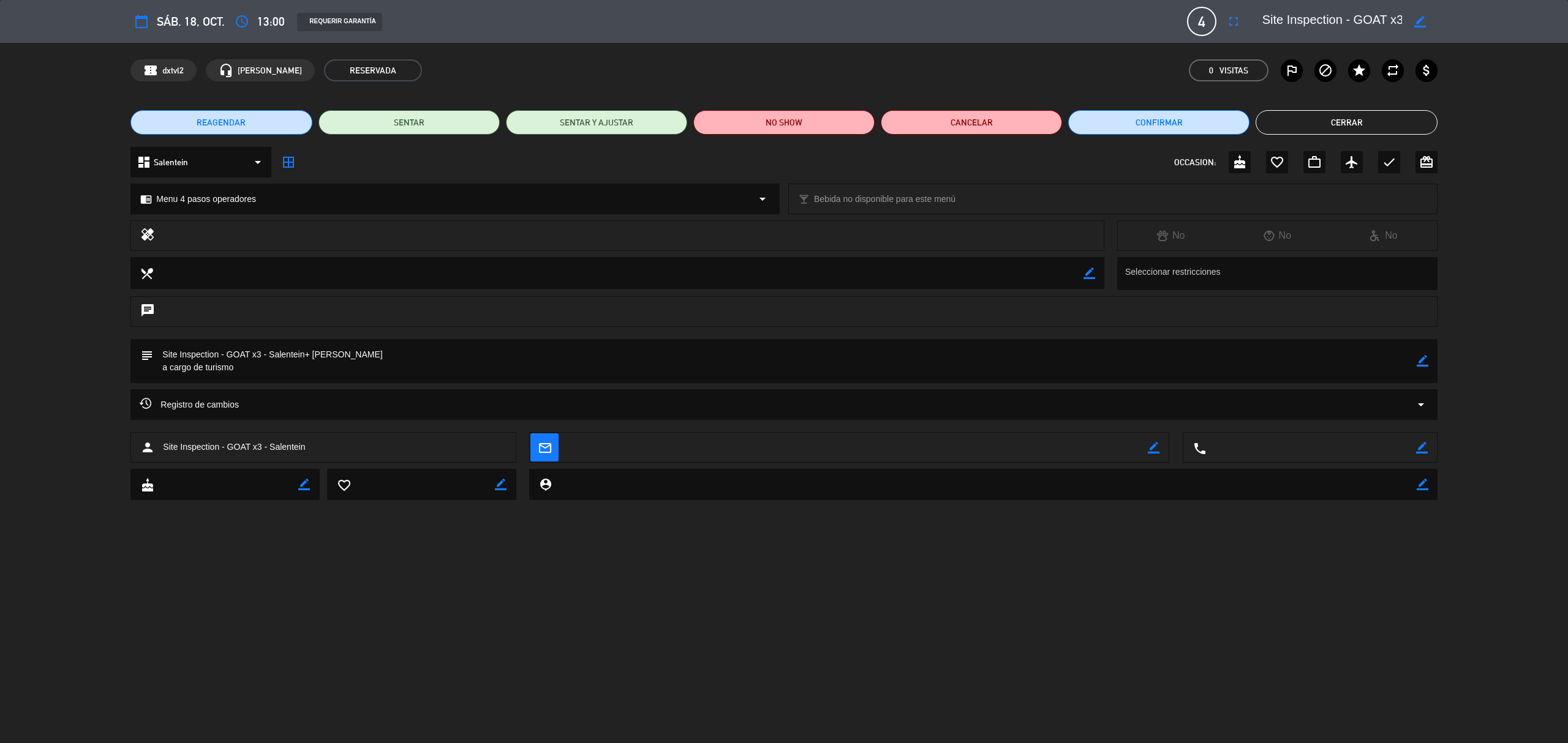
click at [1045, 130] on button "Cerrar" at bounding box center [1346, 122] width 181 height 24
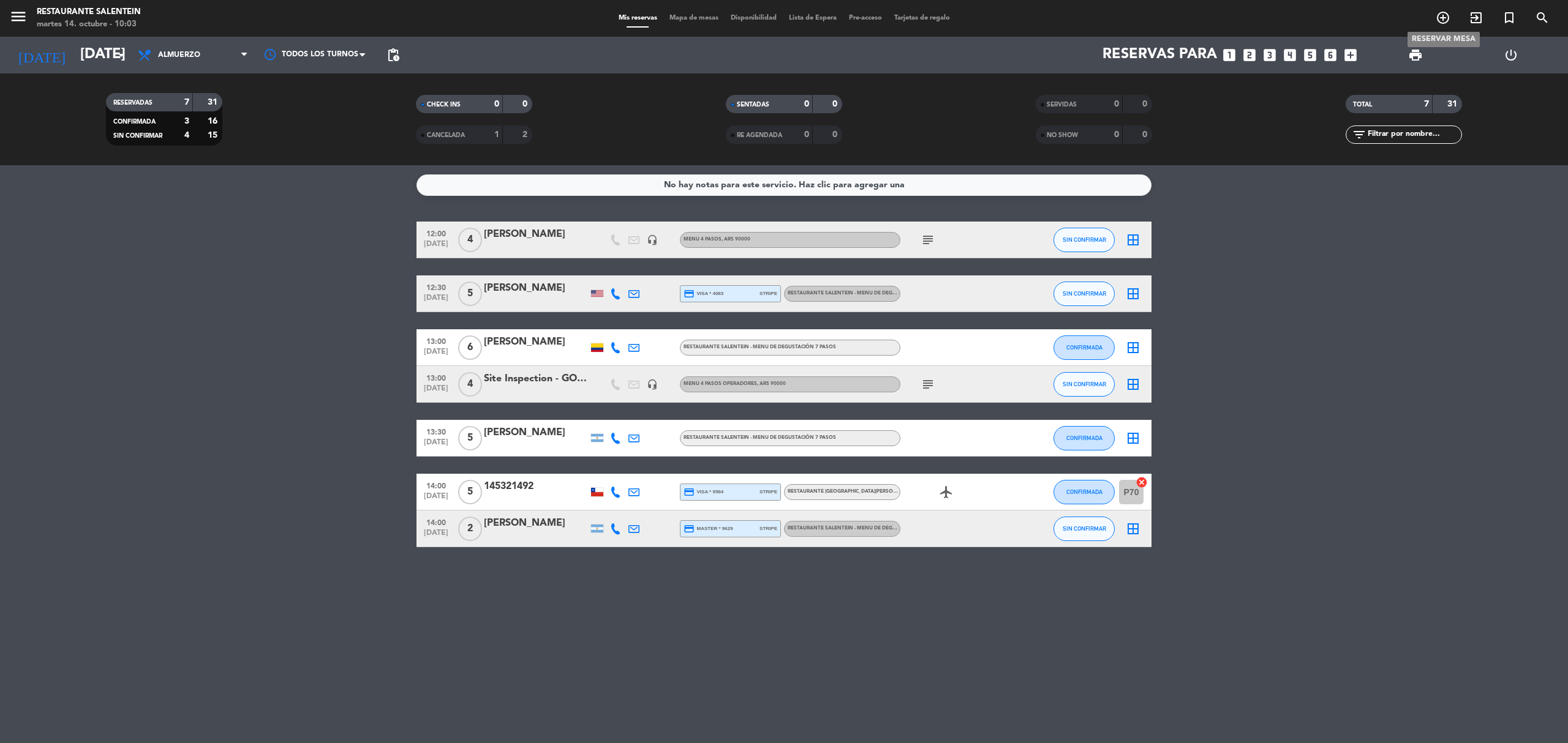
click at [1045, 17] on icon "add_circle_outline" at bounding box center [1443, 17] width 14 height 14
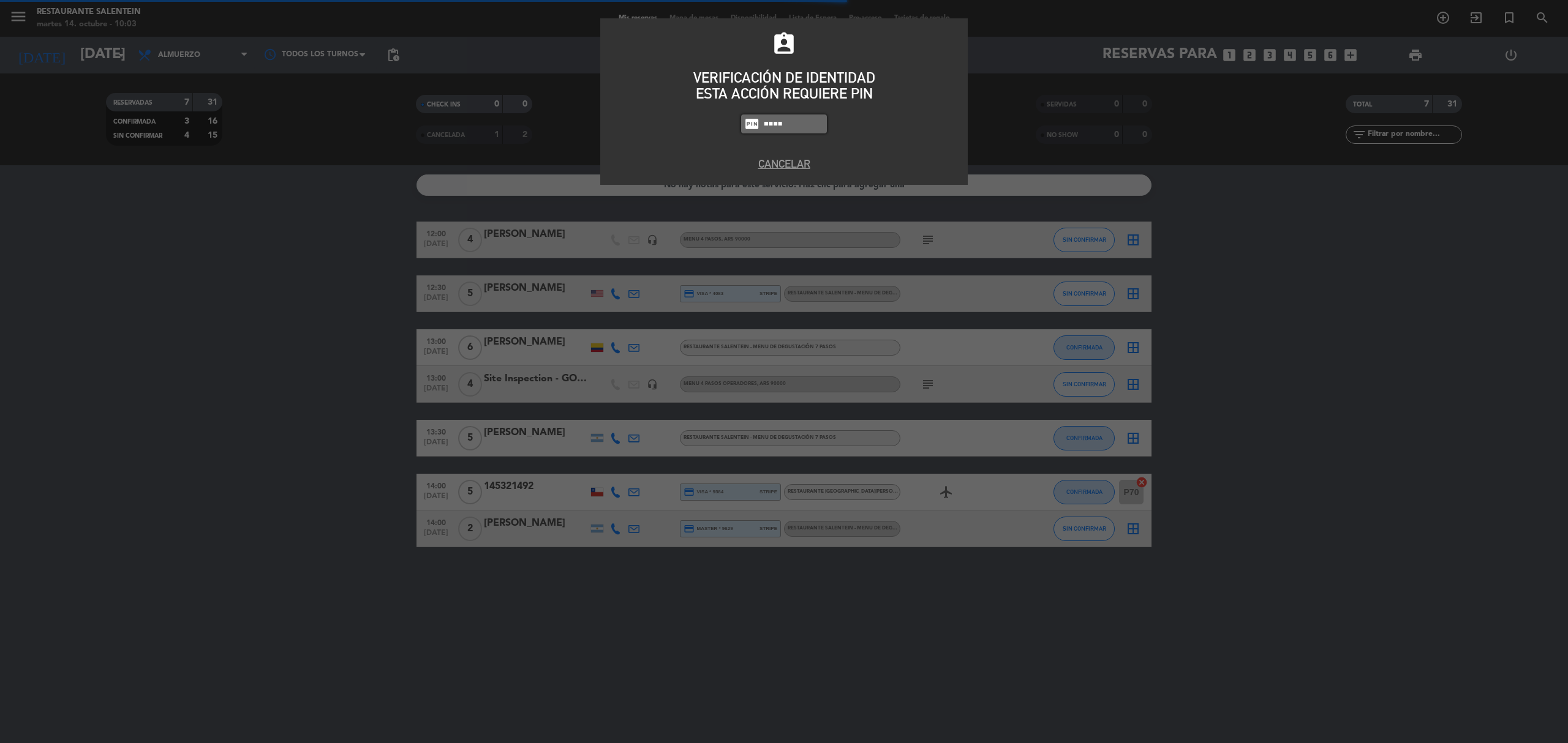
type input "8986"
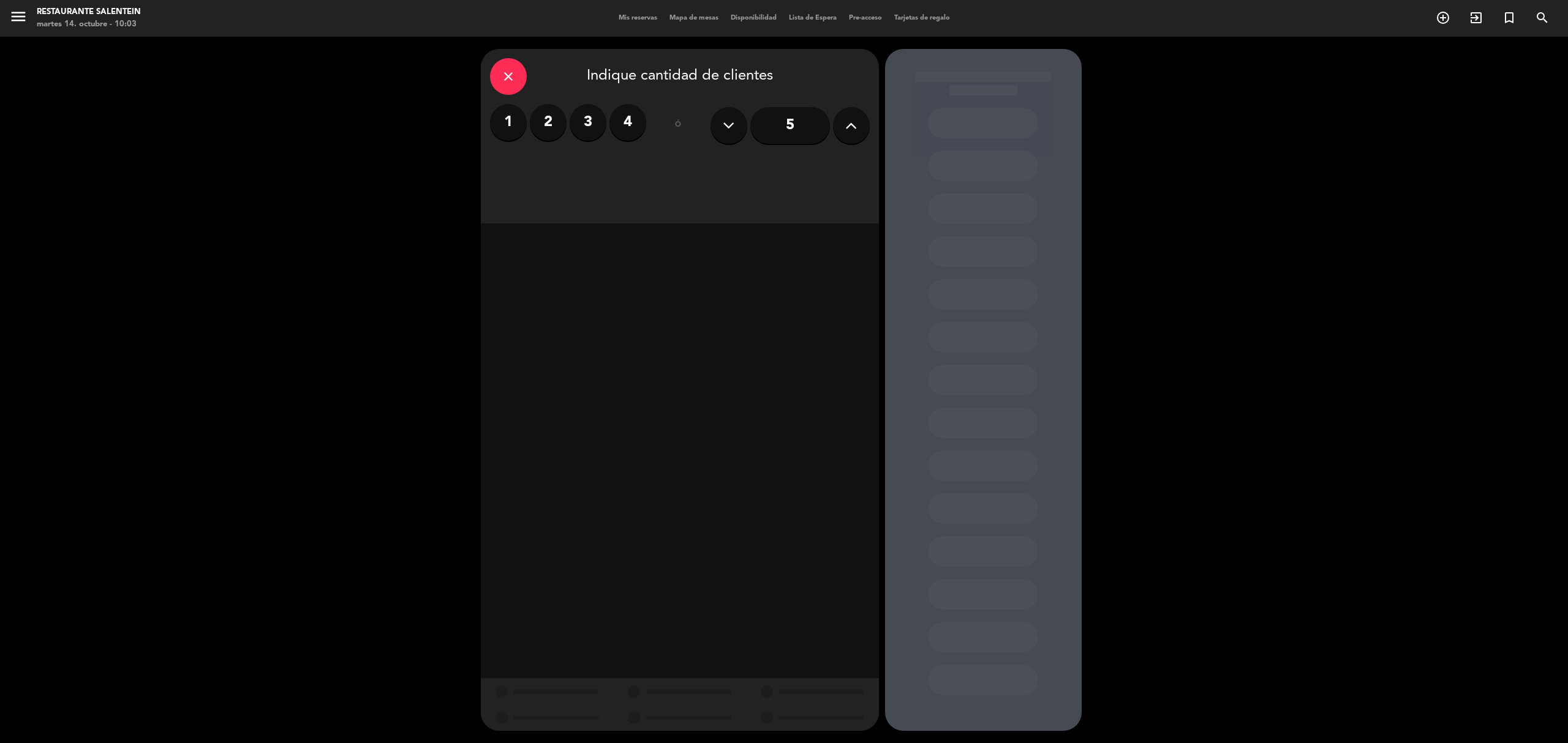
click at [623, 123] on label "4" at bounding box center [628, 122] width 37 height 37
click at [629, 160] on div "Almuerzo" at bounding box center [585, 167] width 189 height 24
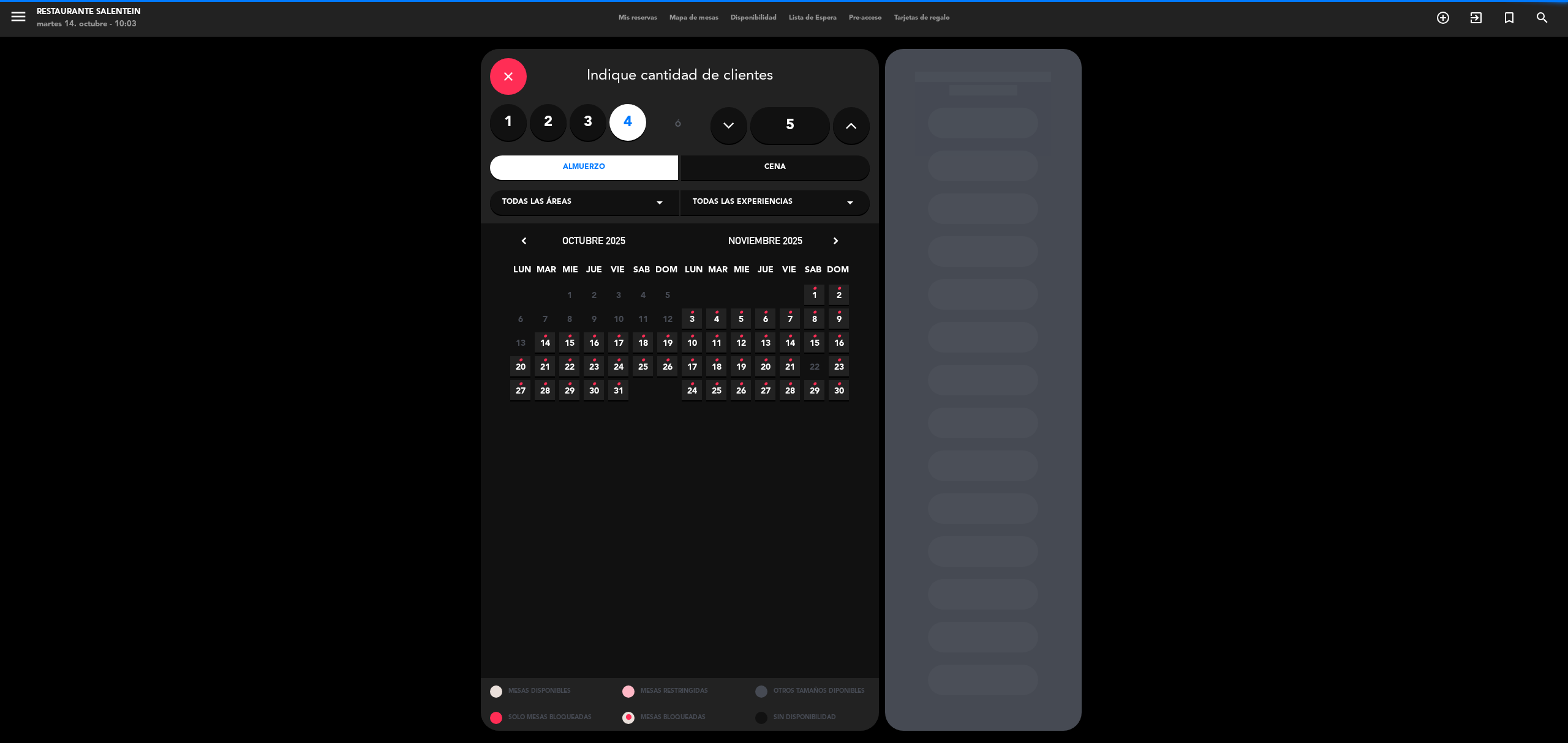
click at [615, 202] on div "Todas las áreas arrow_drop_down" at bounding box center [585, 202] width 189 height 24
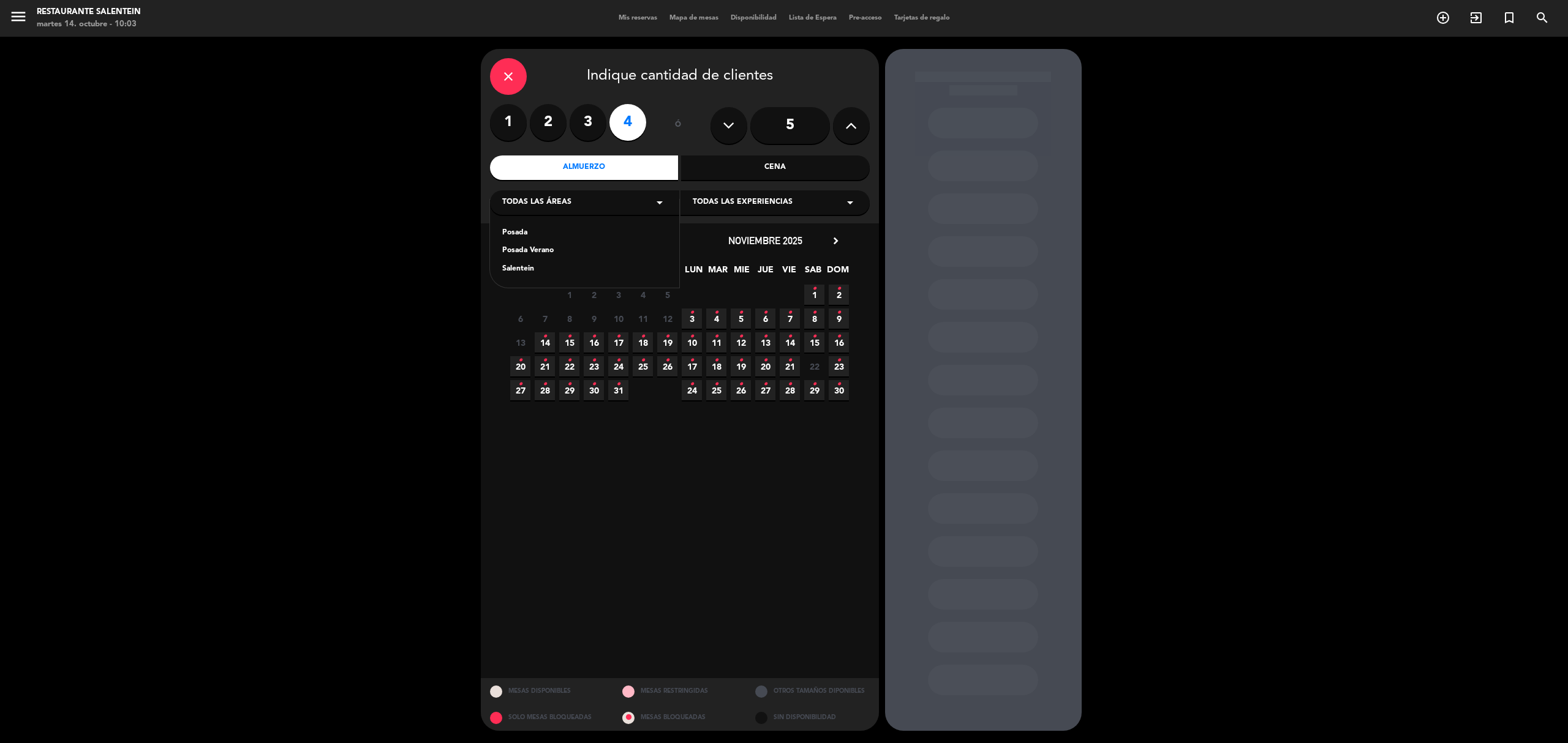
click at [513, 267] on div "Salentein" at bounding box center [584, 269] width 165 height 13
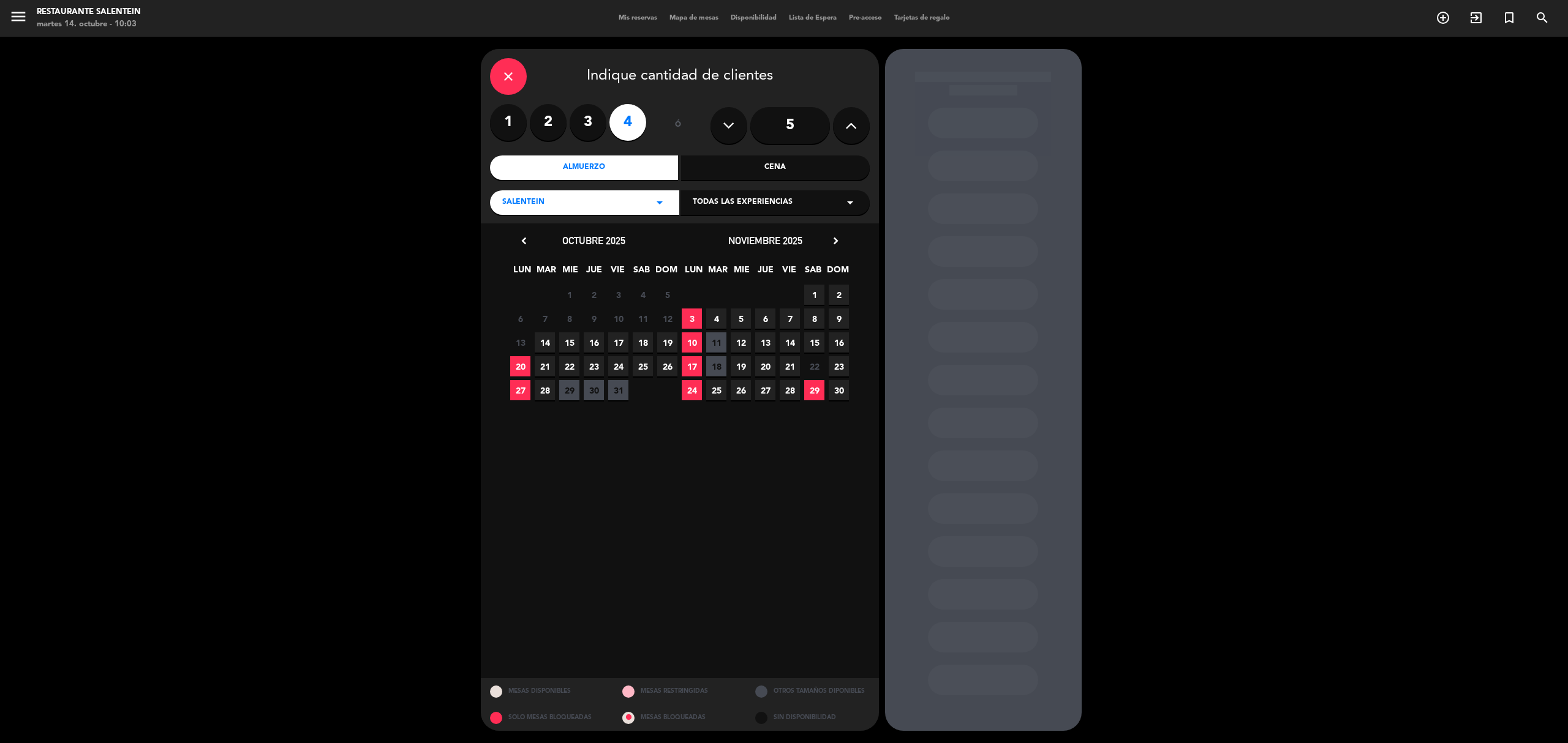
click at [843, 203] on icon "arrow_drop_down" at bounding box center [850, 202] width 14 height 14
click at [768, 233] on div "SALENTEIN RESTAURANT - 7 Steps Menu" at bounding box center [775, 233] width 165 height 13
click at [642, 347] on span "18" at bounding box center [643, 342] width 20 height 20
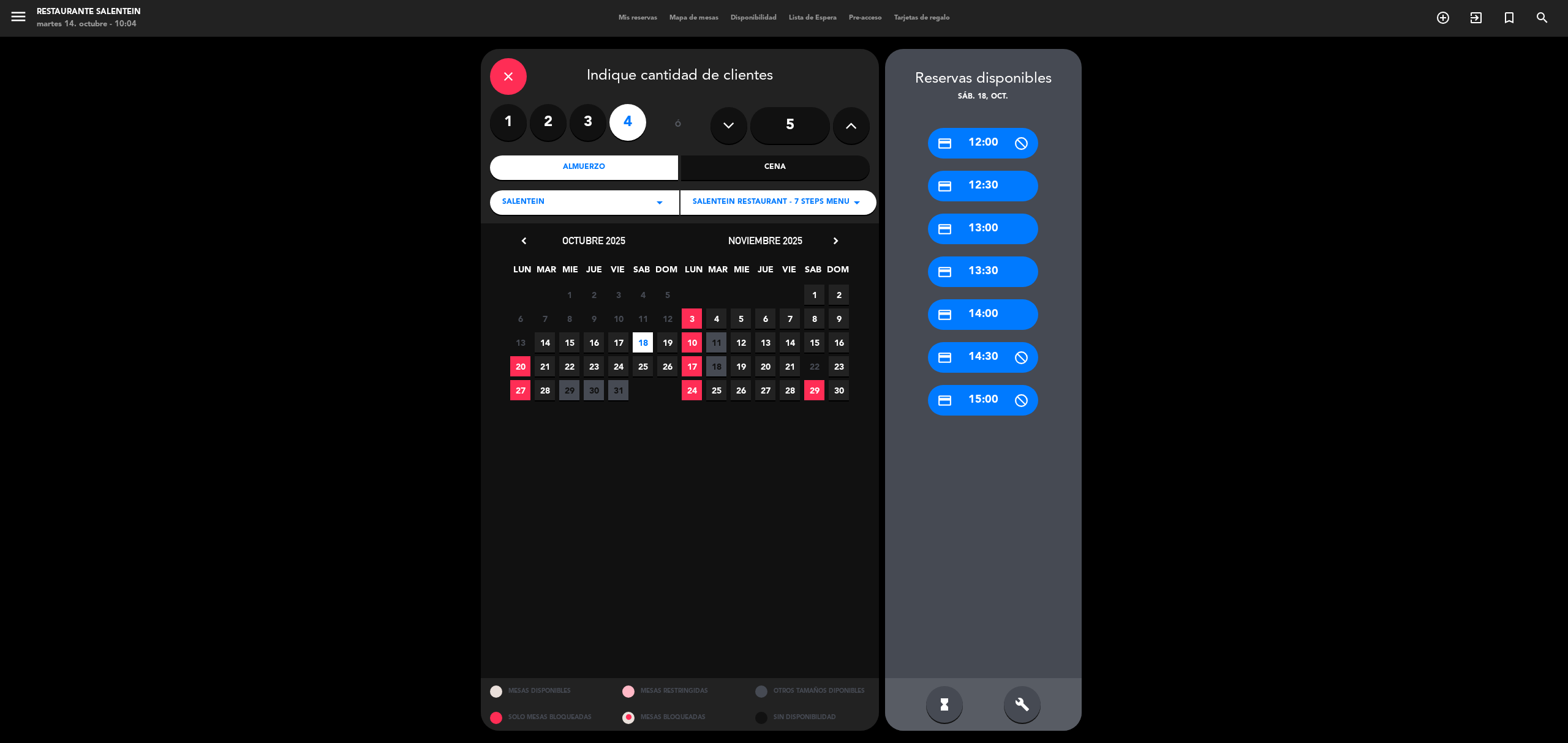
click at [992, 180] on div "credit_card 12:30" at bounding box center [983, 186] width 111 height 30
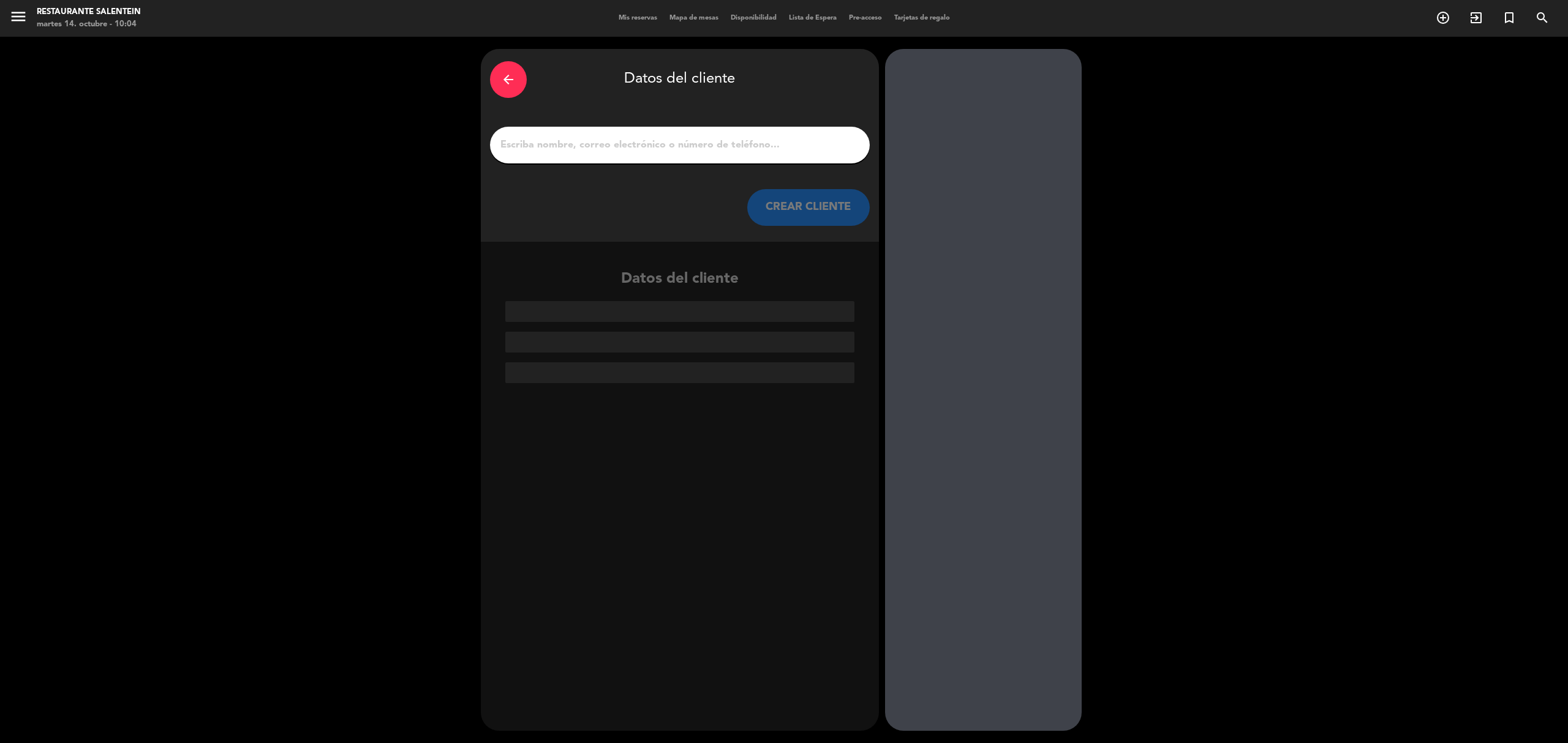
click at [529, 140] on input "1" at bounding box center [680, 145] width 361 height 17
click at [607, 148] on input "1" at bounding box center [680, 145] width 361 height 17
paste input "[PERSON_NAME]"
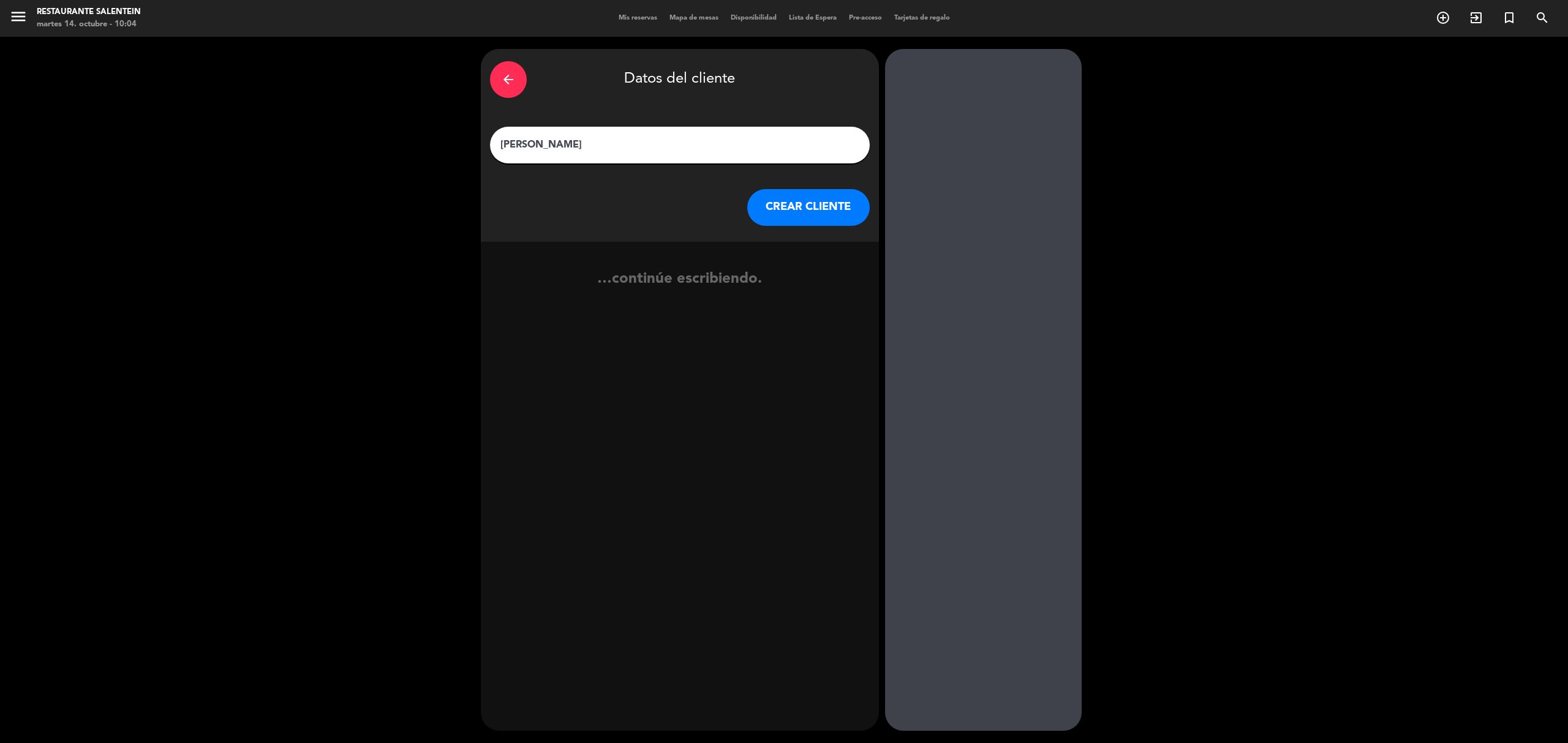
type input "[PERSON_NAME]"
click at [792, 218] on button "CREAR CLIENTE" at bounding box center [808, 207] width 122 height 37
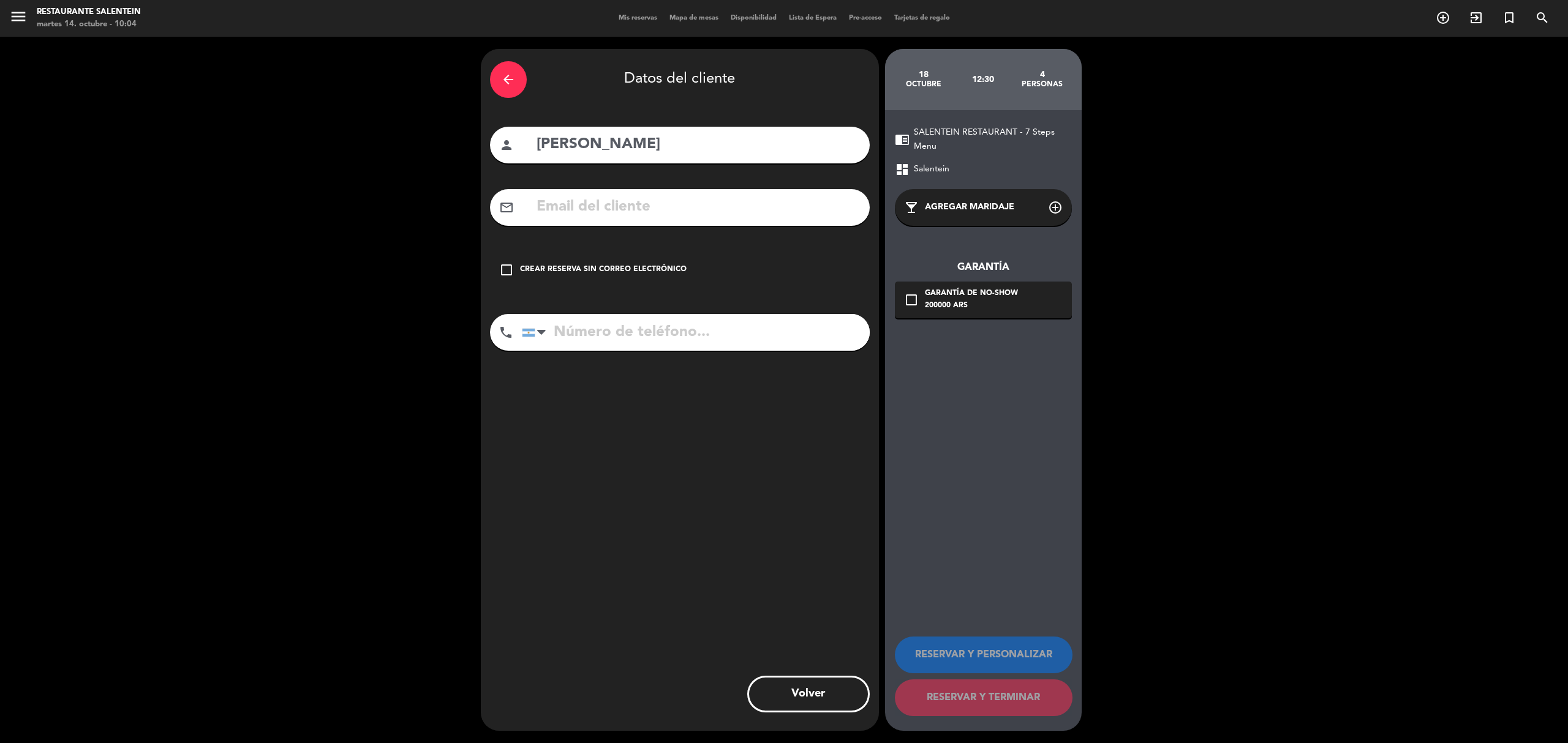
click at [611, 211] on input "text" at bounding box center [697, 207] width 325 height 25
paste input "[EMAIL_ADDRESS][DOMAIN_NAME]"
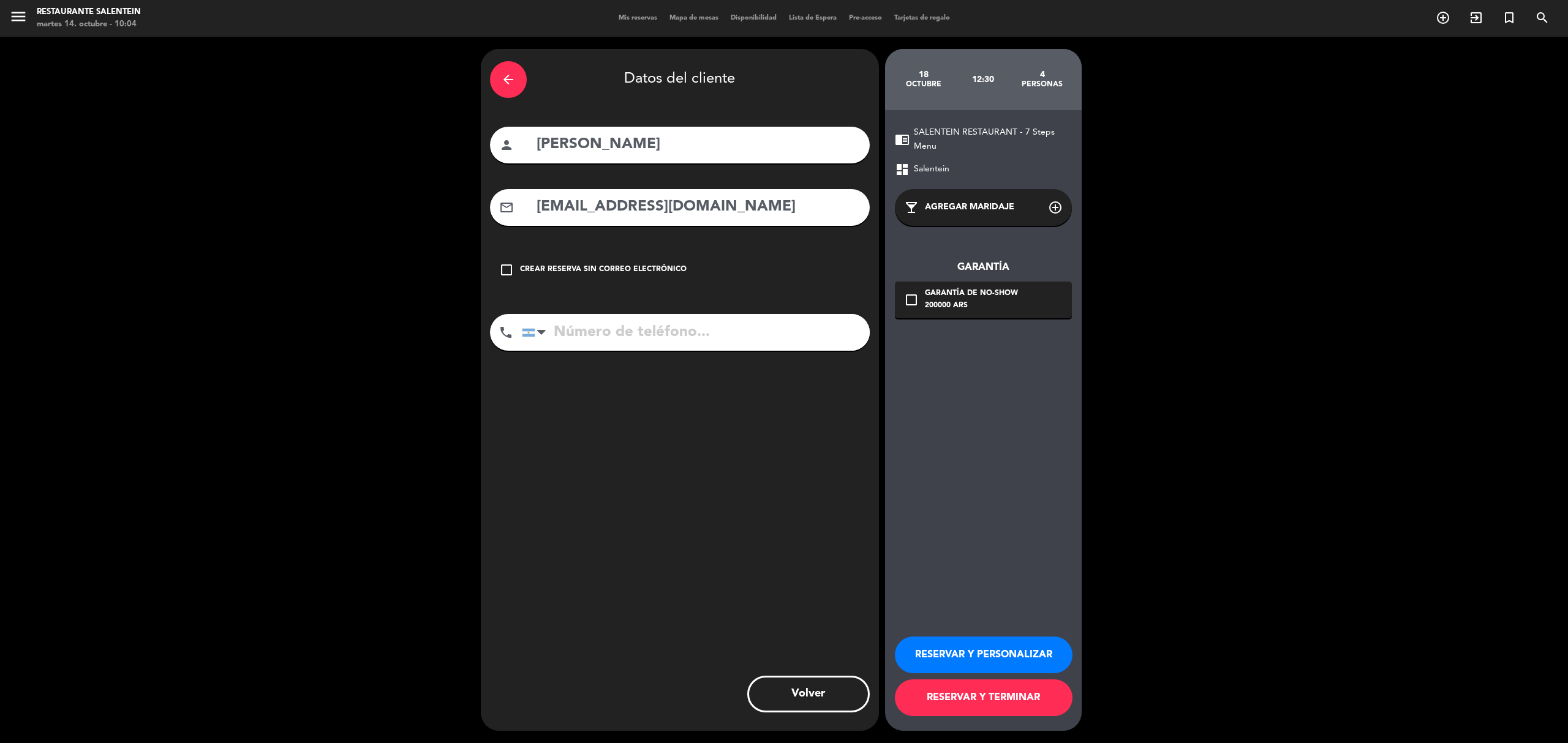
type input "[EMAIL_ADDRESS][DOMAIN_NAME]"
click at [1045, 213] on icon "add_circle_outline" at bounding box center [1055, 207] width 14 height 14
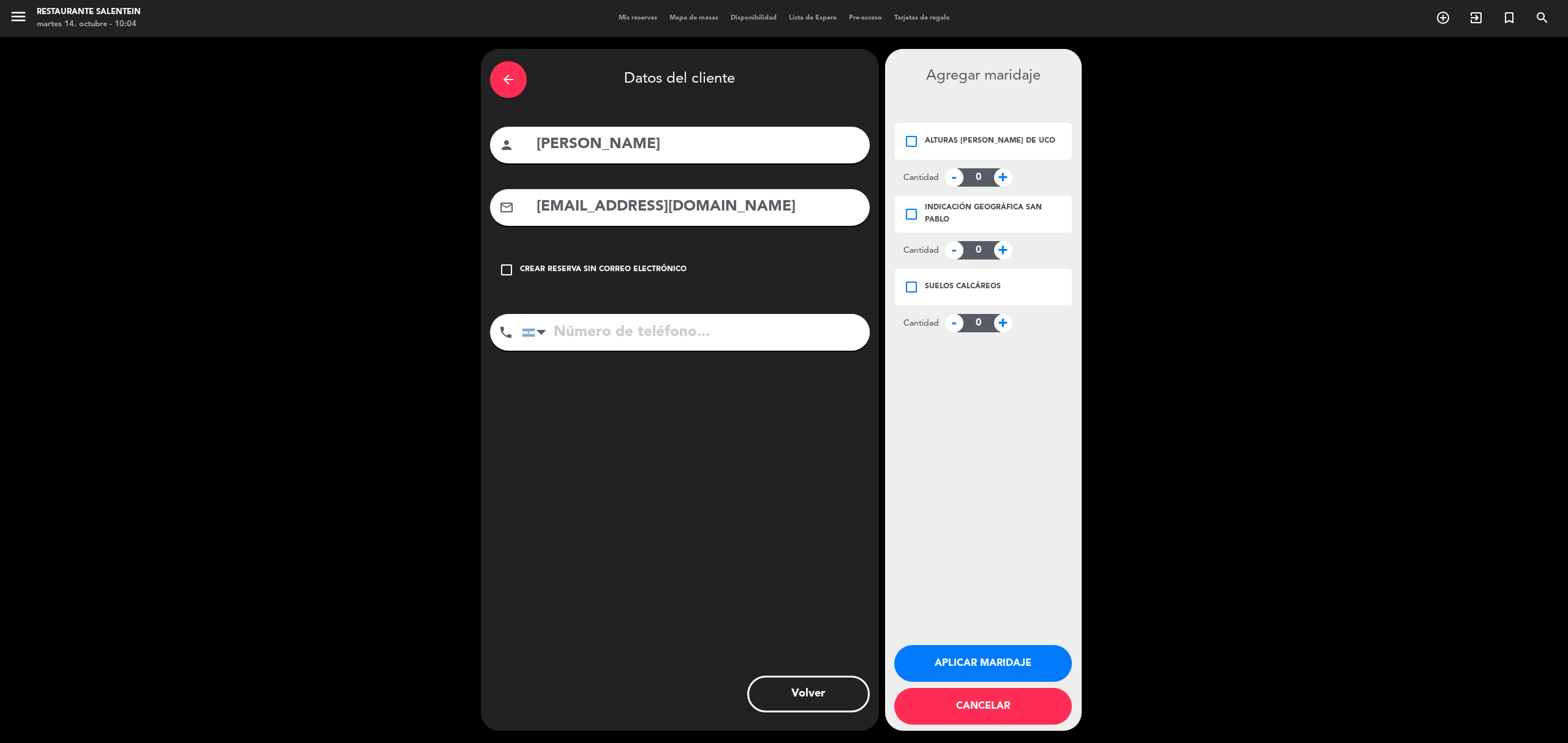
click at [913, 143] on icon "check_box_outline_blank" at bounding box center [911, 141] width 14 height 14
click at [996, 171] on span "+" at bounding box center [1003, 178] width 19 height 19
type input "3"
click at [990, 514] on button "Aplicar maridaje" at bounding box center [983, 664] width 178 height 37
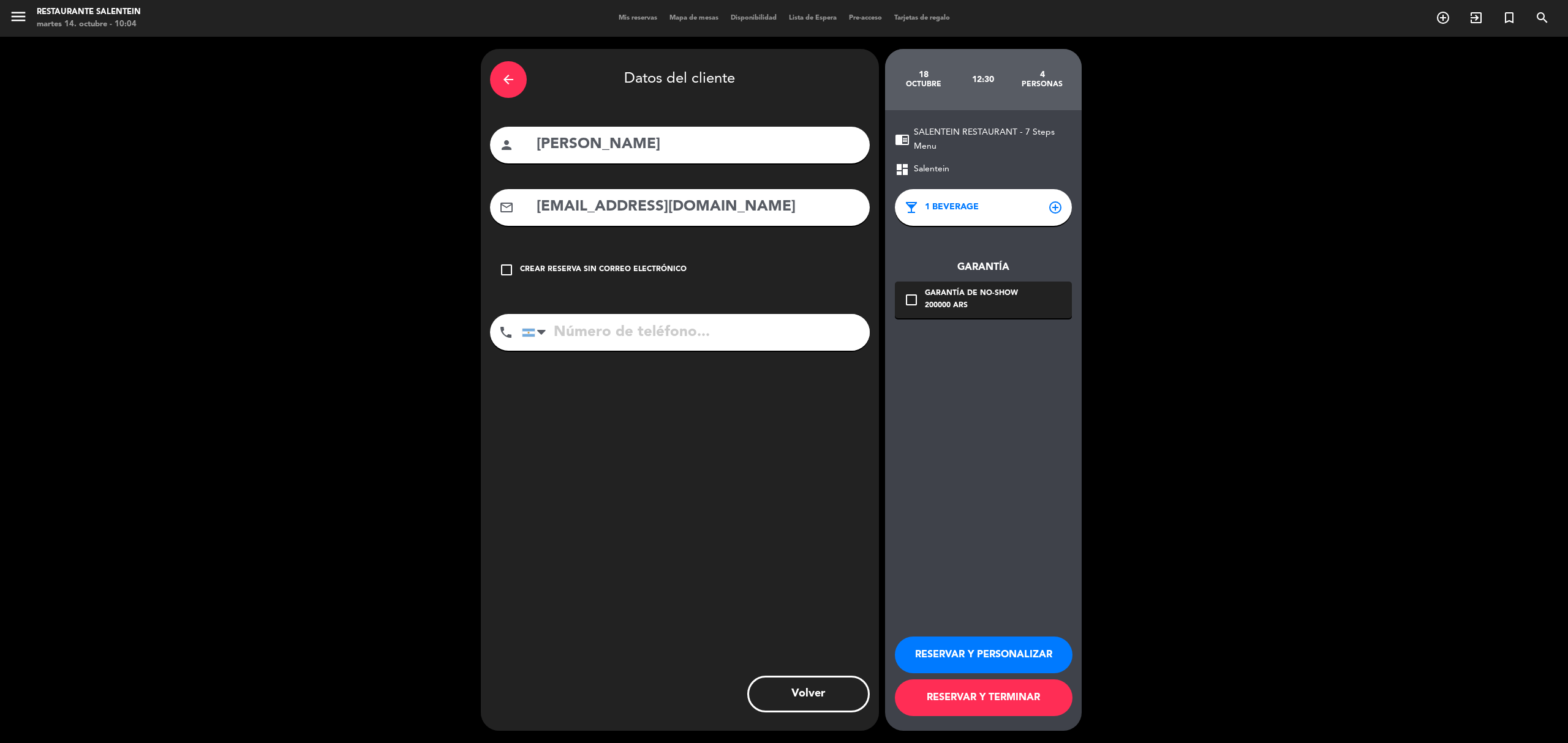
click at [1018, 514] on button "RESERVAR Y PERSONALIZAR" at bounding box center [984, 655] width 178 height 37
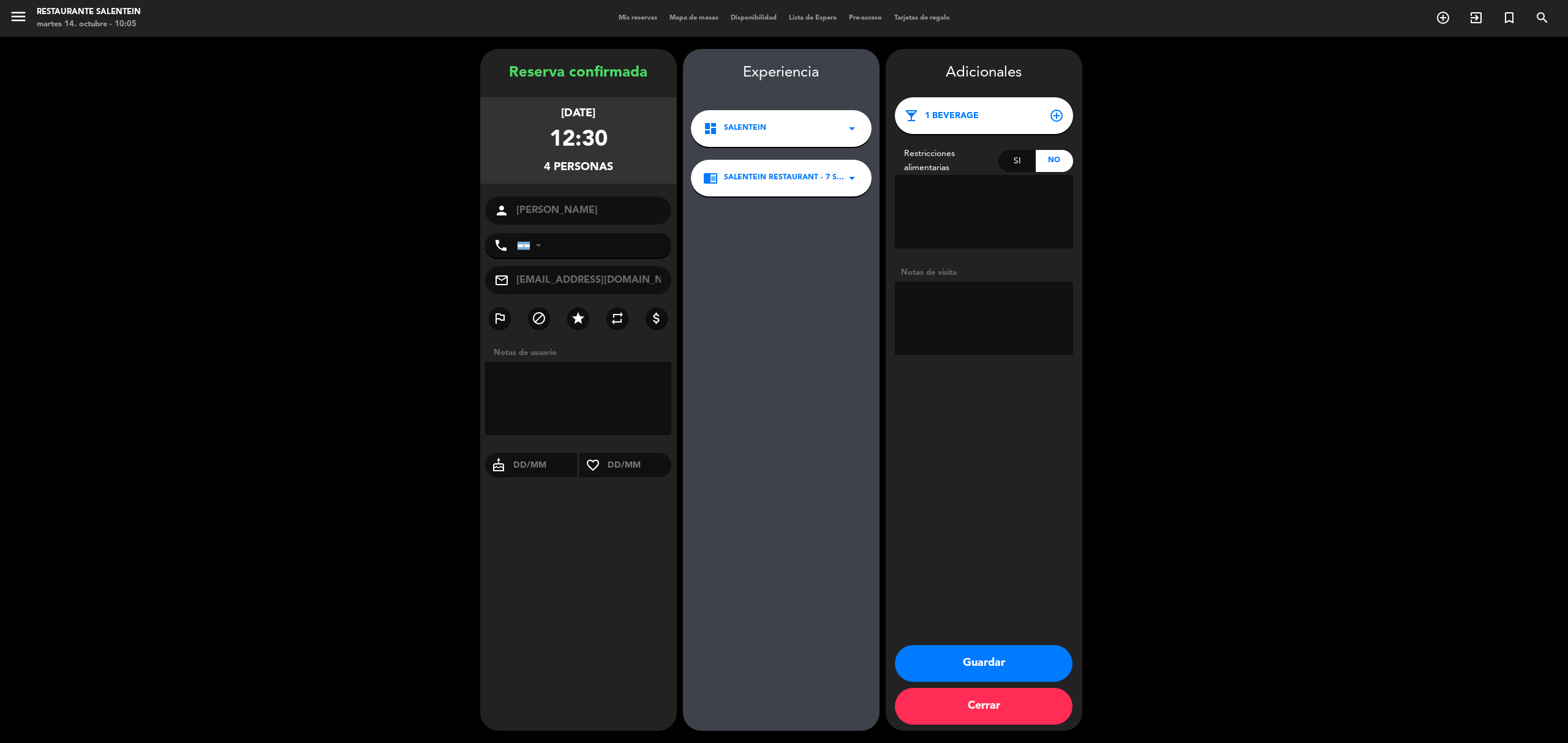
click at [982, 309] on textarea at bounding box center [984, 318] width 178 height 73
paste textarea "[PERSON_NAME] [EMAIL_ADDRESS][DOMAIN_NAME] 2612518836 Nacionales [DATE] 3 mayor…"
type textarea "[PERSON_NAME] [EMAIL_ADDRESS][DOMAIN_NAME] 2612518836 Nacionales [DATE] 3 mayor…"
click at [1003, 514] on button "Guardar" at bounding box center [984, 664] width 178 height 37
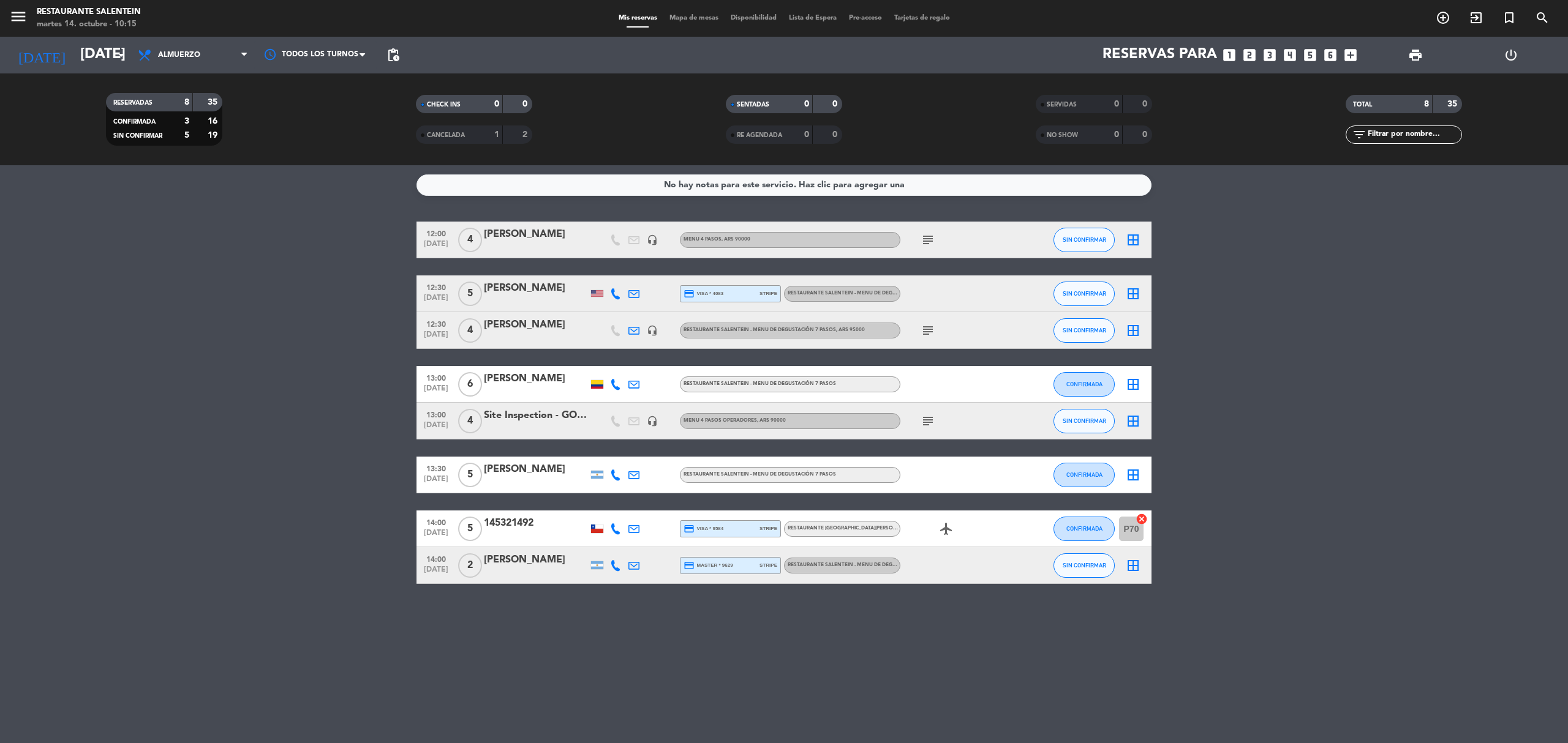
click at [182, 431] on bookings-row "12:00 [DATE] 4 [PERSON_NAME] headset_mic Menu 4 pasos , ARS 90000 subject SIN C…" at bounding box center [784, 403] width 1568 height 363
click at [74, 54] on input "[DATE]" at bounding box center [165, 55] width 182 height 30
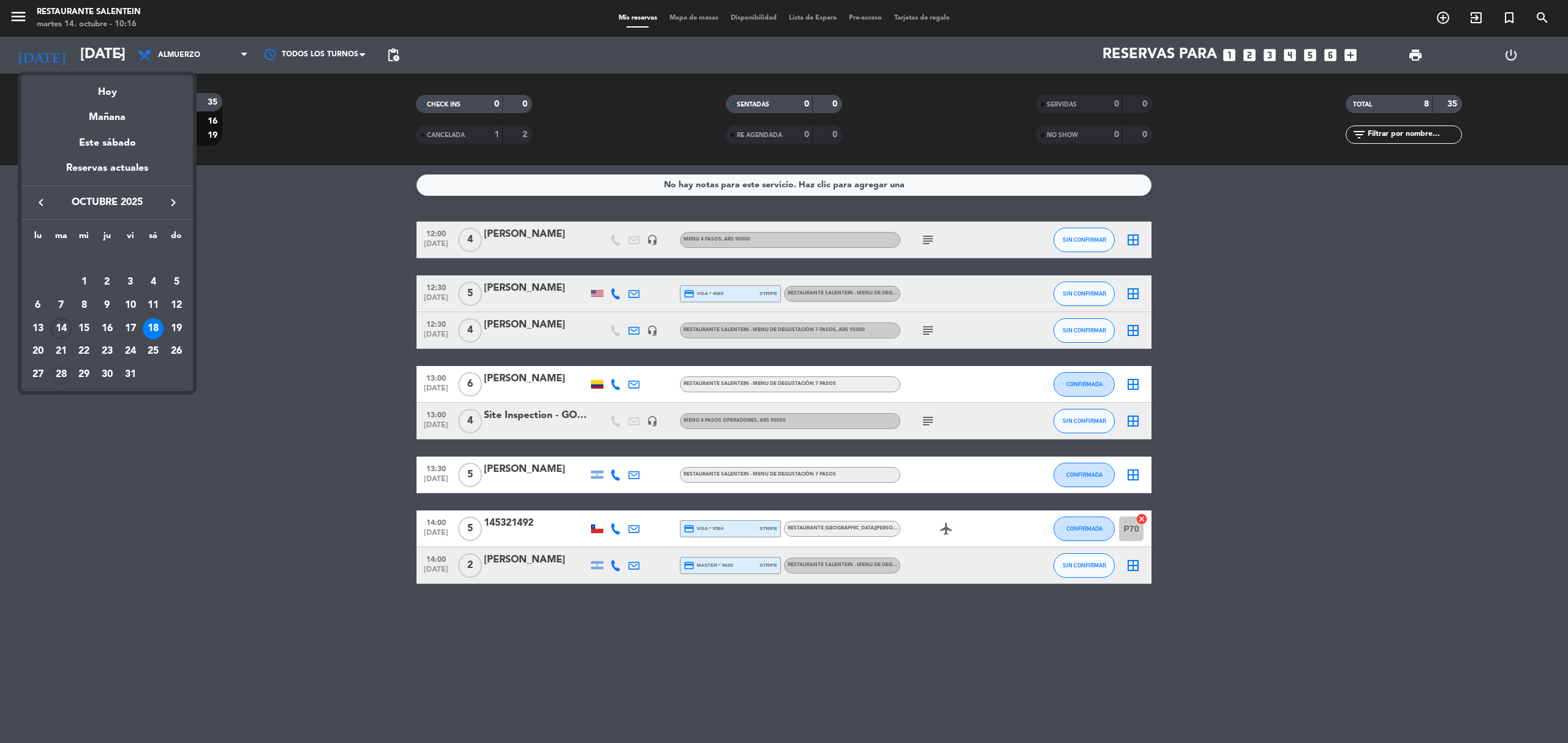
click at [63, 369] on div "28" at bounding box center [61, 374] width 21 height 21
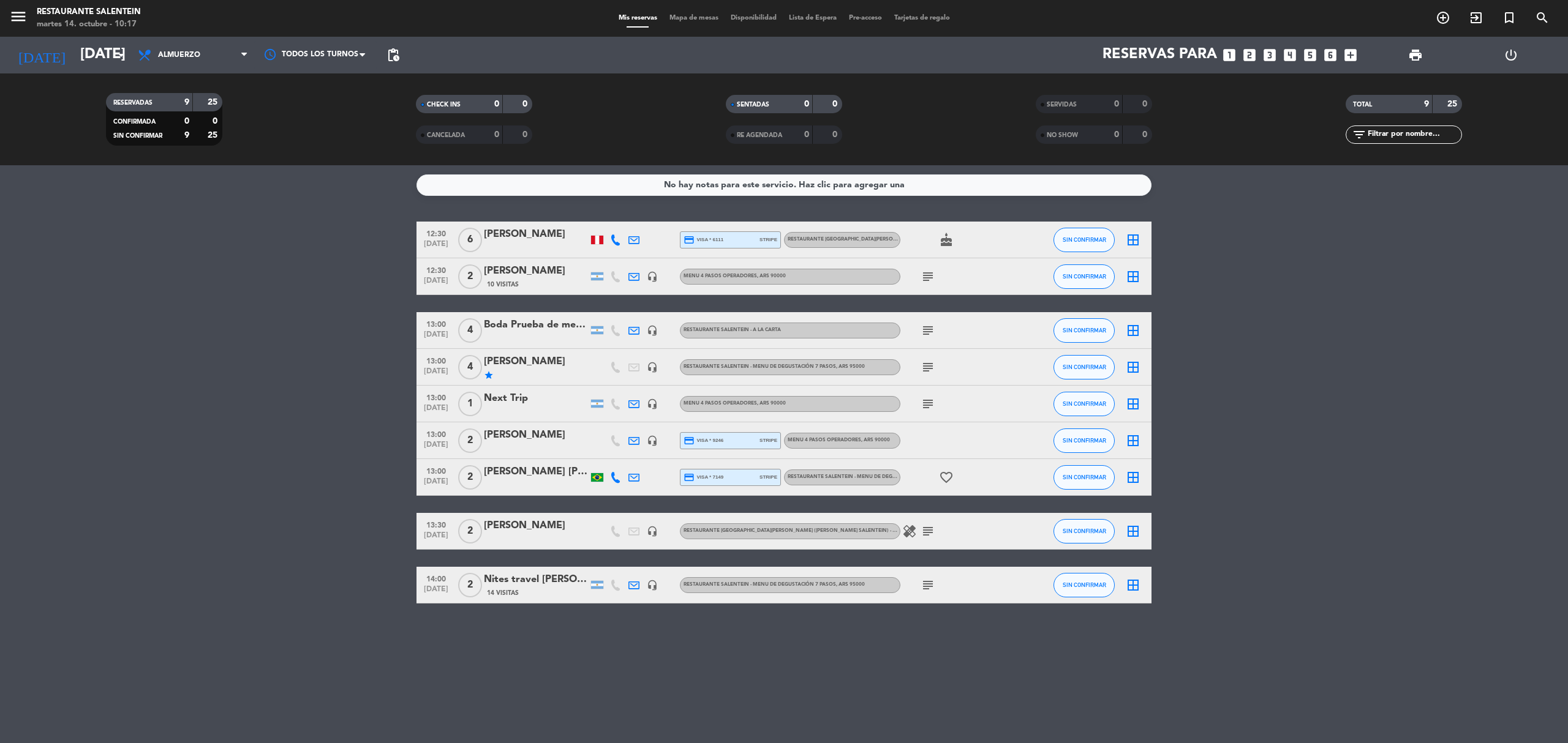
click at [542, 471] on div "[PERSON_NAME] [PERSON_NAME]" at bounding box center [535, 471] width 104 height 16
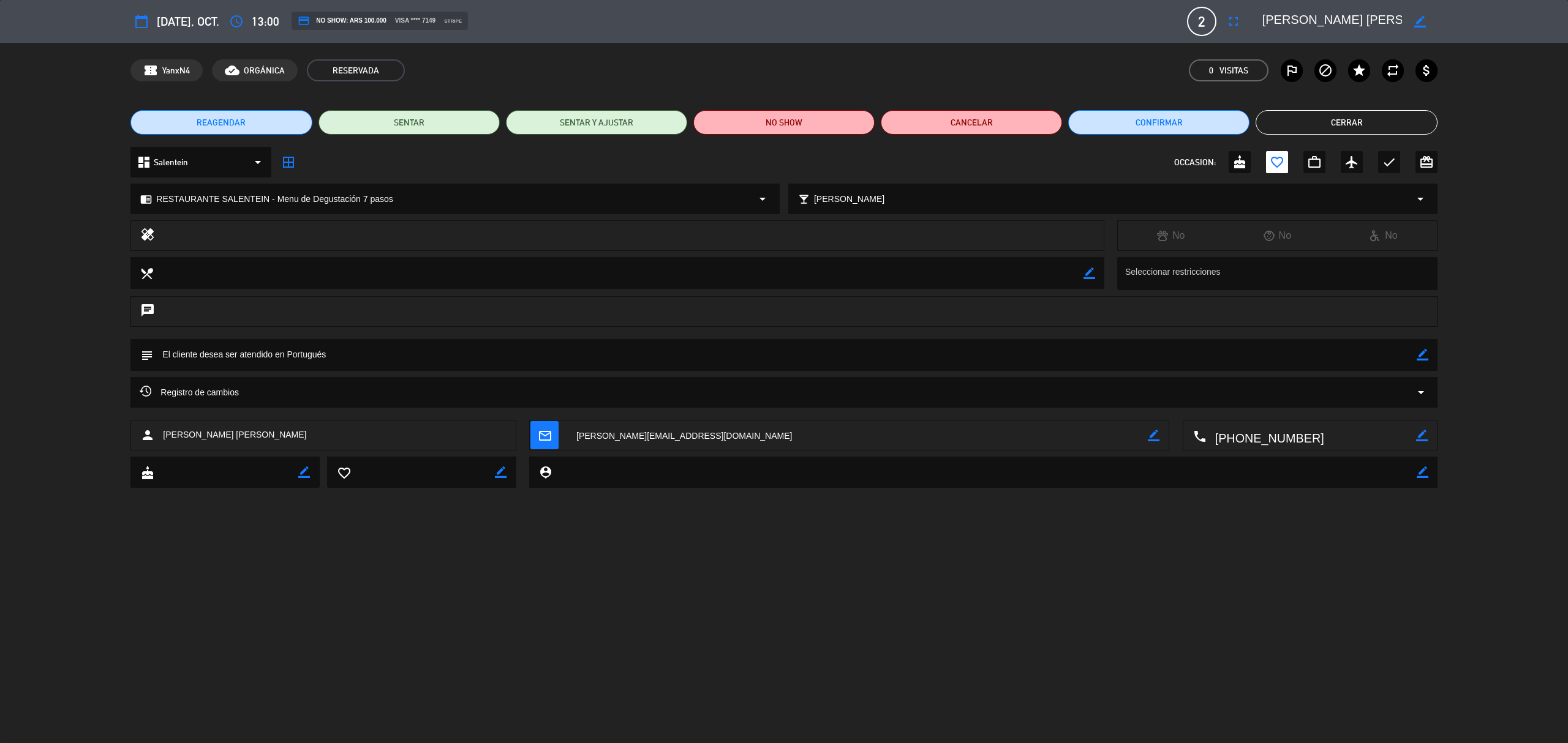
click at [1045, 116] on button "Cerrar" at bounding box center [1346, 122] width 181 height 24
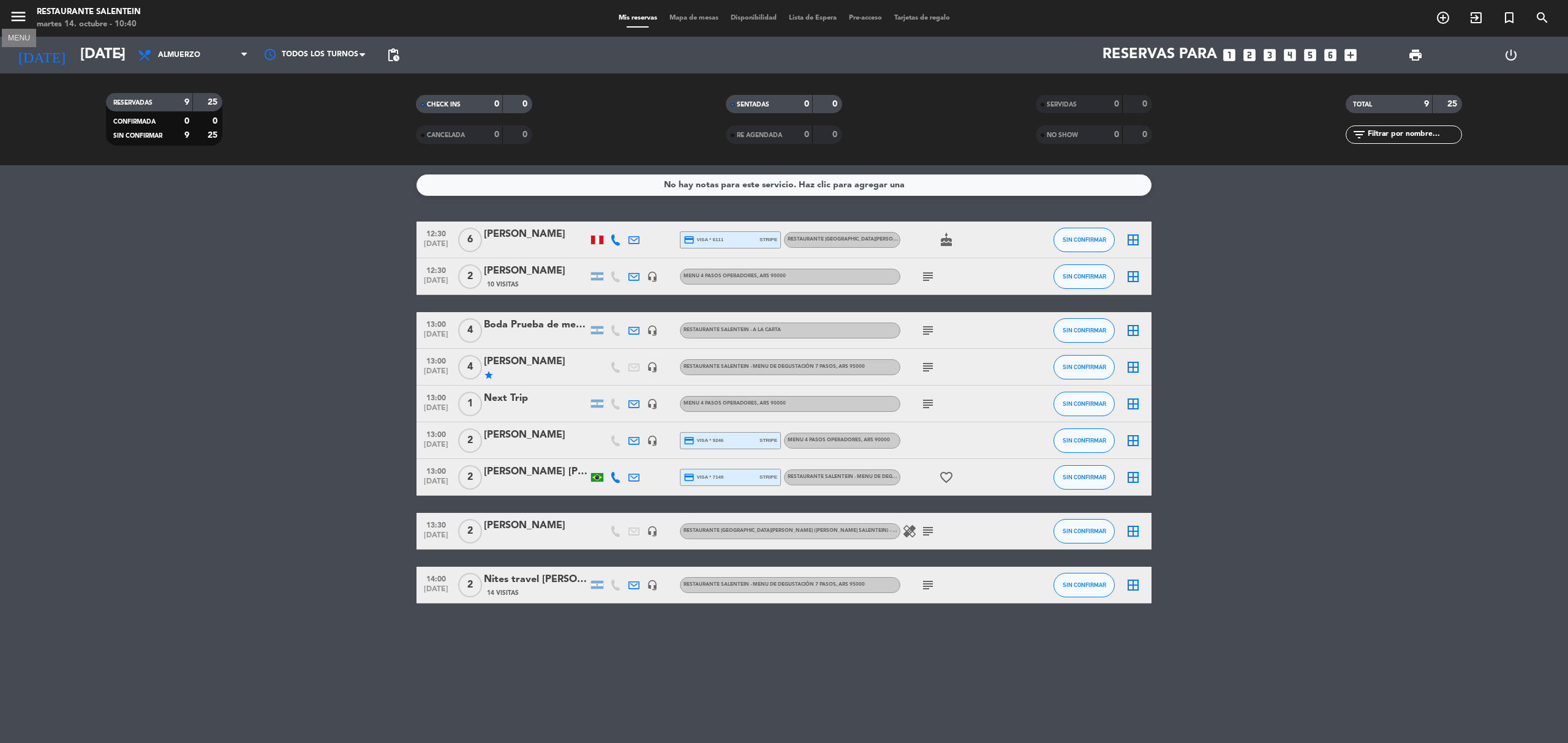
click at [22, 15] on icon "menu" at bounding box center [19, 17] width 19 height 19
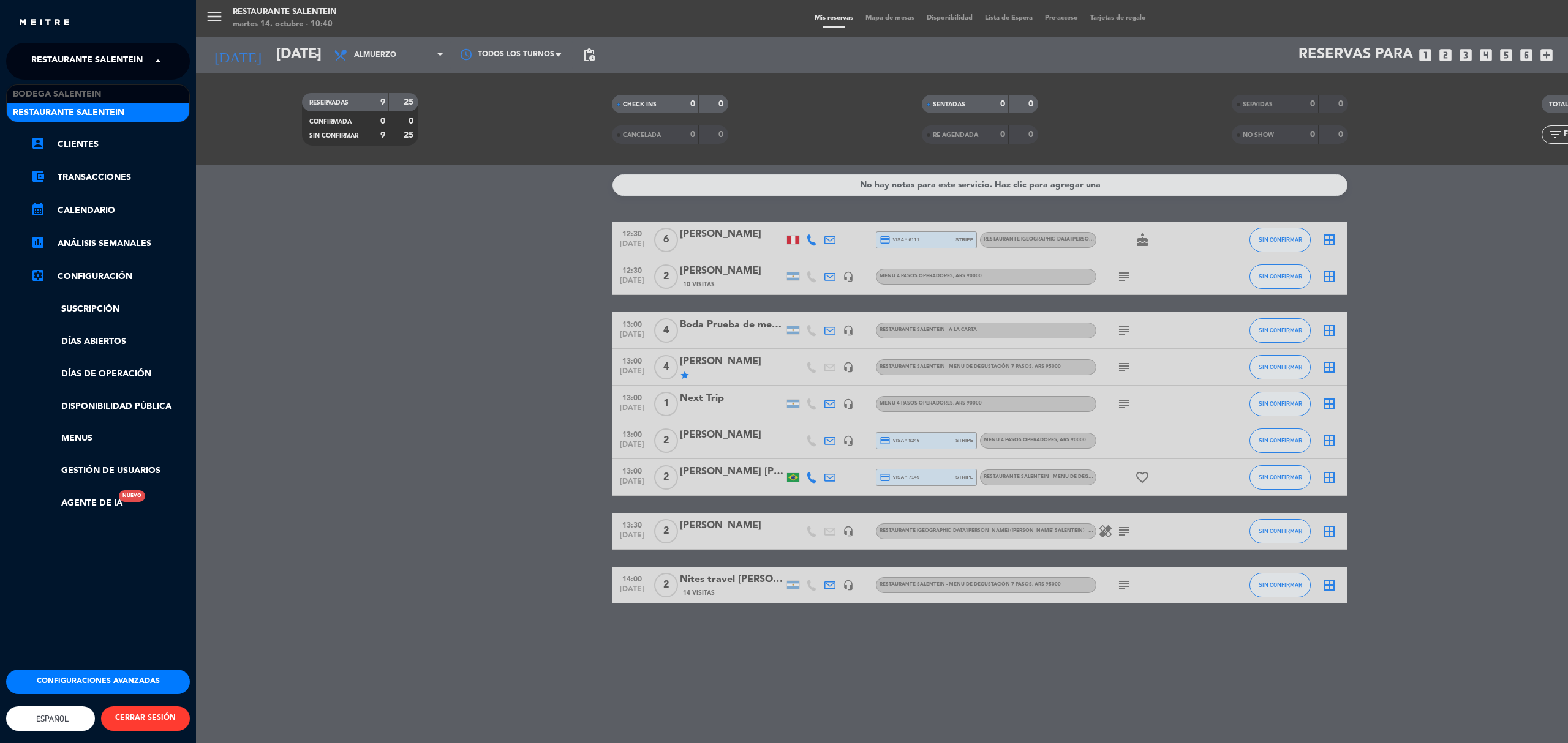
click at [59, 52] on span "Restaurante Salentein" at bounding box center [87, 61] width 111 height 25
click at [76, 89] on span "Bodega Salentein" at bounding box center [57, 94] width 89 height 14
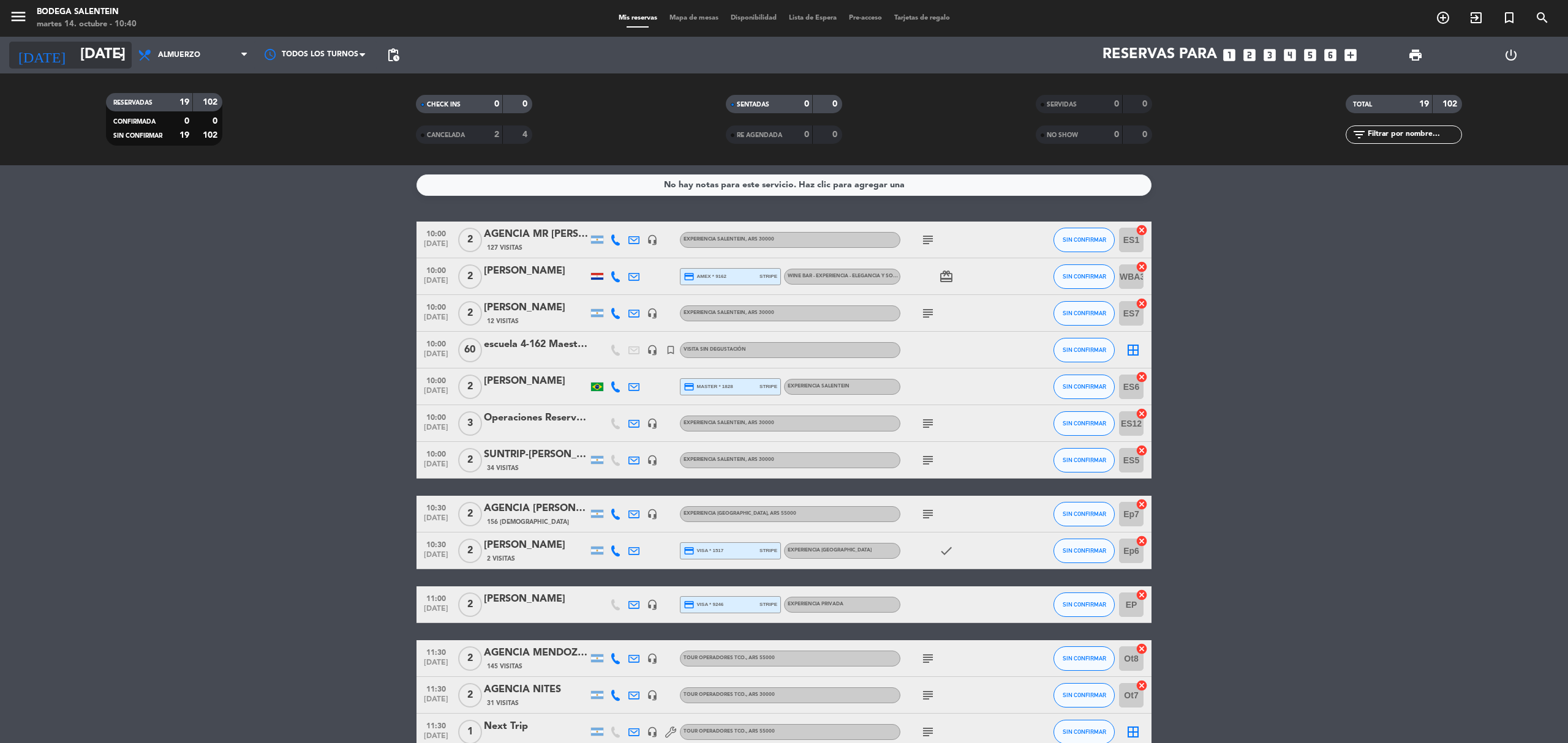
click at [77, 44] on input "[DATE]" at bounding box center [165, 55] width 182 height 30
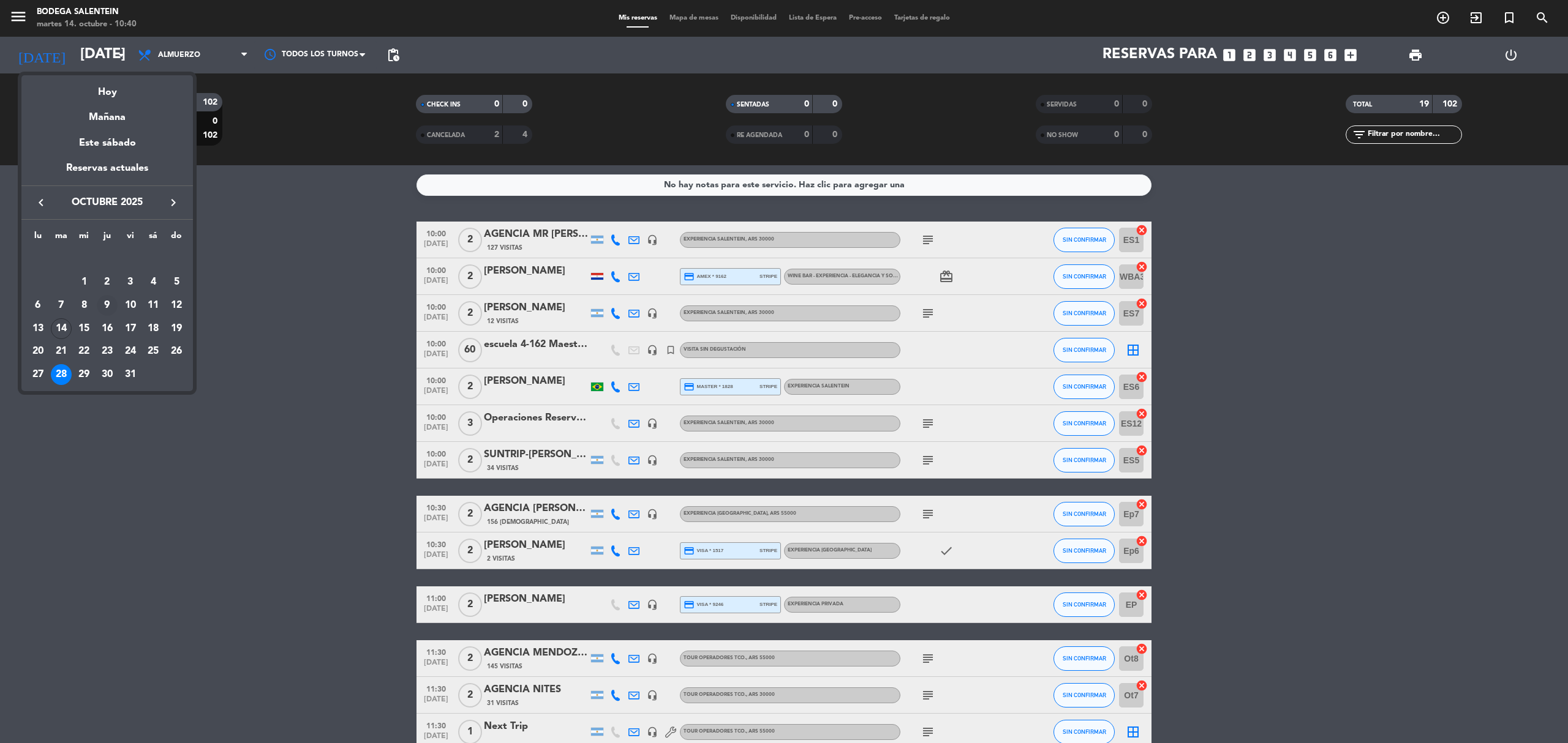
click at [104, 309] on div "9" at bounding box center [107, 305] width 21 height 21
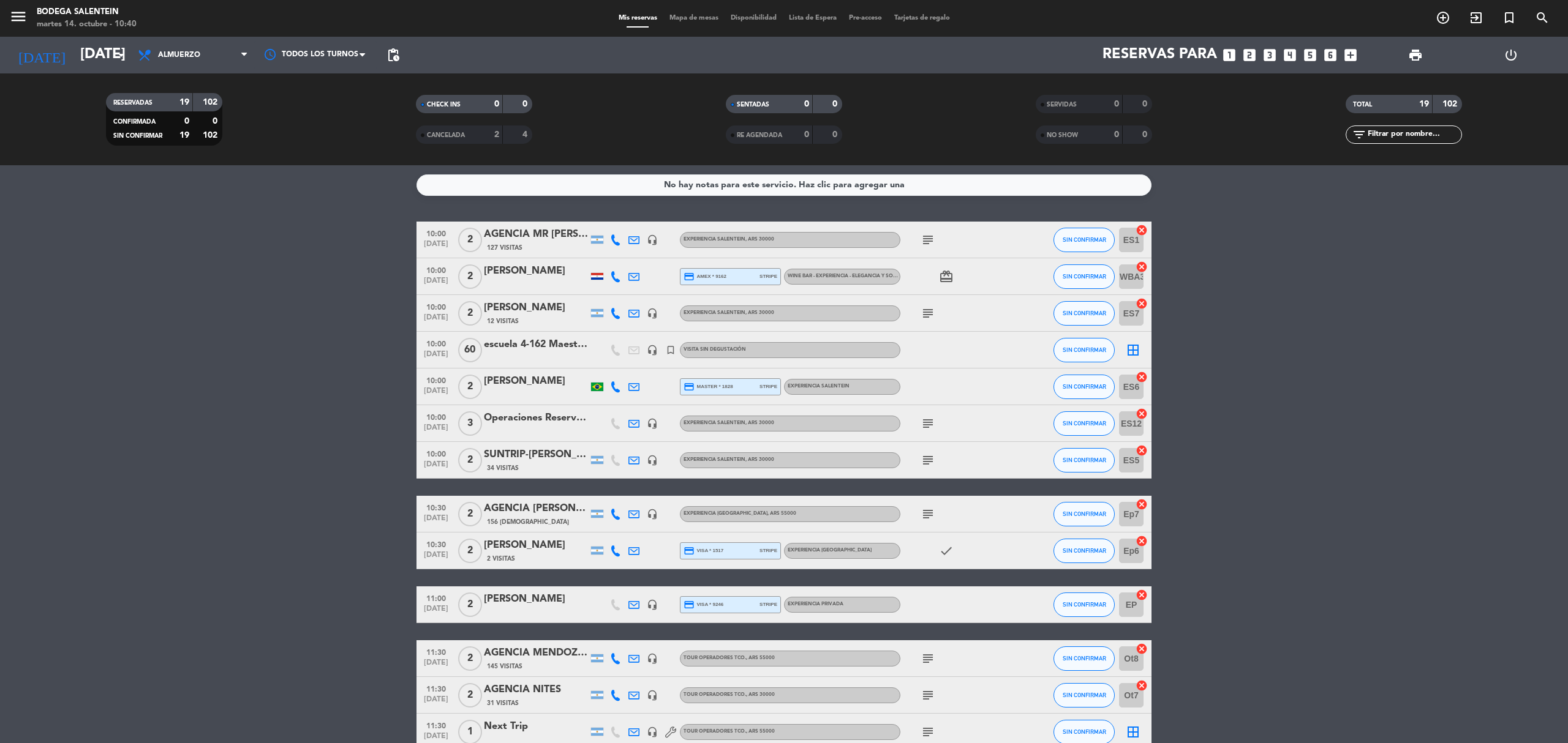
type input "[DEMOGRAPHIC_DATA][DATE]"
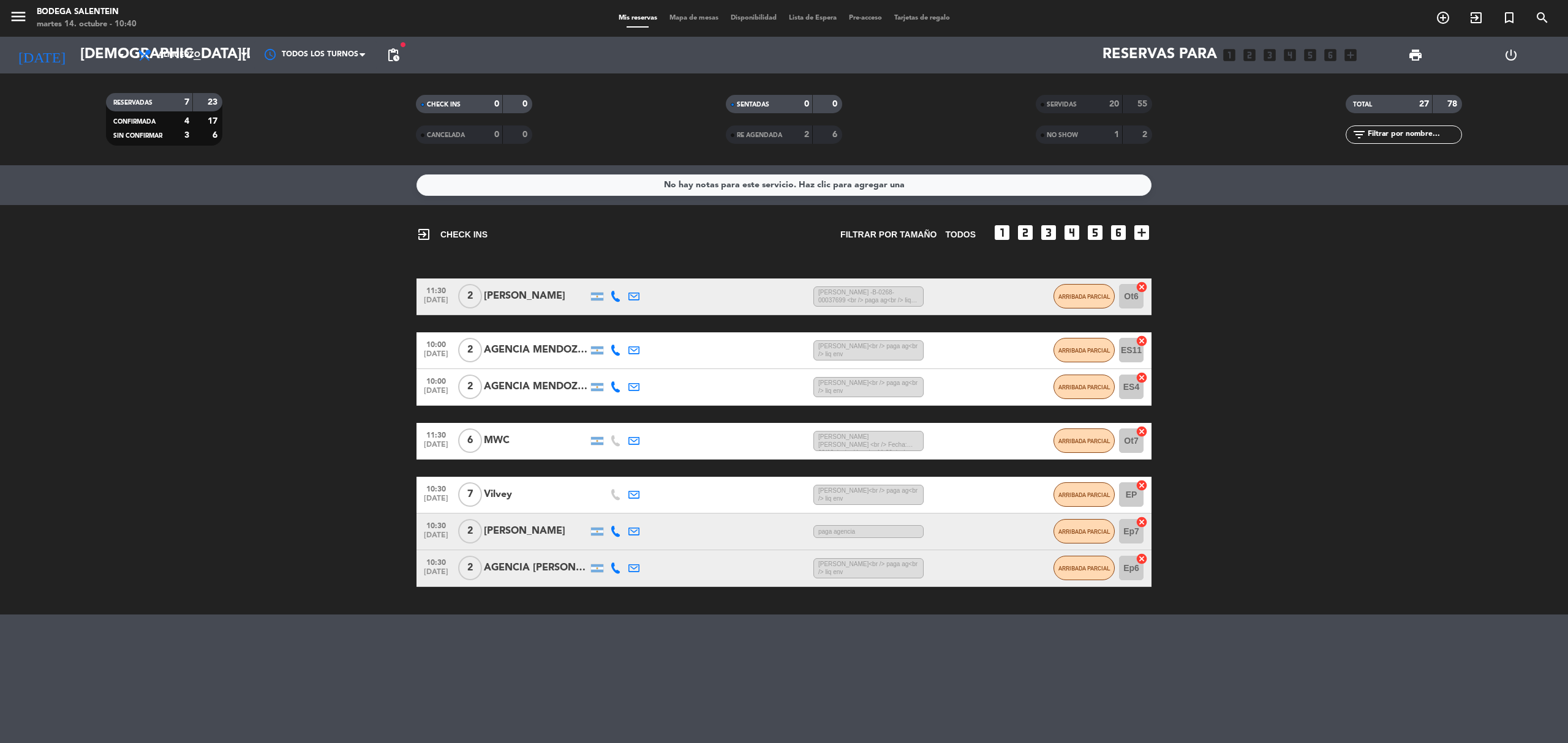
click at [533, 490] on div "Vilvey" at bounding box center [535, 494] width 104 height 16
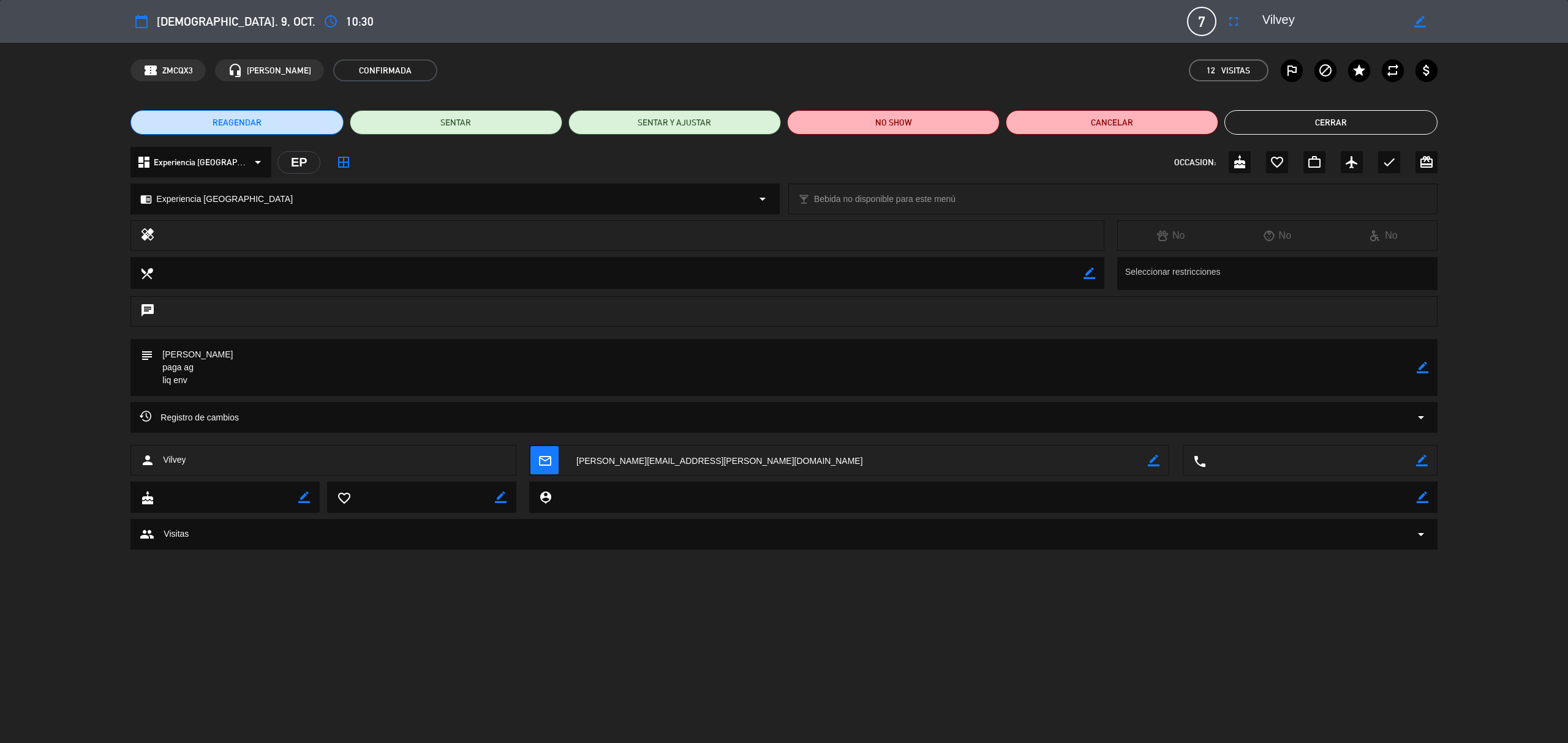
click at [1045, 365] on icon "border_color" at bounding box center [1423, 368] width 12 height 12
click at [297, 349] on textarea at bounding box center [784, 368] width 1263 height 57
paste textarea "A-0168-00000464"
type textarea "[PERSON_NAME]-A-0168-00000464 paga ag liq env"
click at [1045, 363] on icon at bounding box center [1423, 368] width 12 height 12
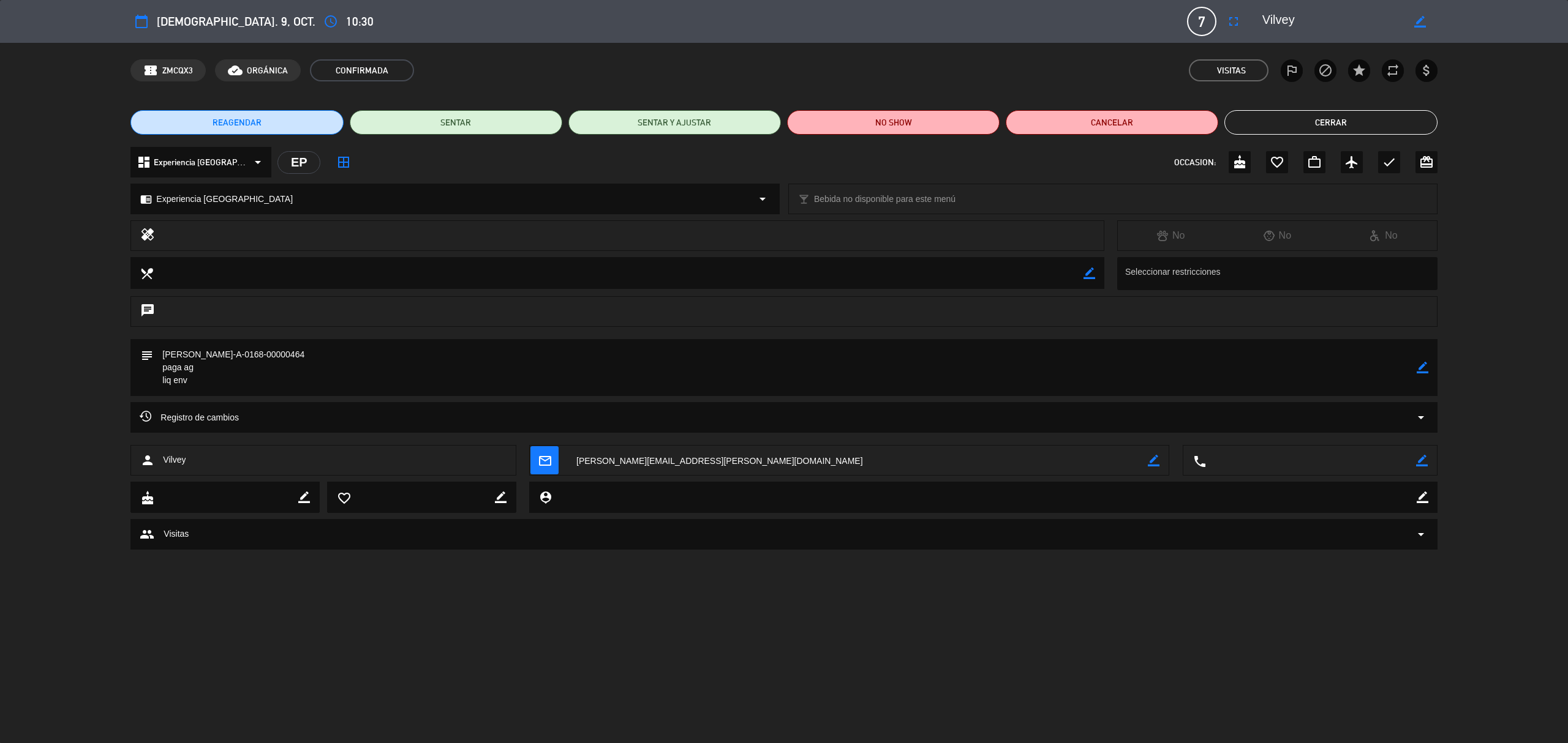
click at [1045, 122] on button "Cerrar" at bounding box center [1331, 122] width 213 height 24
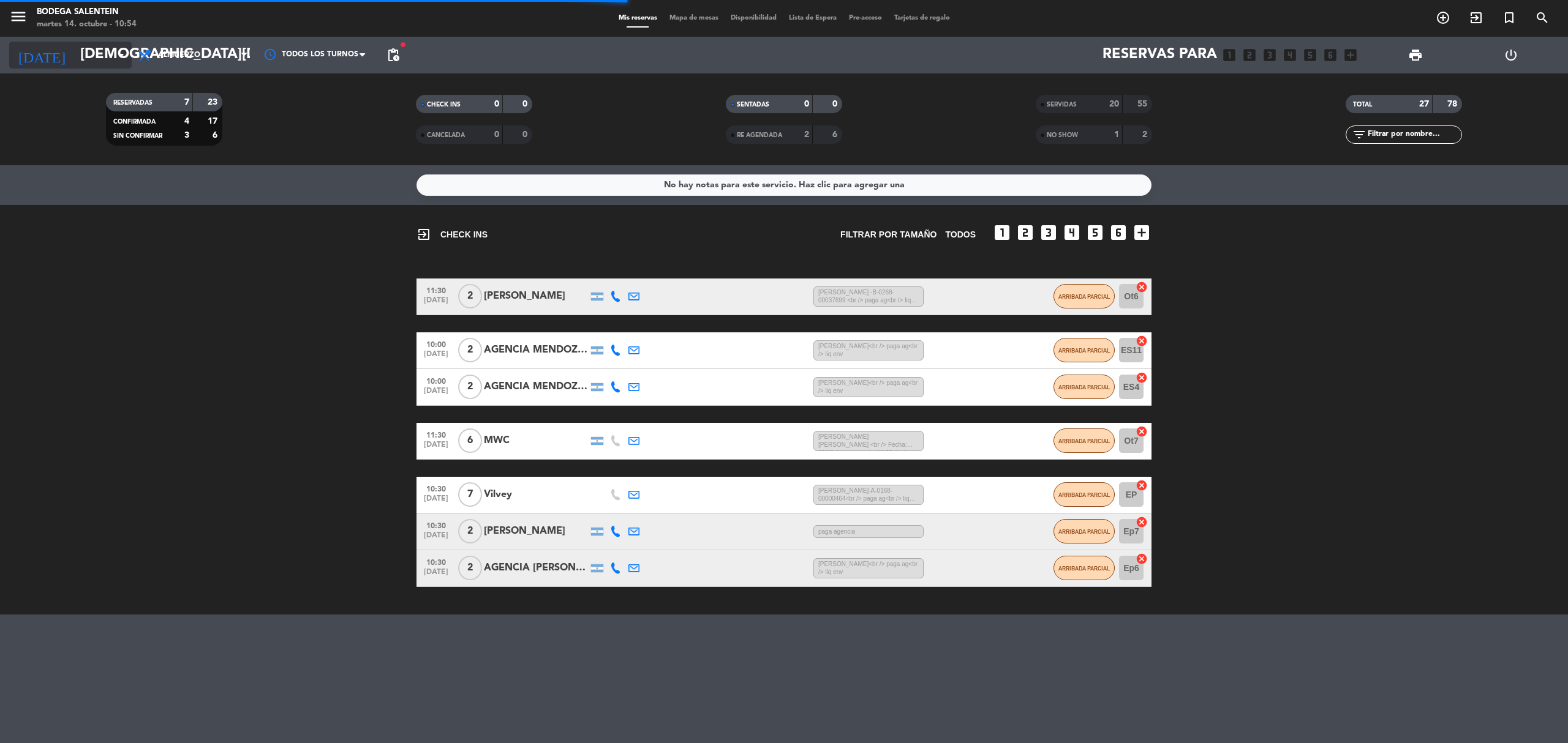
click at [74, 60] on input "[DEMOGRAPHIC_DATA][DATE]" at bounding box center [165, 55] width 182 height 30
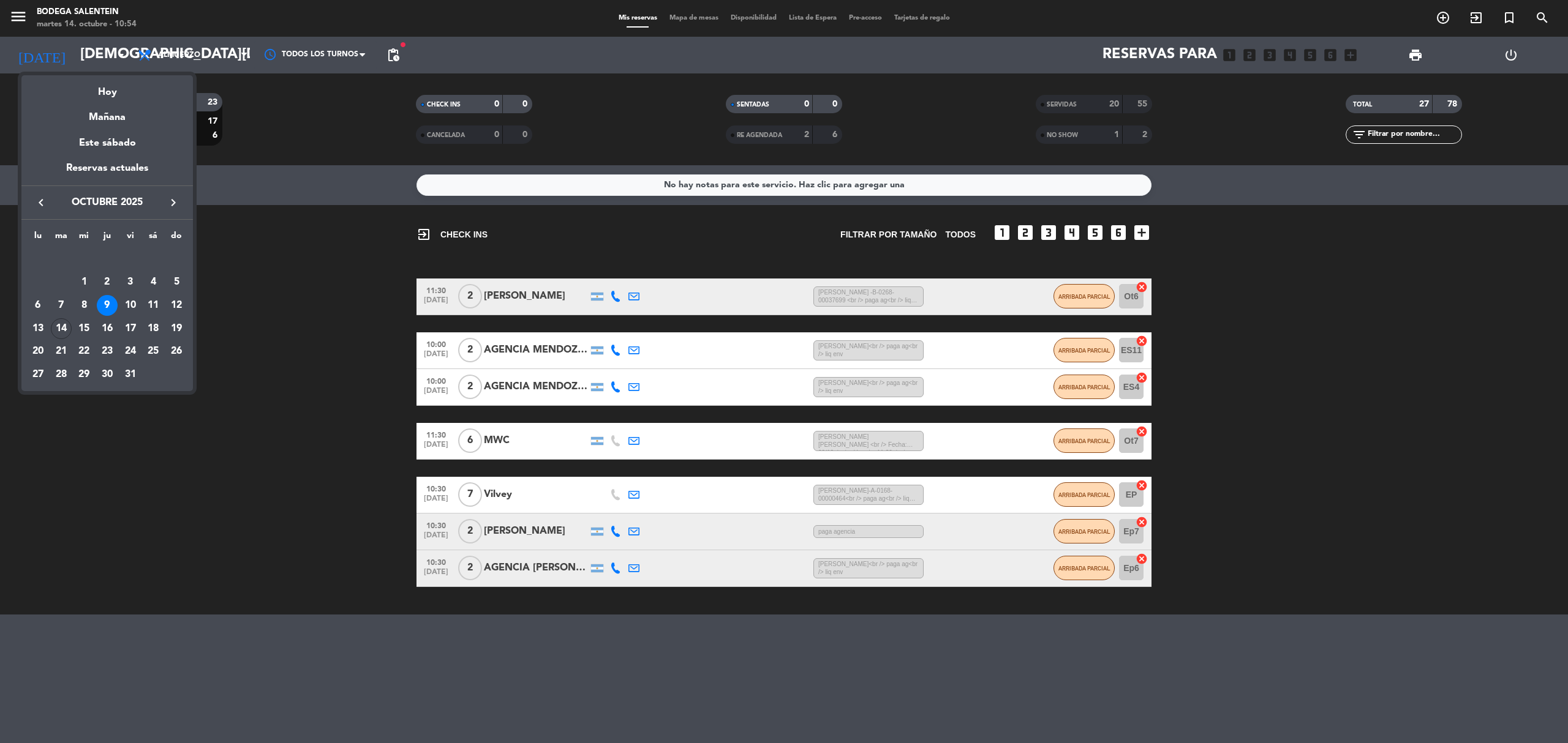
click at [170, 196] on icon "keyboard_arrow_right" at bounding box center [173, 202] width 14 height 14
click at [87, 330] on div "19" at bounding box center [84, 328] width 21 height 21
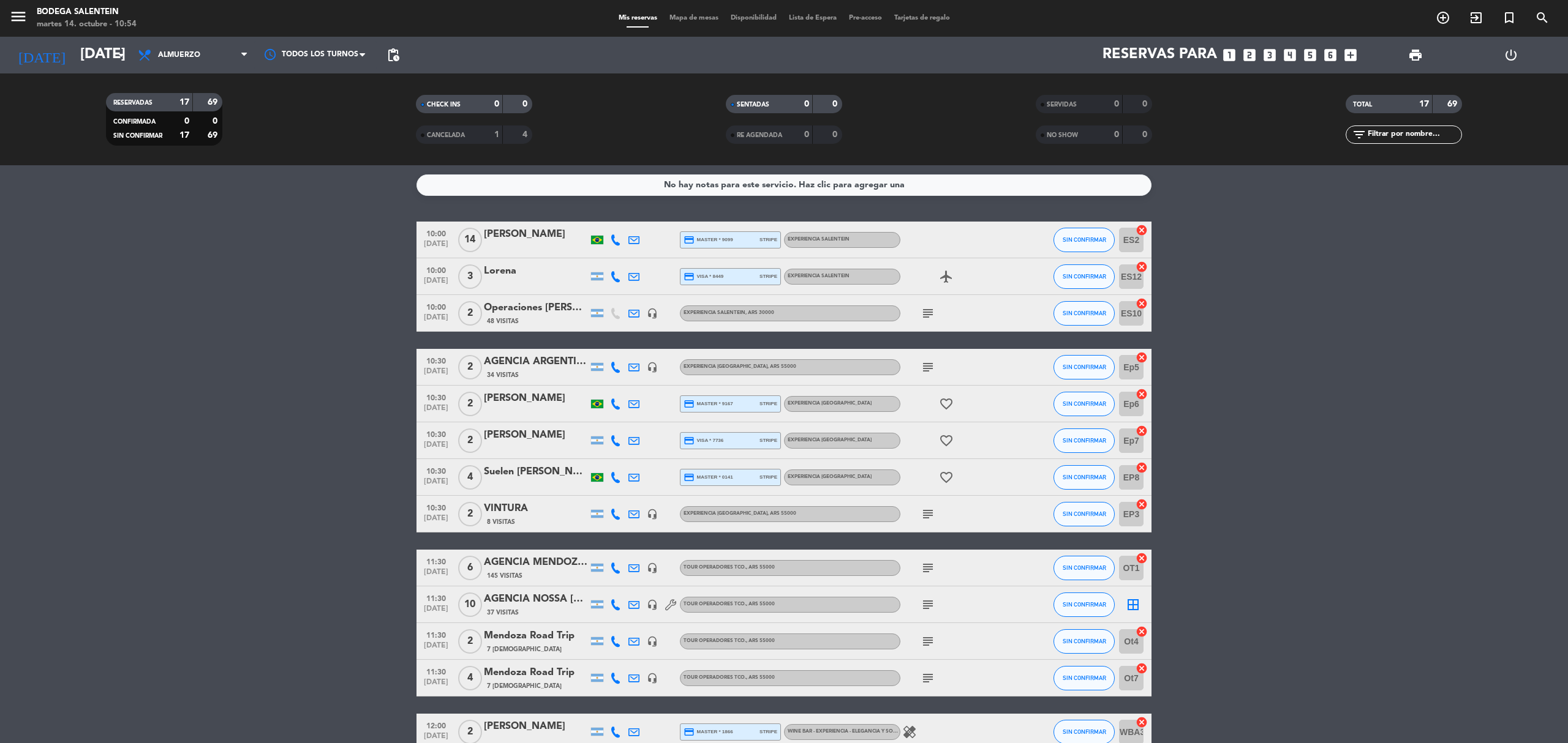
scroll to position [249, 0]
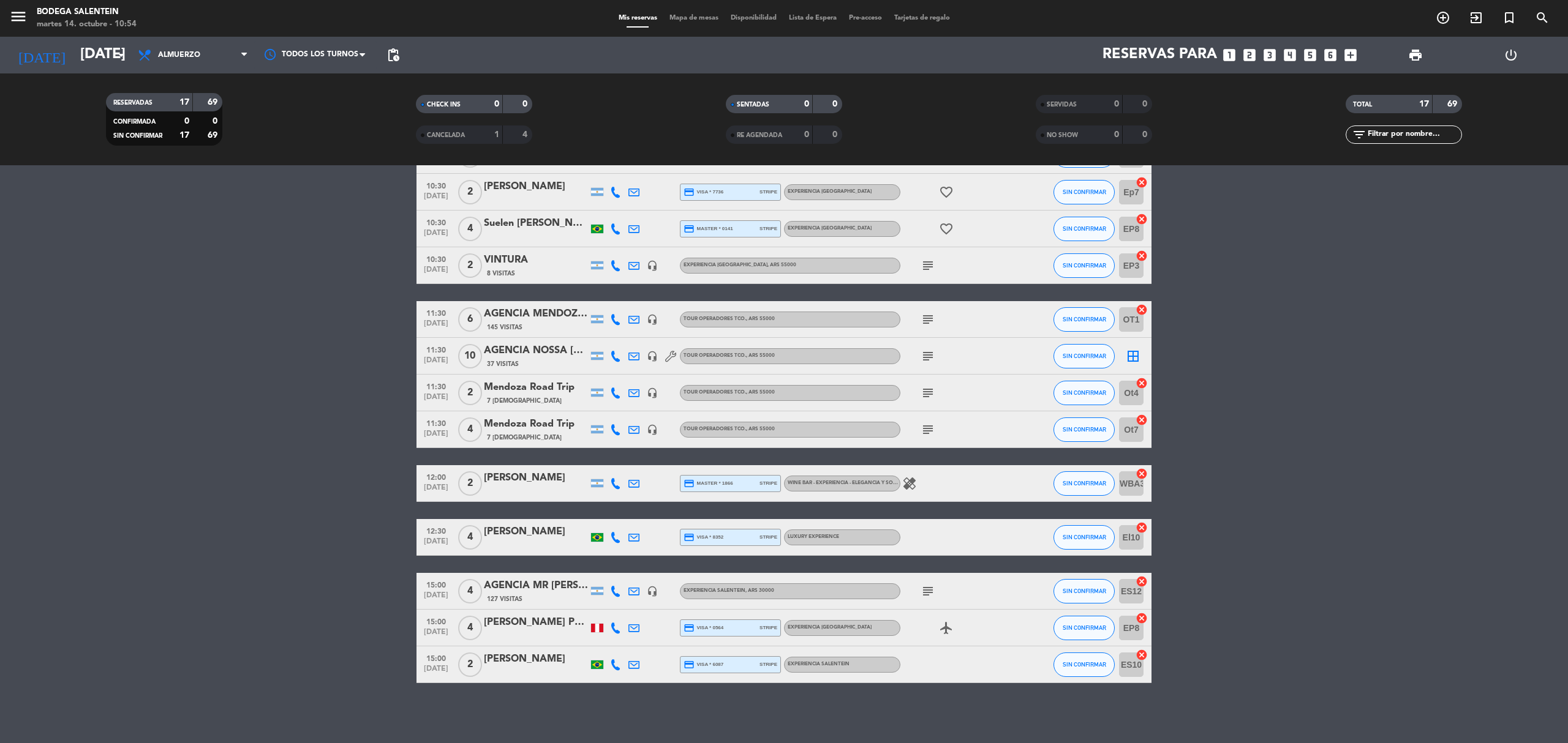
click at [932, 514] on icon "subject" at bounding box center [927, 591] width 14 height 14
click at [520, 514] on div "AGENCIA MR [PERSON_NAME] (OUTBACK)" at bounding box center [535, 585] width 104 height 16
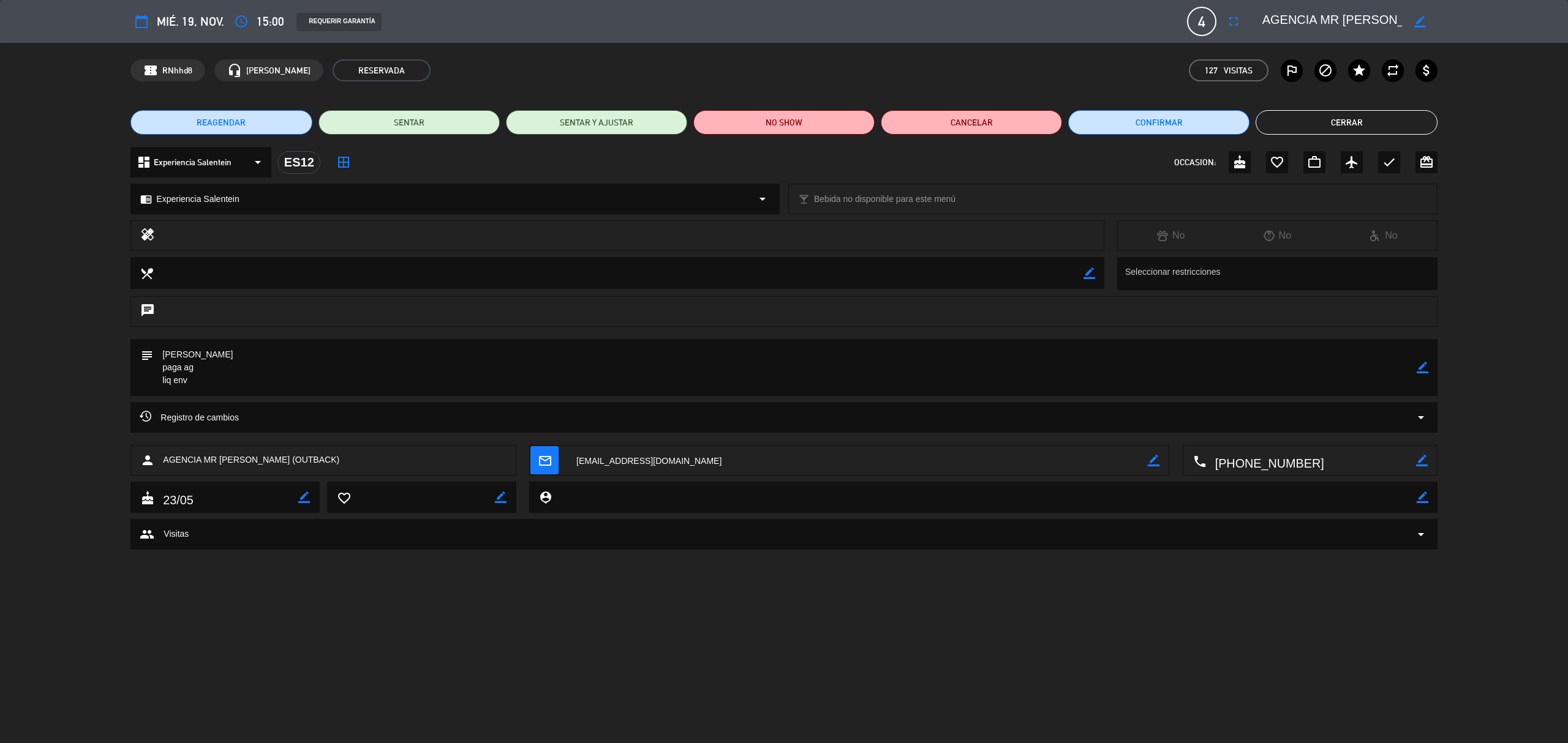
click at [1045, 118] on button "Cerrar" at bounding box center [1346, 122] width 181 height 24
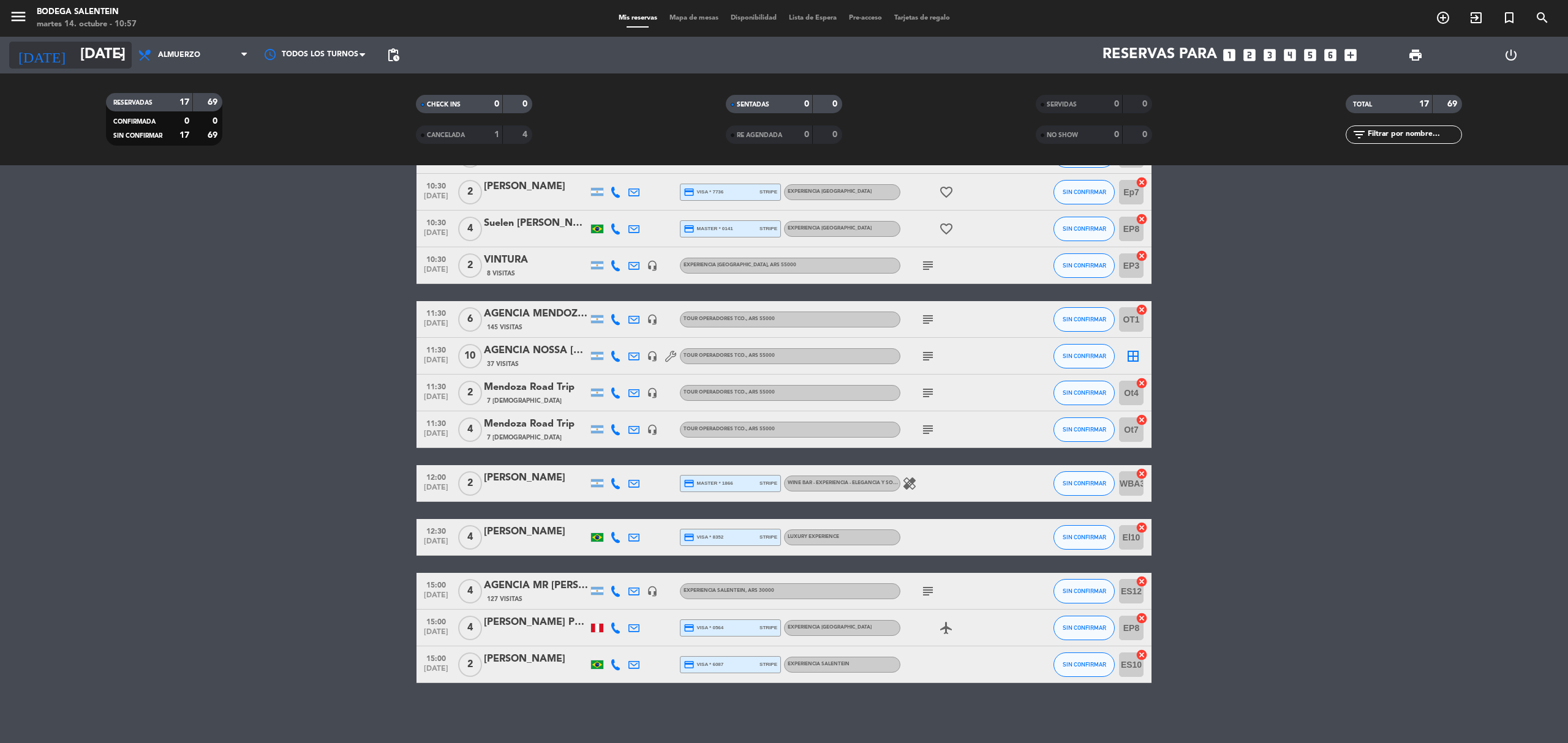
click at [74, 66] on input "[DATE]" at bounding box center [165, 55] width 182 height 30
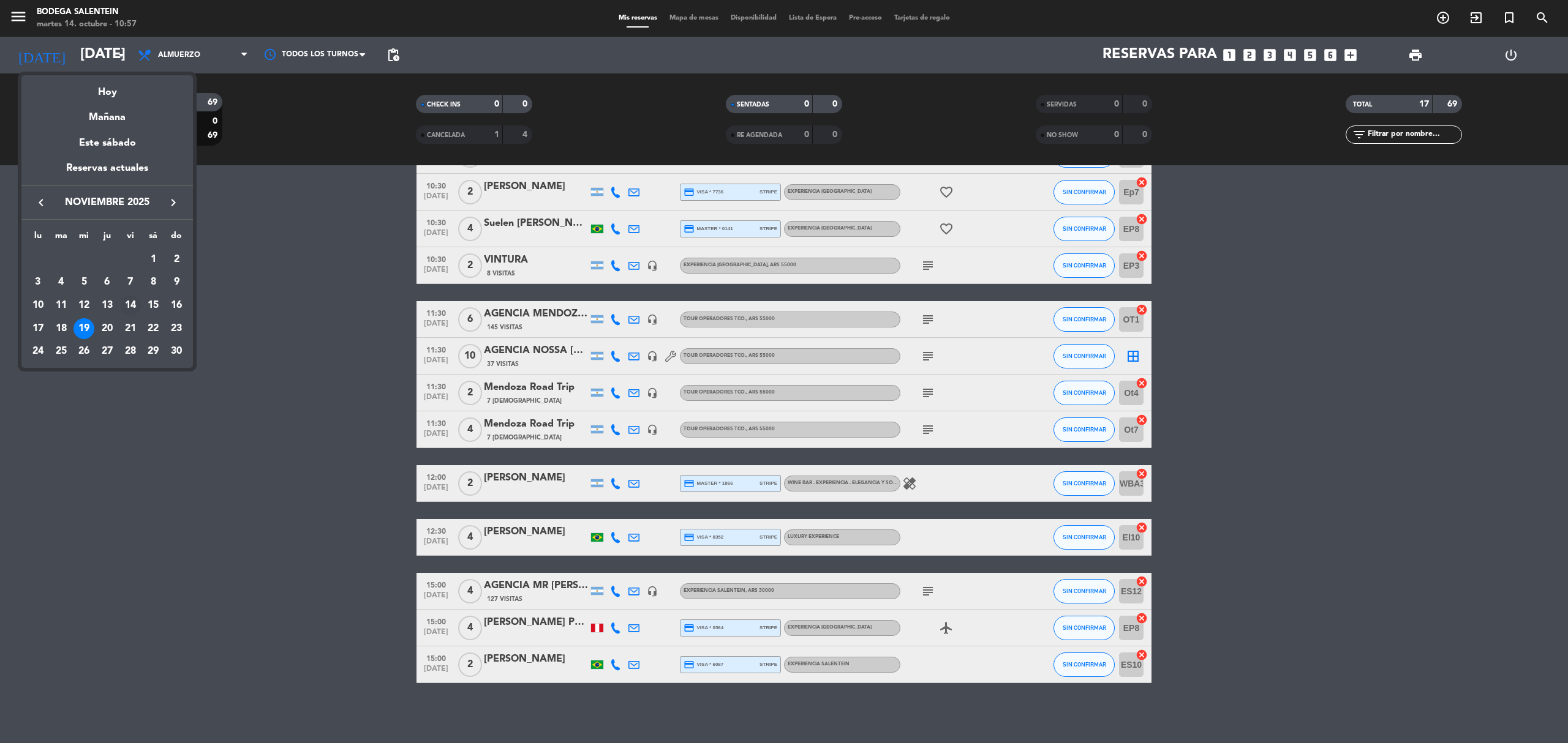
click at [135, 303] on div "14" at bounding box center [130, 305] width 21 height 21
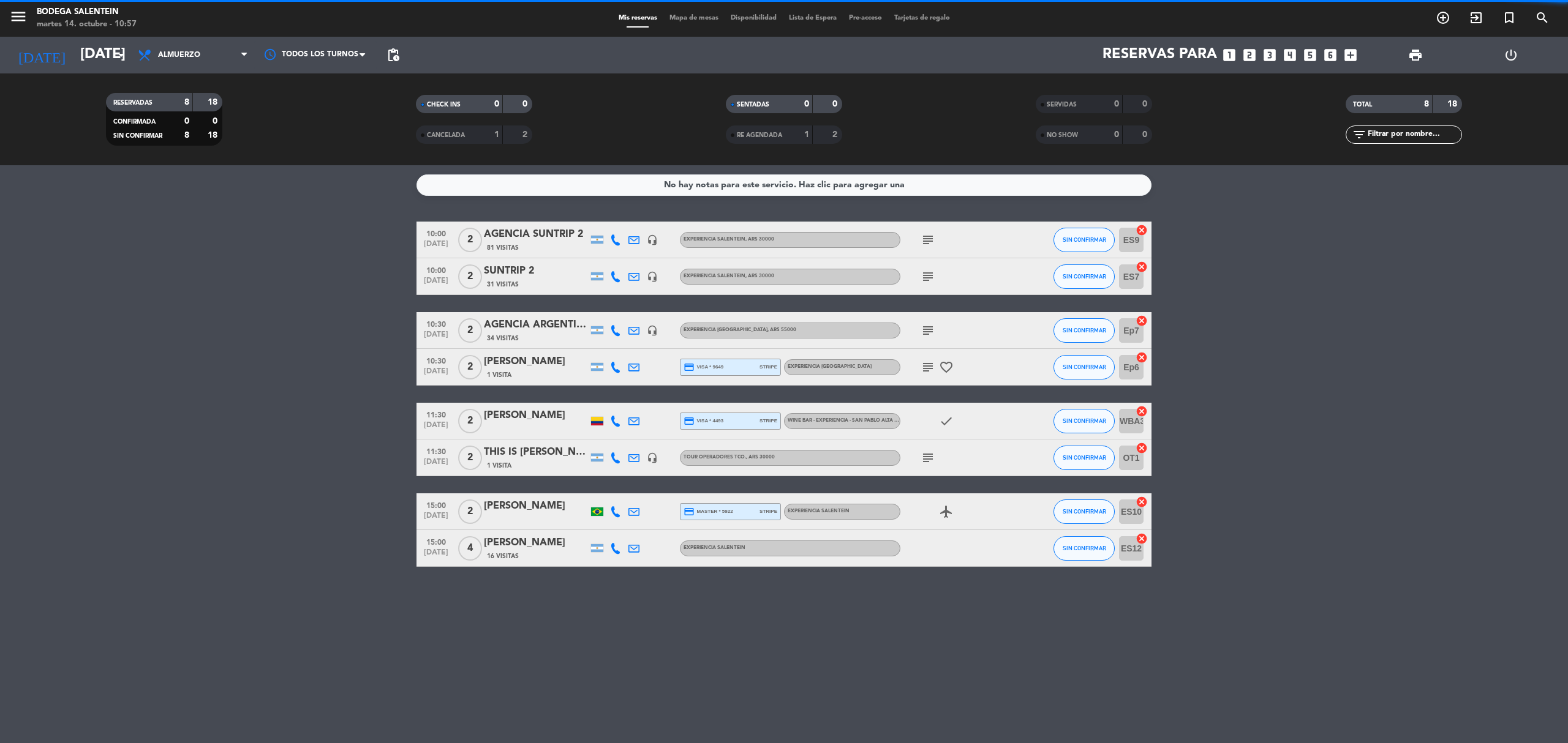
scroll to position [0, 0]
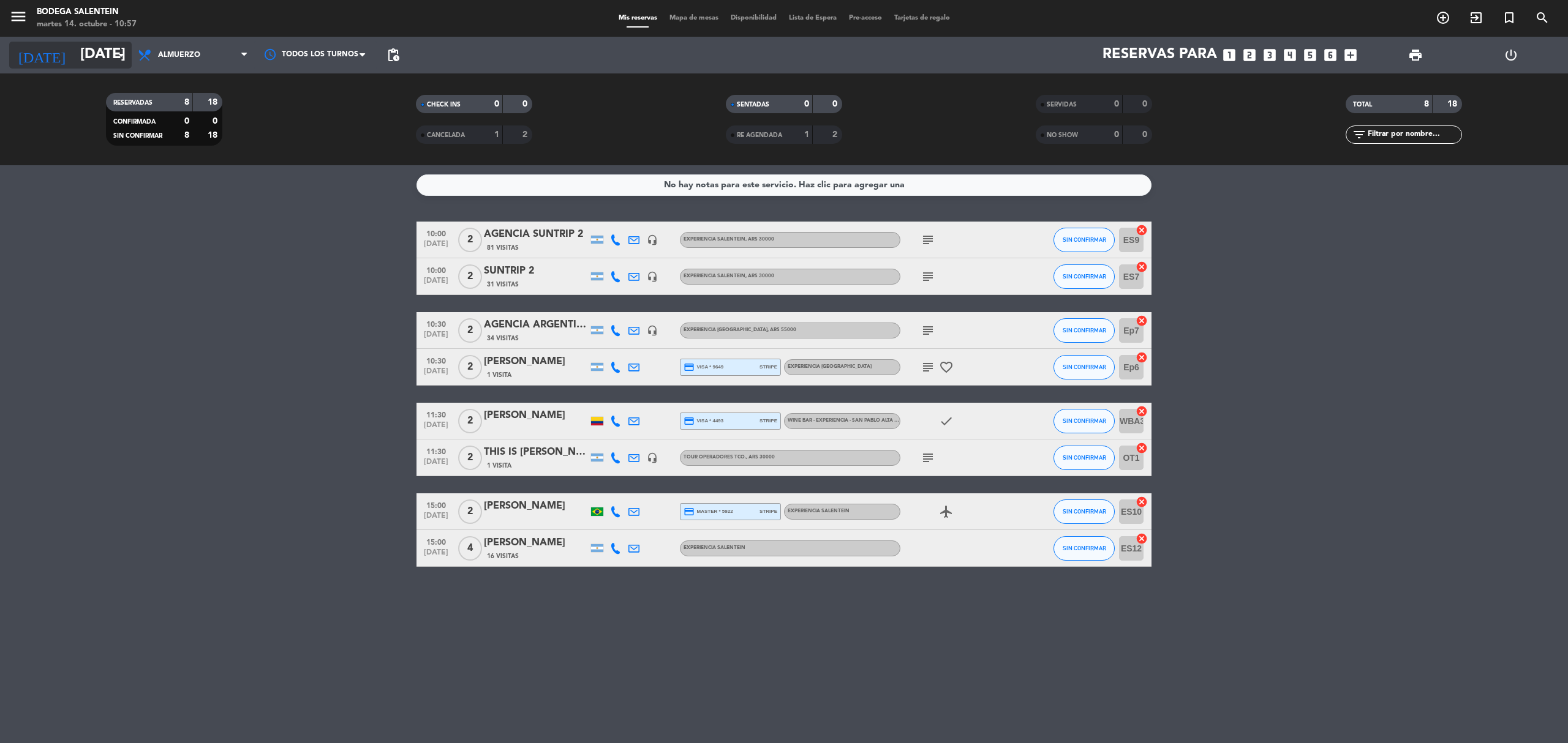
click at [74, 48] on input "[DATE]" at bounding box center [165, 55] width 182 height 30
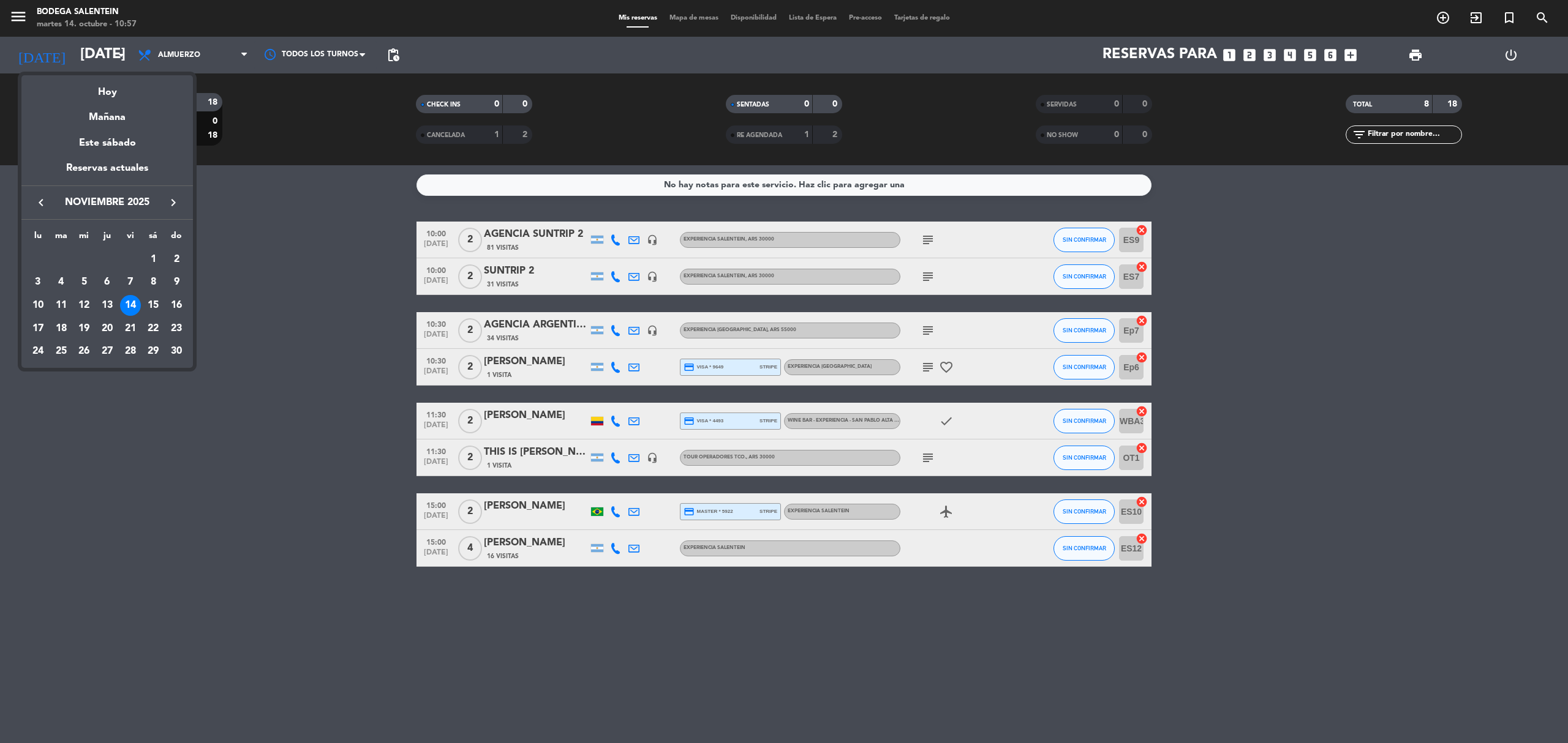
click at [37, 198] on icon "keyboard_arrow_left" at bounding box center [41, 202] width 14 height 14
click at [68, 328] on div "14" at bounding box center [61, 328] width 21 height 21
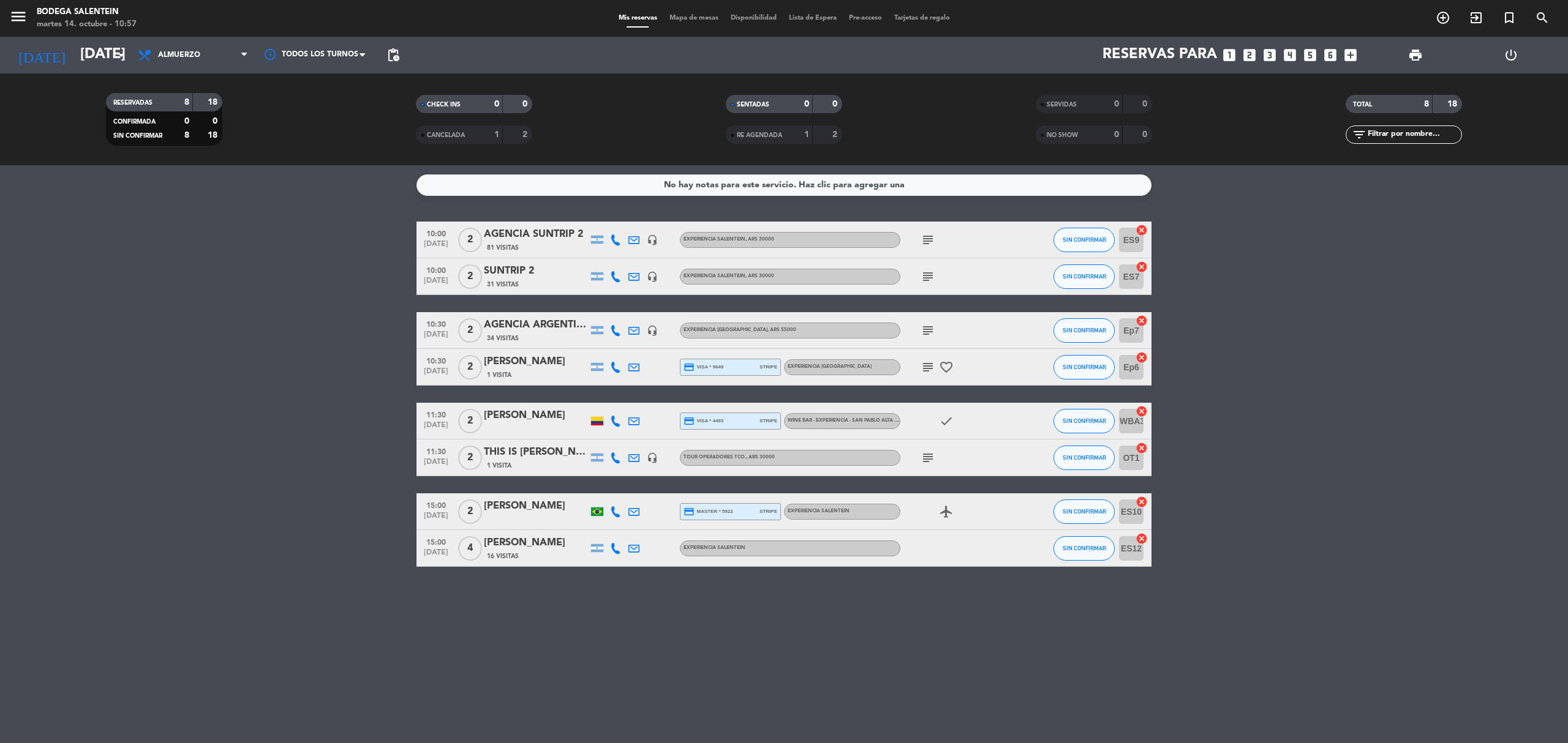
type input "[DATE]"
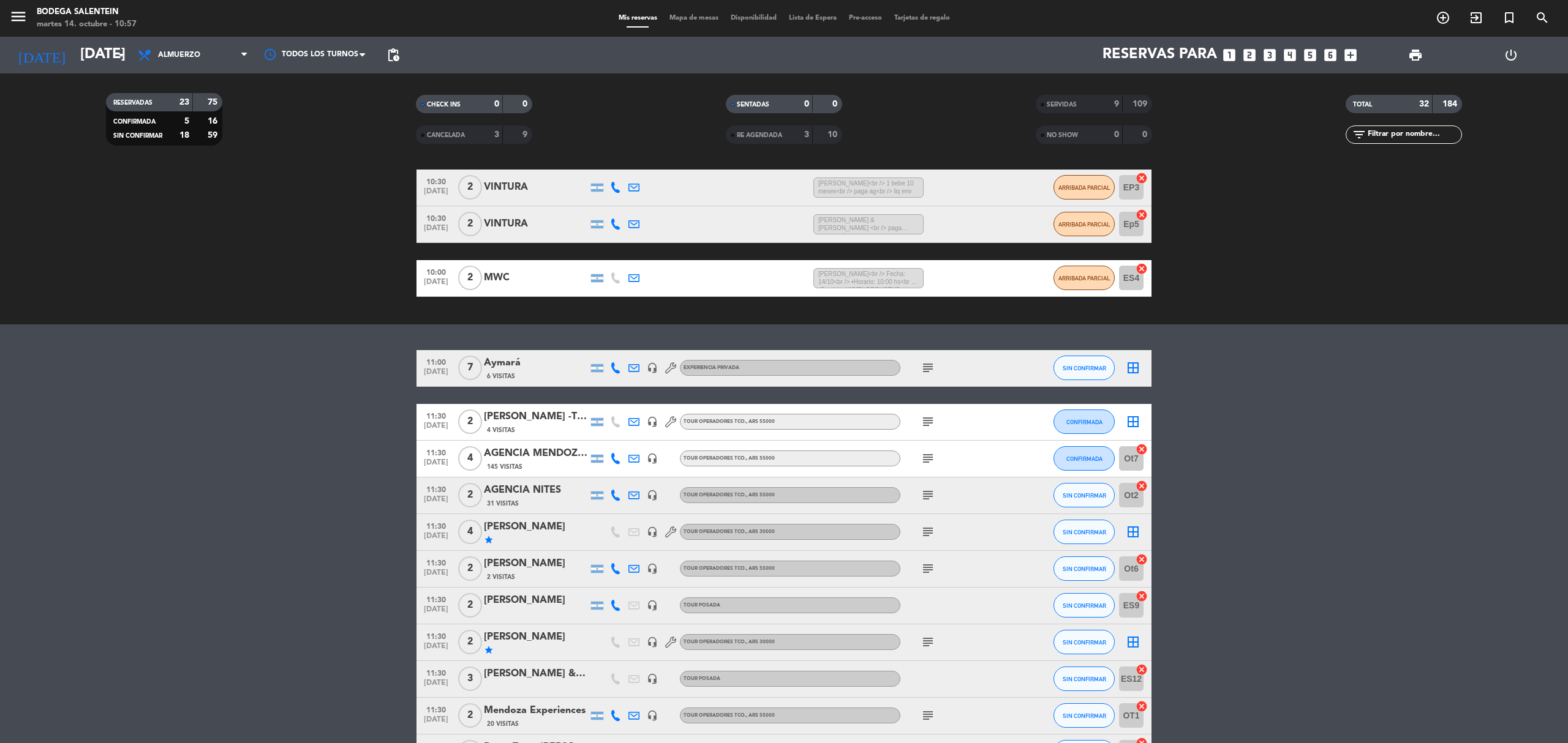
scroll to position [245, 0]
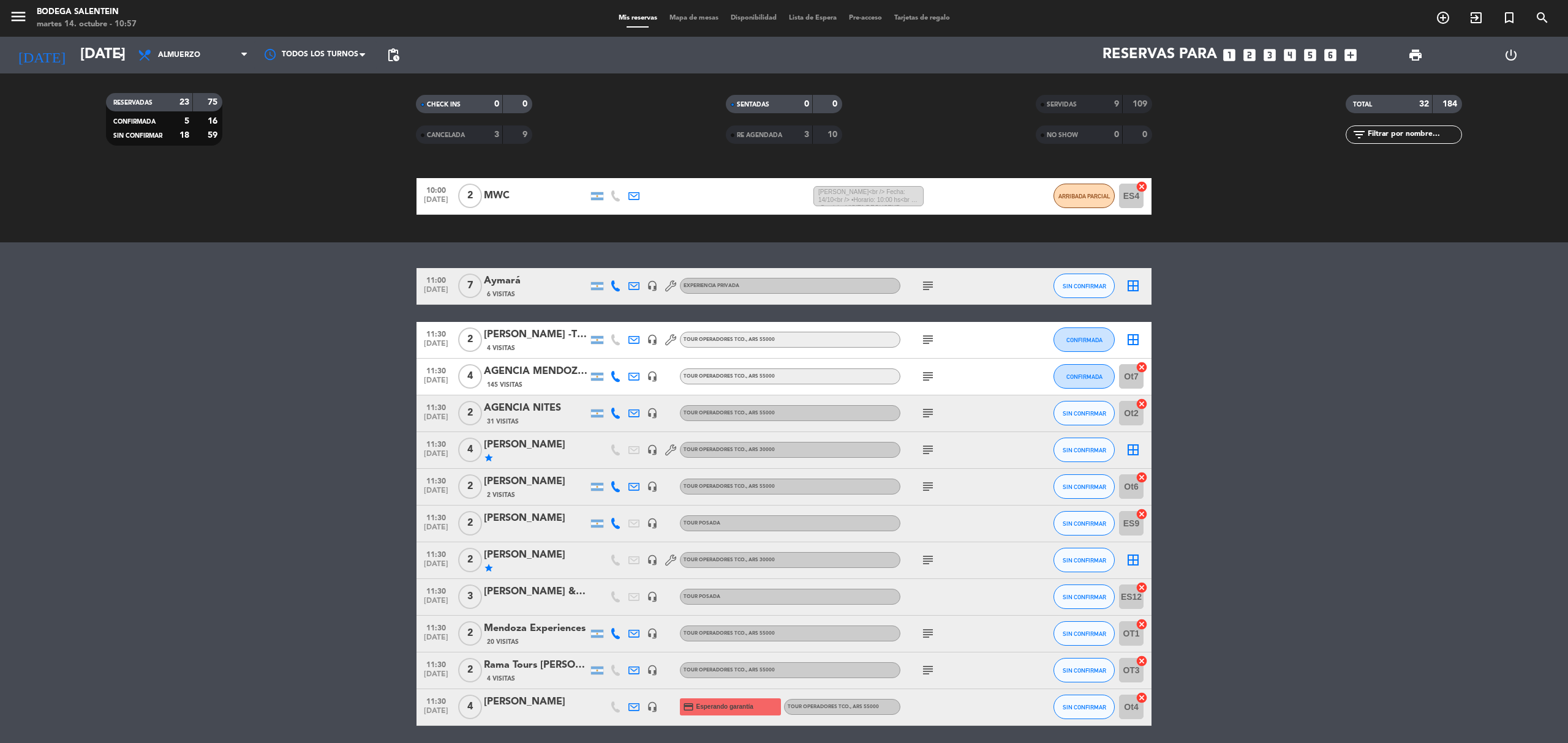
click at [533, 514] on div "Rama Tours [PERSON_NAME]" at bounding box center [535, 665] width 104 height 16
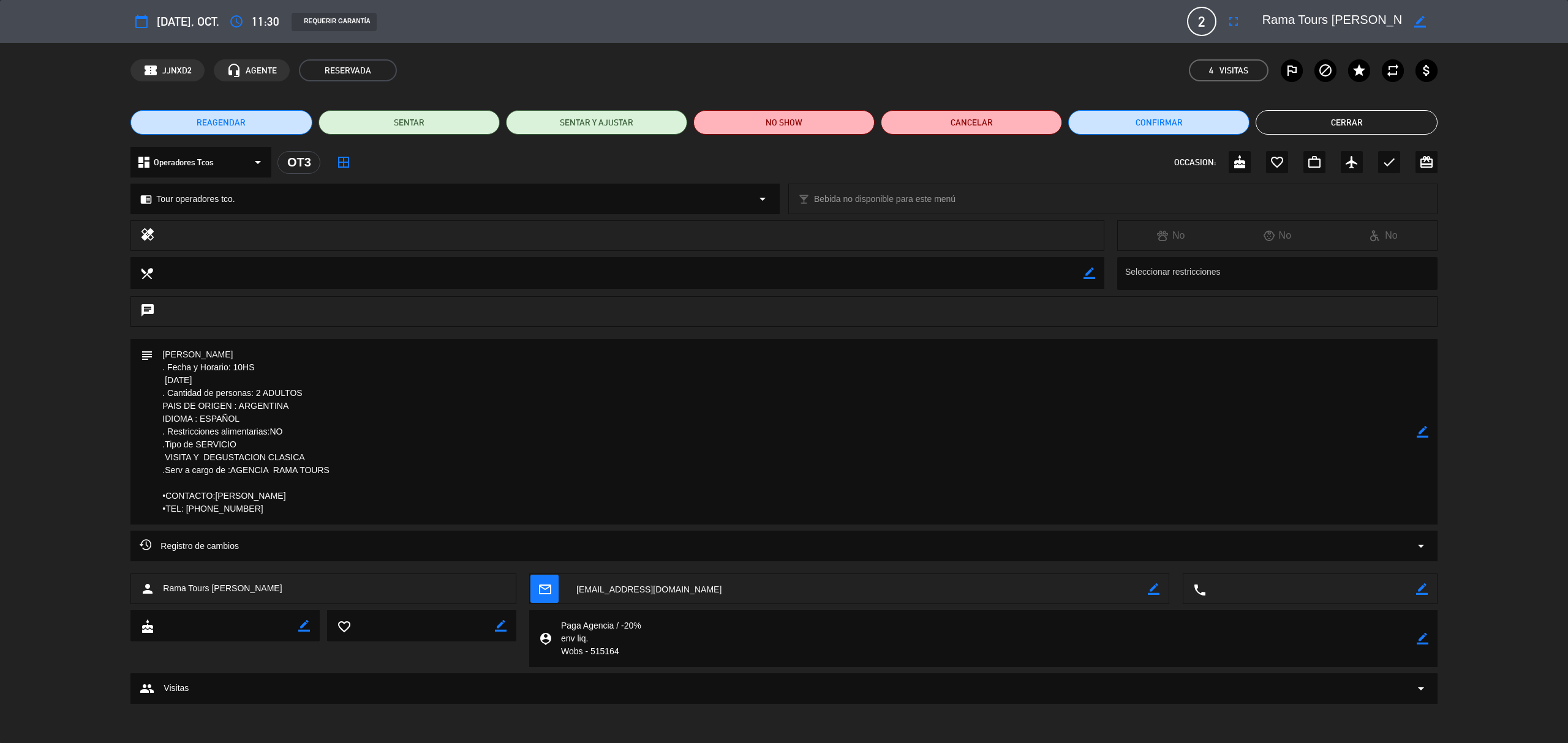
click at [1045, 514] on icon "arrow_drop_down" at bounding box center [1420, 546] width 14 height 14
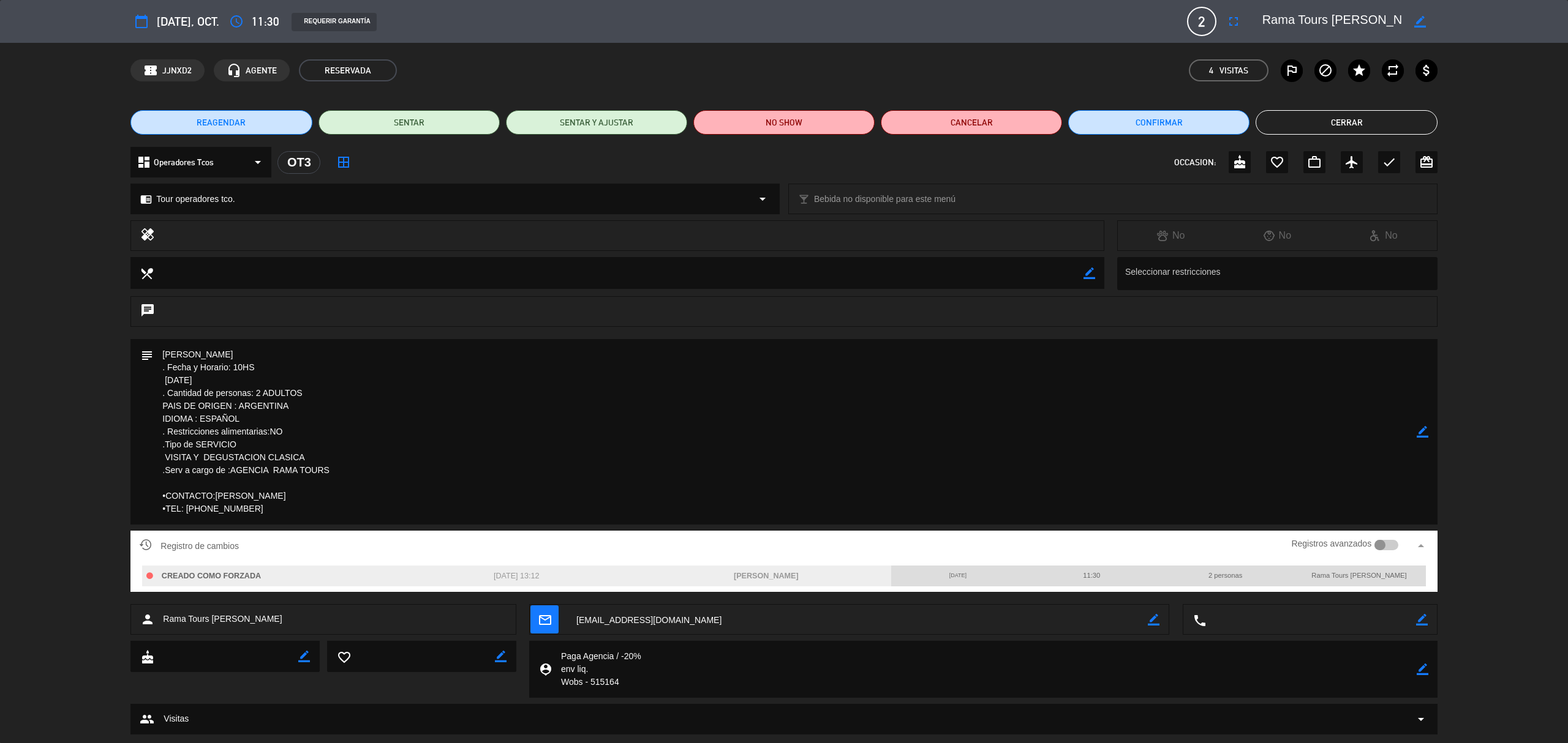
click at [1045, 514] on icon "arrow_drop_up" at bounding box center [1420, 546] width 14 height 14
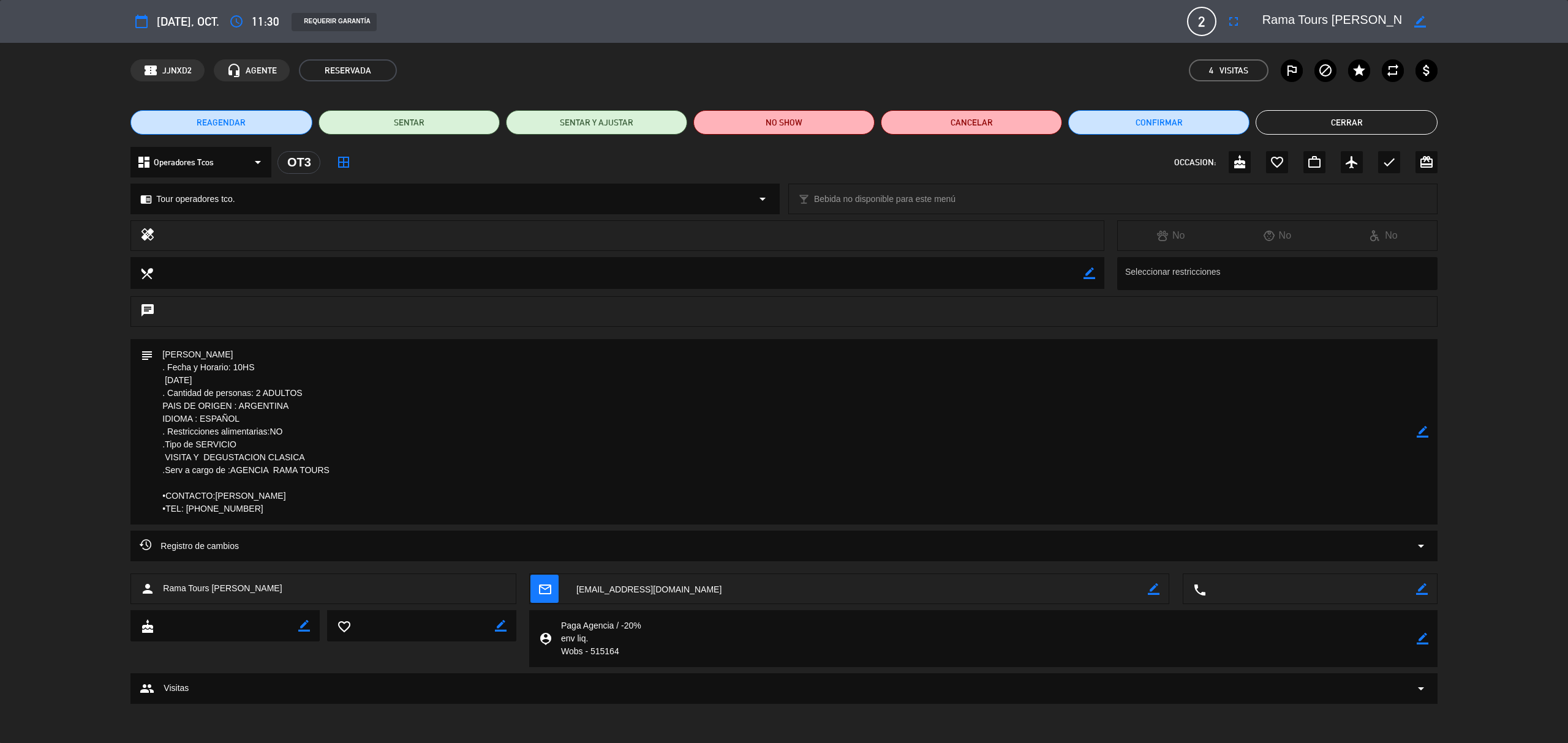
drag, startPoint x: 224, startPoint y: 355, endPoint x: 111, endPoint y: 356, distance: 113.0
click at [111, 356] on div "subject border_color" at bounding box center [784, 434] width 1568 height 191
click at [214, 353] on textarea at bounding box center [784, 432] width 1263 height 186
drag, startPoint x: 214, startPoint y: 353, endPoint x: 160, endPoint y: 353, distance: 54.0
click at [160, 353] on textarea at bounding box center [784, 432] width 1263 height 186
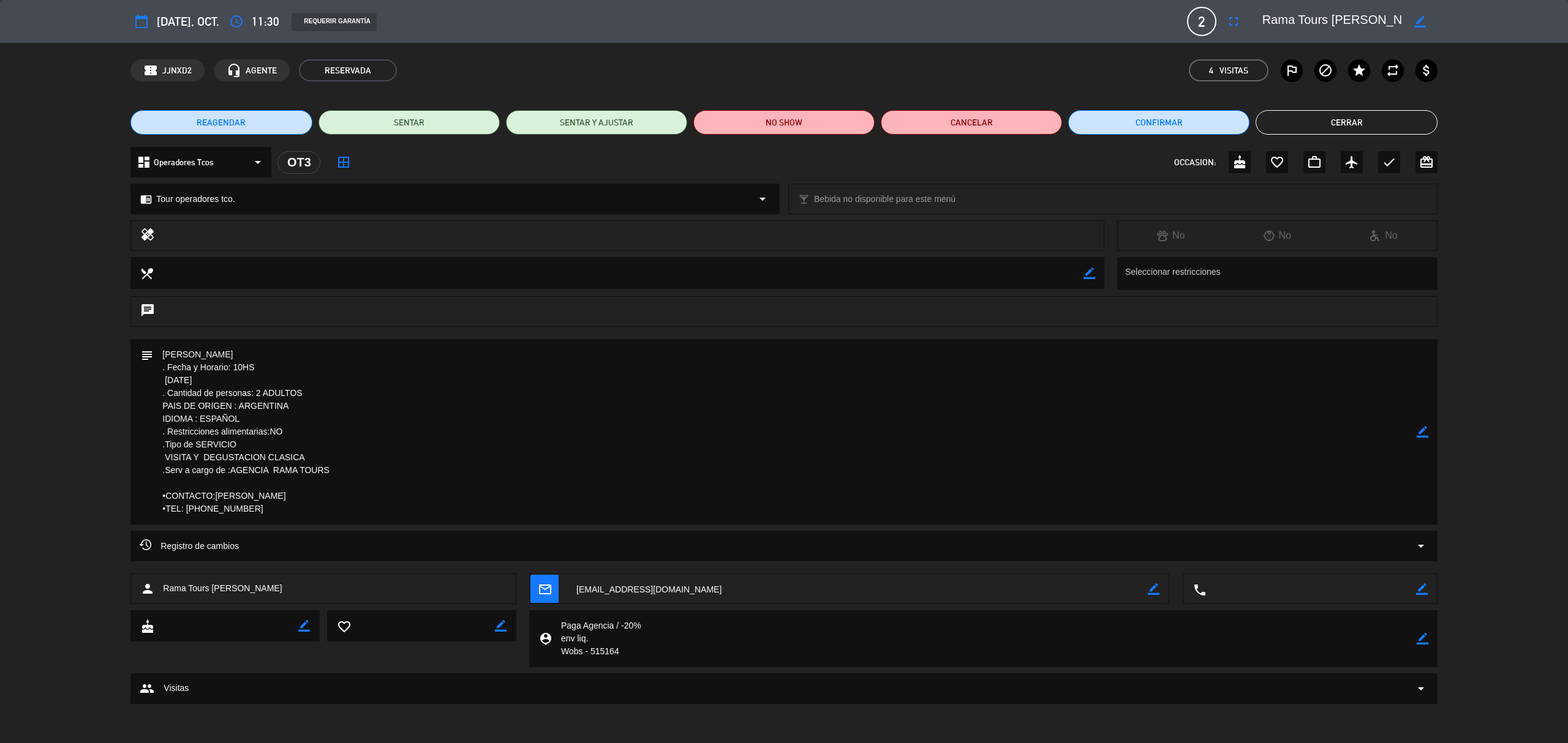
click at [1045, 432] on icon "border_color" at bounding box center [1423, 432] width 12 height 12
click at [241, 356] on textarea at bounding box center [784, 432] width 1263 height 186
paste textarea "B-0168-00000349"
type textarea "[PERSON_NAME] -B-0168-00000349 . Fecha y Horario: 10HS [DATE] . Cantidad de per…"
click at [1045, 430] on icon at bounding box center [1423, 432] width 12 height 12
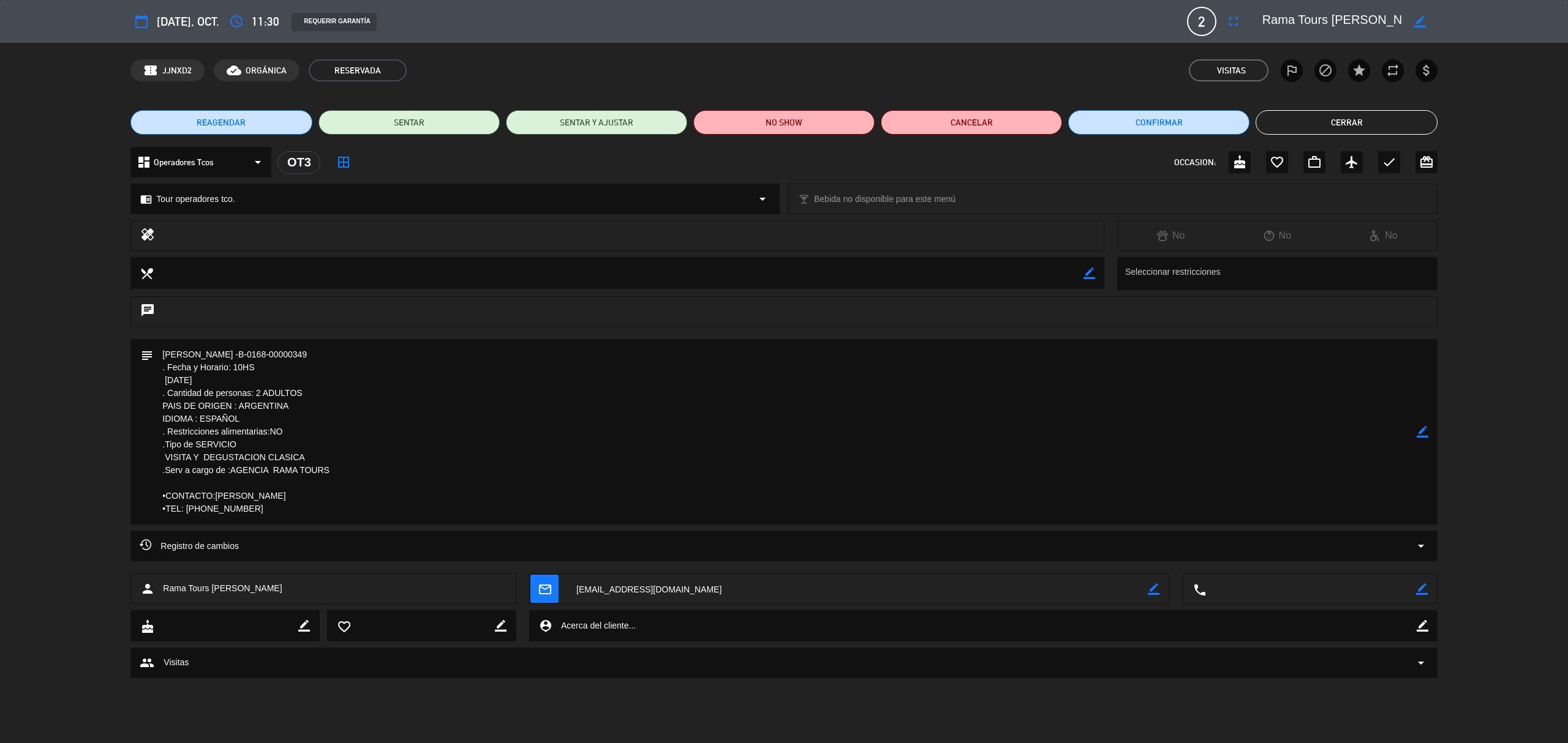
click at [1045, 118] on button "Cerrar" at bounding box center [1346, 122] width 181 height 24
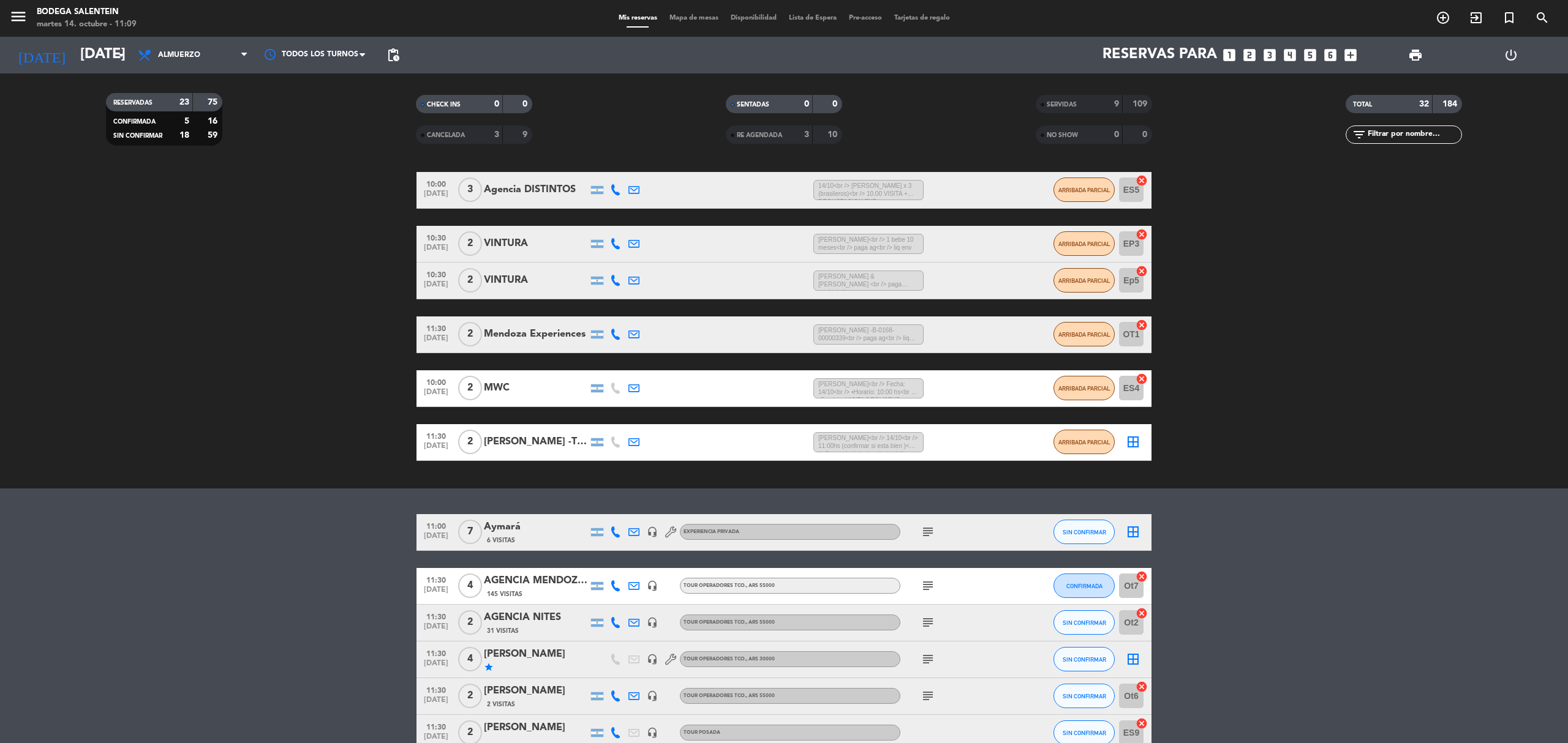
scroll to position [82, 0]
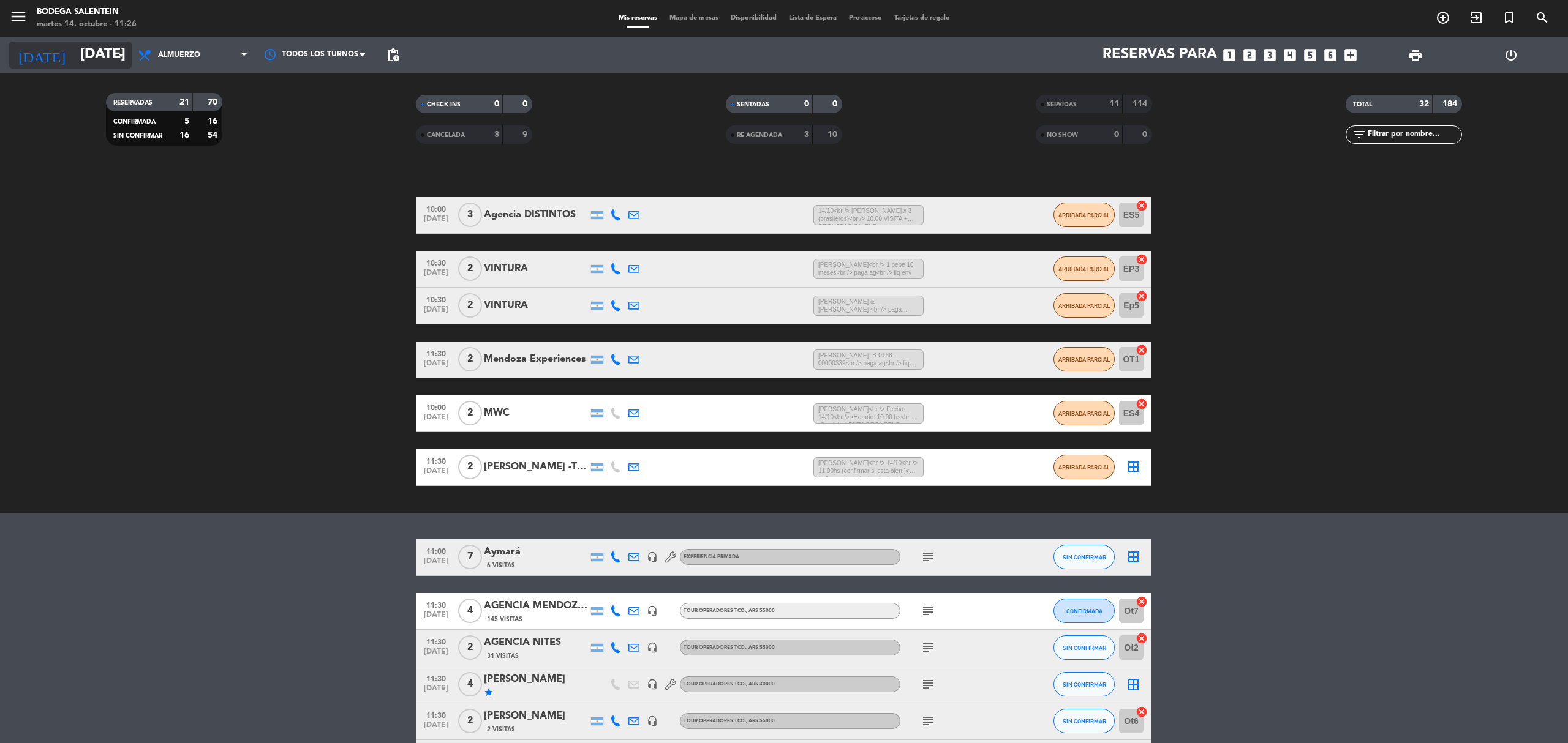
click at [95, 48] on input "[DATE]" at bounding box center [165, 55] width 182 height 30
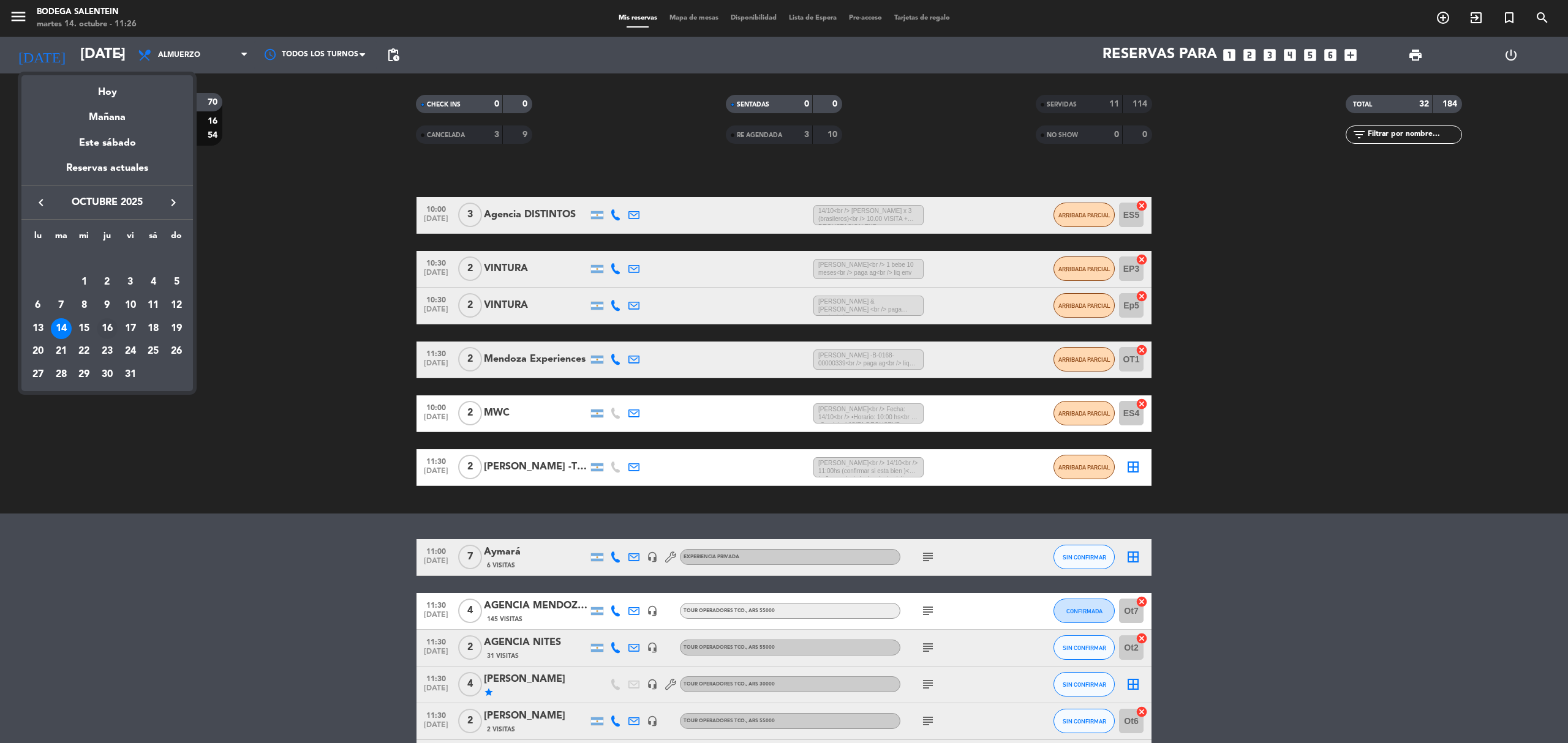
click at [101, 326] on div "16" at bounding box center [107, 328] width 21 height 21
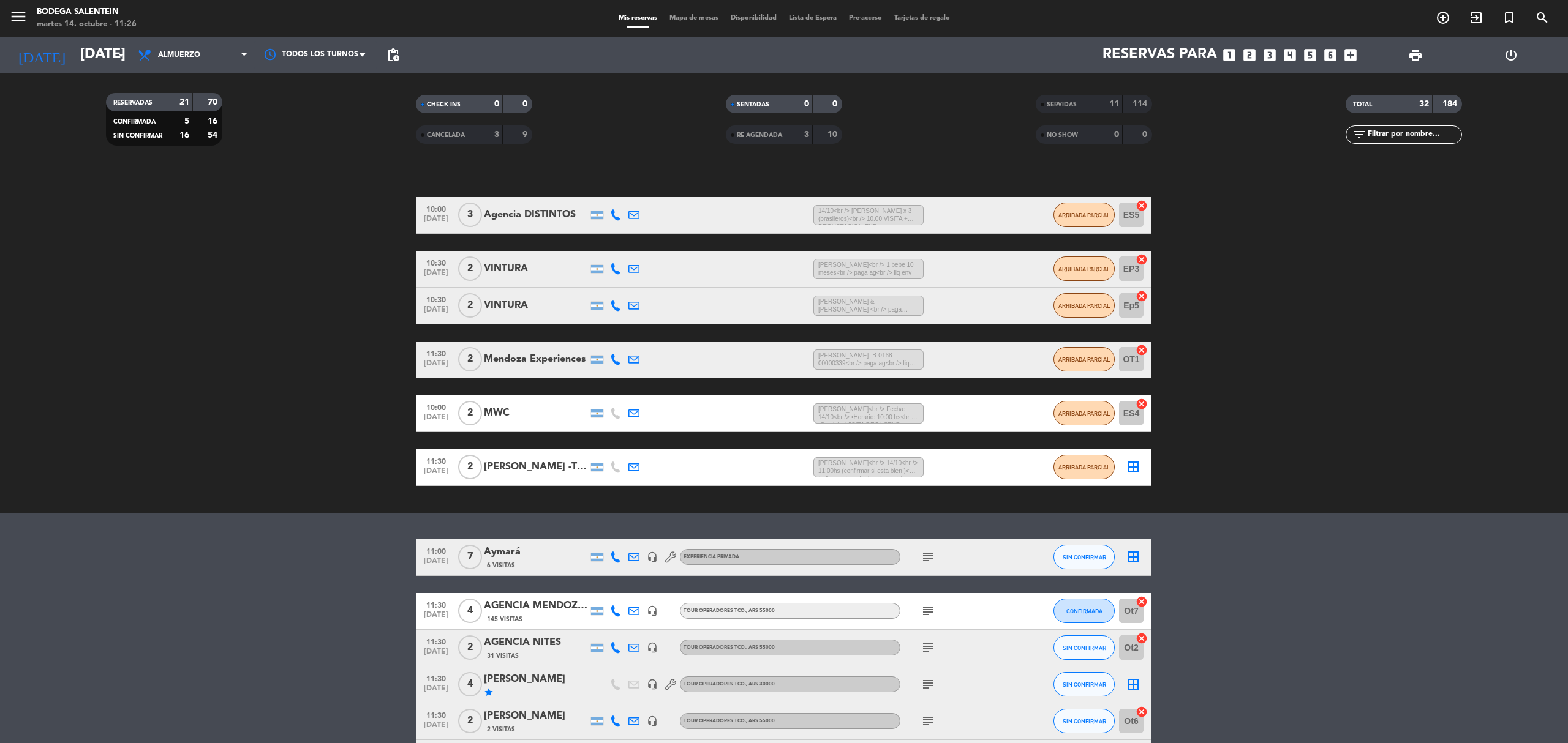
type input "[DEMOGRAPHIC_DATA][DATE]"
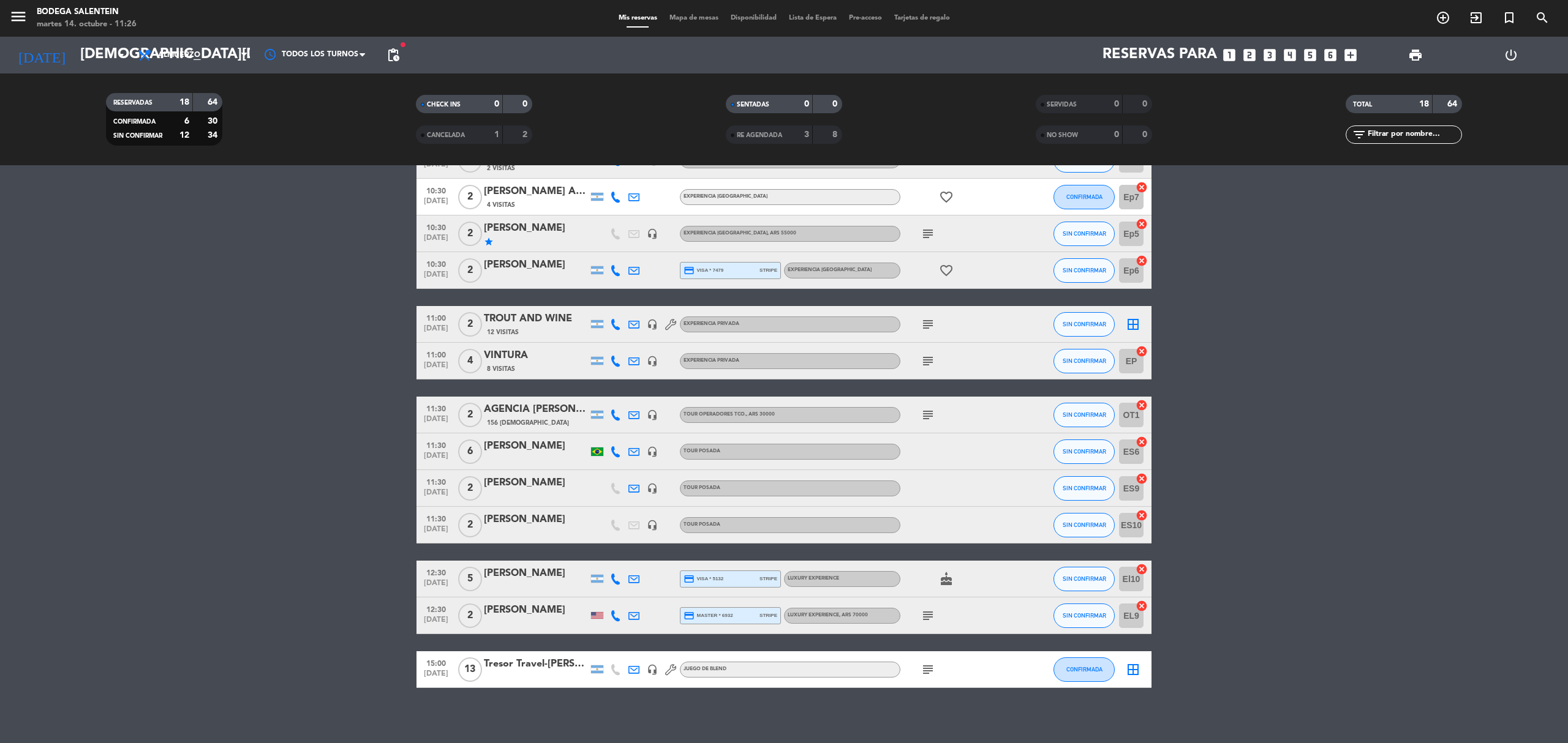
scroll to position [285, 0]
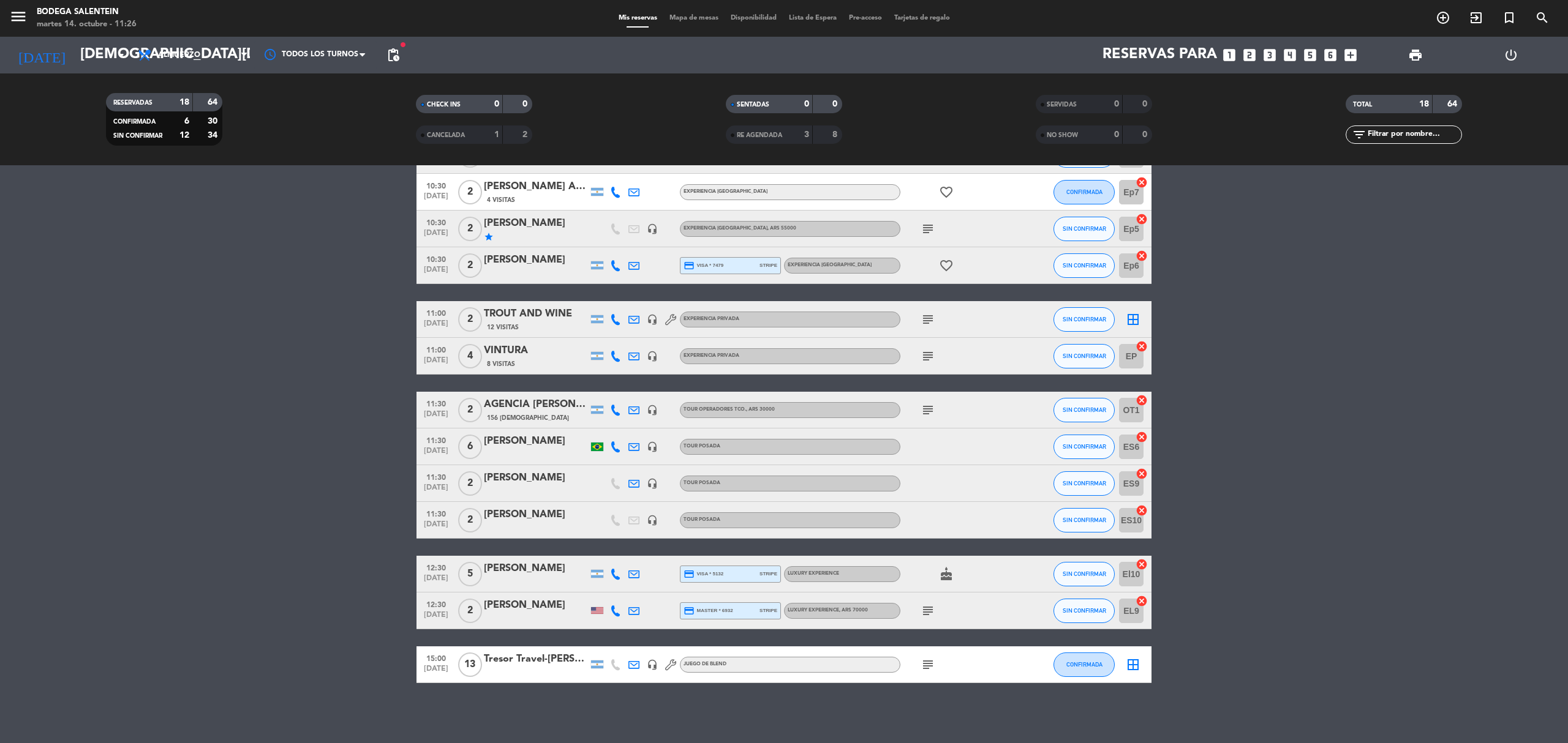
click at [524, 514] on div "Tresor Travel-[PERSON_NAME]" at bounding box center [535, 659] width 104 height 16
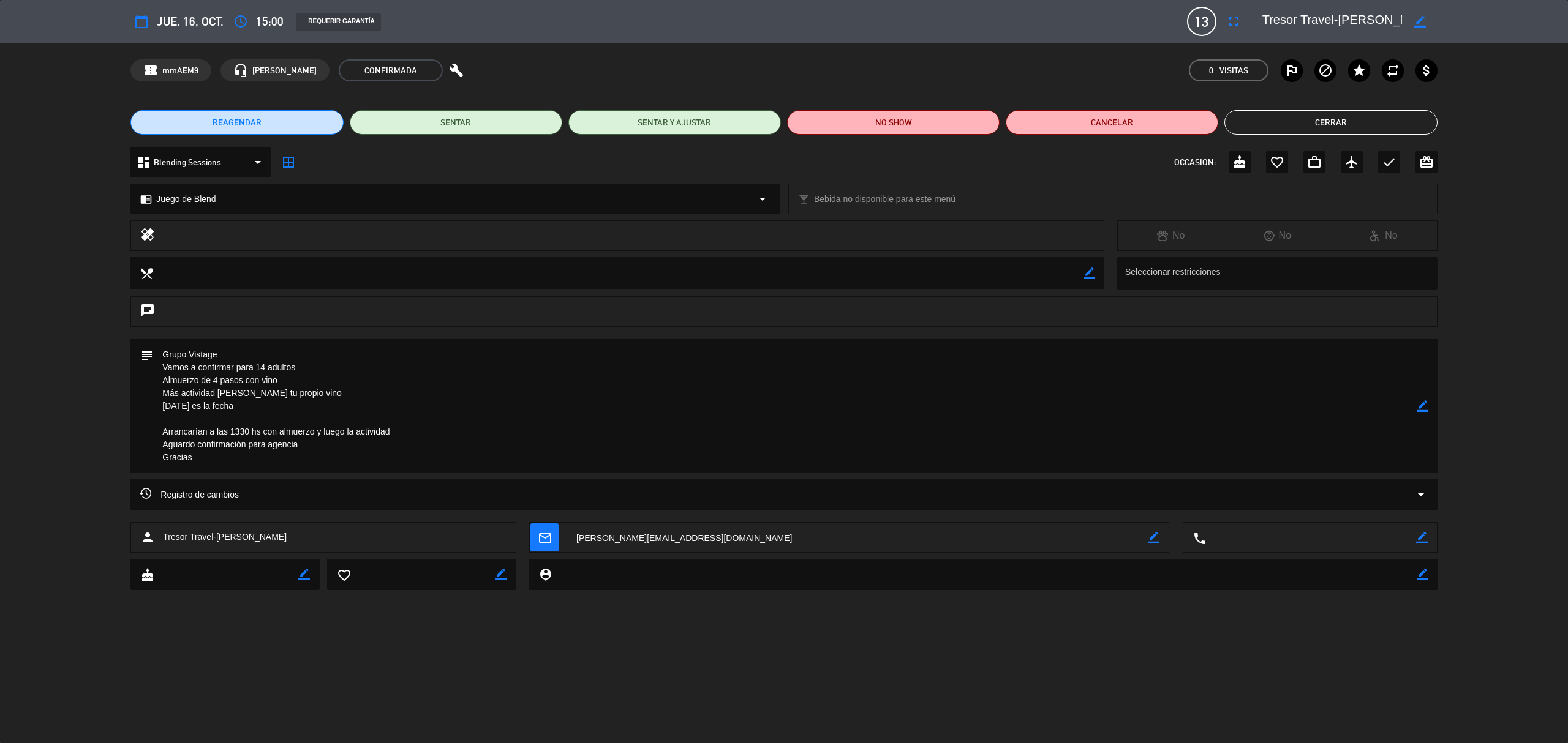
click at [1045, 406] on icon "border_color" at bounding box center [1423, 406] width 12 height 12
click at [220, 352] on textarea at bounding box center [784, 406] width 1263 height 134
click at [255, 353] on textarea at bounding box center [784, 406] width 1263 height 134
type textarea "Grupo Vistage--Argentinos Vamos a confirmar para 14 adultos Almuerzo de 4 pasos…"
click at [1045, 405] on icon at bounding box center [1423, 406] width 12 height 12
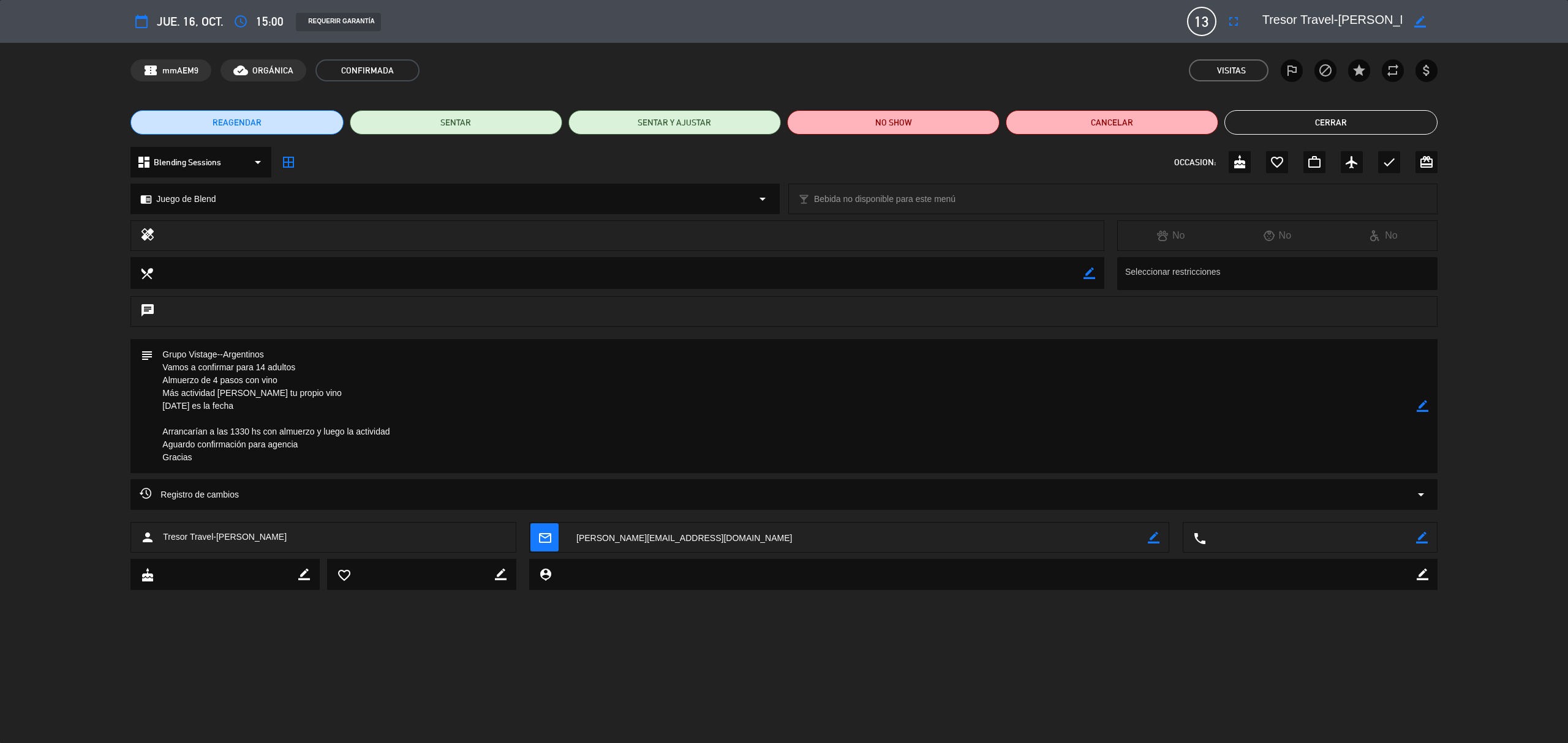
click at [1045, 124] on button "Cerrar" at bounding box center [1331, 122] width 213 height 24
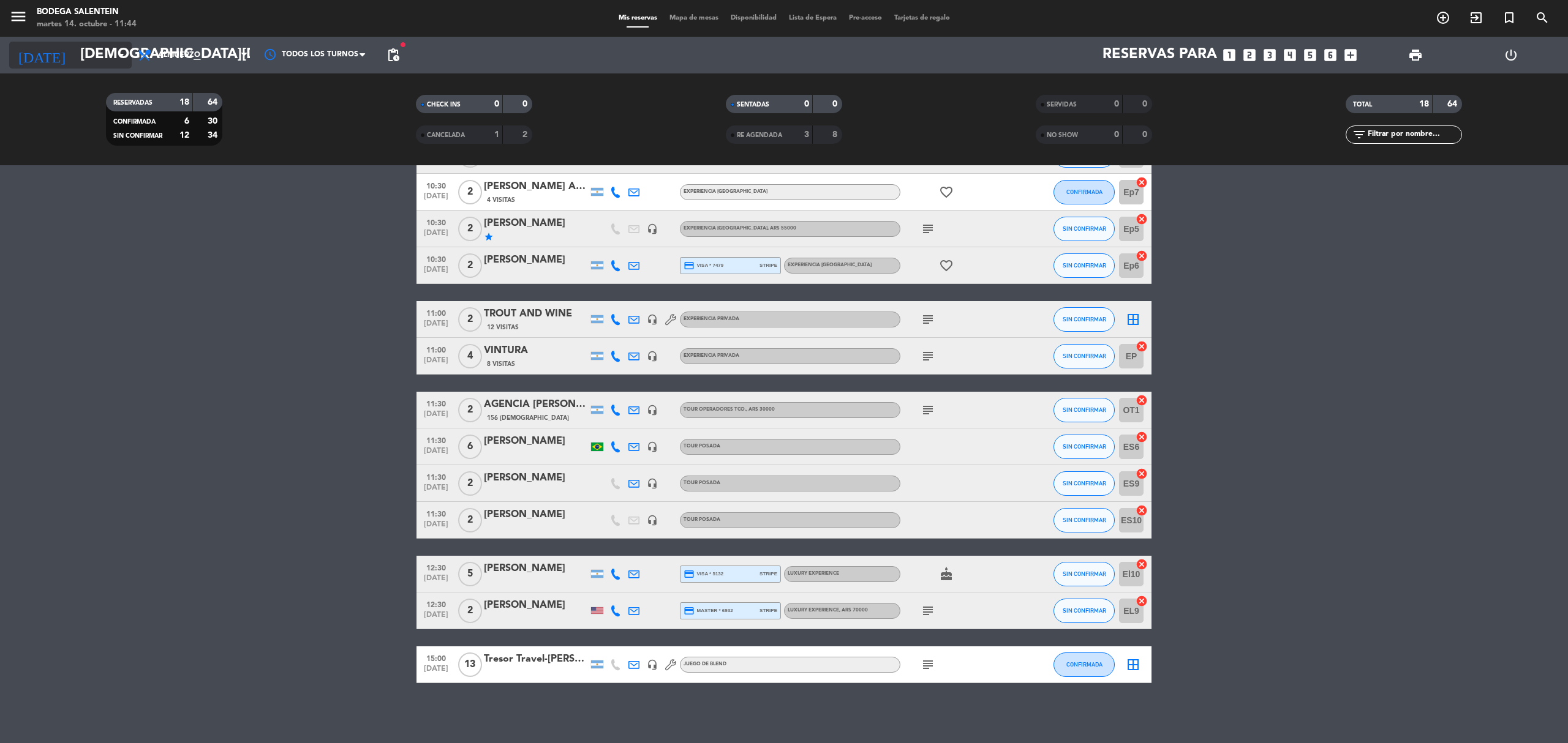
click at [81, 54] on input "[DEMOGRAPHIC_DATA][DATE]" at bounding box center [165, 55] width 182 height 30
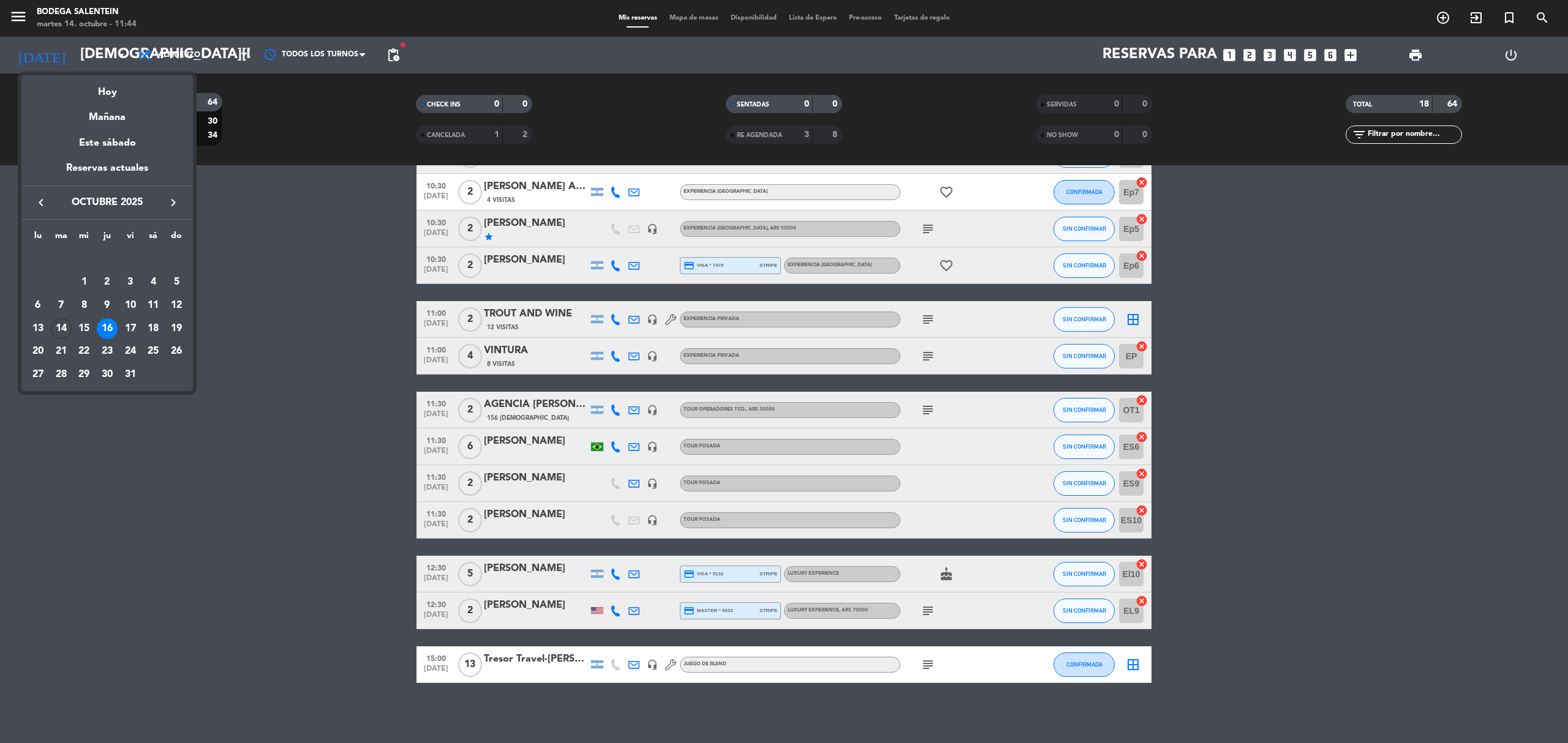
click at [178, 350] on div "26" at bounding box center [176, 351] width 21 height 21
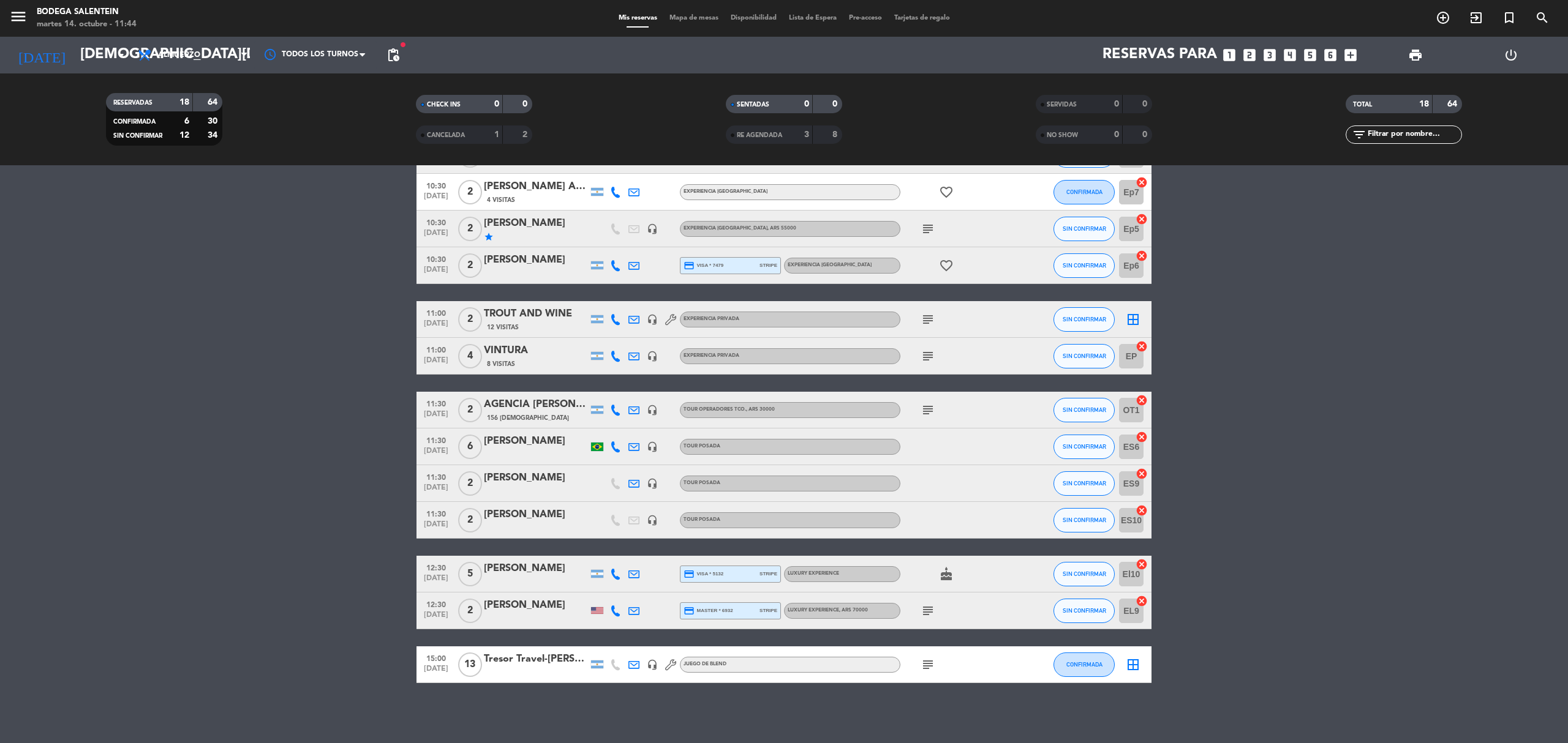
type input "[DATE]"
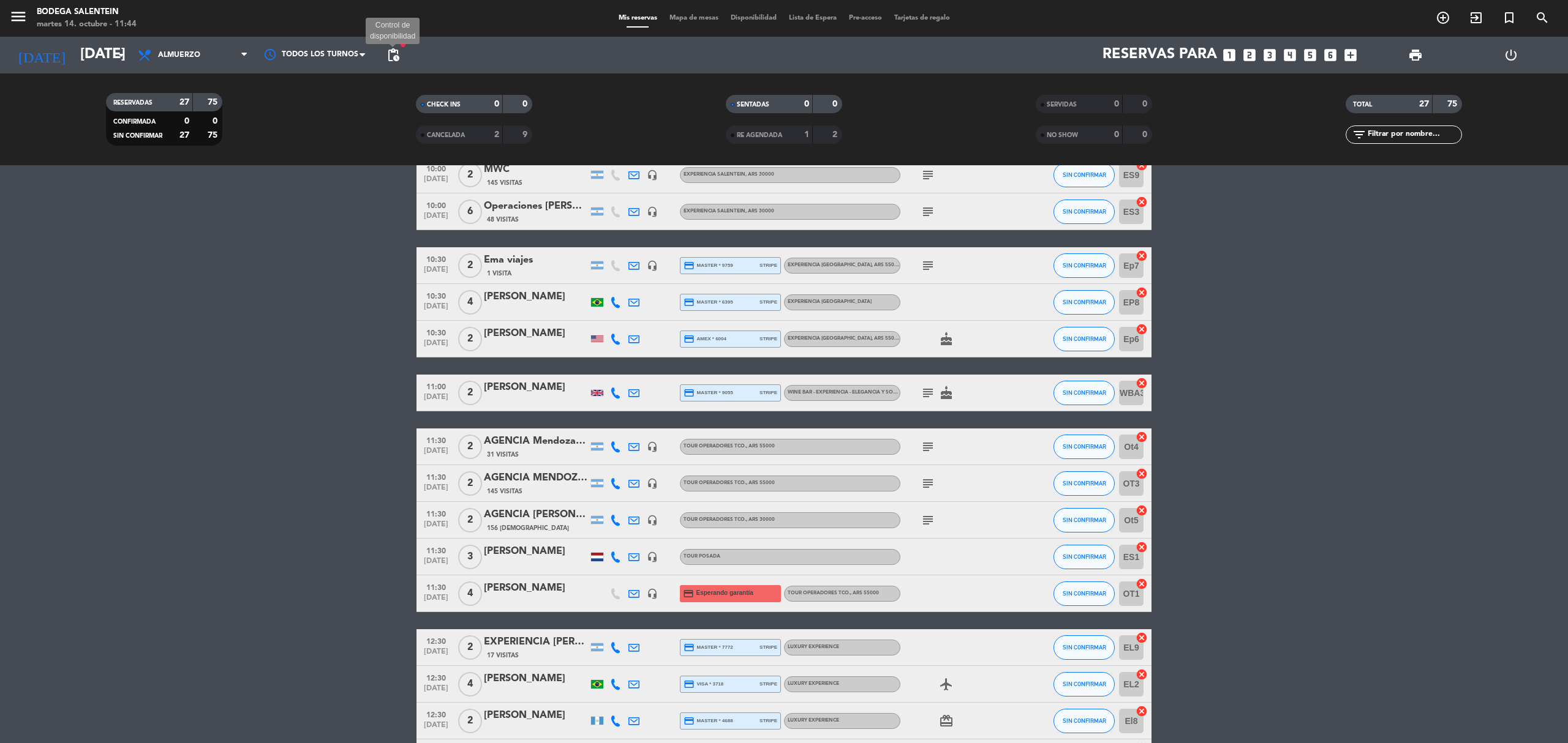
click at [391, 57] on span "pending_actions" at bounding box center [392, 55] width 14 height 14
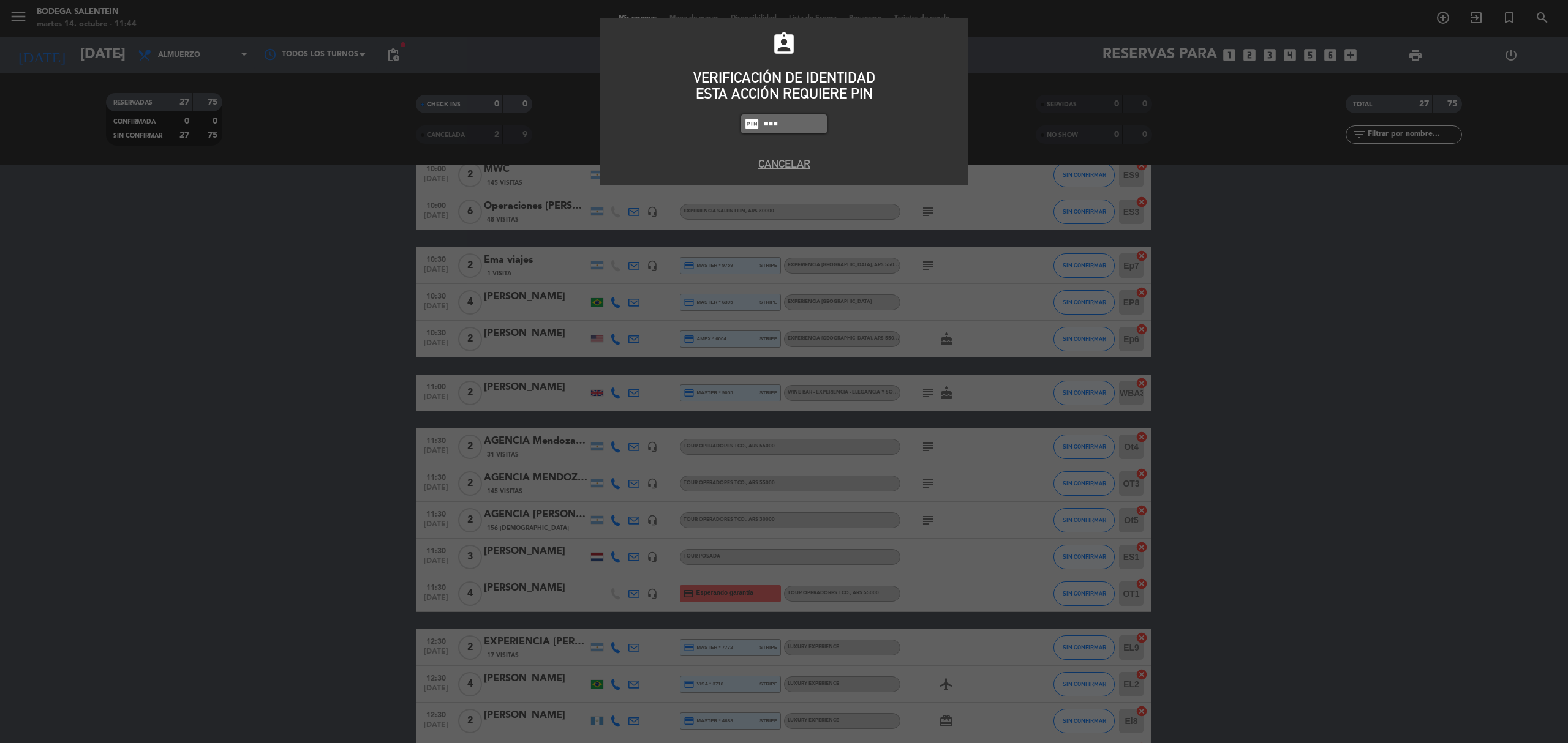
type input "8986"
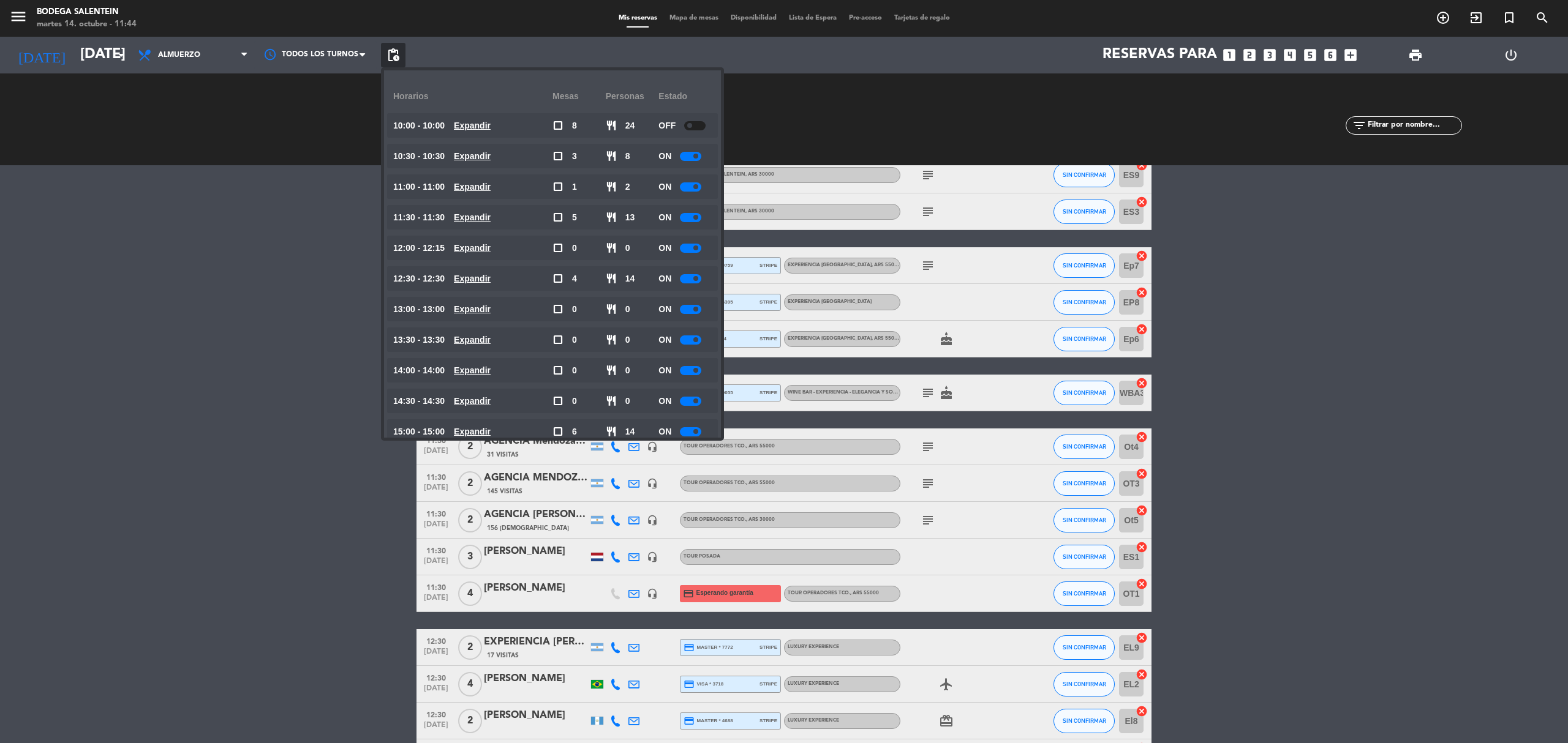
click at [1045, 370] on bookings-row "10:00 [DATE] 2 AGENCIA MI VIAJE A MZA 38 Visitas headset_mic Experiencia Salent…" at bounding box center [784, 476] width 1568 height 1078
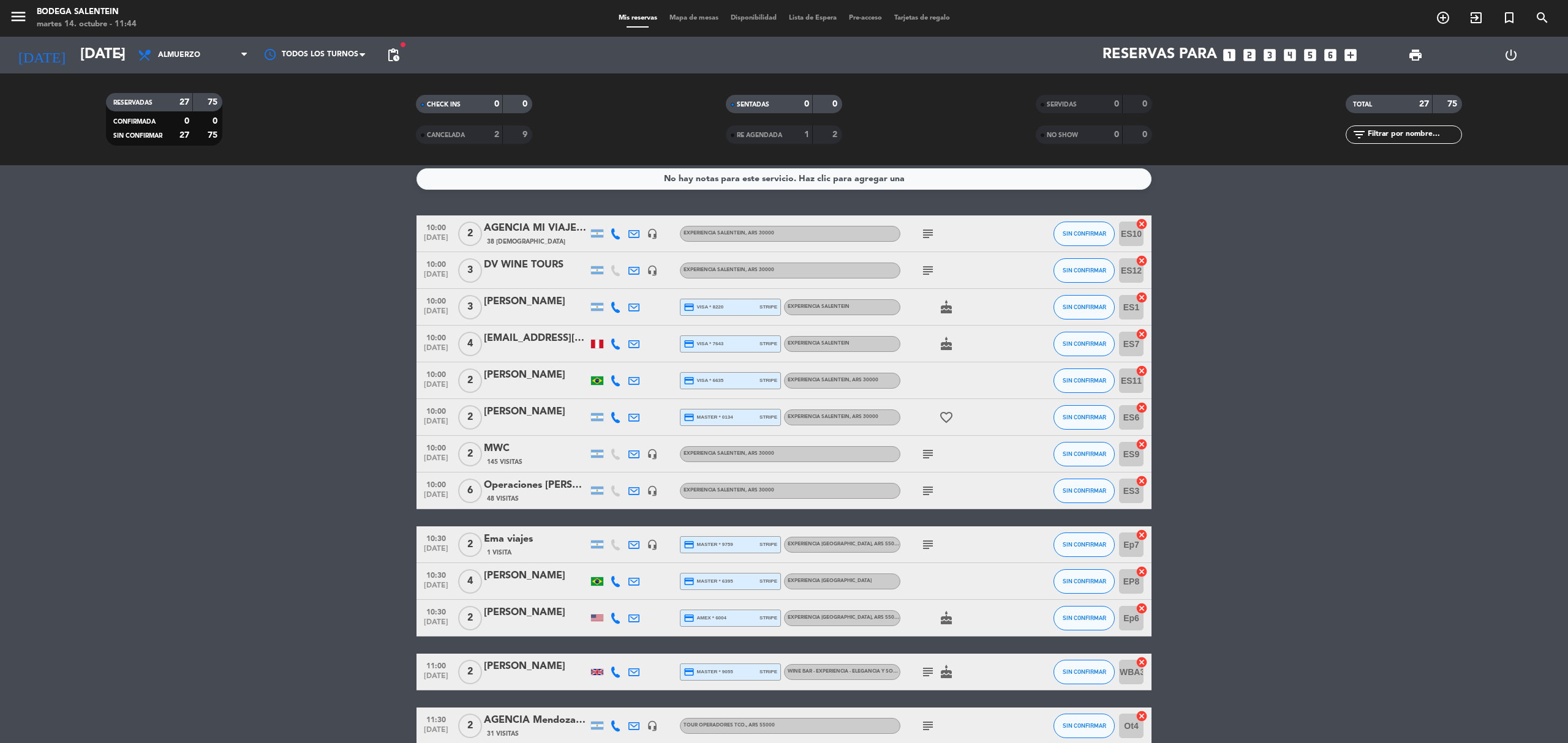
scroll to position [0, 0]
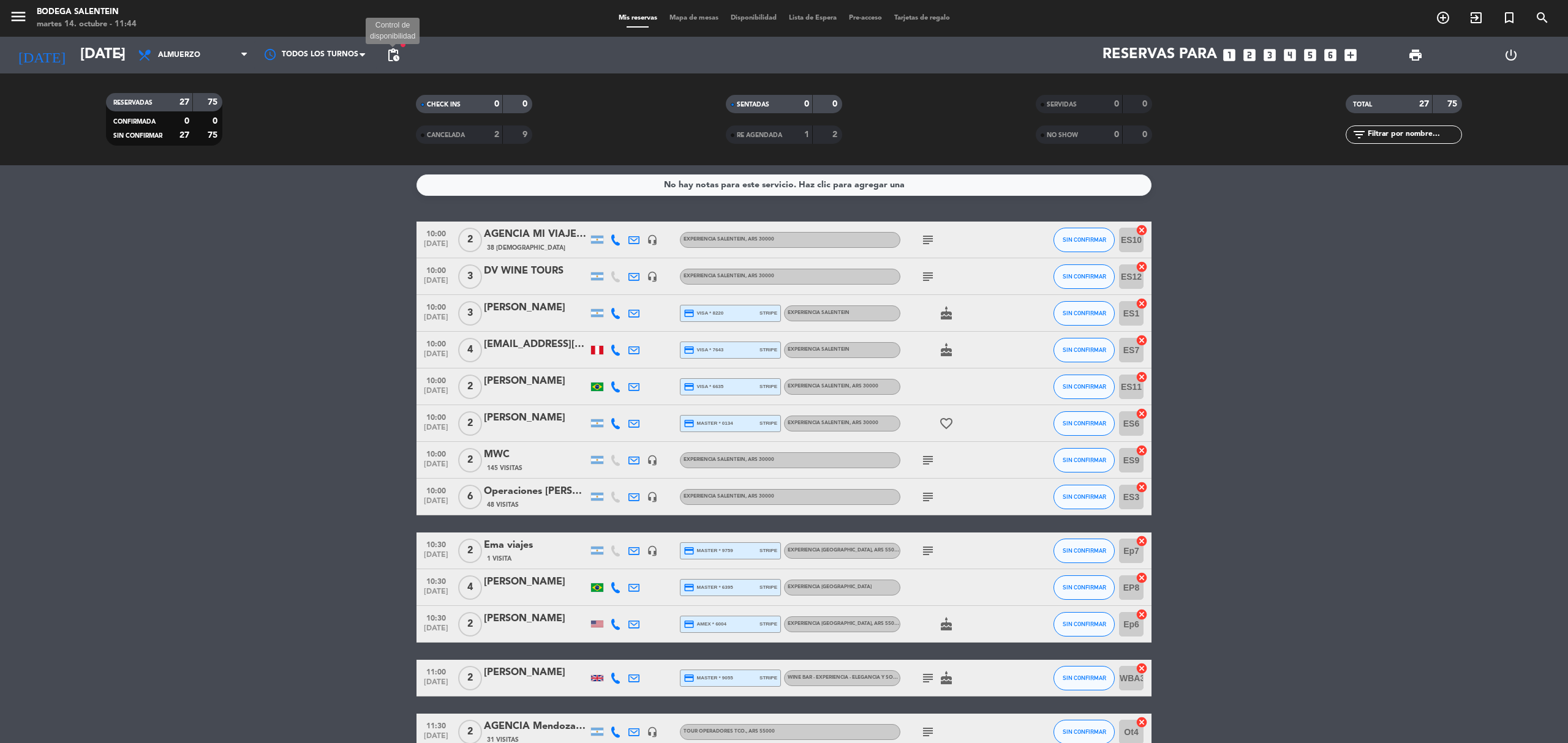
click at [390, 57] on span "pending_actions" at bounding box center [392, 55] width 14 height 14
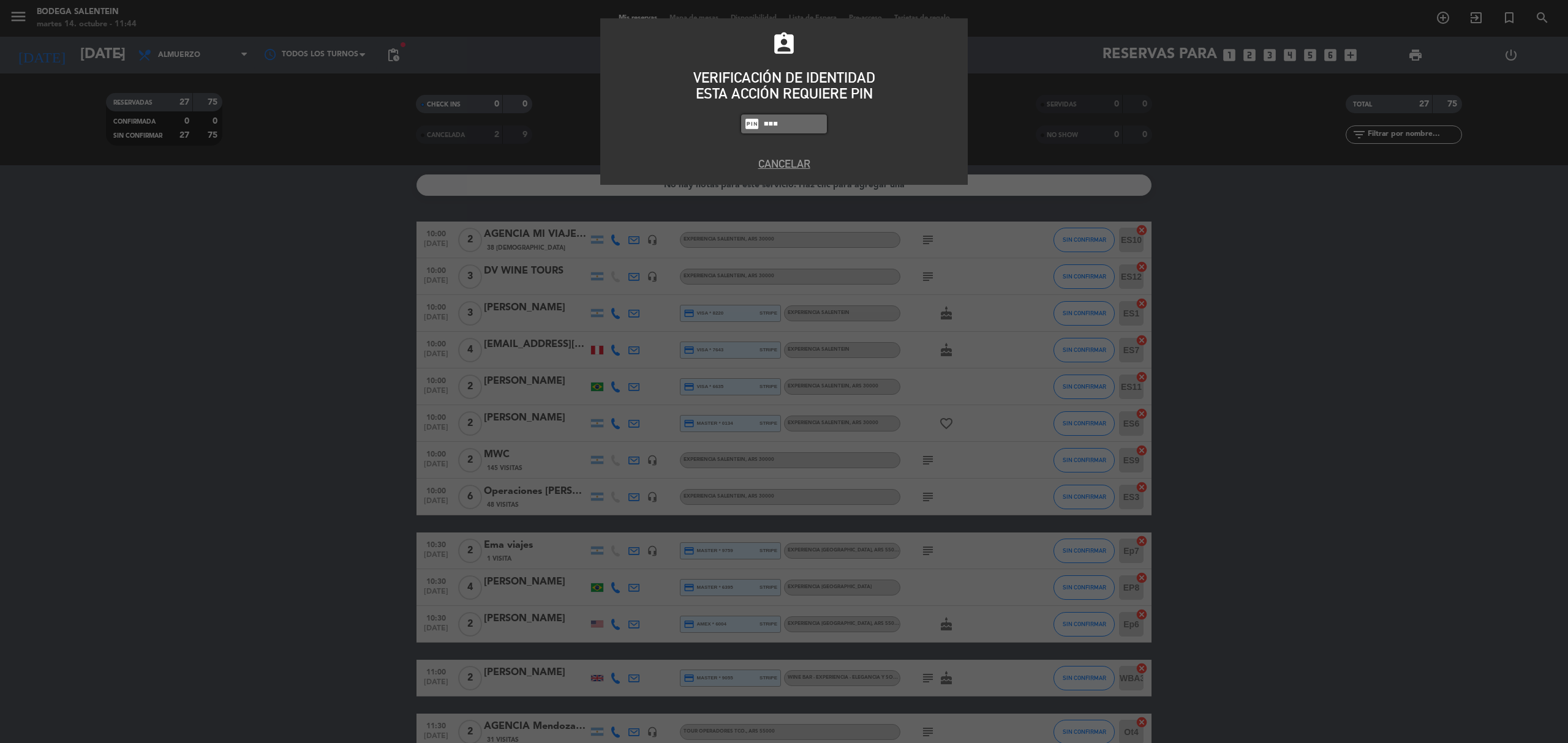
type input "8986"
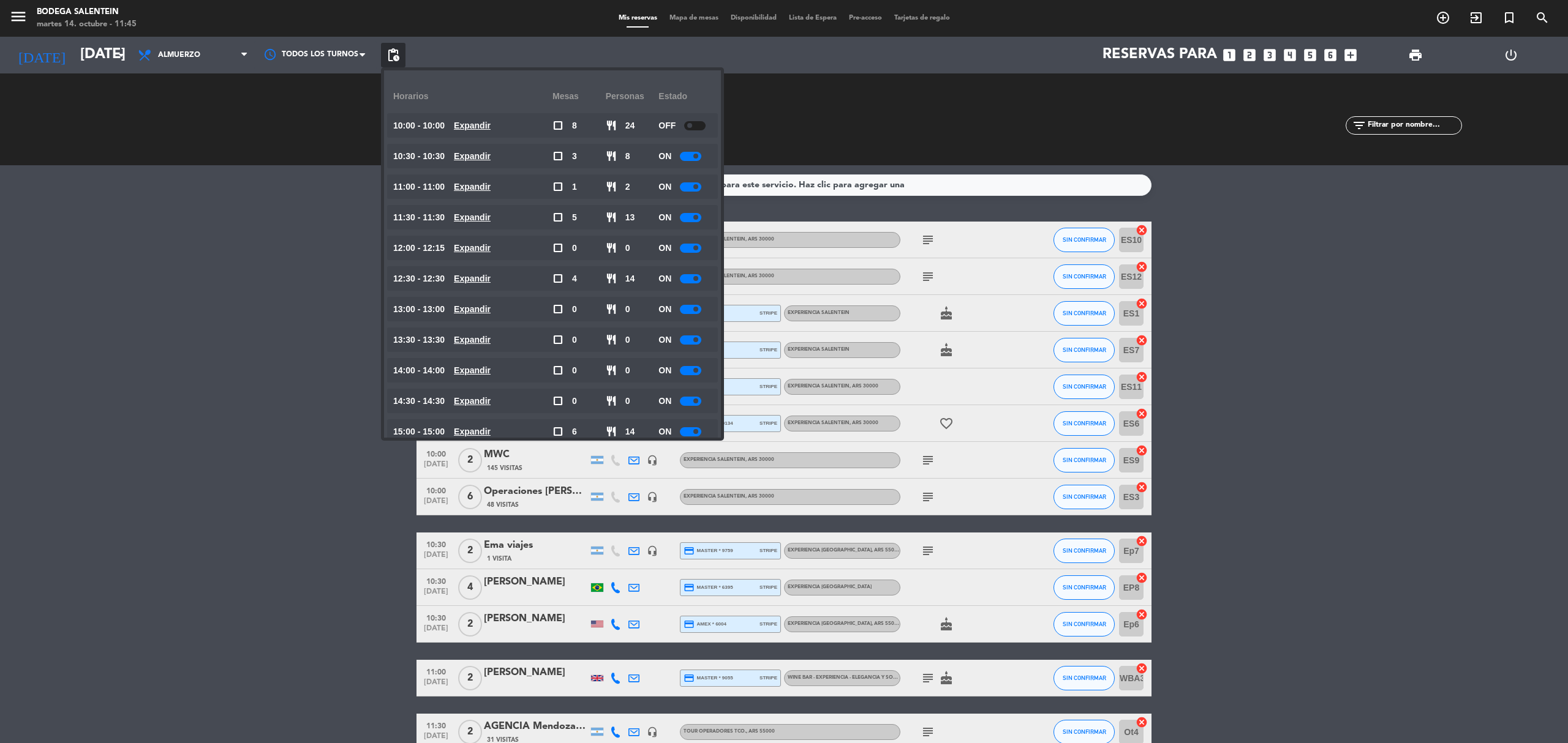
click at [695, 125] on div at bounding box center [695, 126] width 21 height 9
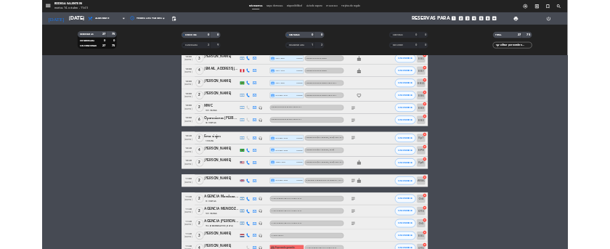
scroll to position [193, 0]
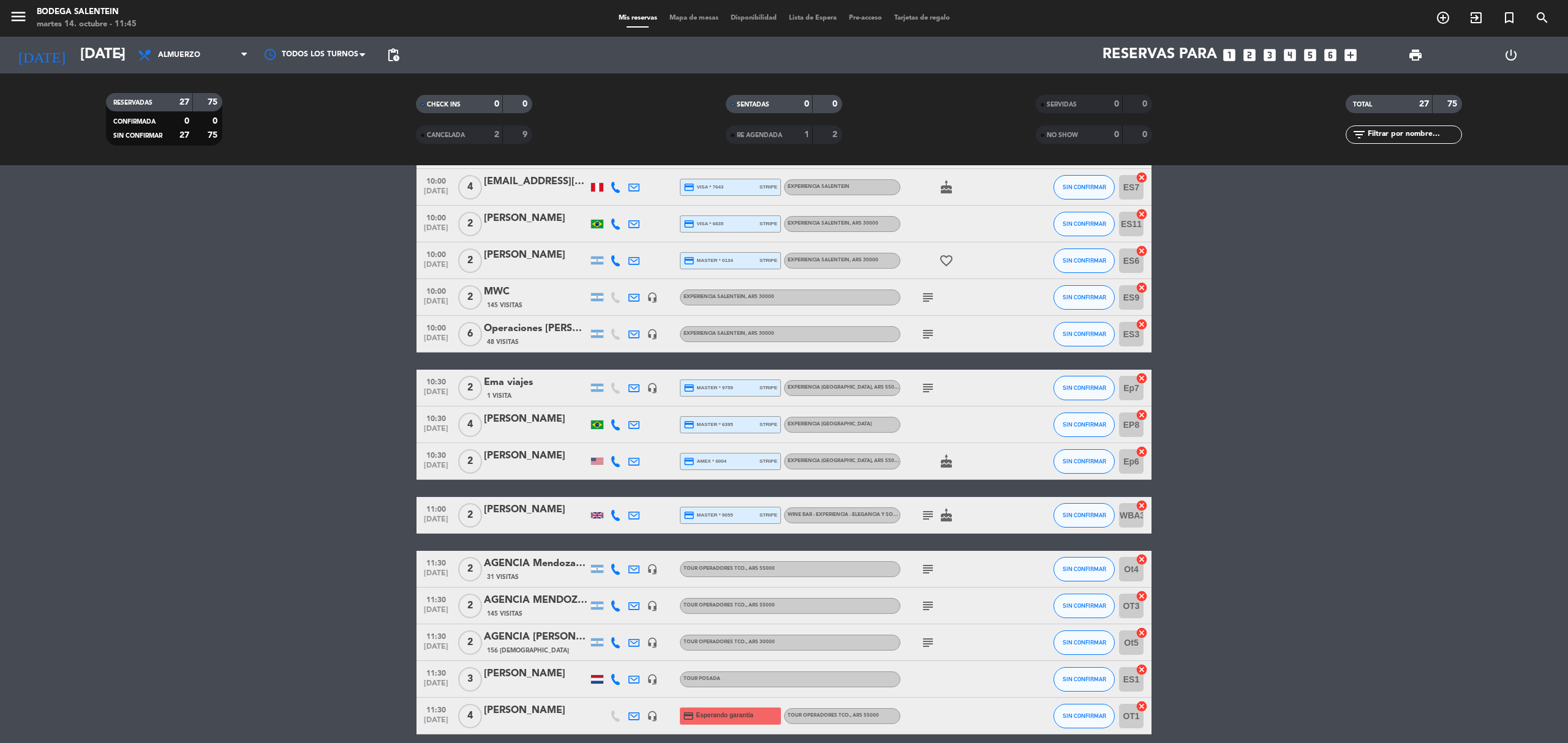
click at [523, 514] on div "AGENCIA [PERSON_NAME]" at bounding box center [535, 637] width 104 height 16
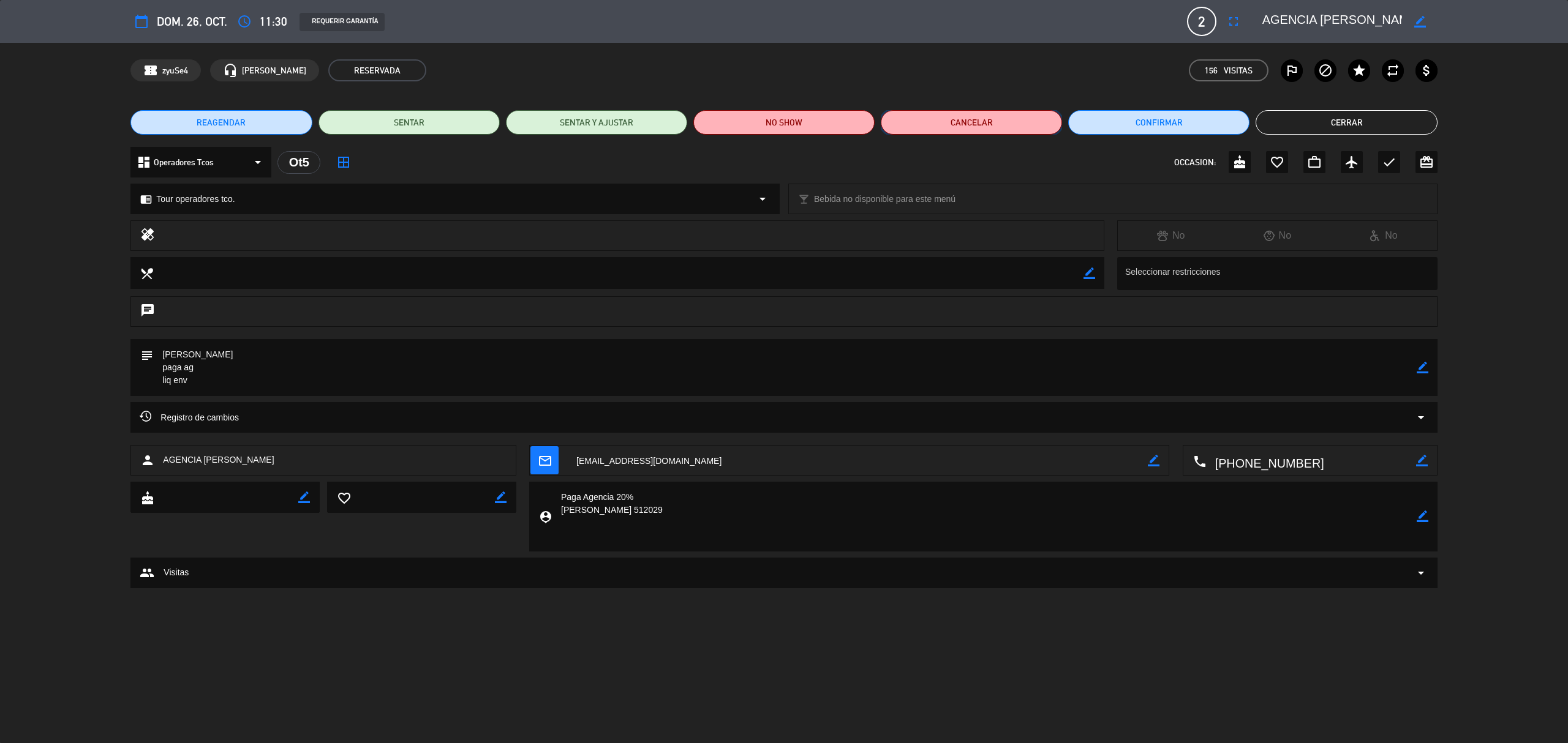
click at [963, 121] on button "Cancelar" at bounding box center [971, 122] width 181 height 24
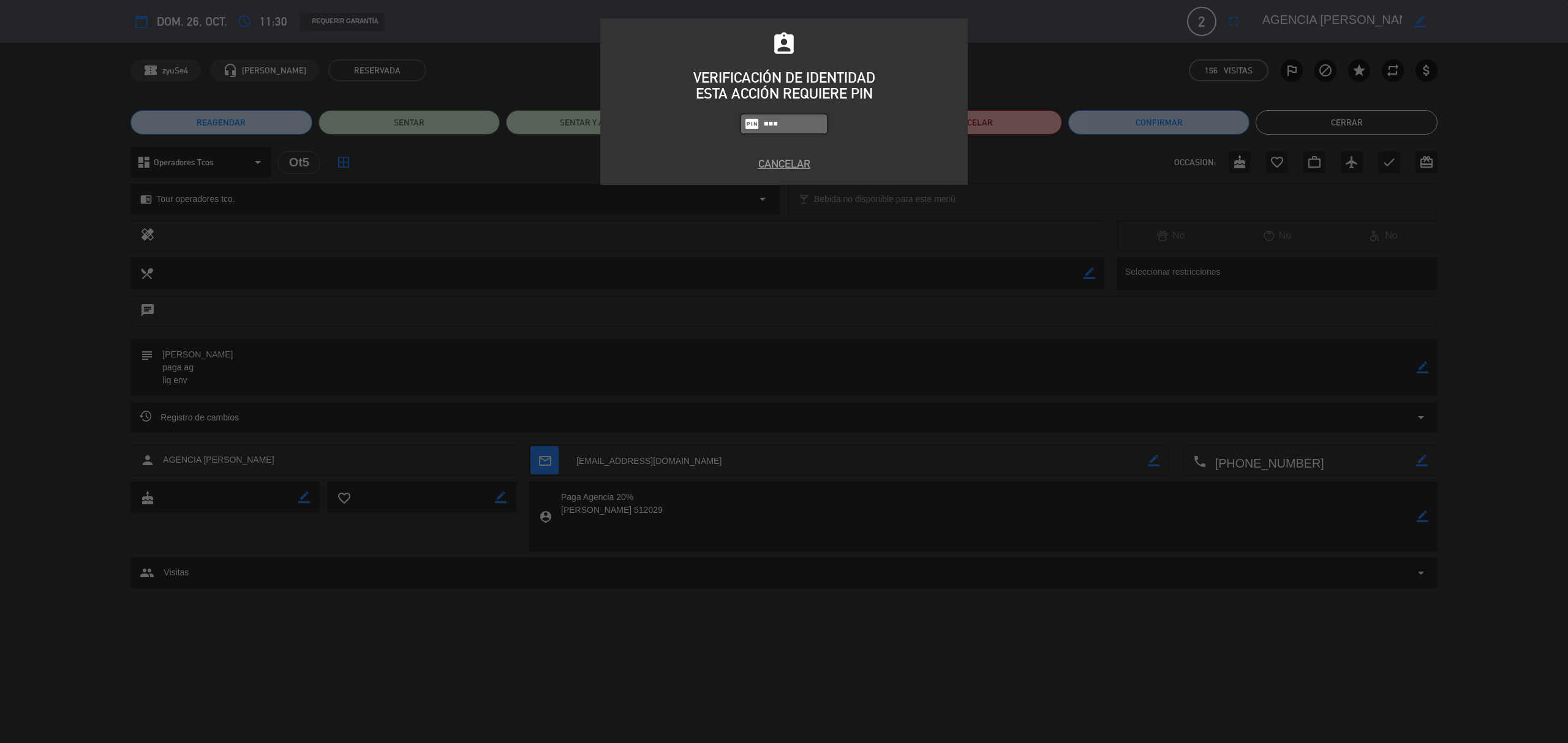
type input "8986"
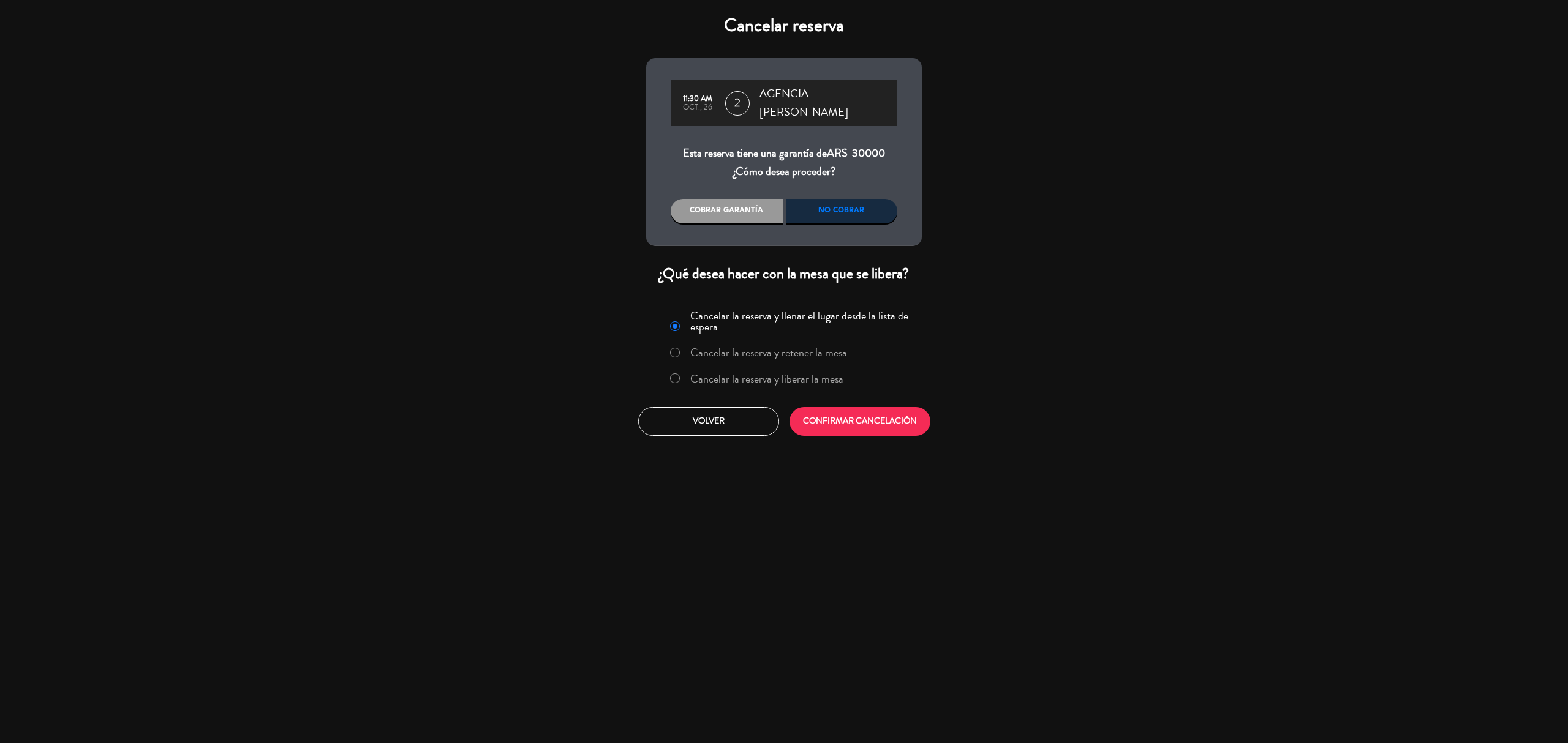
click at [732, 374] on label "Cancelar la reserva y liberar la mesa" at bounding box center [766, 379] width 153 height 11
click at [862, 407] on button "CONFIRMAR CANCELACIÓN" at bounding box center [860, 422] width 141 height 29
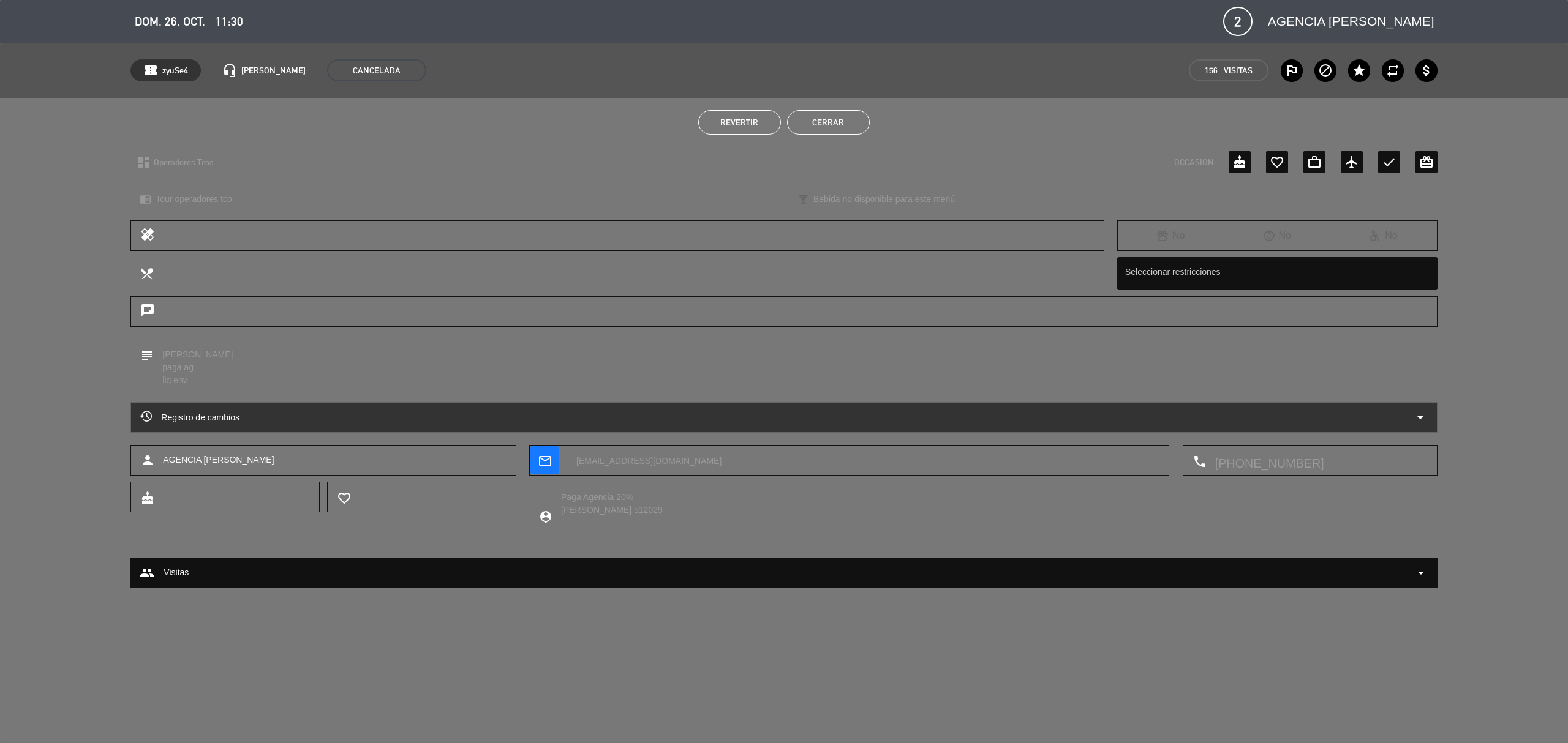
click at [813, 128] on button "Cerrar" at bounding box center [829, 122] width 83 height 24
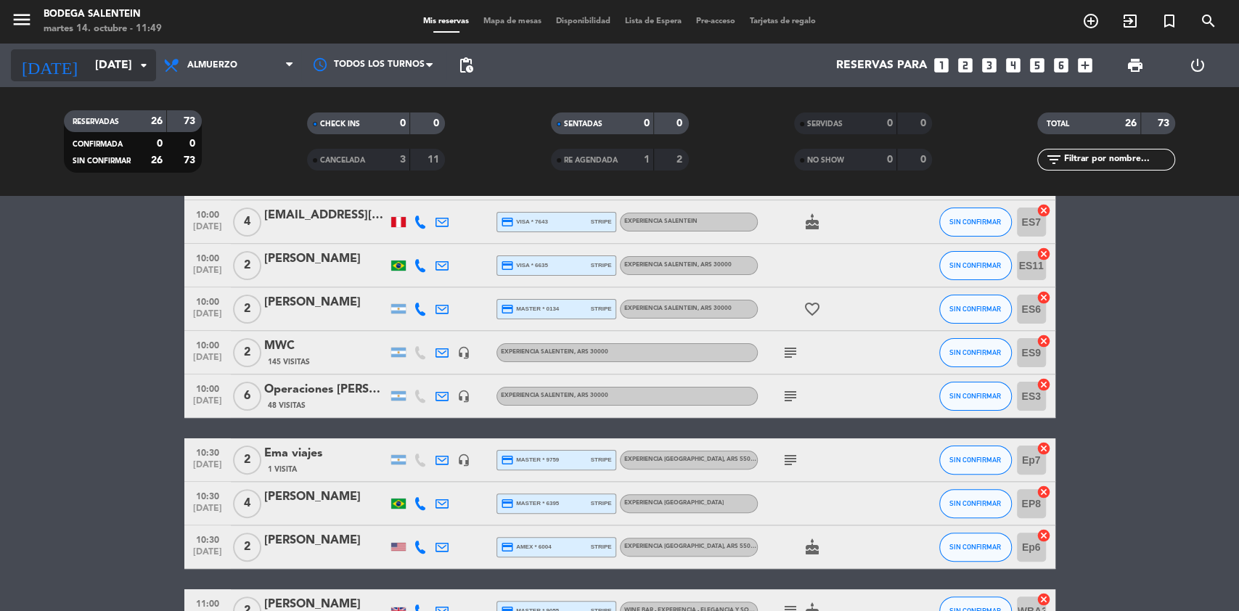
click at [88, 62] on input "[DATE]" at bounding box center [164, 66] width 153 height 28
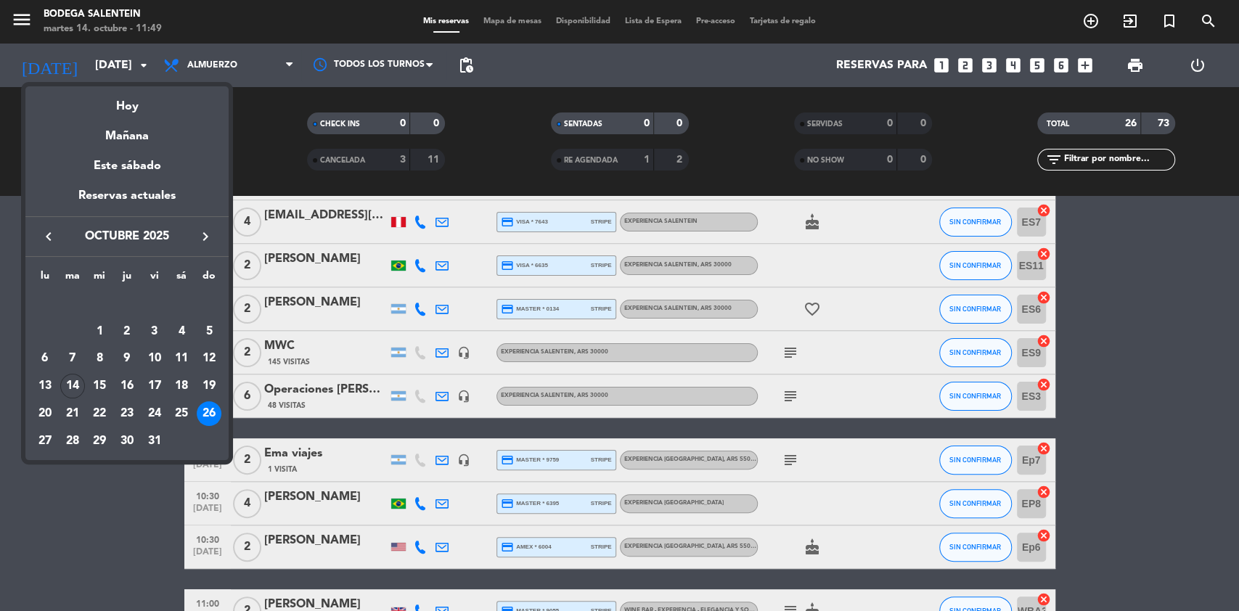
click at [211, 234] on icon "keyboard_arrow_right" at bounding box center [205, 236] width 17 height 17
click at [209, 357] on div "16" at bounding box center [209, 359] width 25 height 25
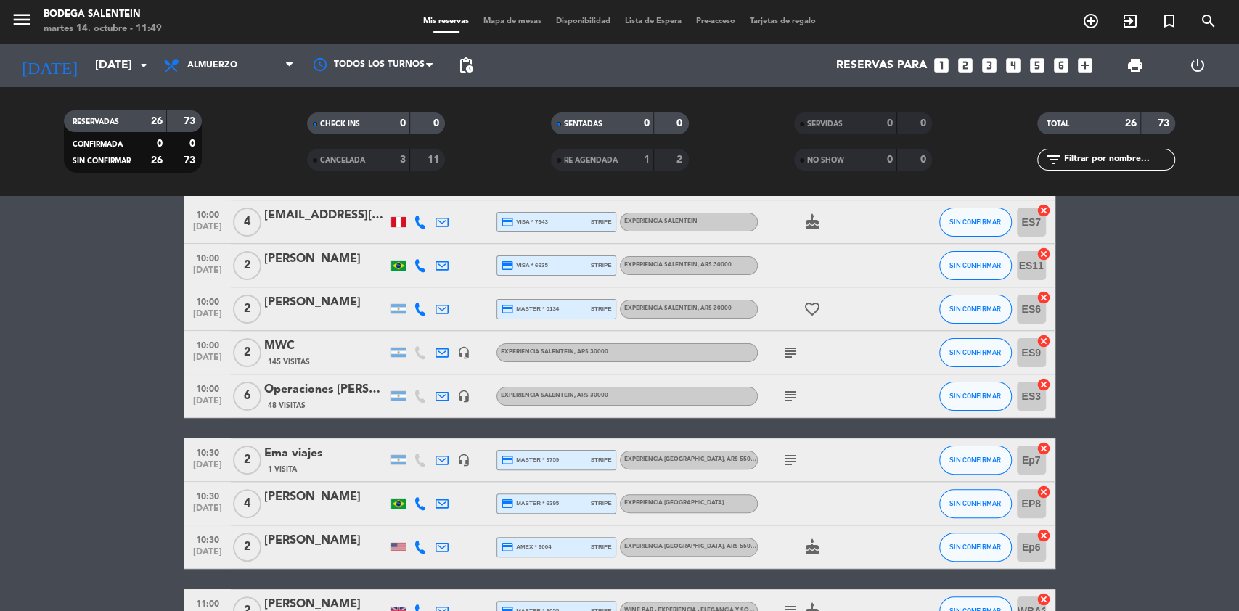
type input "[DATE]"
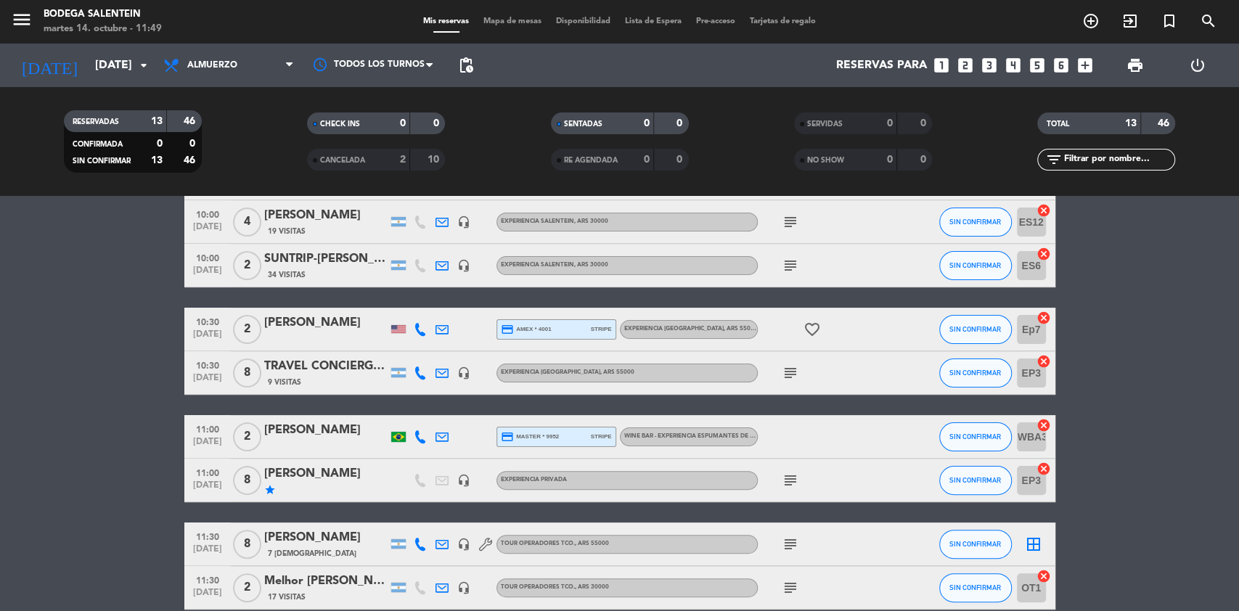
scroll to position [290, 0]
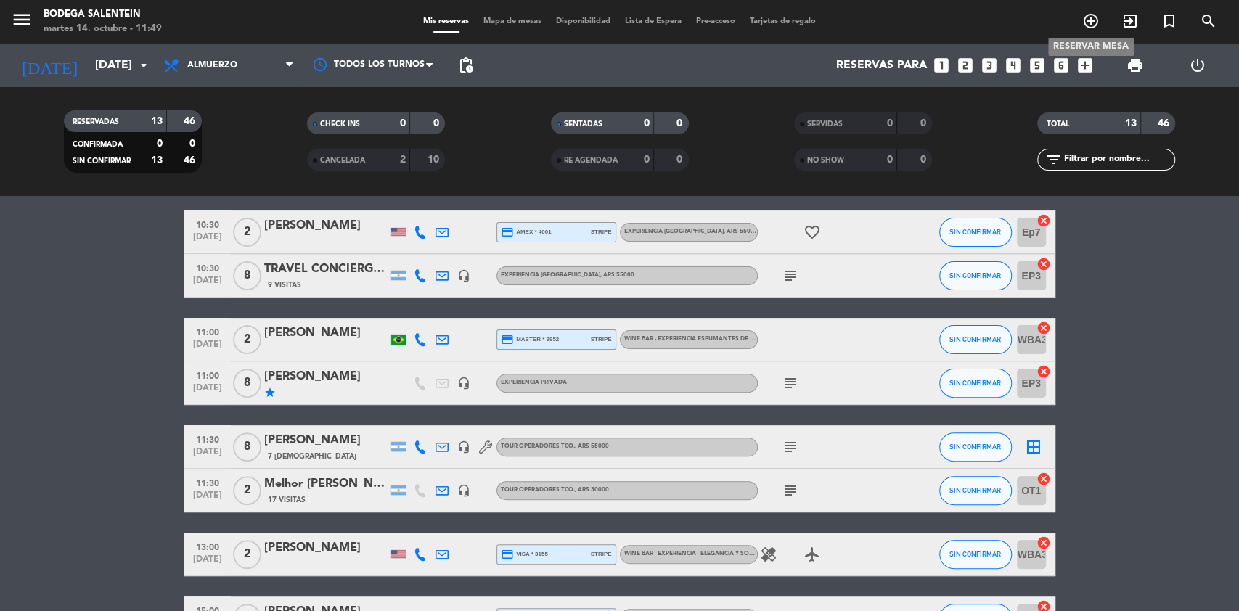
click at [1092, 14] on icon "add_circle_outline" at bounding box center [1090, 20] width 17 height 17
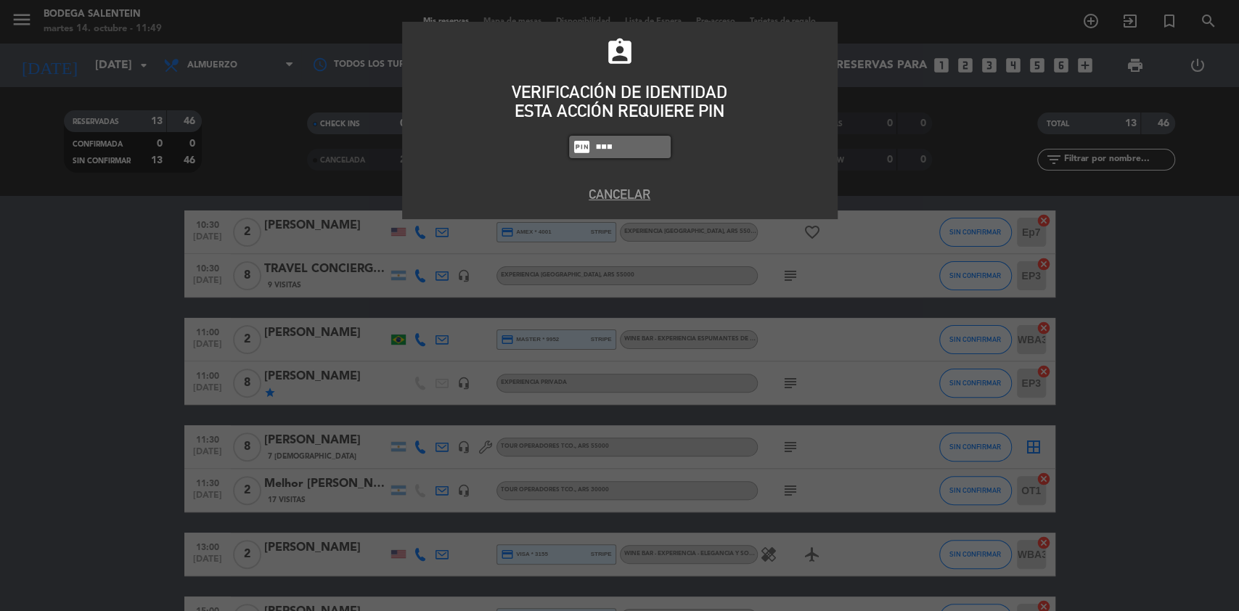
type input "8986"
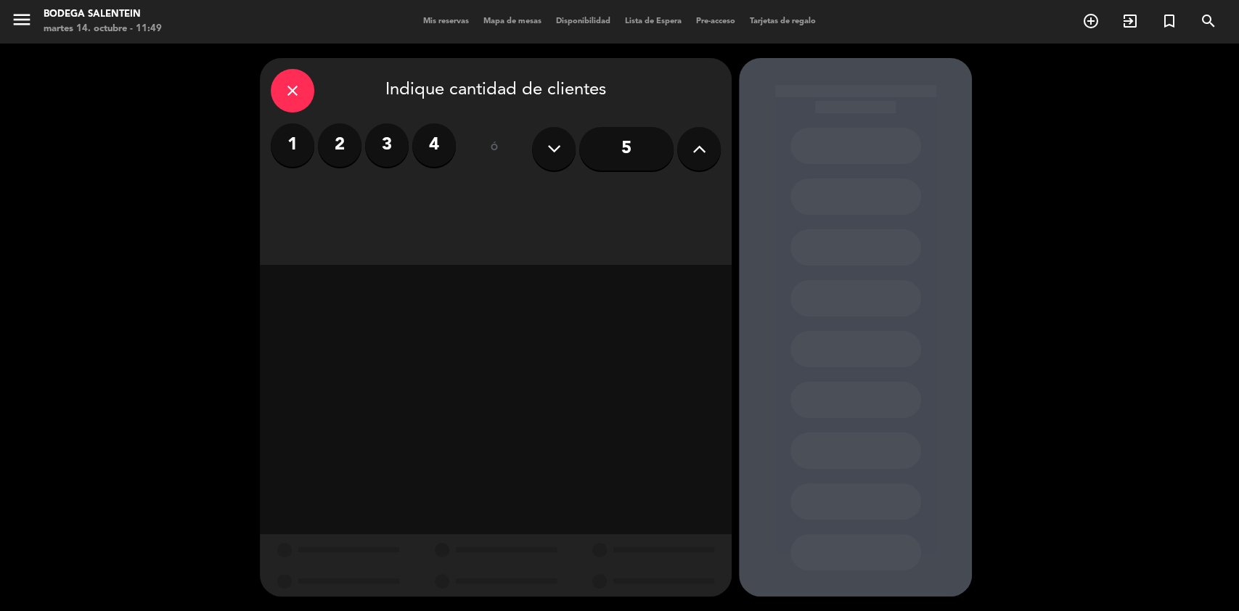
click at [335, 150] on label "2" at bounding box center [340, 145] width 44 height 44
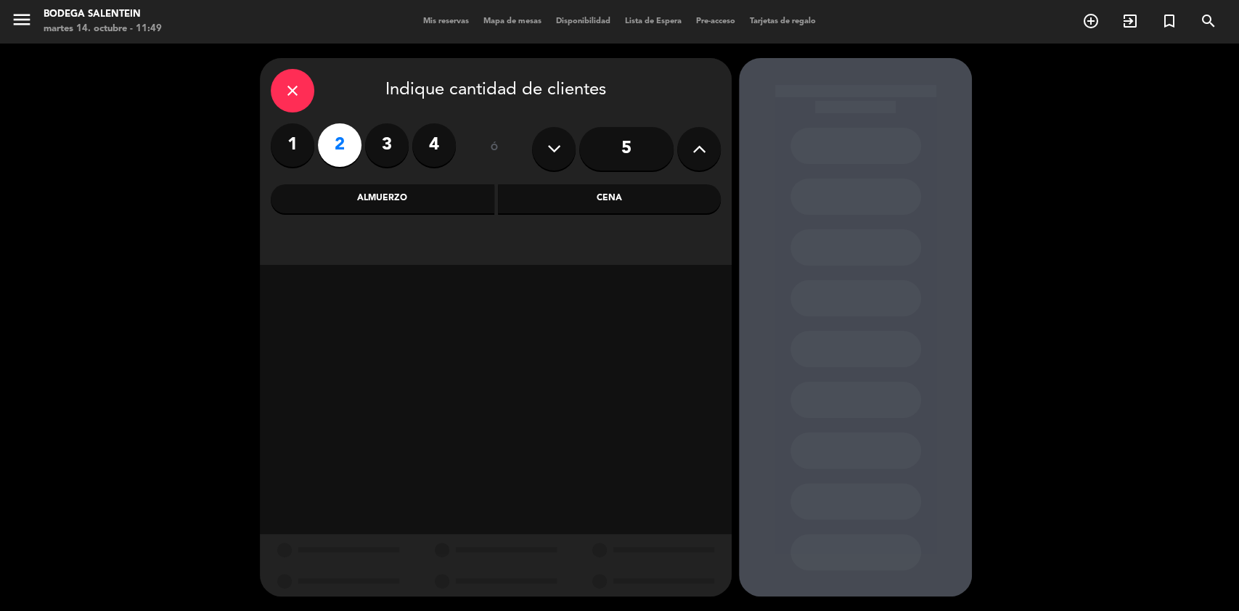
click at [385, 203] on div "Almuerzo" at bounding box center [383, 198] width 224 height 29
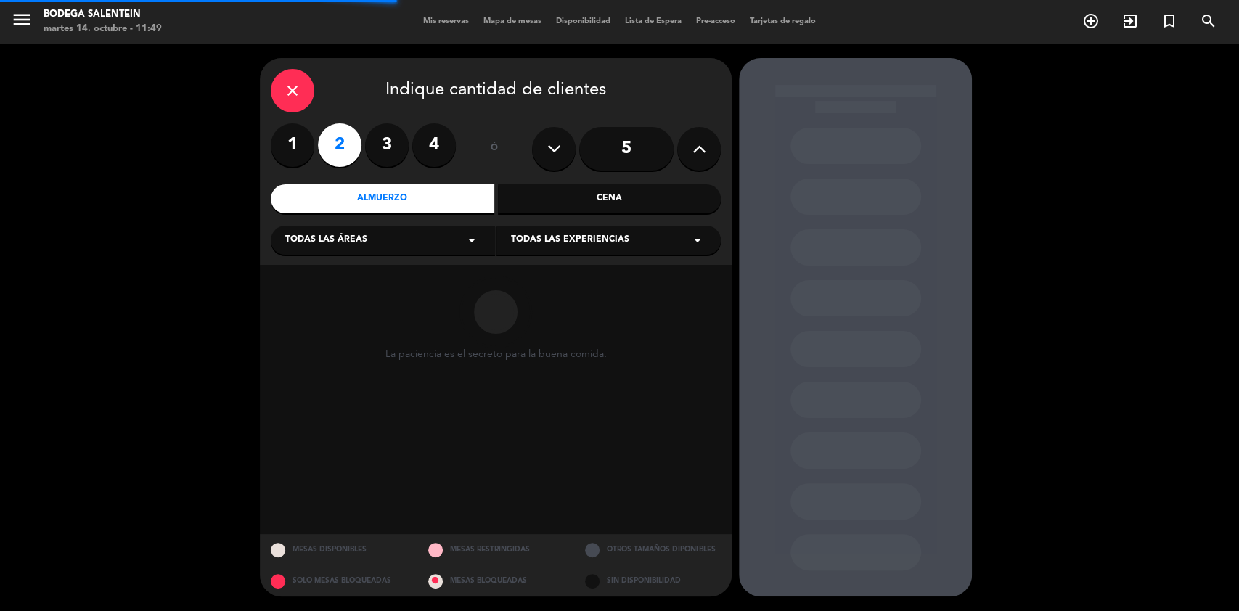
click at [459, 243] on div "Todas las áreas arrow_drop_down" at bounding box center [383, 240] width 224 height 29
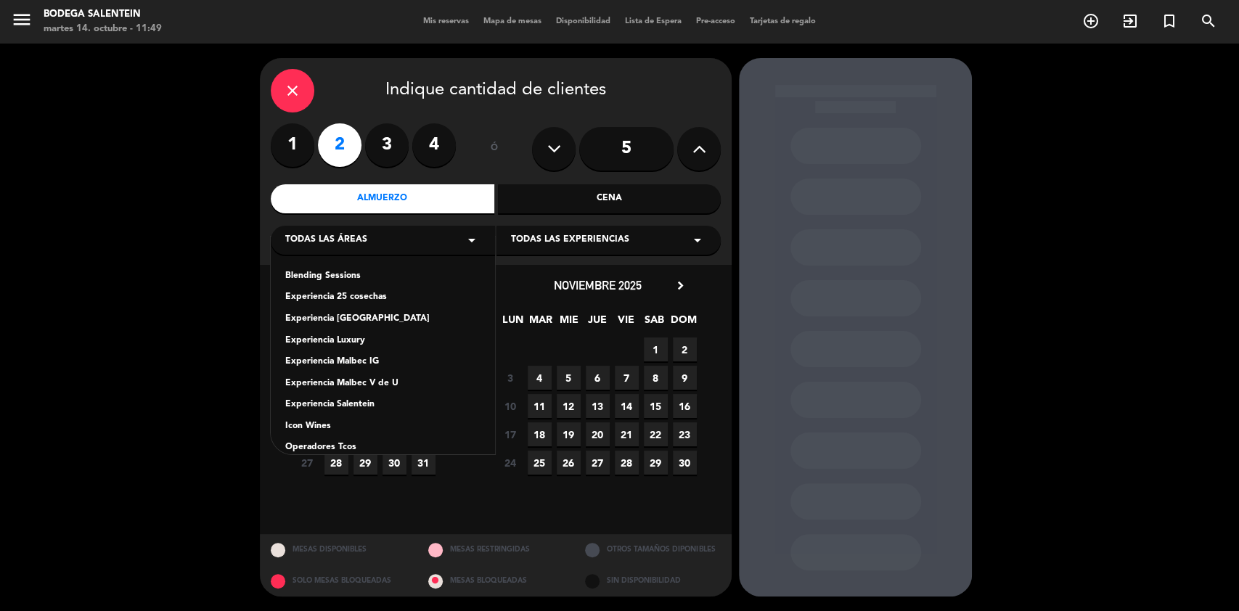
click at [331, 444] on div "Operadores Tcos" at bounding box center [382, 448] width 195 height 15
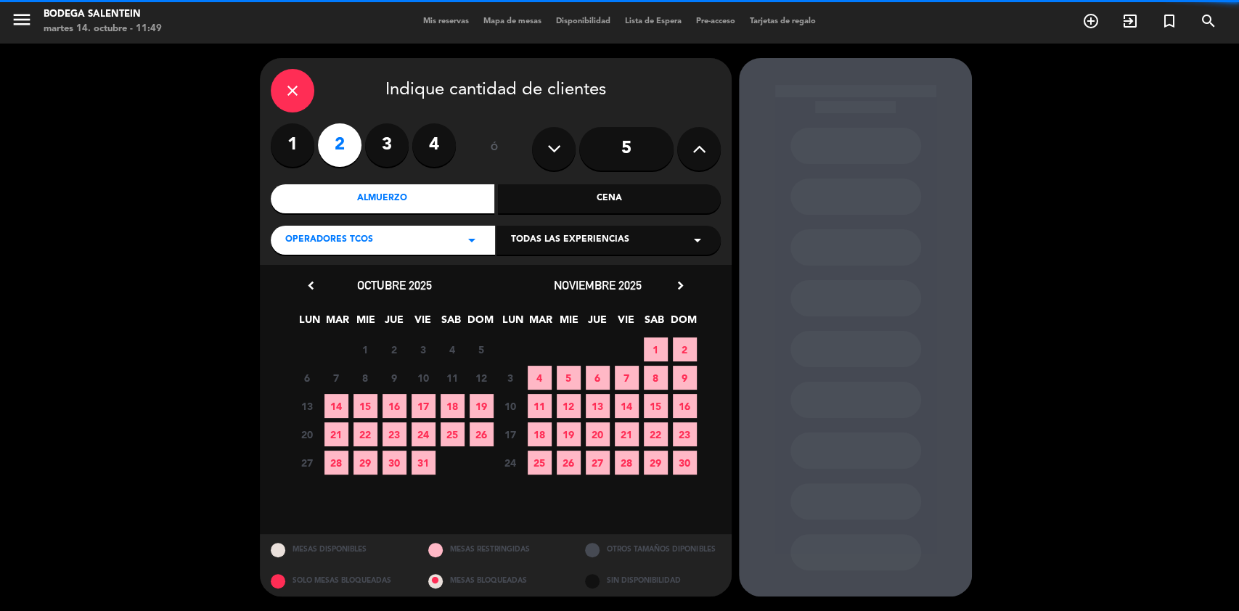
click at [698, 242] on icon "arrow_drop_down" at bounding box center [697, 240] width 17 height 17
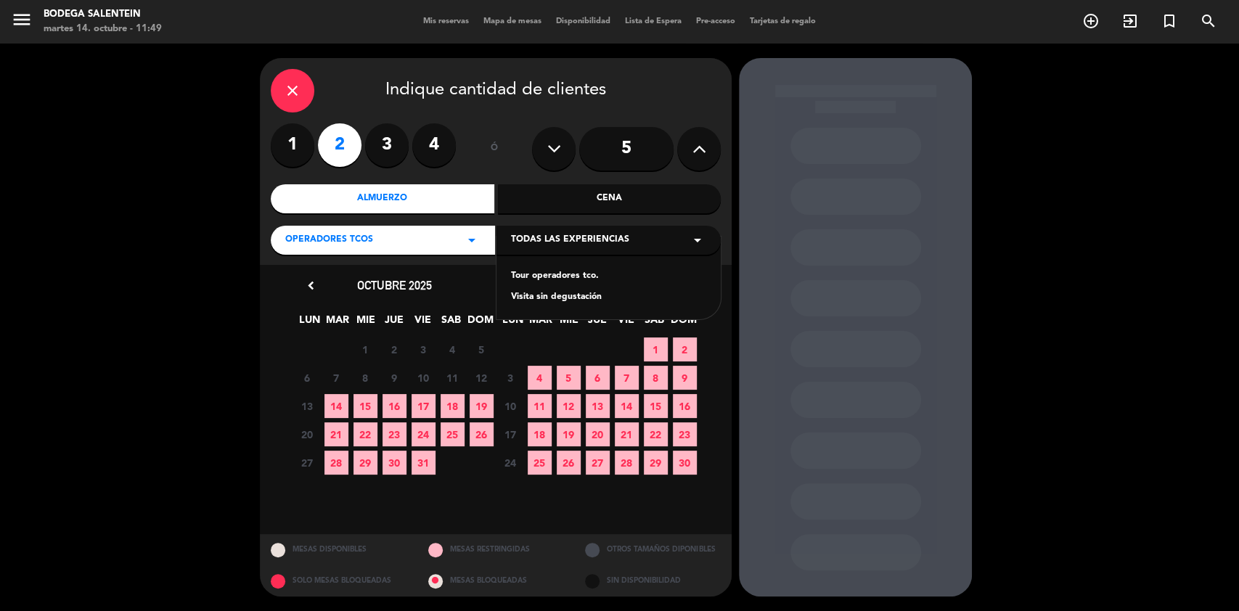
click at [552, 276] on div "Tour operadores tco." at bounding box center [608, 276] width 195 height 15
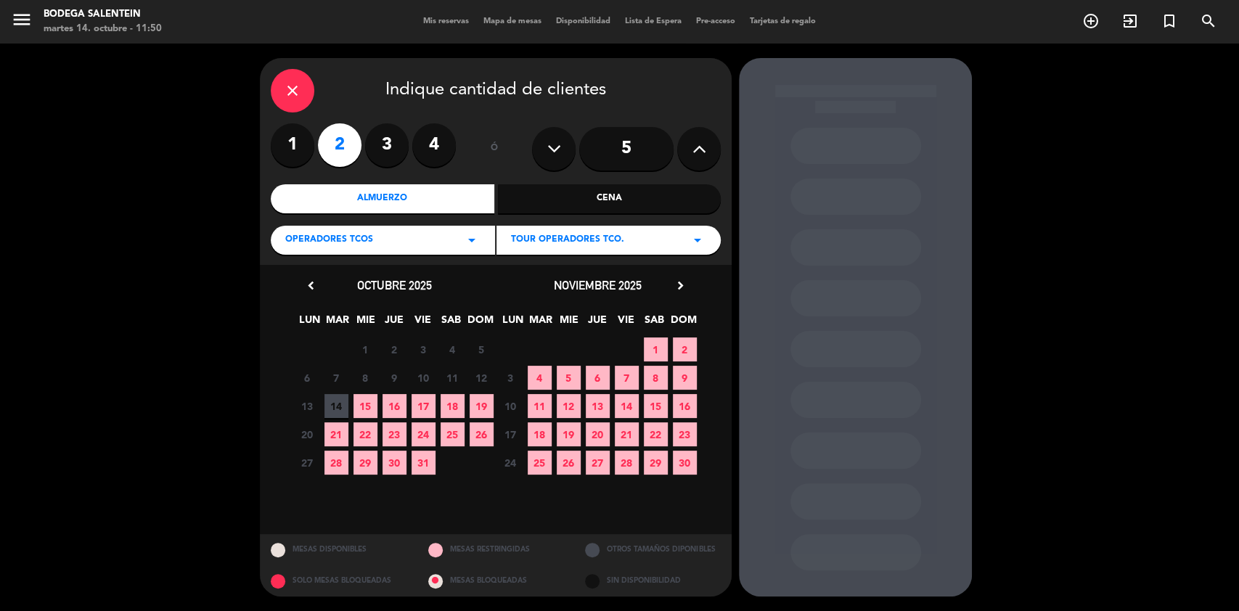
click at [679, 404] on span "16" at bounding box center [685, 406] width 24 height 24
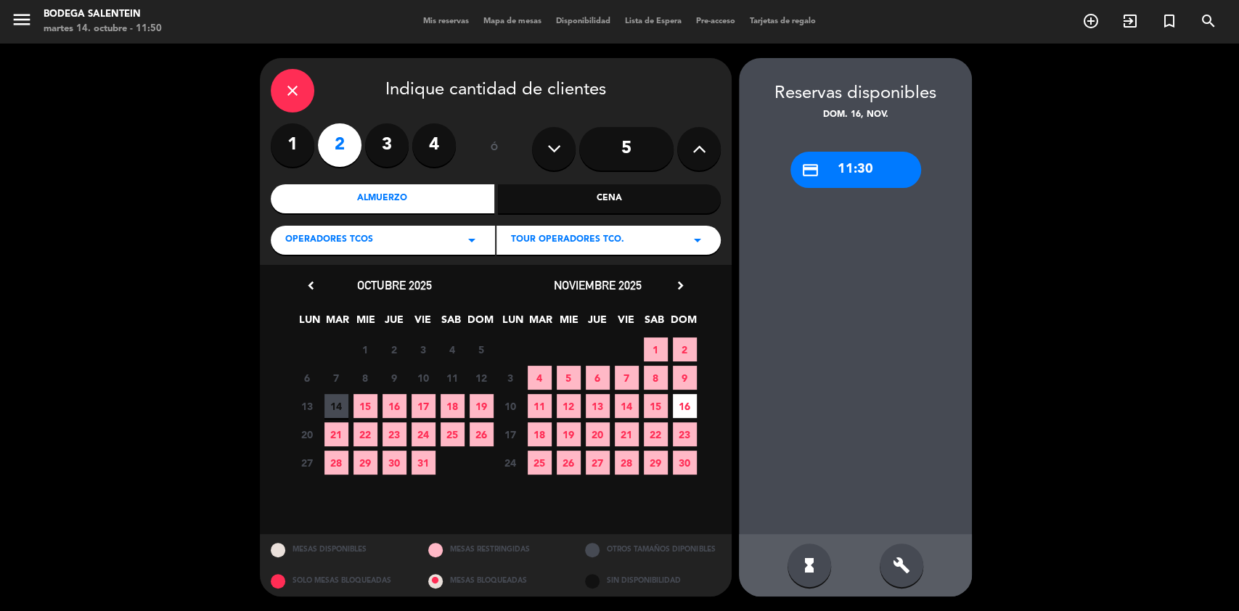
click at [875, 172] on div "credit_card 11:30" at bounding box center [856, 170] width 131 height 36
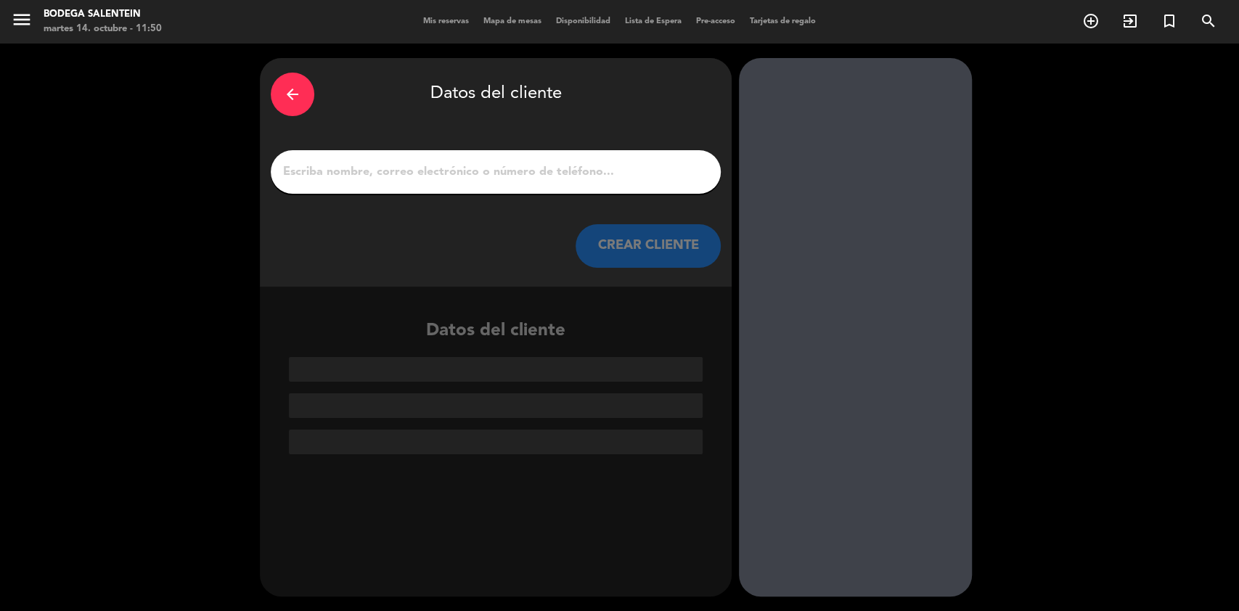
click at [427, 175] on input "1" at bounding box center [496, 172] width 428 height 20
click at [515, 168] on input "1" at bounding box center [496, 172] width 428 height 20
paste input "[PERSON_NAME] <[EMAIL_ADDRESS][DOMAIN_NAME]>"
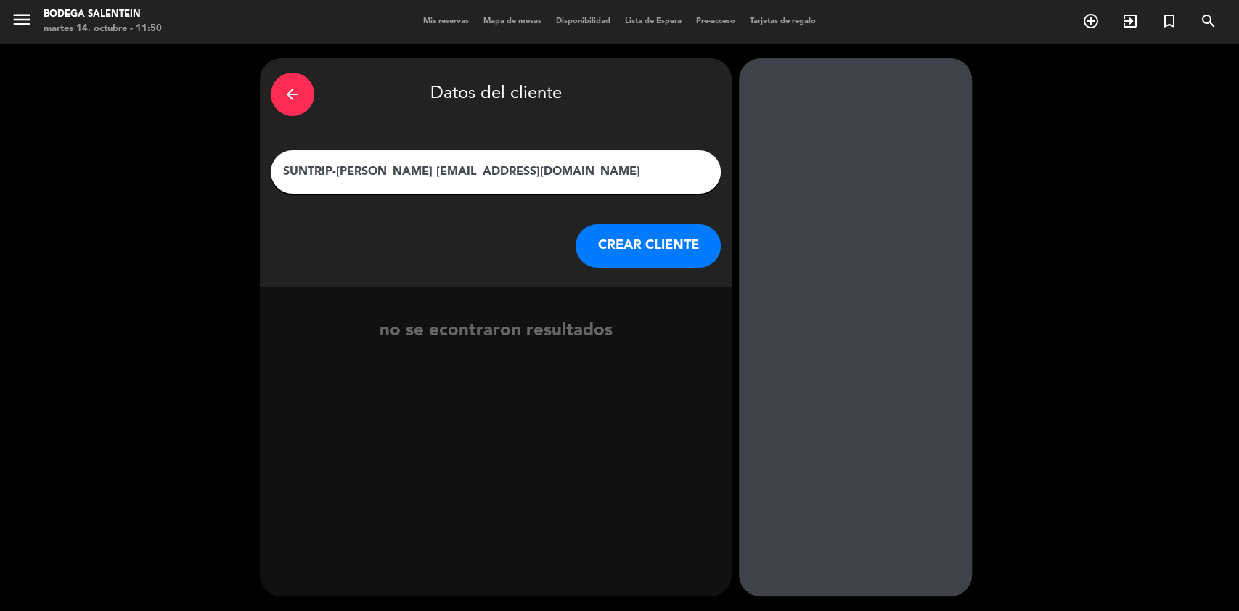
drag, startPoint x: 417, startPoint y: 171, endPoint x: 673, endPoint y: 189, distance: 256.2
click at [673, 189] on div "SUNTRIP-[PERSON_NAME] [EMAIL_ADDRESS][DOMAIN_NAME]" at bounding box center [496, 172] width 450 height 44
type input "SUNTRIP-[PERSON_NAME]"
click at [689, 248] on button "CREAR CLIENTE" at bounding box center [648, 246] width 145 height 44
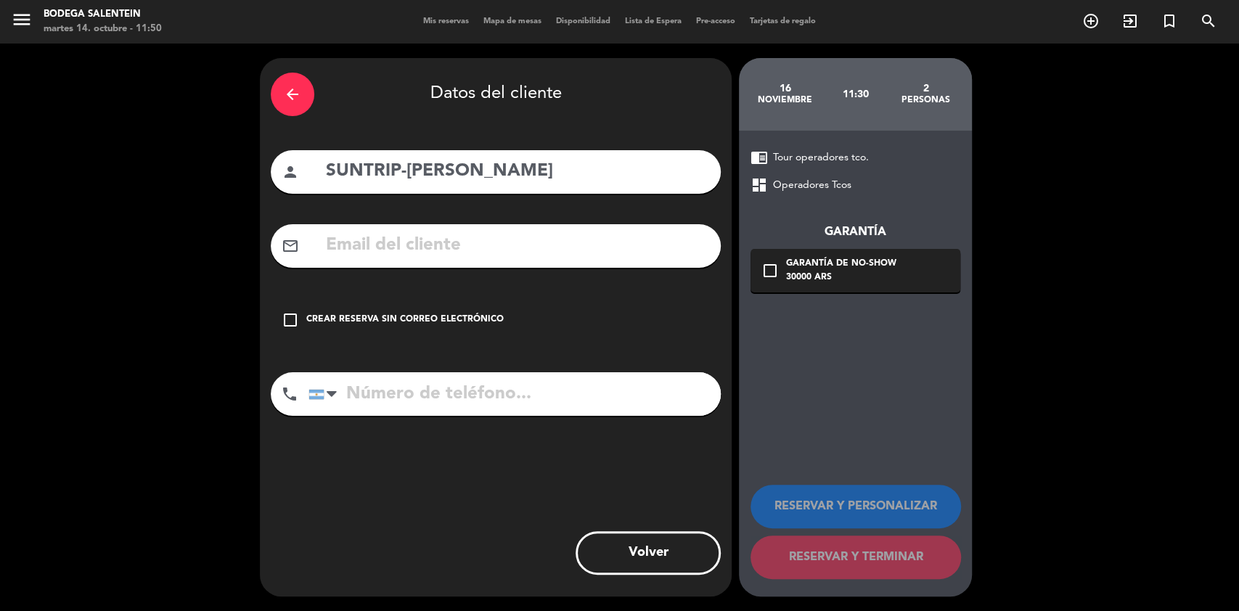
click at [469, 240] on input "text" at bounding box center [516, 246] width 385 height 30
paste input "[EMAIL_ADDRESS][DOMAIN_NAME]"
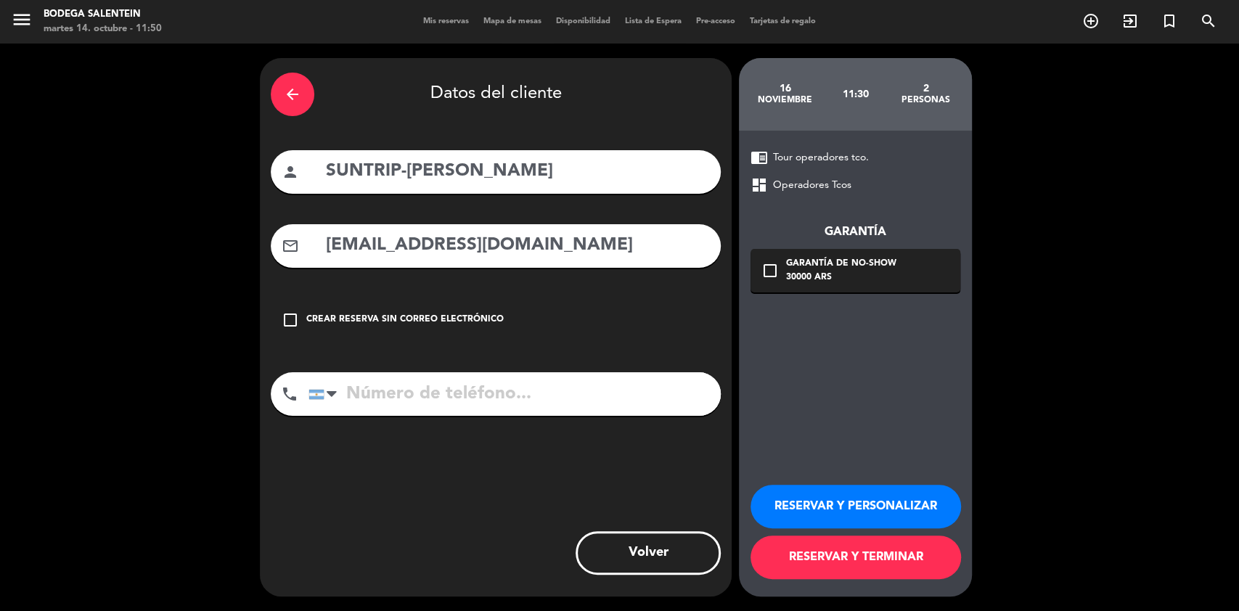
type input "[EMAIL_ADDRESS][DOMAIN_NAME]"
click at [877, 512] on button "RESERVAR Y PERSONALIZAR" at bounding box center [856, 507] width 211 height 44
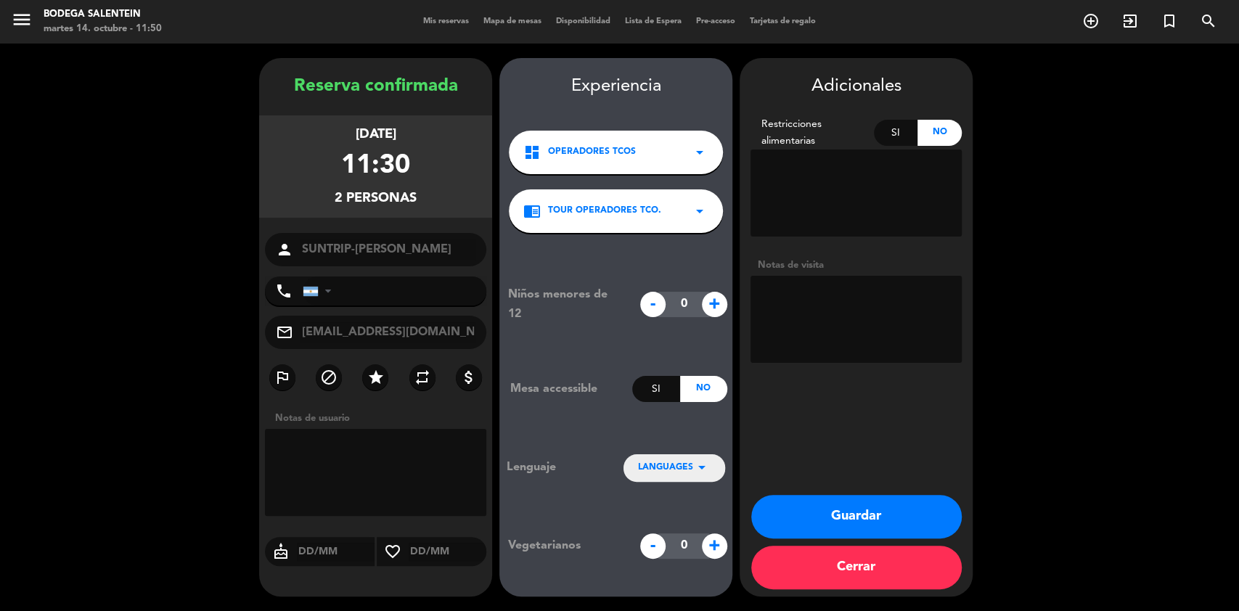
click at [896, 316] on textarea at bounding box center [856, 319] width 211 height 87
paste textarea "[PERSON_NAME] da [PERSON_NAME] • CANTIDAD DE PERSONAS: x2 • FECHA: 16/11 • HORA…"
type textarea "[PERSON_NAME] da [PERSON_NAME] • CANTIDAD DE PERSONAS: x2 • FECHA: 16/11 • HORA…"
click at [681, 469] on span "LANGUAGES" at bounding box center [665, 468] width 55 height 15
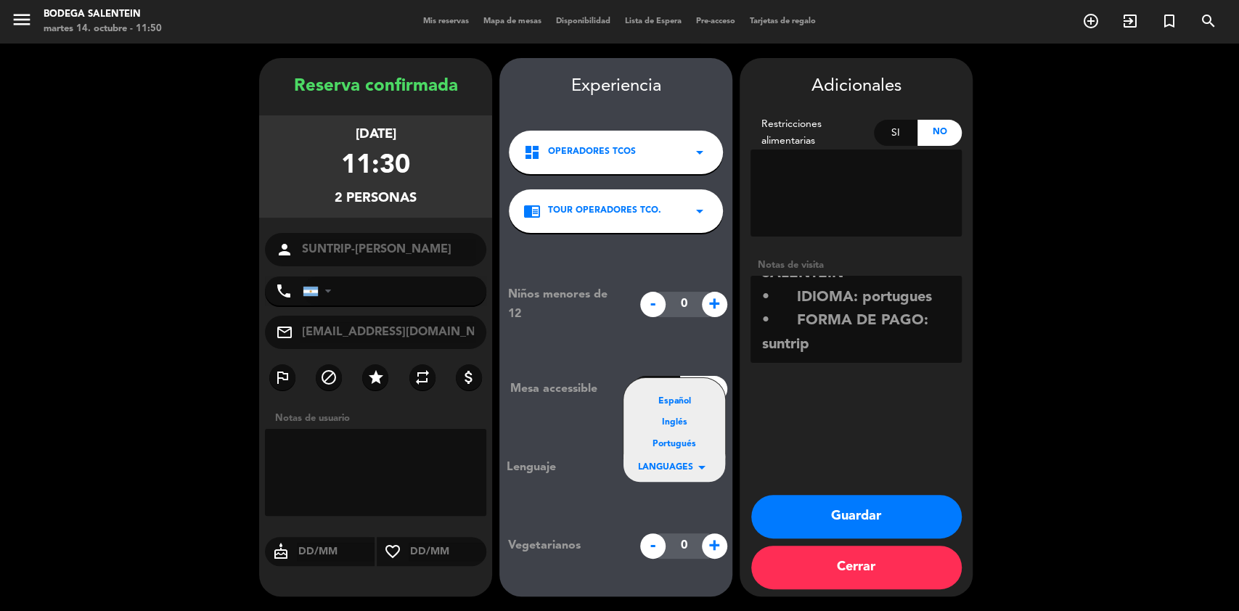
click at [670, 439] on div "Portugués" at bounding box center [674, 445] width 73 height 15
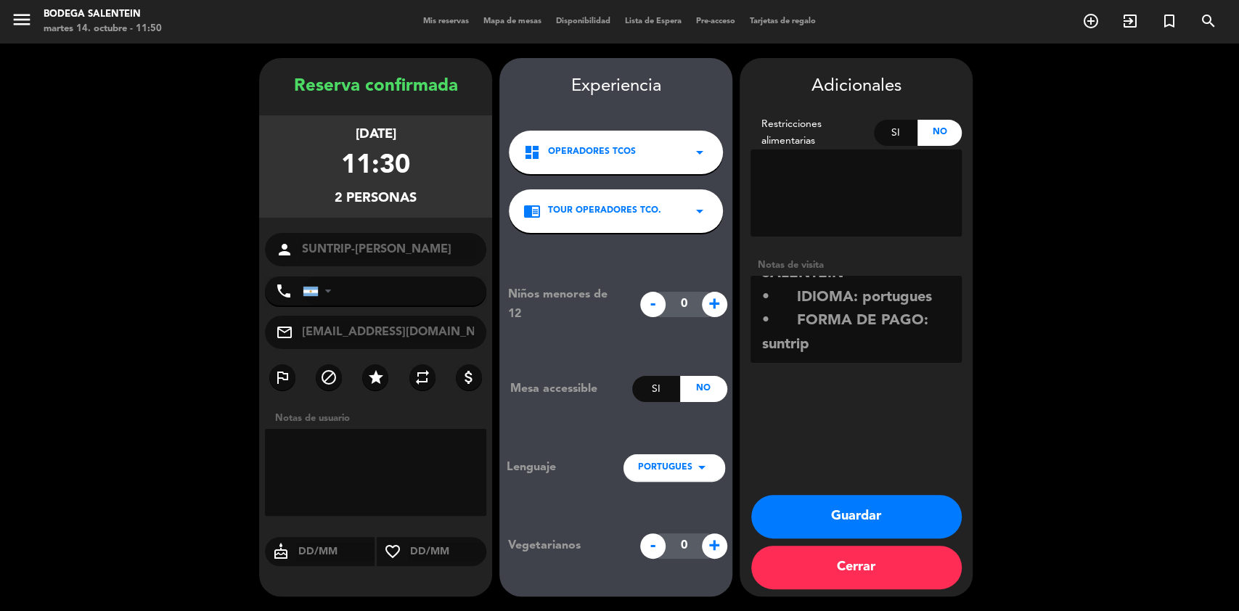
click at [849, 523] on button "Guardar" at bounding box center [856, 517] width 211 height 44
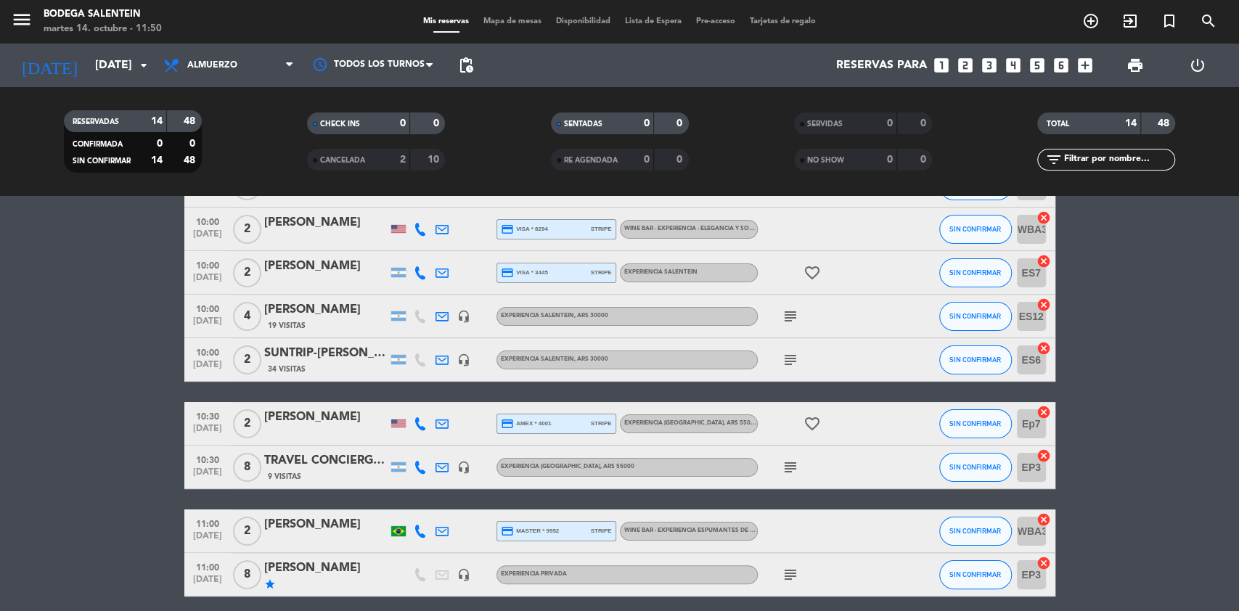
scroll to position [290, 0]
